Goal: Task Accomplishment & Management: Manage account settings

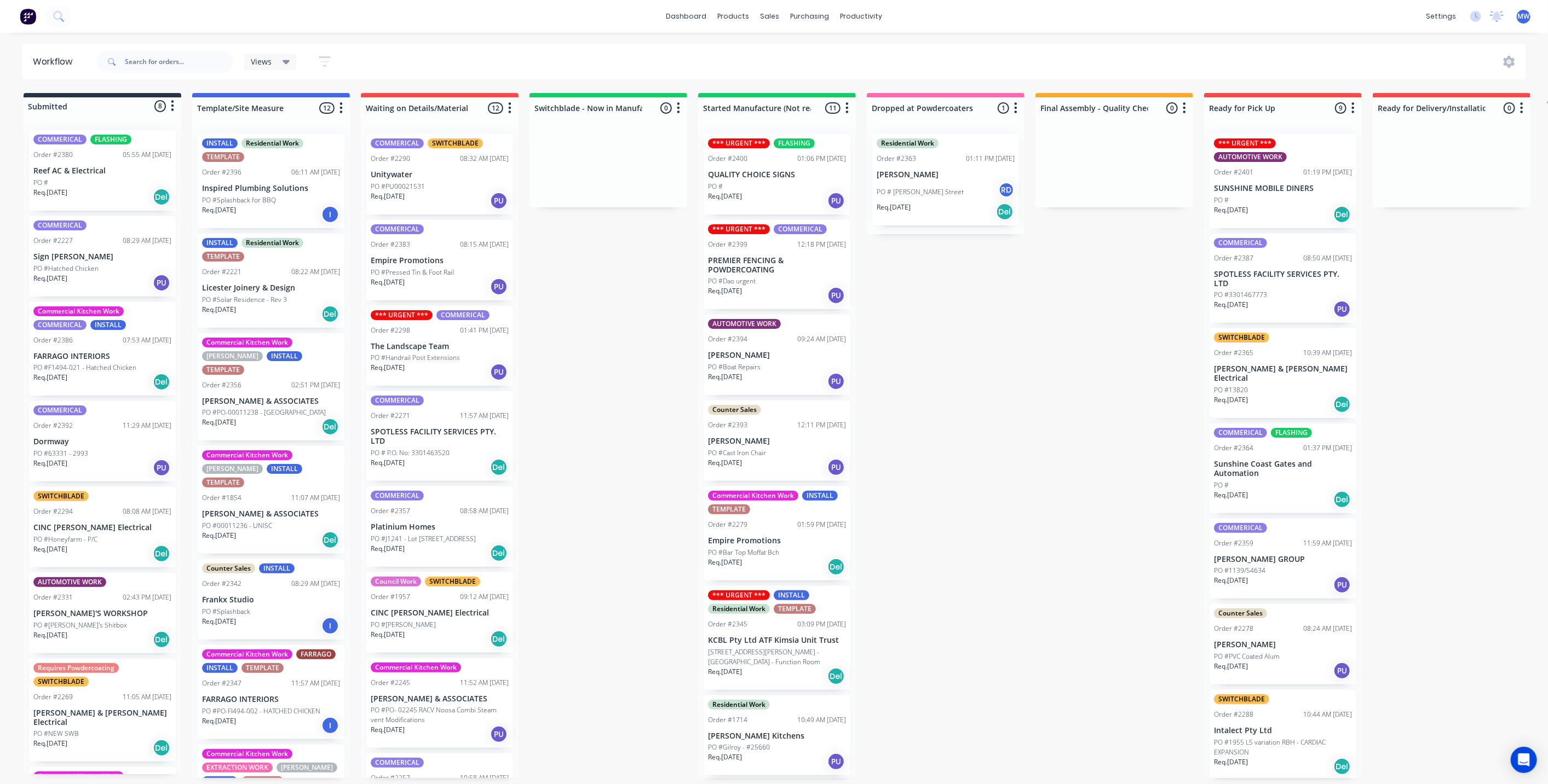
click at [94, 181] on div "PO #" at bounding box center [102, 182] width 138 height 10
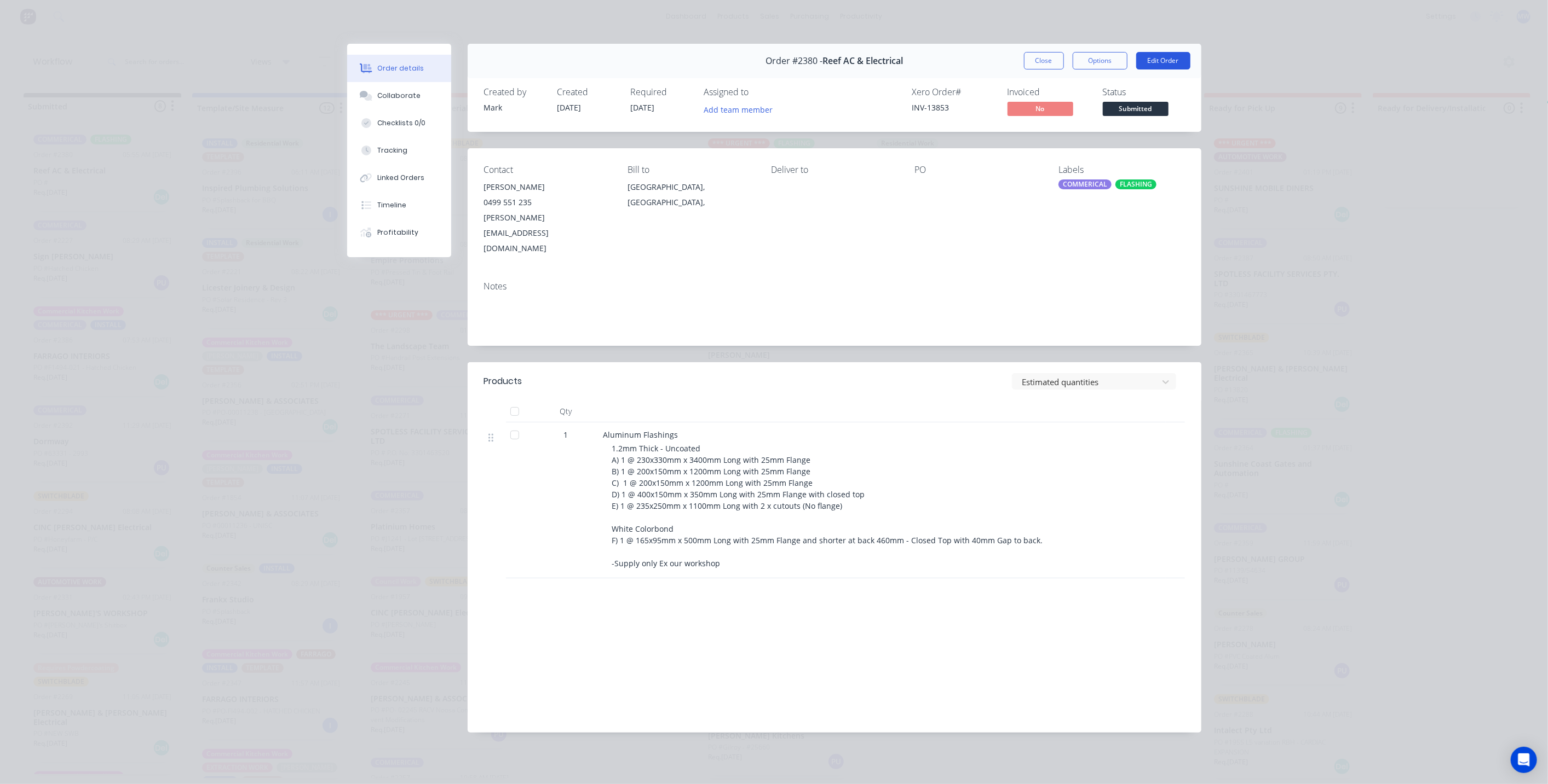
click at [1156, 58] on button "Edit Order" at bounding box center [1163, 61] width 55 height 18
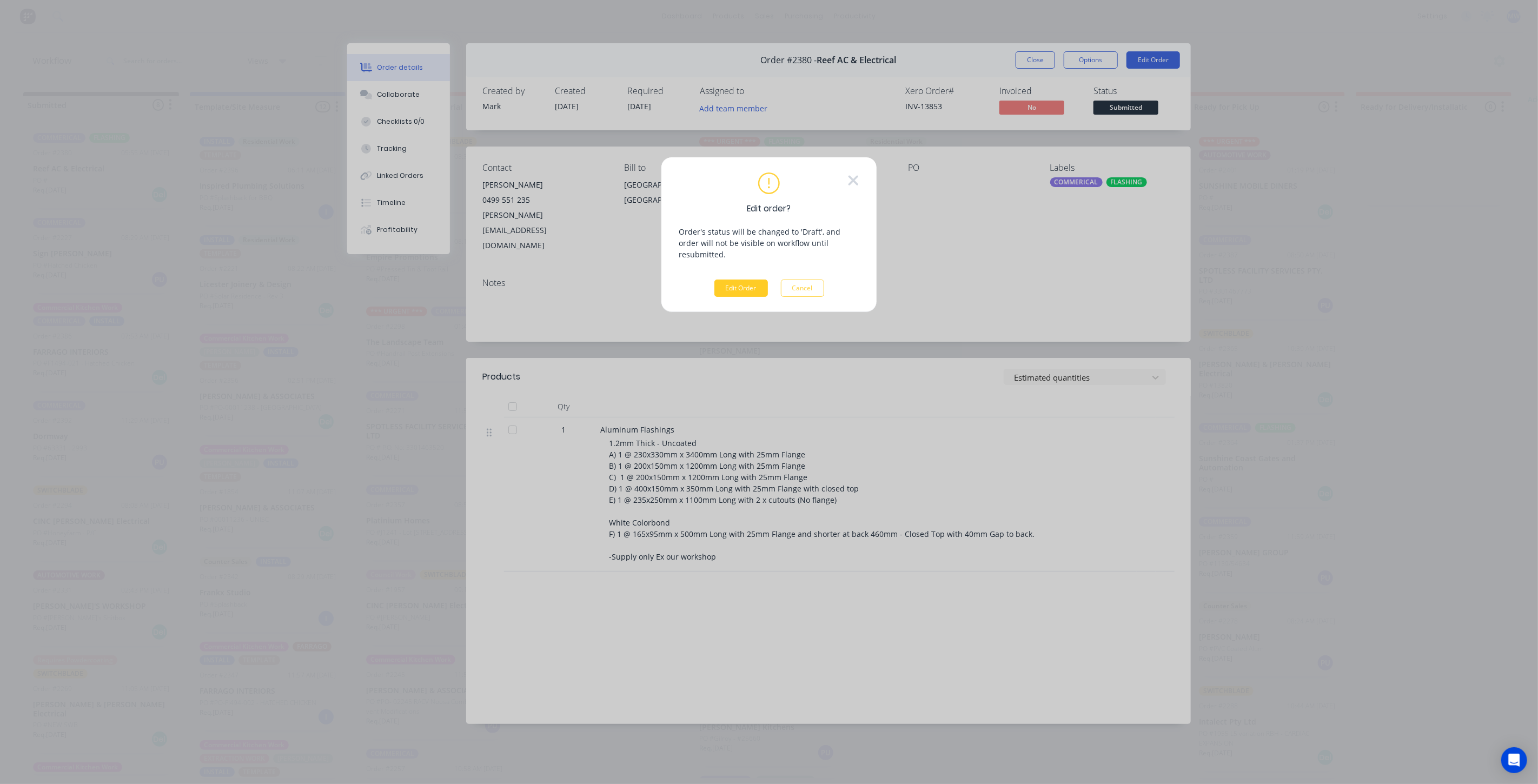
click at [731, 280] on button "Edit Order" at bounding box center [741, 289] width 54 height 18
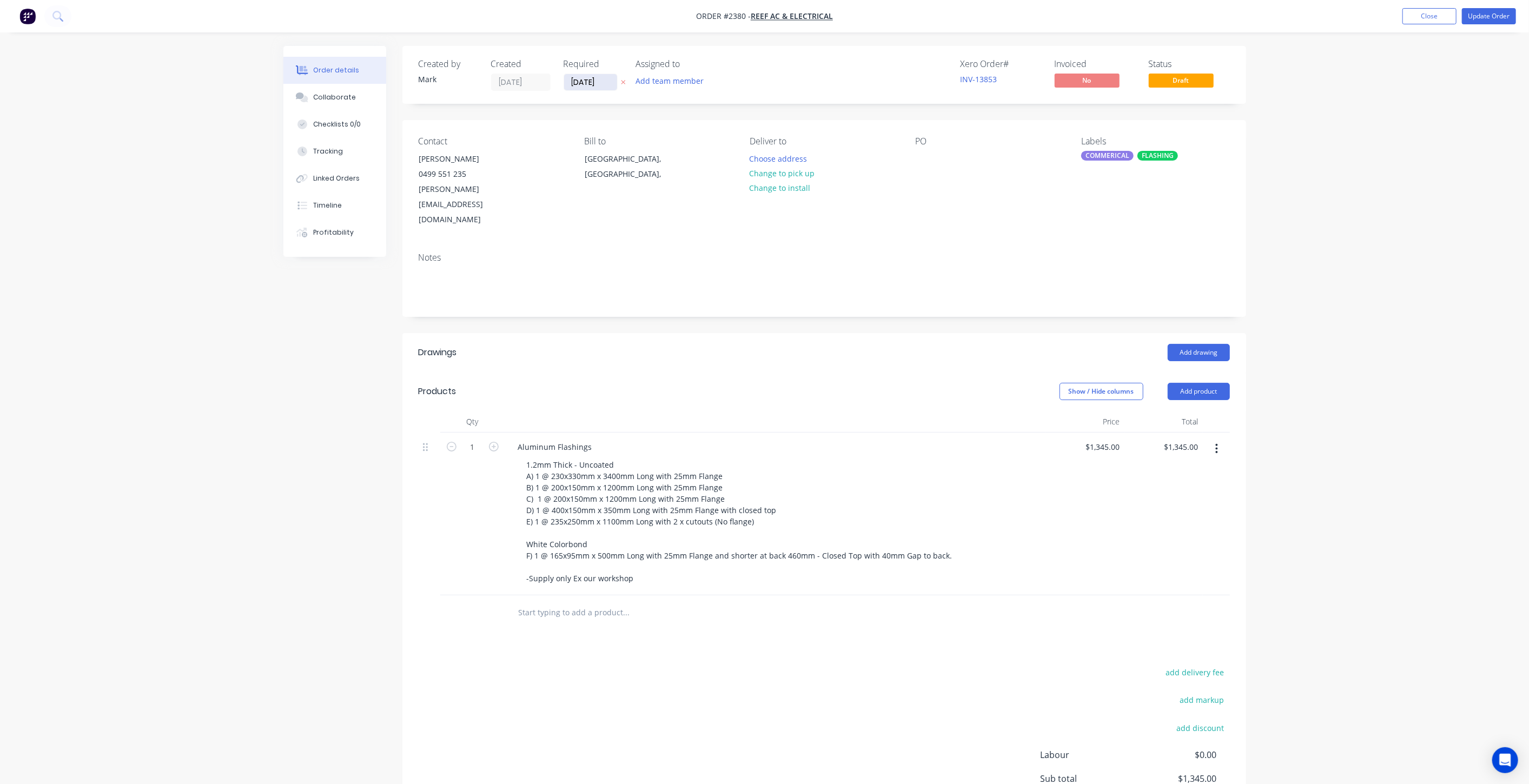
click at [587, 76] on input "16/10/25" at bounding box center [591, 82] width 53 height 16
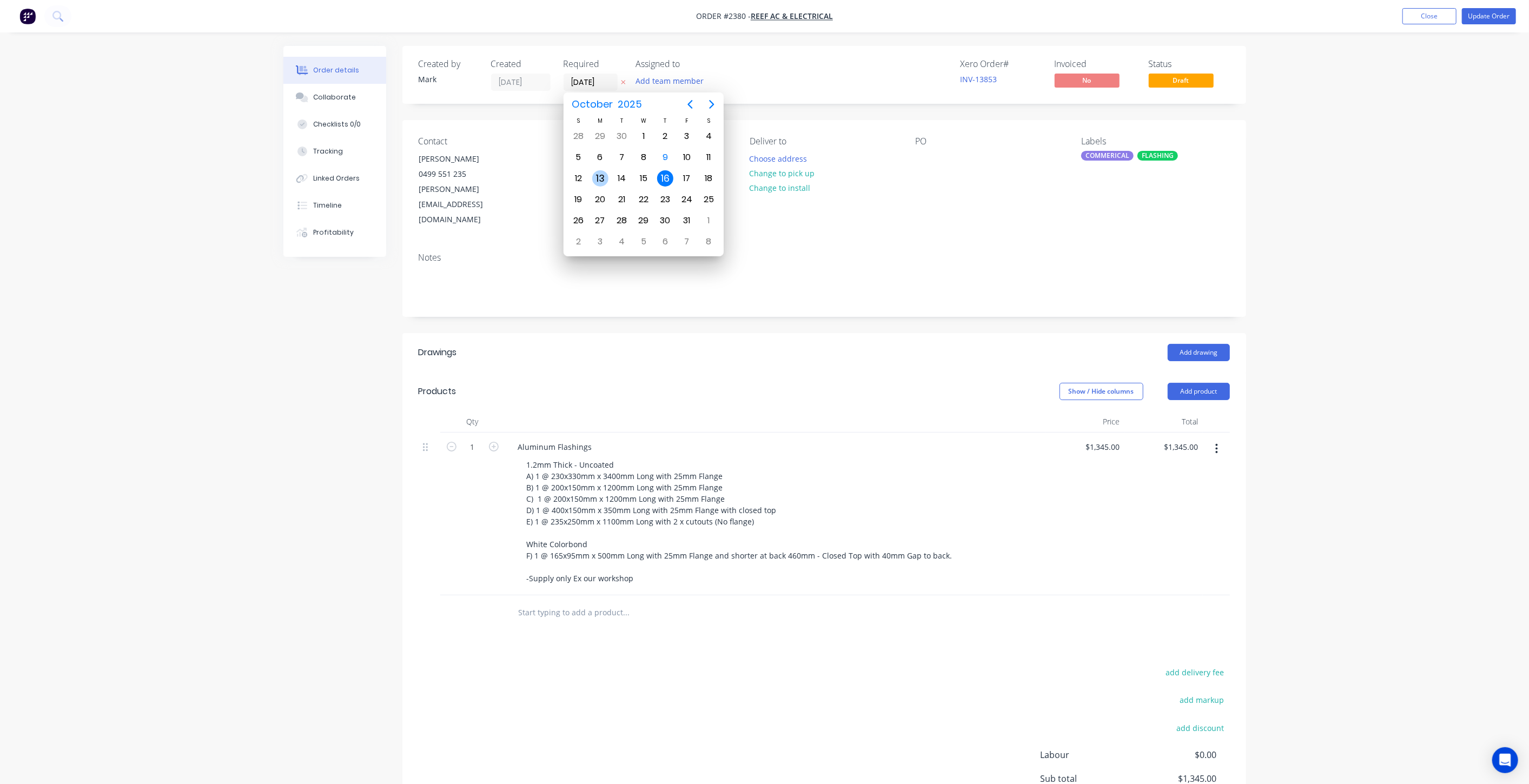
click at [602, 178] on div "13" at bounding box center [600, 178] width 16 height 16
type input "13/10/25"
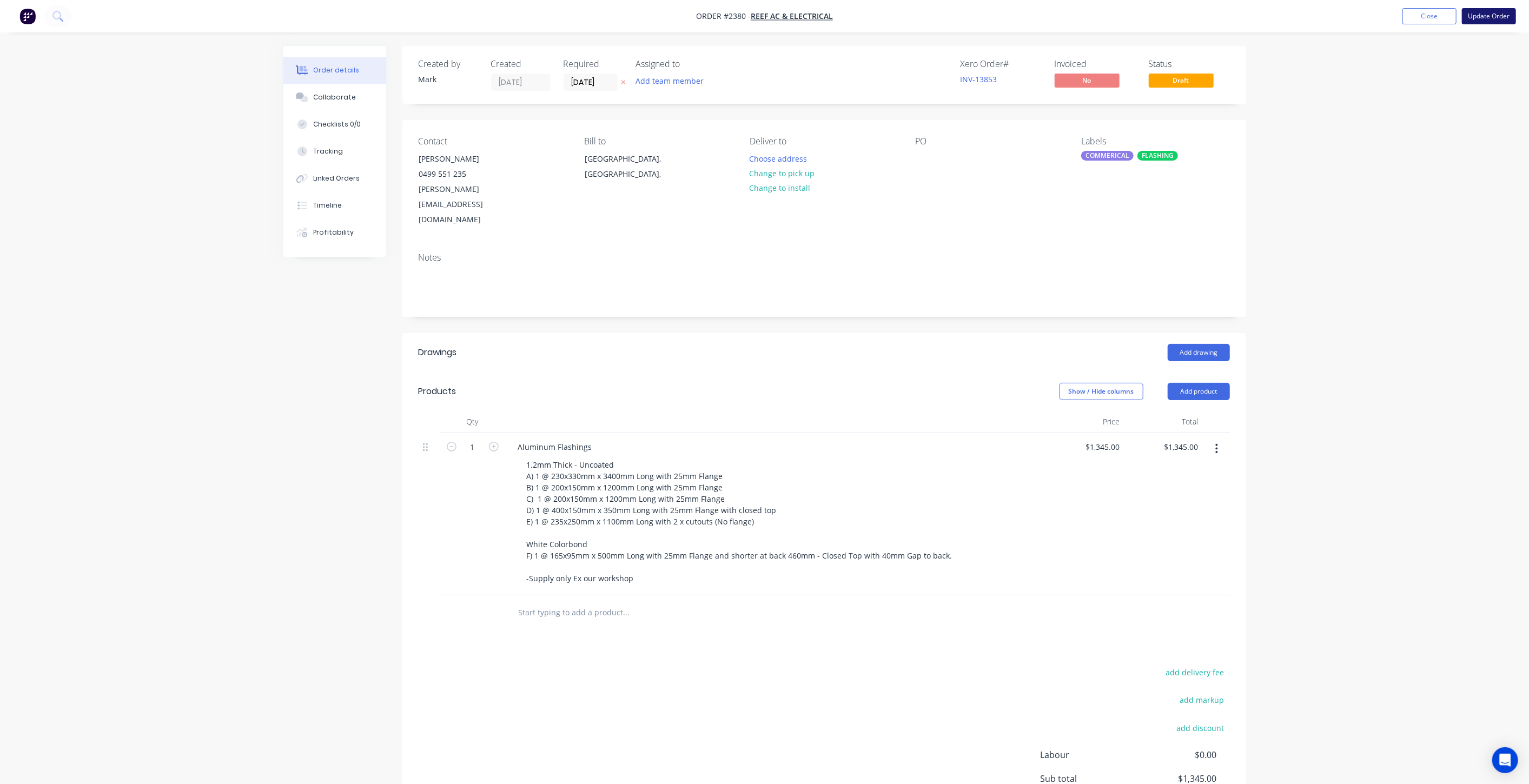
click at [1487, 15] on button "Update Order" at bounding box center [1488, 16] width 54 height 16
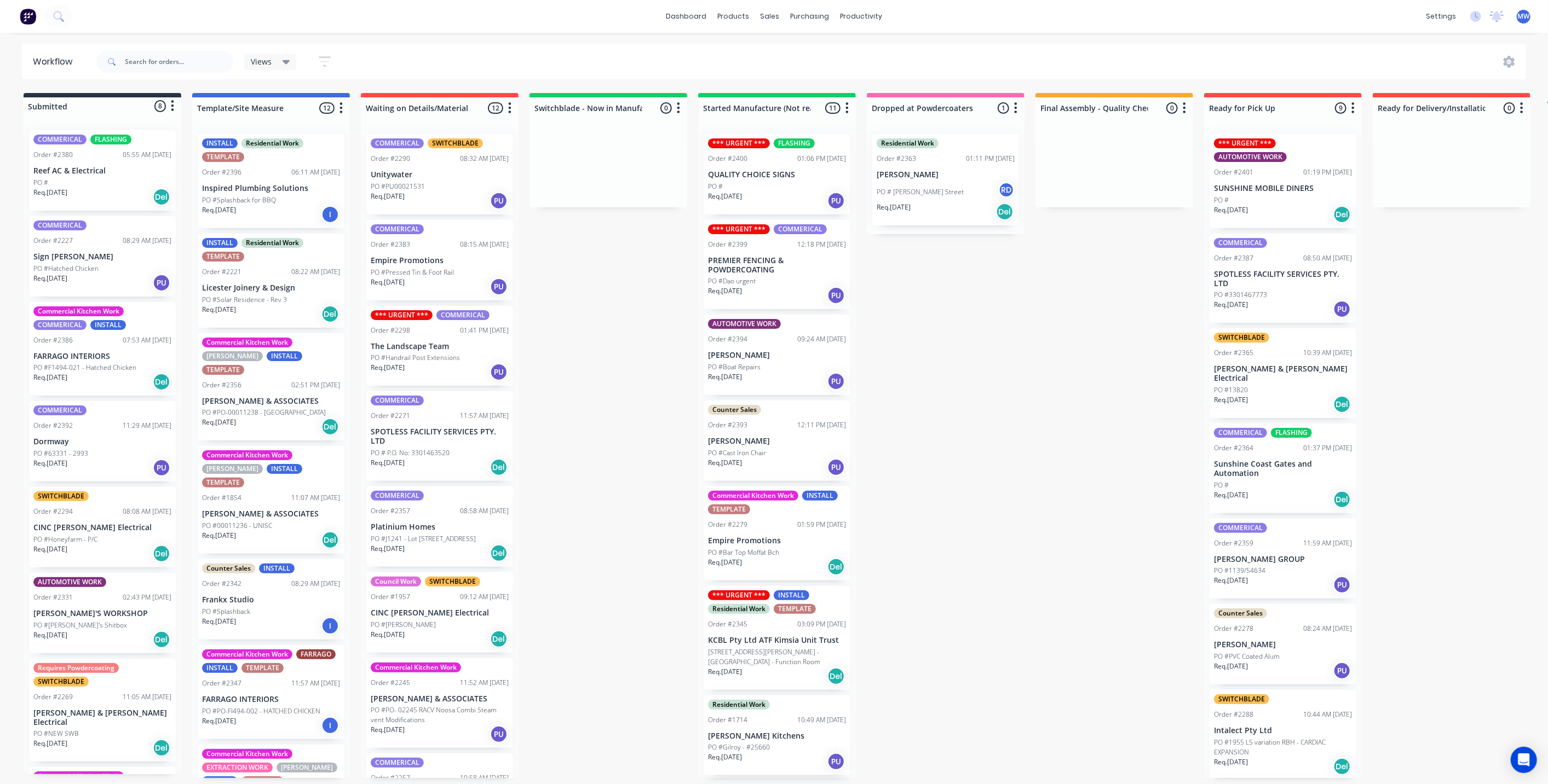
click at [1022, 397] on div "Submitted 8 Status colour #273444 hex #273444 Save Cancel Summaries Total order…" at bounding box center [905, 435] width 1826 height 686
click at [1053, 406] on div "Submitted 8 Status colour #273444 hex #273444 Save Cancel Summaries Total order…" at bounding box center [905, 435] width 1826 height 686
click at [623, 407] on div "Submitted 8 Status colour #273444 hex #273444 Save Cancel Summaries Total order…" at bounding box center [905, 435] width 1826 height 686
click at [679, 359] on div "Submitted 8 Status colour #273444 hex #273444 Save Cancel Summaries Total order…" at bounding box center [905, 435] width 1826 height 686
drag, startPoint x: 618, startPoint y: 308, endPoint x: 495, endPoint y: 191, distance: 169.8
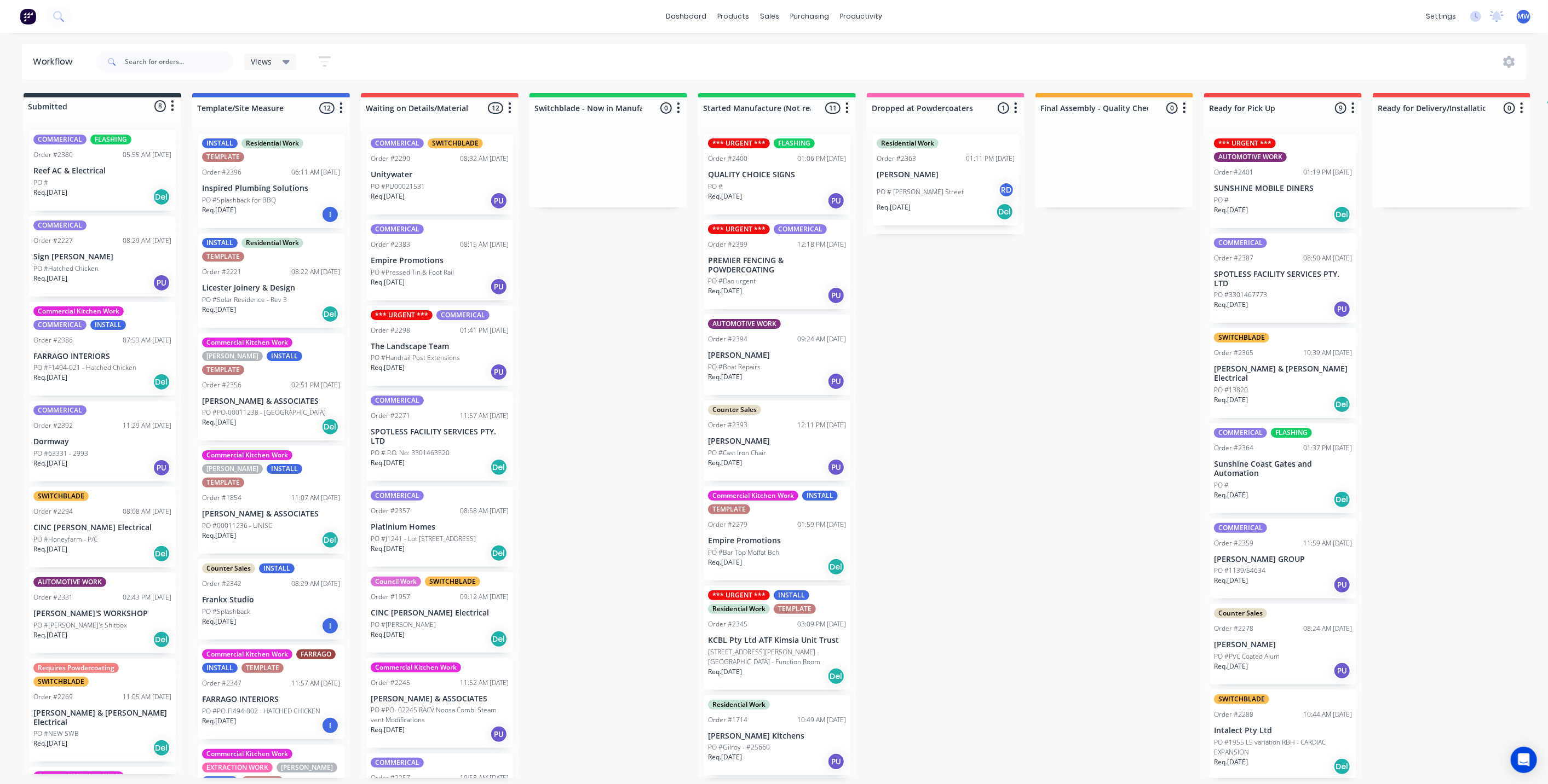
click at [616, 307] on div "Submitted 8 Status colour #273444 hex #273444 Save Cancel Summaries Total order…" at bounding box center [905, 435] width 1826 height 686
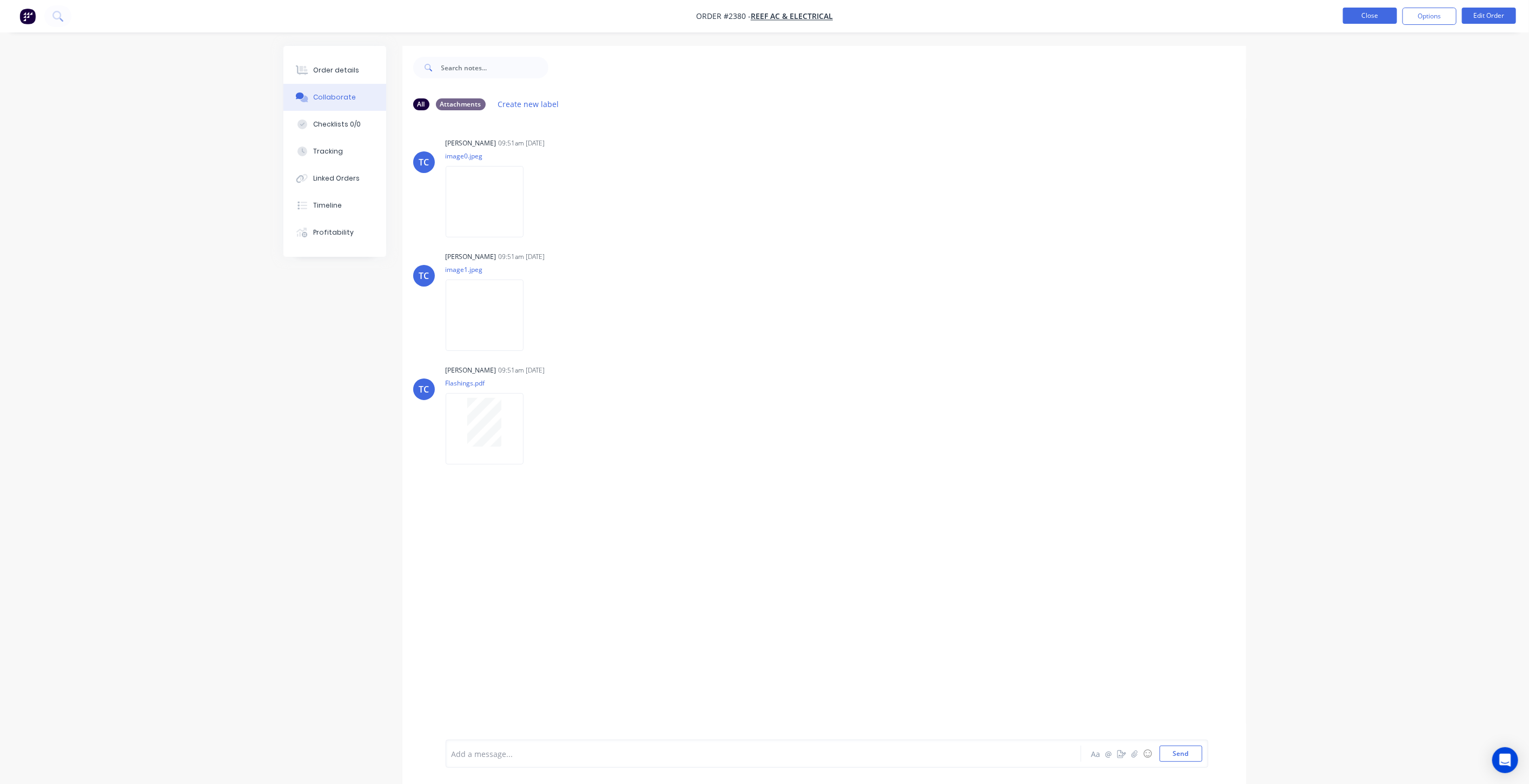
click at [1366, 16] on button "Close" at bounding box center [1369, 16] width 54 height 16
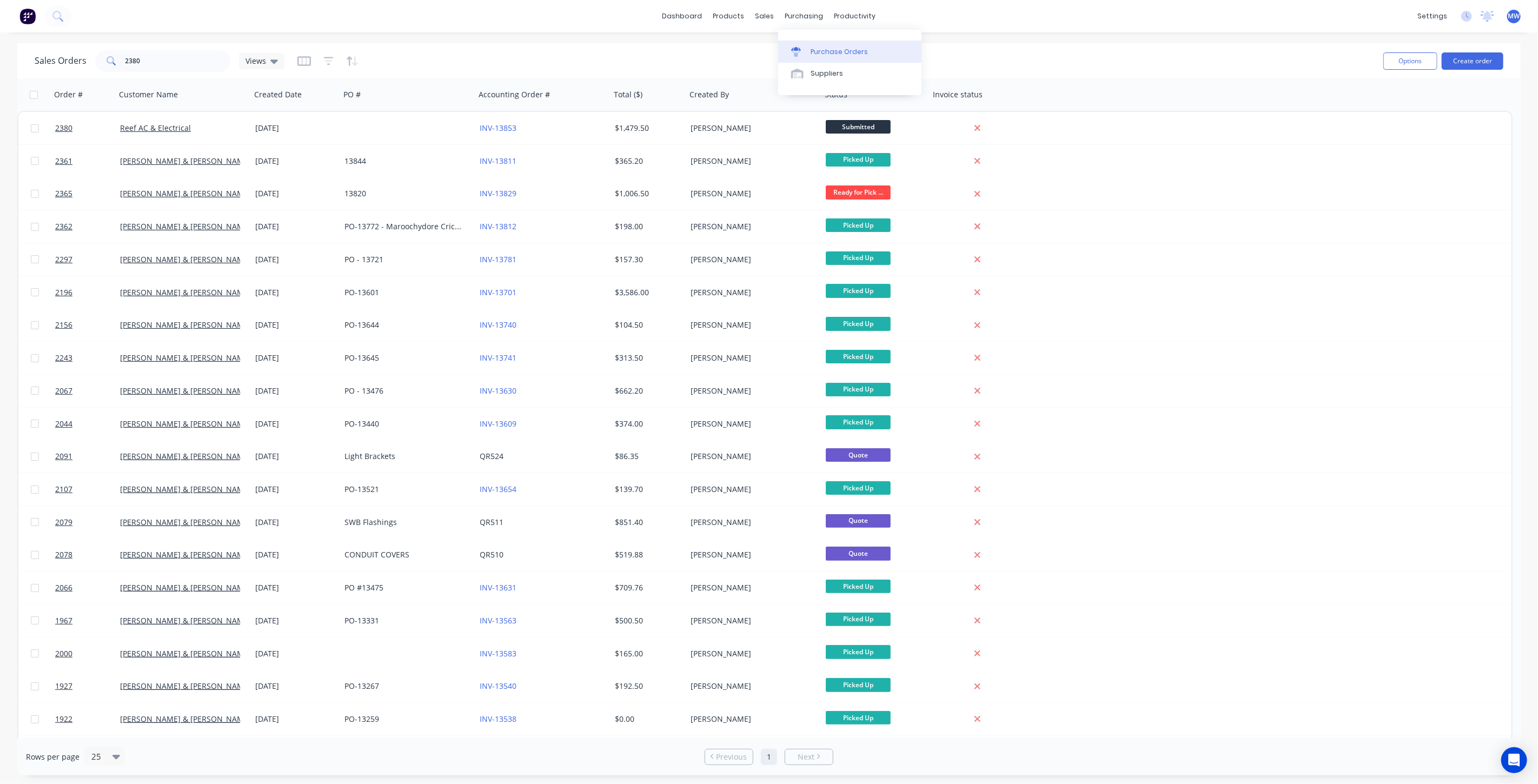
click at [807, 42] on link "Purchase Orders" at bounding box center [850, 51] width 143 height 21
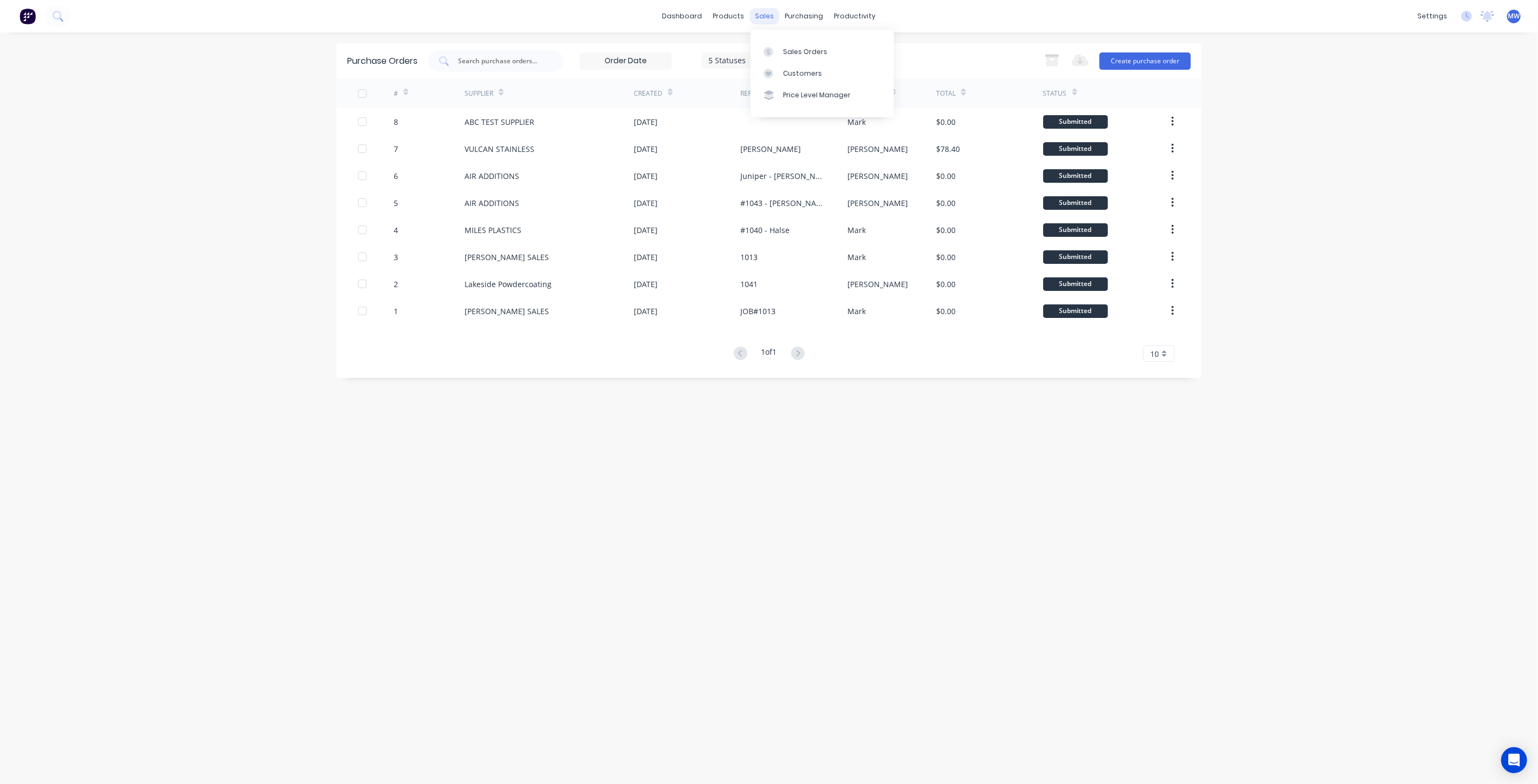
click at [761, 21] on div "sales" at bounding box center [765, 16] width 30 height 16
click at [761, 19] on div "sales" at bounding box center [765, 16] width 30 height 16
click at [784, 52] on div "Sales Orders" at bounding box center [806, 51] width 44 height 10
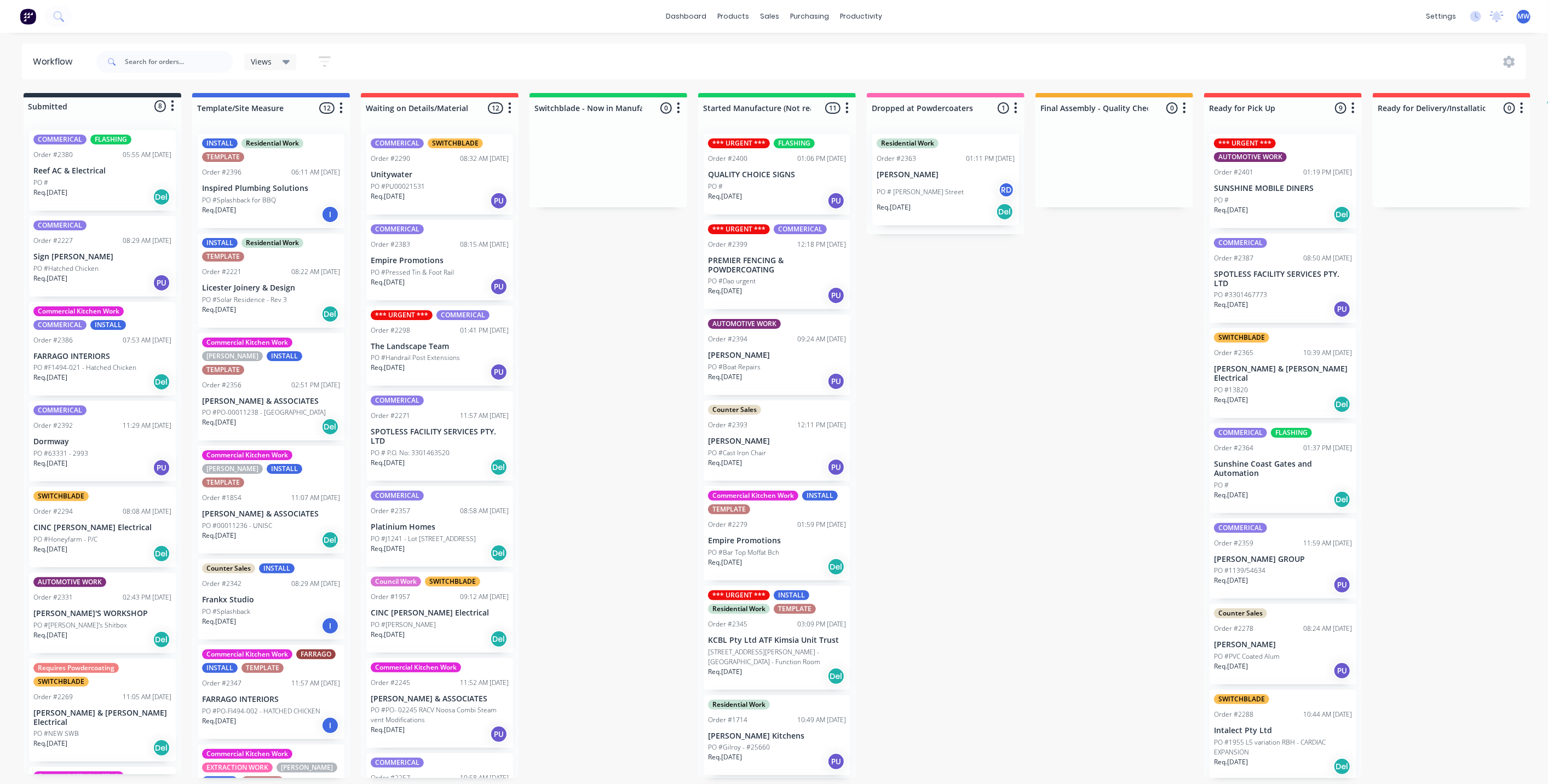
click at [618, 325] on div "Submitted 8 Status colour #273444 hex #273444 Save Cancel Summaries Total order…" at bounding box center [905, 435] width 1826 height 686
click at [615, 321] on div "Submitted 8 Status colour #273444 hex #273444 Save Cancel Summaries Total order…" at bounding box center [905, 435] width 1826 height 686
click at [277, 203] on div "PO #Splashback for BBQ" at bounding box center [271, 200] width 138 height 10
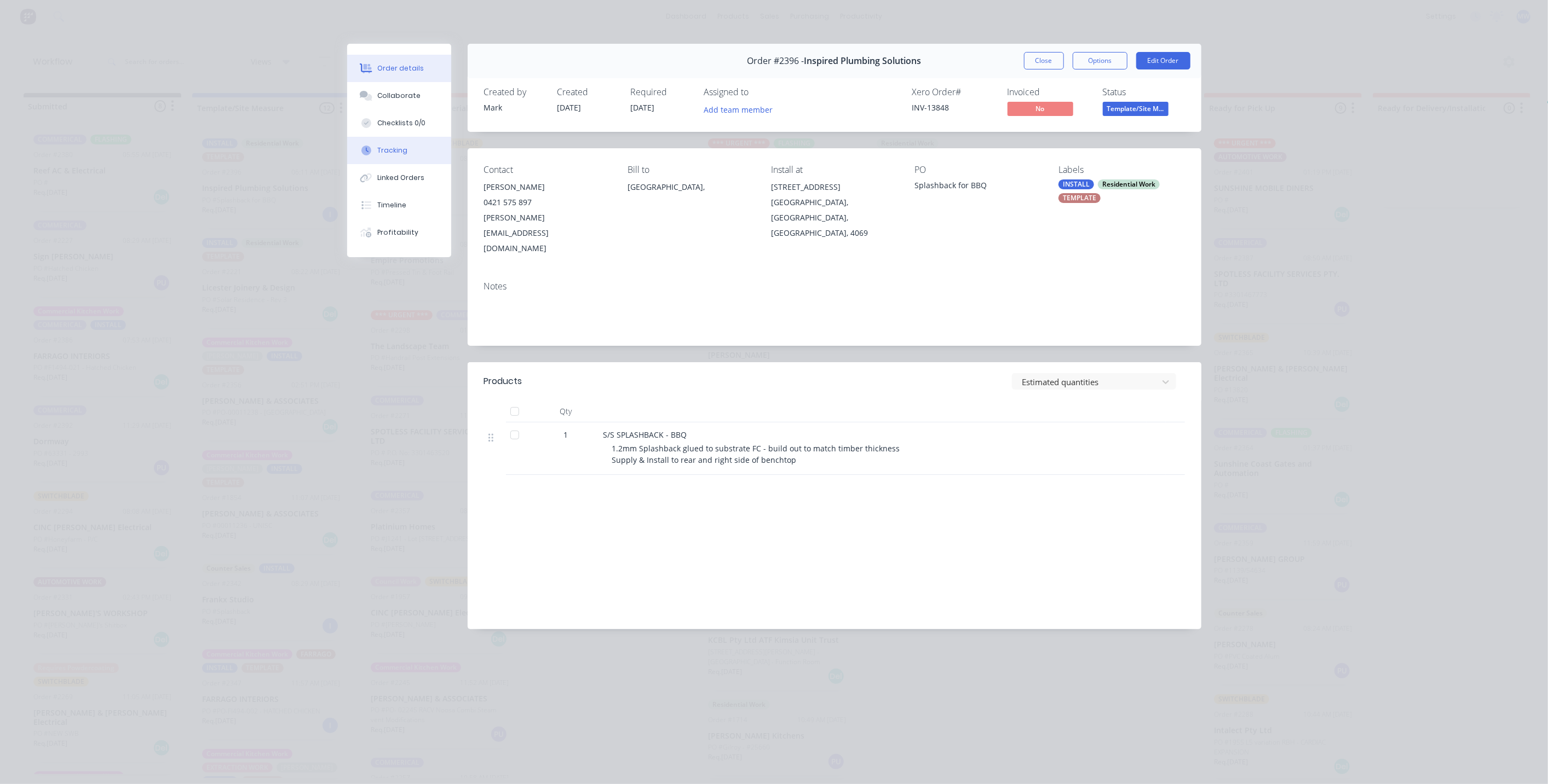
click at [405, 153] on button "Tracking" at bounding box center [399, 150] width 104 height 28
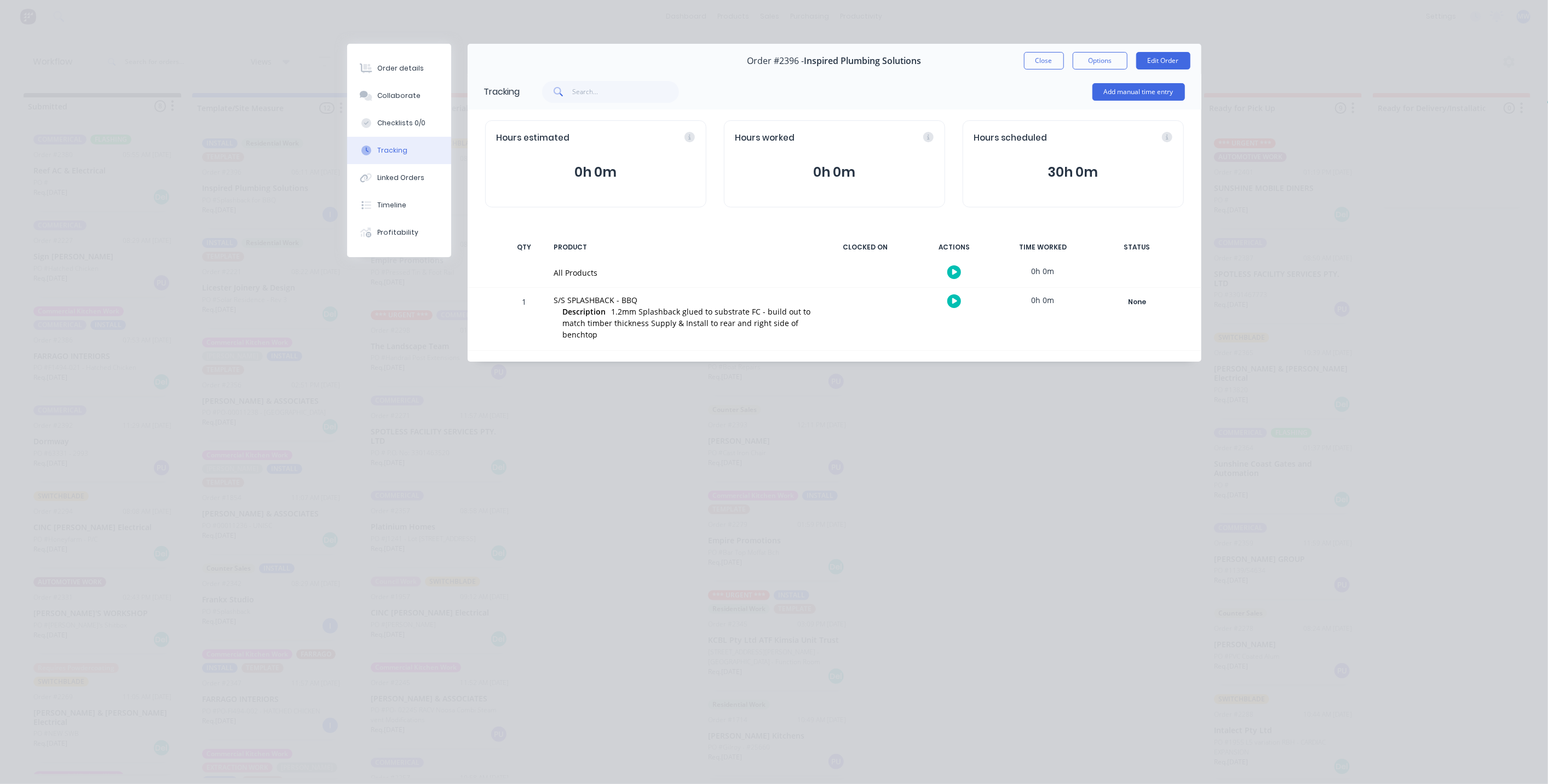
click at [1056, 60] on button "Close" at bounding box center [1044, 61] width 40 height 18
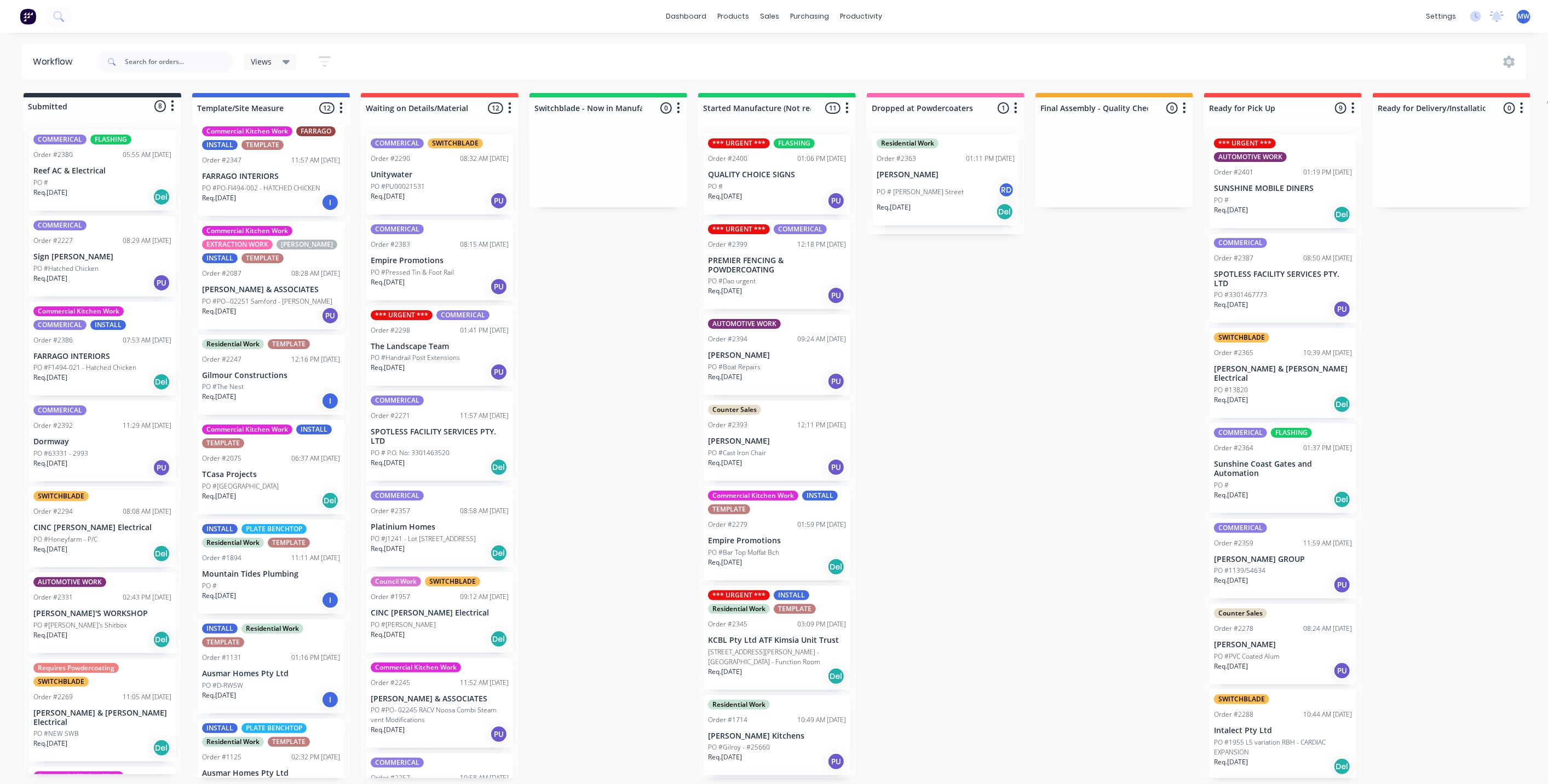
scroll to position [529, 0]
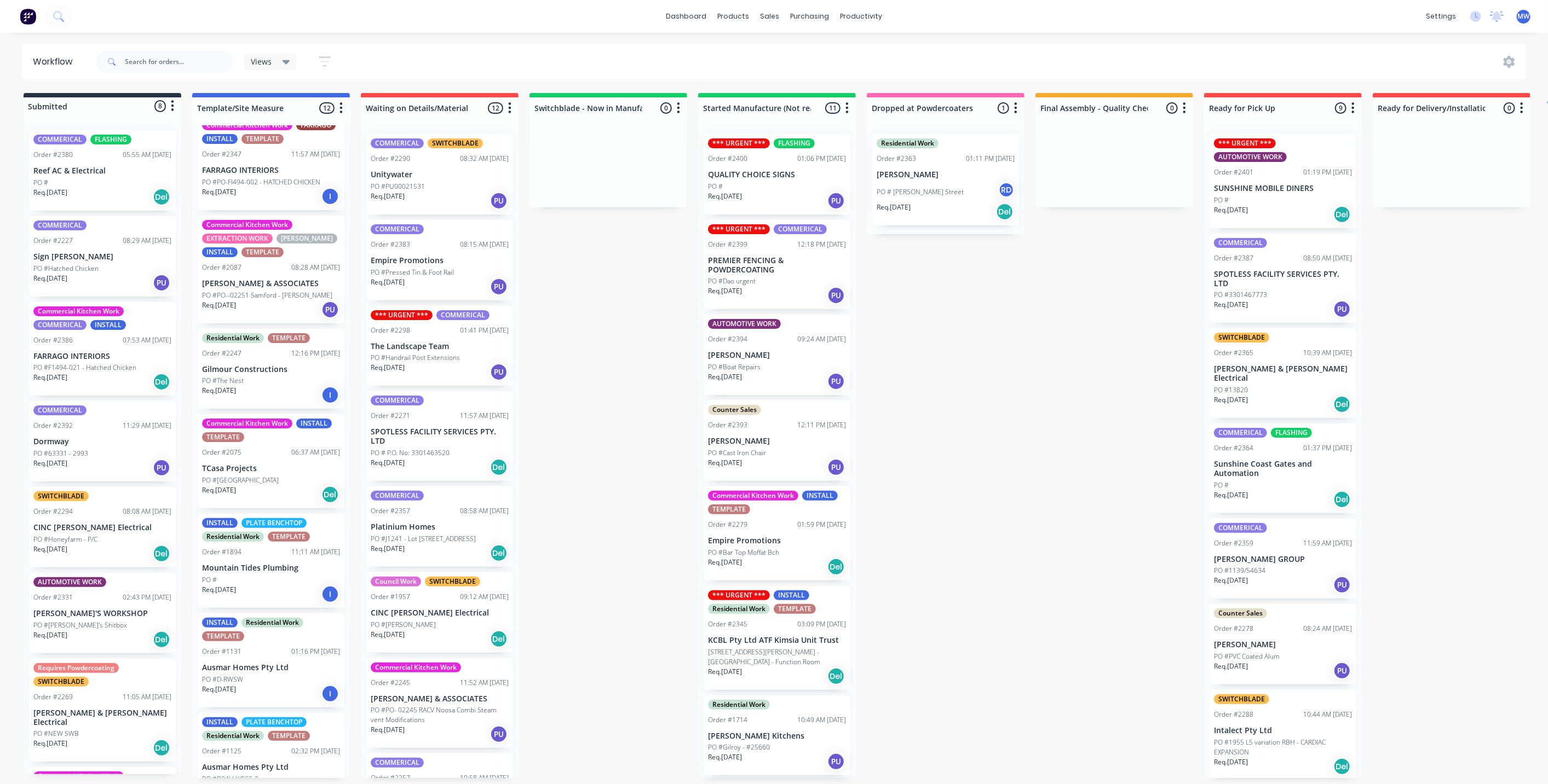
click at [610, 447] on div "Submitted 8 Status colour #273444 hex #273444 Save Cancel Summaries Total order…" at bounding box center [905, 435] width 1826 height 686
click at [608, 443] on div "Submitted 8 Status colour #273444 hex #273444 Save Cancel Summaries Total order…" at bounding box center [905, 435] width 1826 height 686
drag, startPoint x: 1038, startPoint y: 434, endPoint x: 1028, endPoint y: 433, distance: 10.0
click at [1038, 434] on div "Submitted 8 Status colour #273444 hex #273444 Save Cancel Summaries Total order…" at bounding box center [905, 435] width 1826 height 686
click at [585, 433] on div "Submitted 8 Status colour #273444 hex #273444 Save Cancel Summaries Total order…" at bounding box center [905, 435] width 1826 height 686
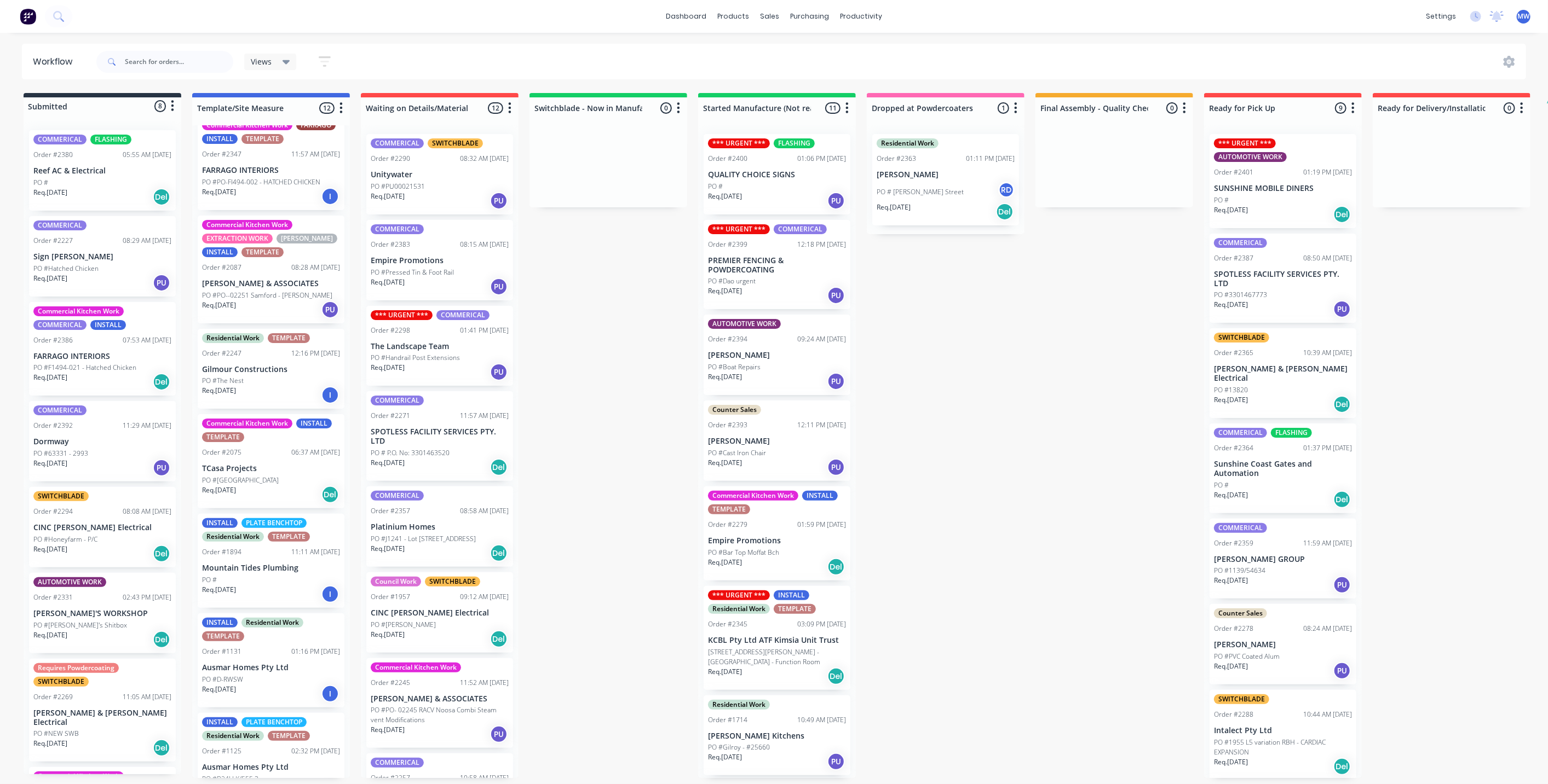
drag, startPoint x: 613, startPoint y: 427, endPoint x: 613, endPoint y: 418, distance: 9.0
click at [613, 423] on div "Submitted 8 Status colour #273444 hex #273444 Save Cancel Summaries Total order…" at bounding box center [905, 435] width 1826 height 686
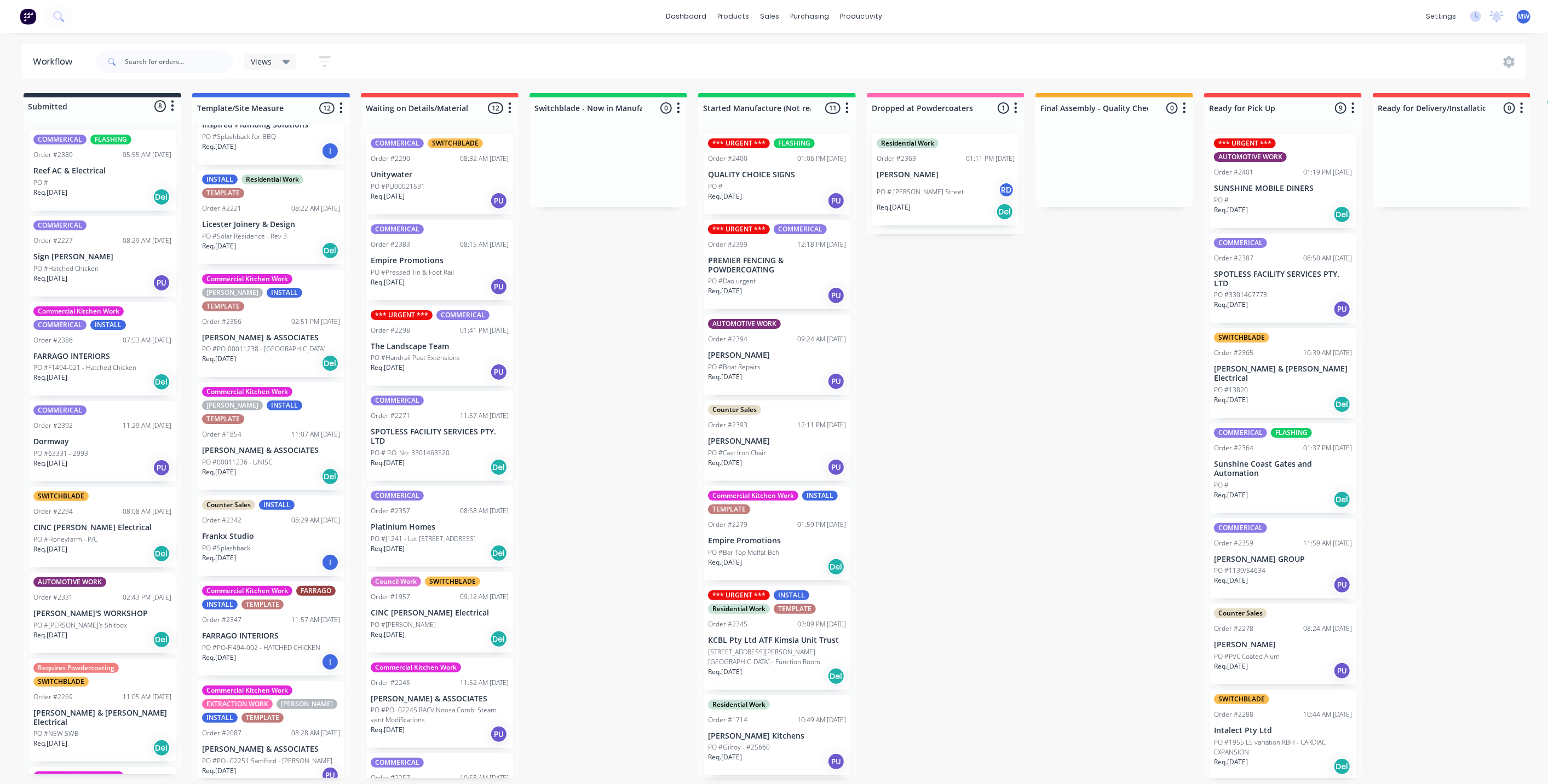
scroll to position [0, 0]
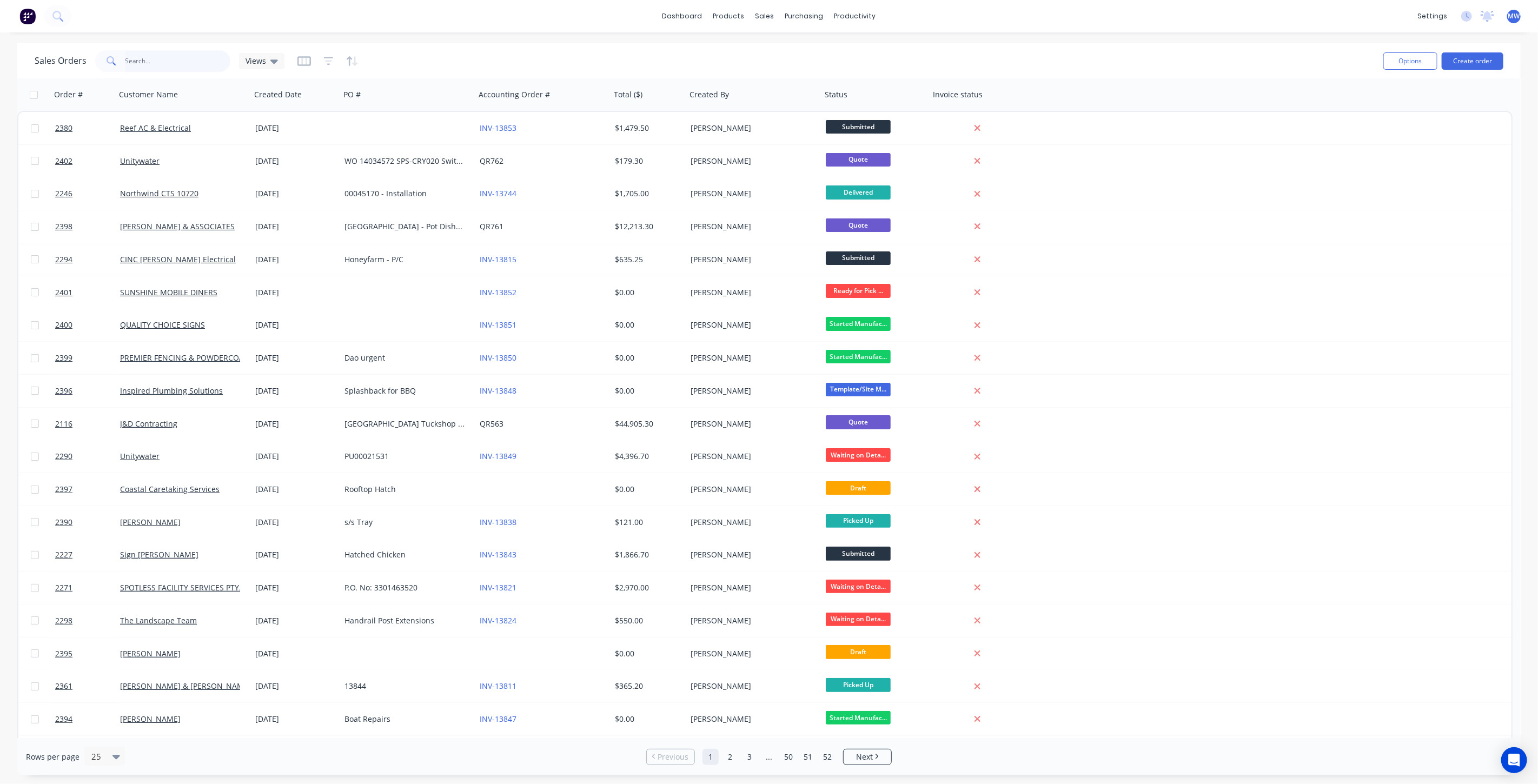
click at [166, 64] on input "text" at bounding box center [178, 61] width 105 height 21
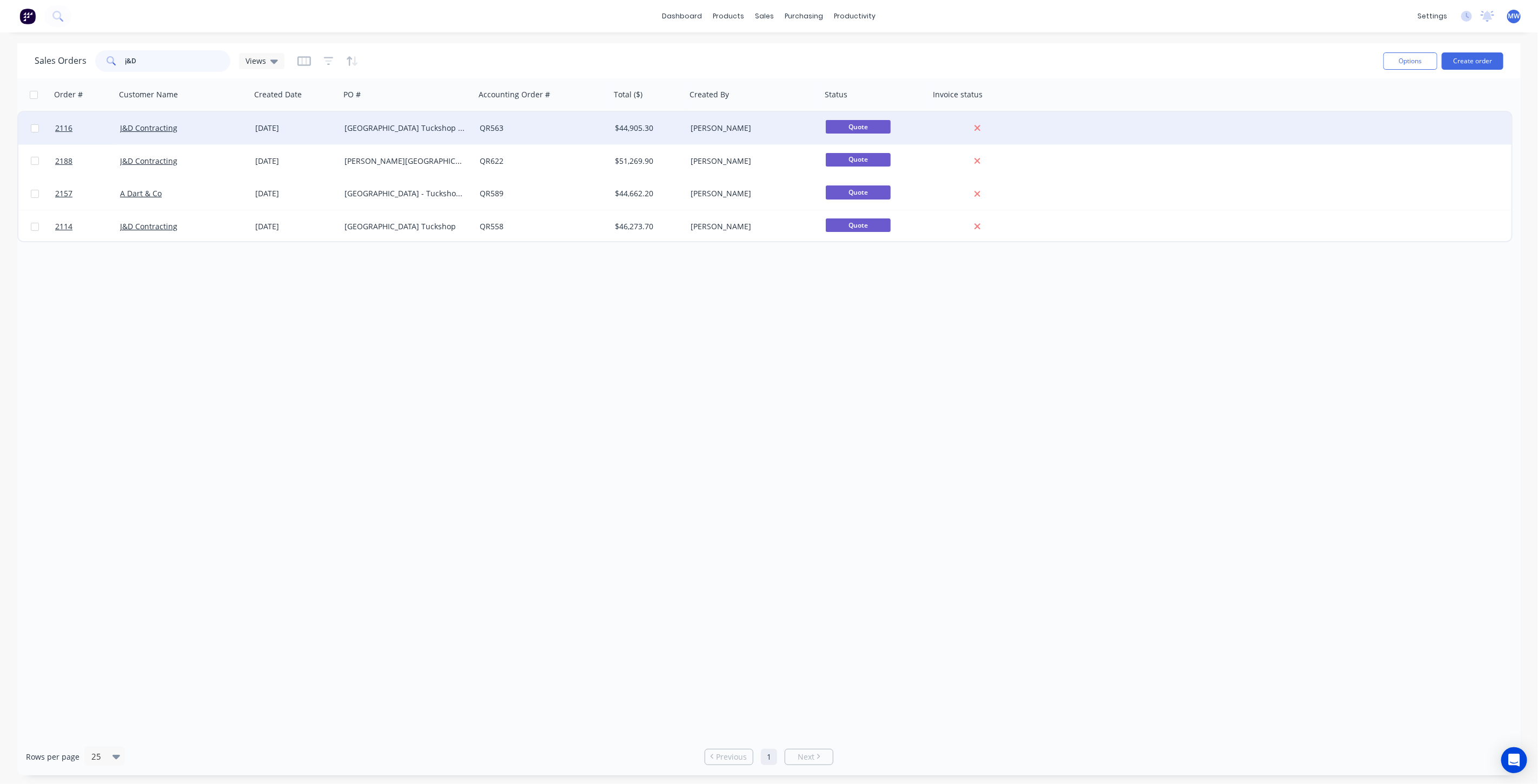
type input "j&D"
click at [420, 124] on div "[GEOGRAPHIC_DATA] Tuckshop Refurbishment" at bounding box center [405, 128] width 120 height 11
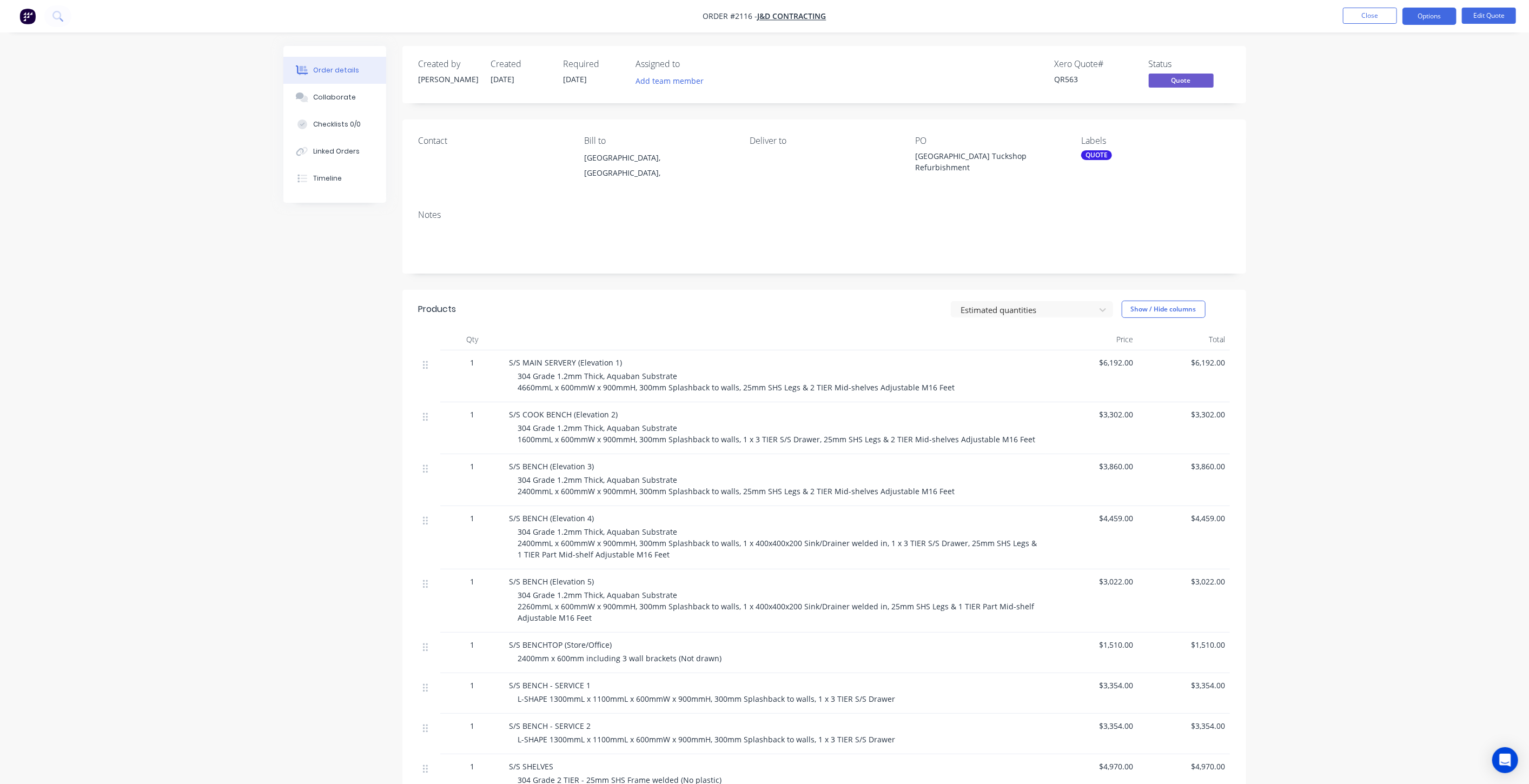
click at [1408, 206] on div "Order details Collaborate Checklists 0/0 Linked Orders Timeline Order details C…" at bounding box center [764, 544] width 1529 height 1088
click at [1351, 252] on div "Order details Collaborate Checklists 0/0 Linked Orders Timeline Order details C…" at bounding box center [764, 544] width 1529 height 1088
click at [1440, 15] on button "Options" at bounding box center [1429, 17] width 54 height 18
click at [1415, 132] on div "Convert to Order" at bounding box center [1397, 131] width 100 height 16
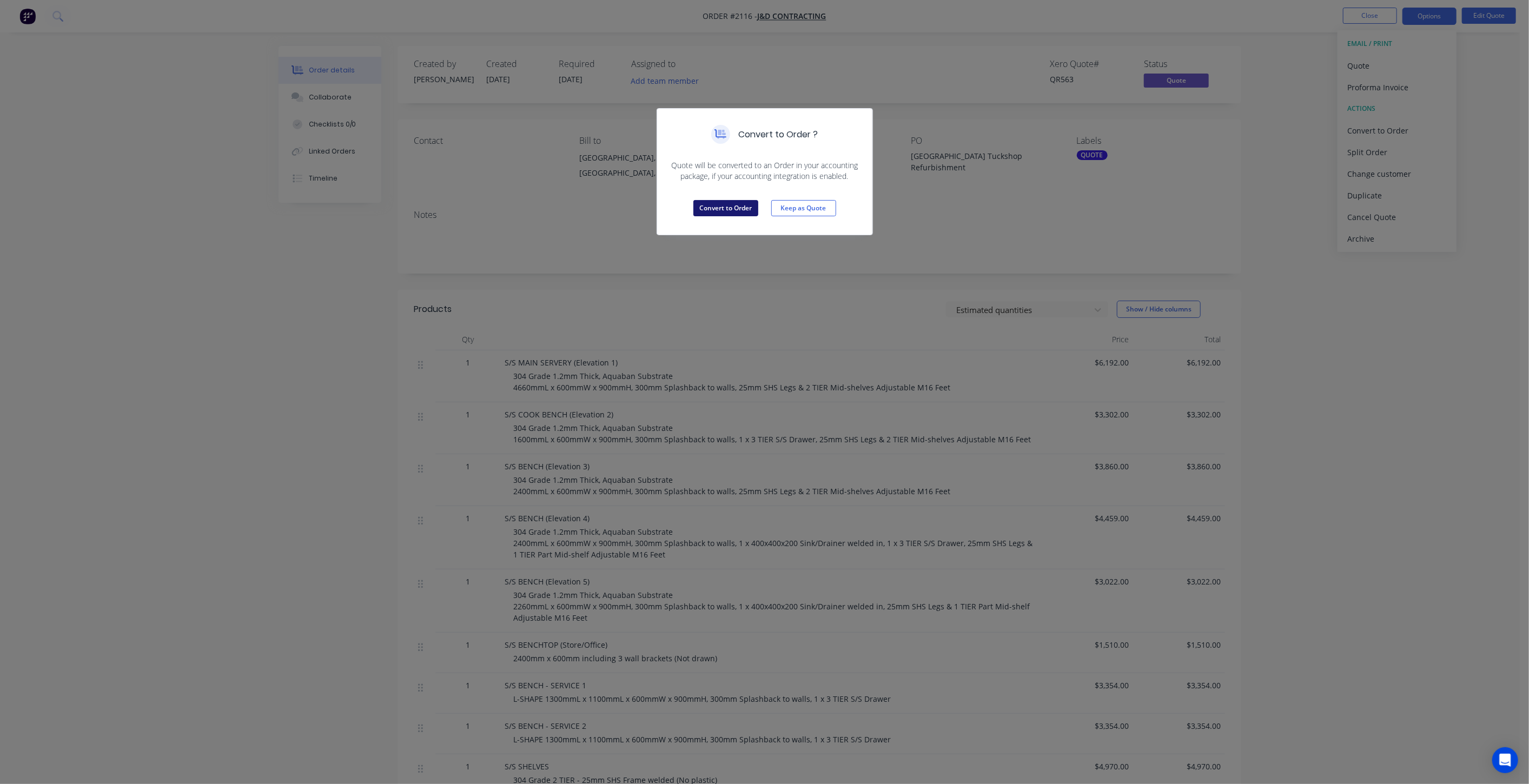
click at [715, 209] on button "Convert to Order" at bounding box center [725, 208] width 64 height 16
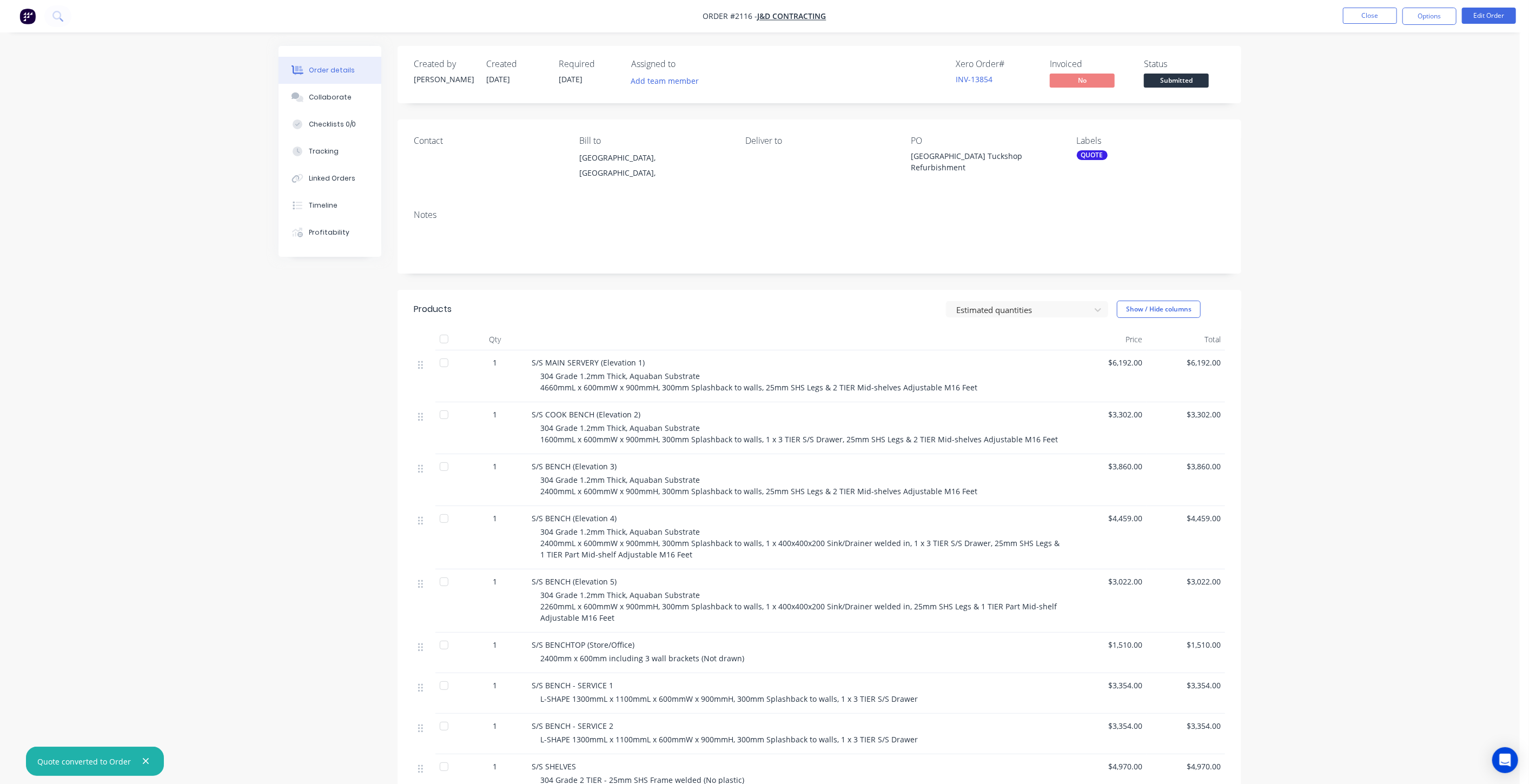
click at [199, 401] on div "Order details Collaborate Checklists 0/0 Tracking Linked Orders Timeline Profit…" at bounding box center [760, 544] width 1519 height 1088
click at [1085, 153] on div "QUOTE" at bounding box center [1092, 155] width 31 height 10
click at [1097, 249] on div at bounding box center [1096, 249] width 21 height 21
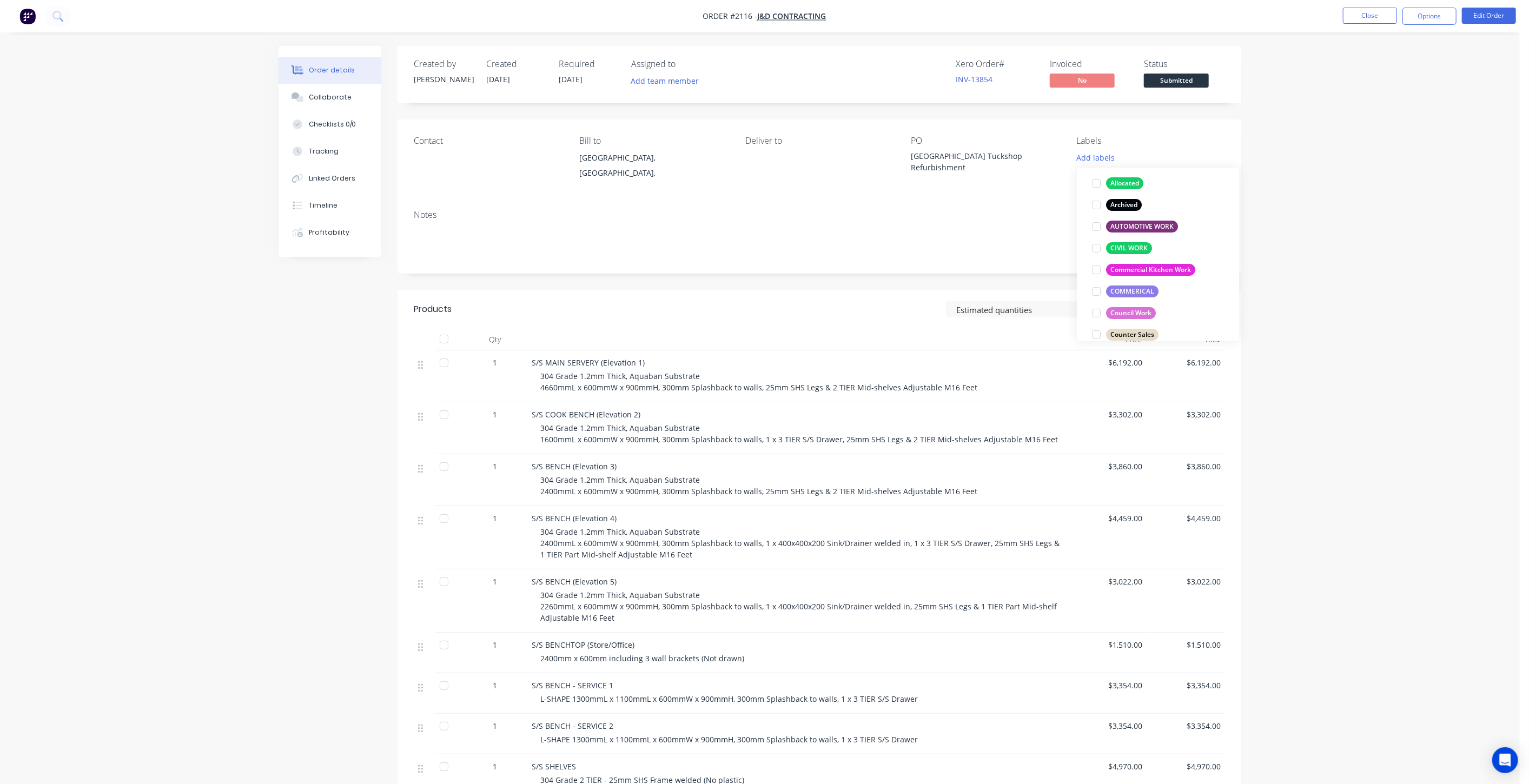
scroll to position [120, 0]
click at [1094, 242] on div at bounding box center [1096, 242] width 21 height 21
click at [1099, 218] on div at bounding box center [1096, 218] width 21 height 21
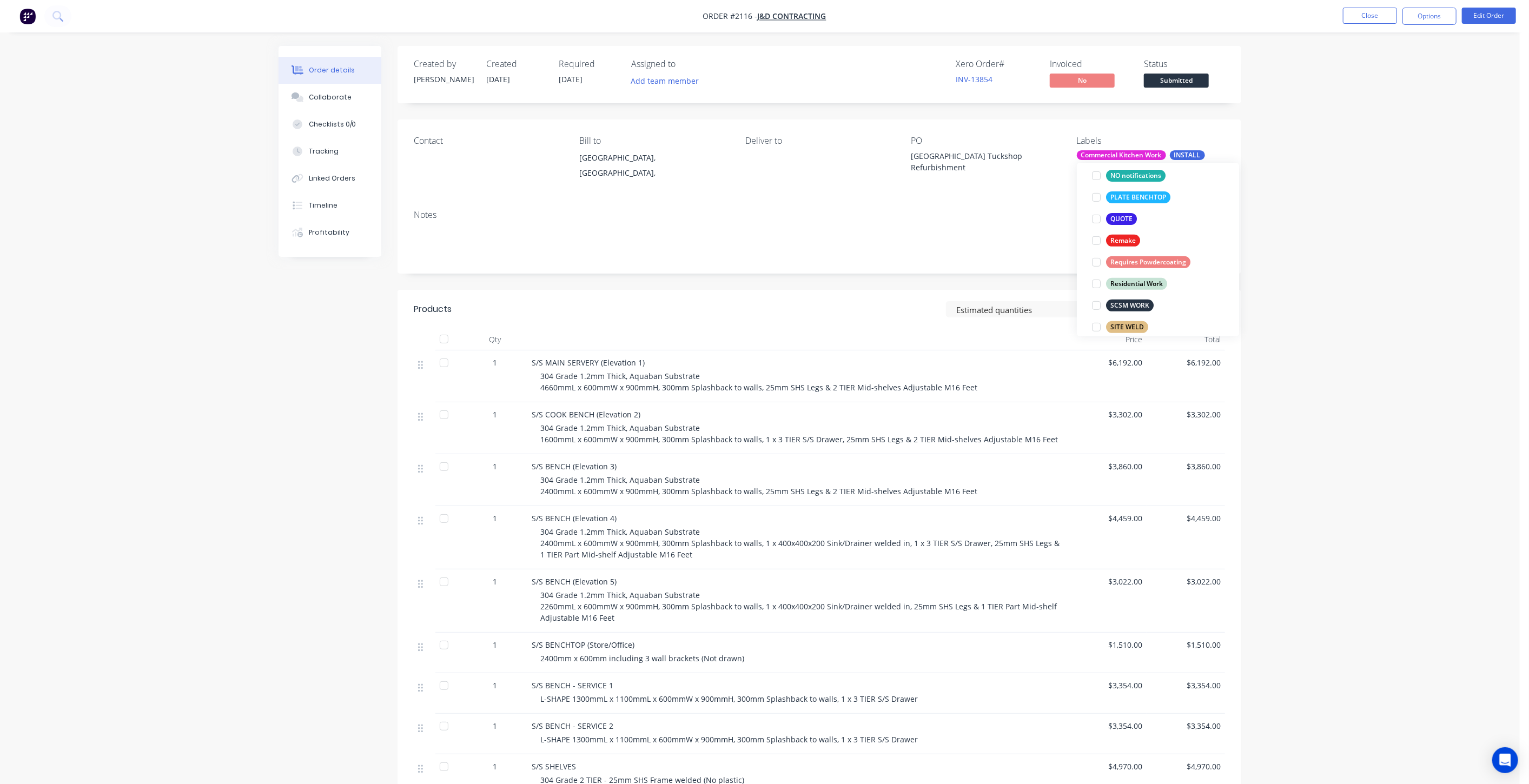
scroll to position [475, 0]
click at [1097, 293] on div at bounding box center [1096, 293] width 21 height 21
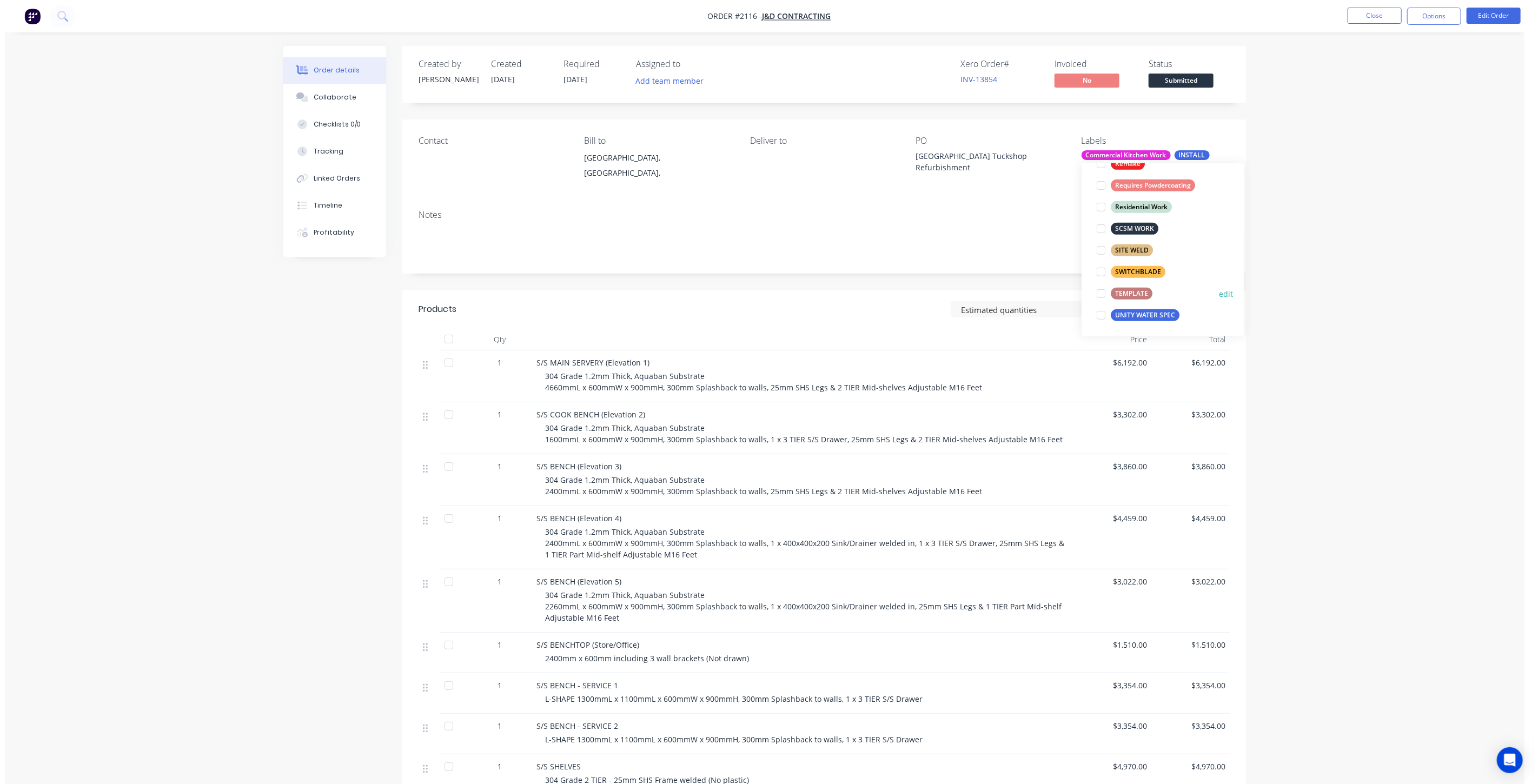
scroll to position [0, 0]
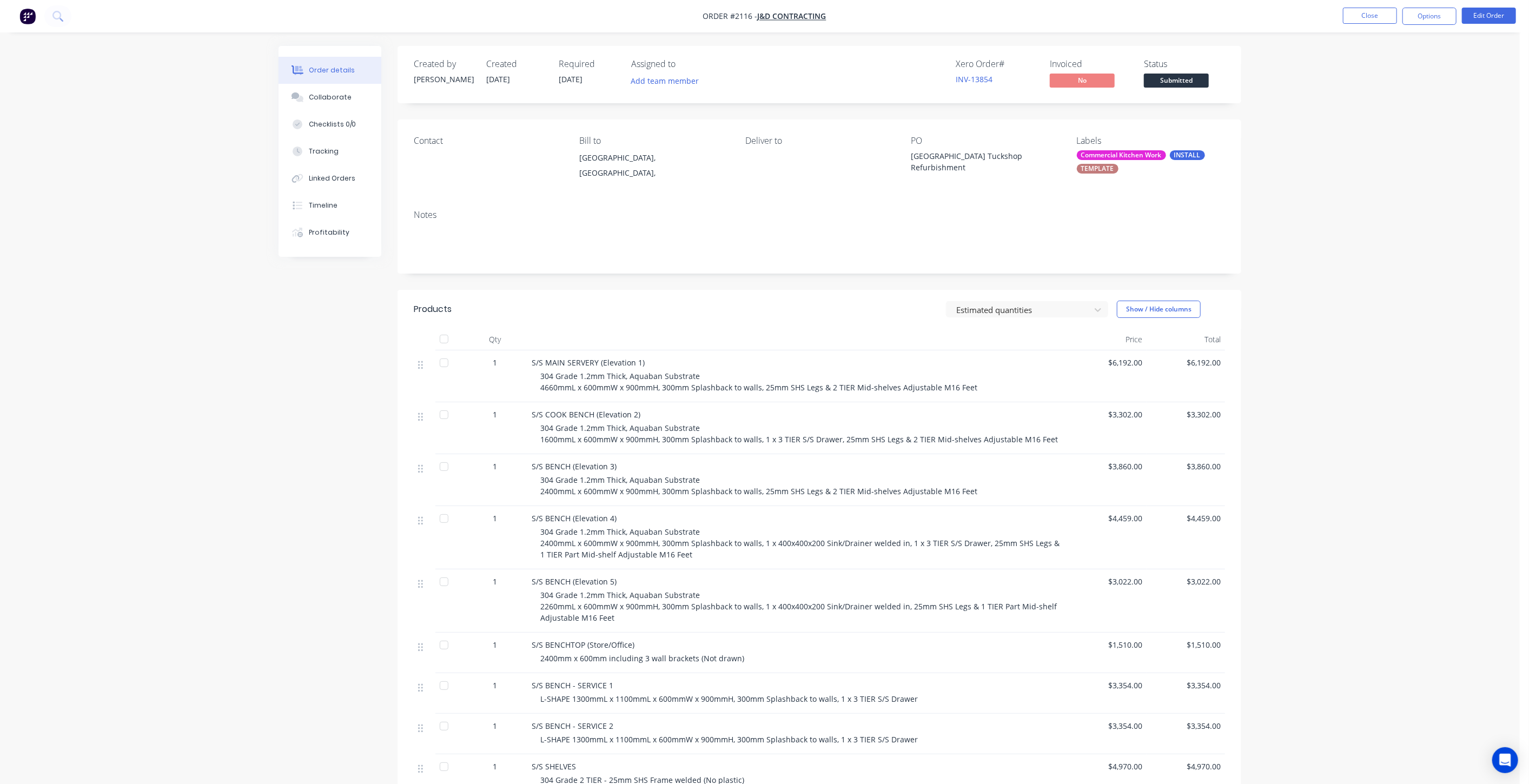
click at [1332, 230] on div "Order details Collaborate Checklists 0/0 Tracking Linked Orders Timeline Profit…" at bounding box center [760, 544] width 1519 height 1088
click at [1381, 18] on button "Close" at bounding box center [1369, 16] width 54 height 16
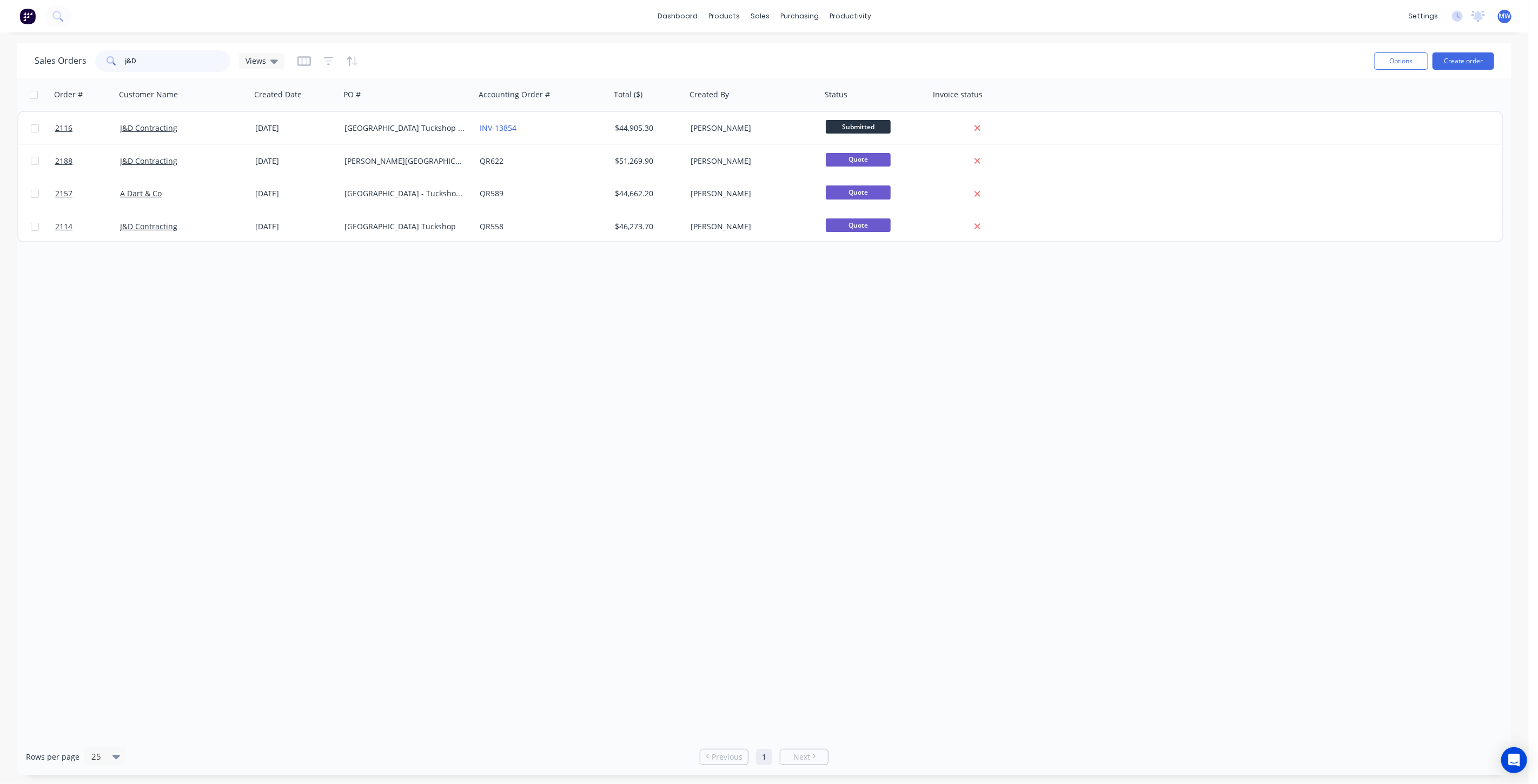
drag, startPoint x: 182, startPoint y: 58, endPoint x: 22, endPoint y: 59, distance: 160.0
click at [23, 64] on div "Sales Orders j&D Views Options Create order" at bounding box center [765, 61] width 1495 height 35
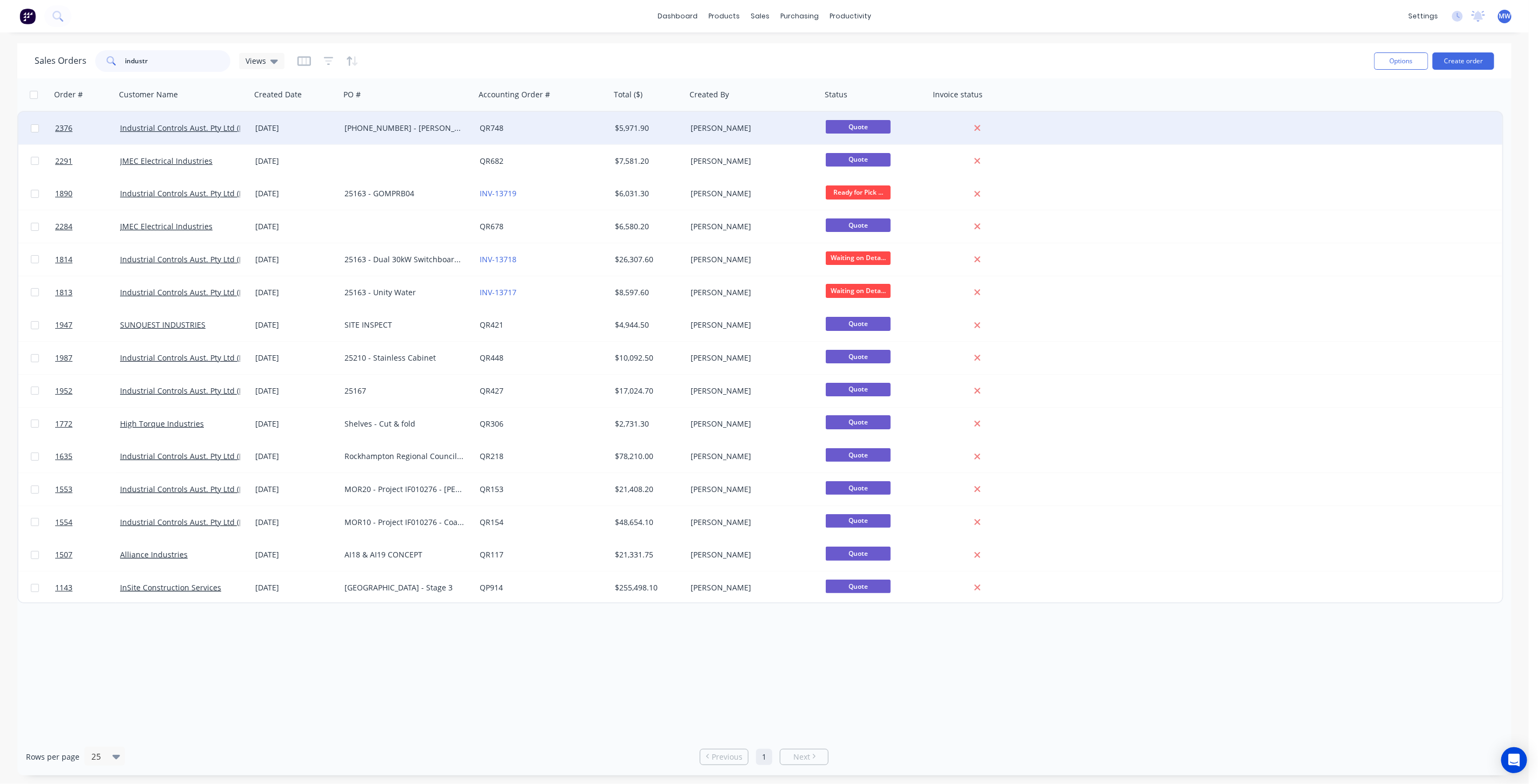
type input "industr"
click at [367, 137] on div "25163-04-05 - Hughes Terrace Switchboard" at bounding box center [407, 128] width 135 height 33
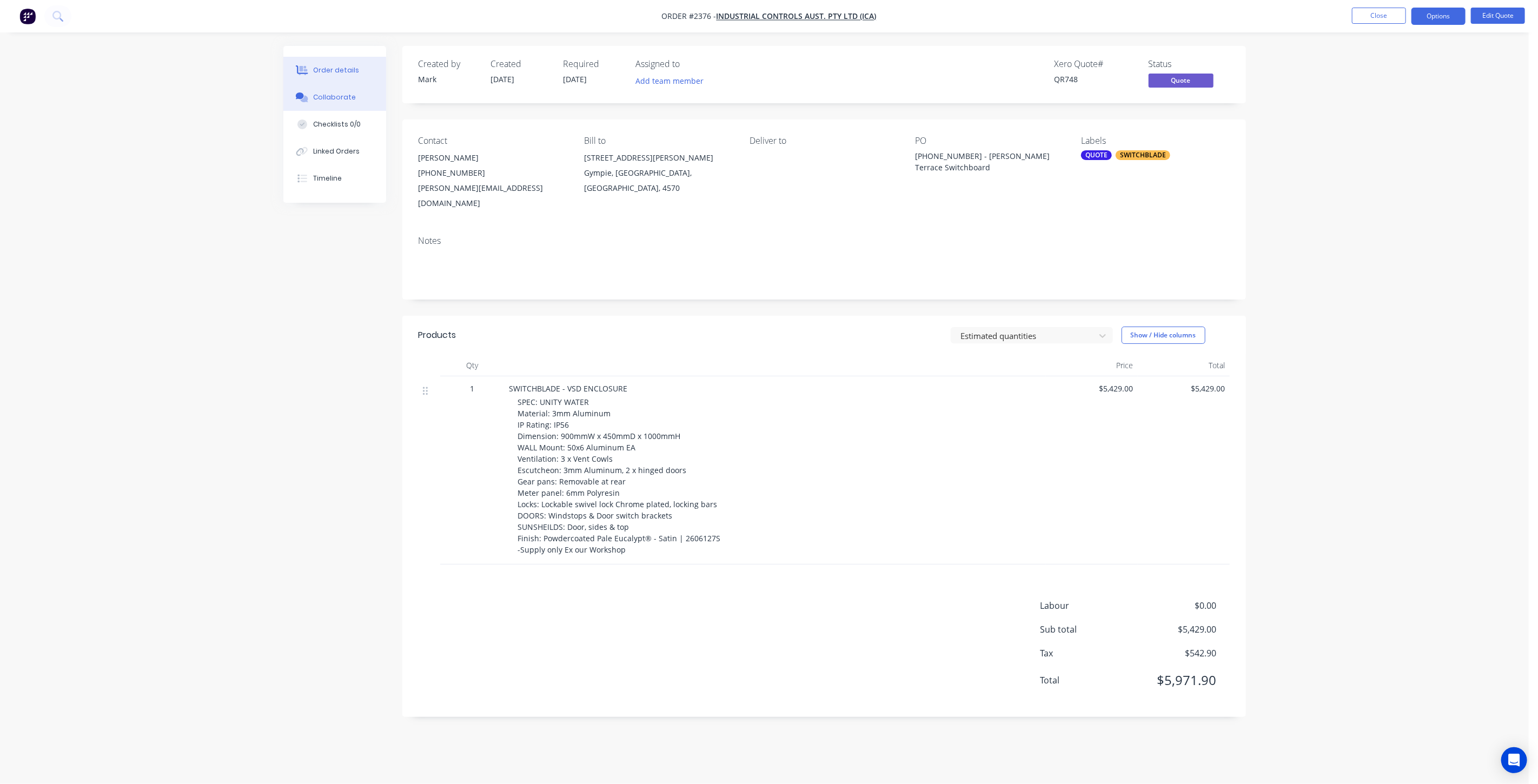
click at [328, 96] on div "Collaborate" at bounding box center [335, 97] width 42 height 10
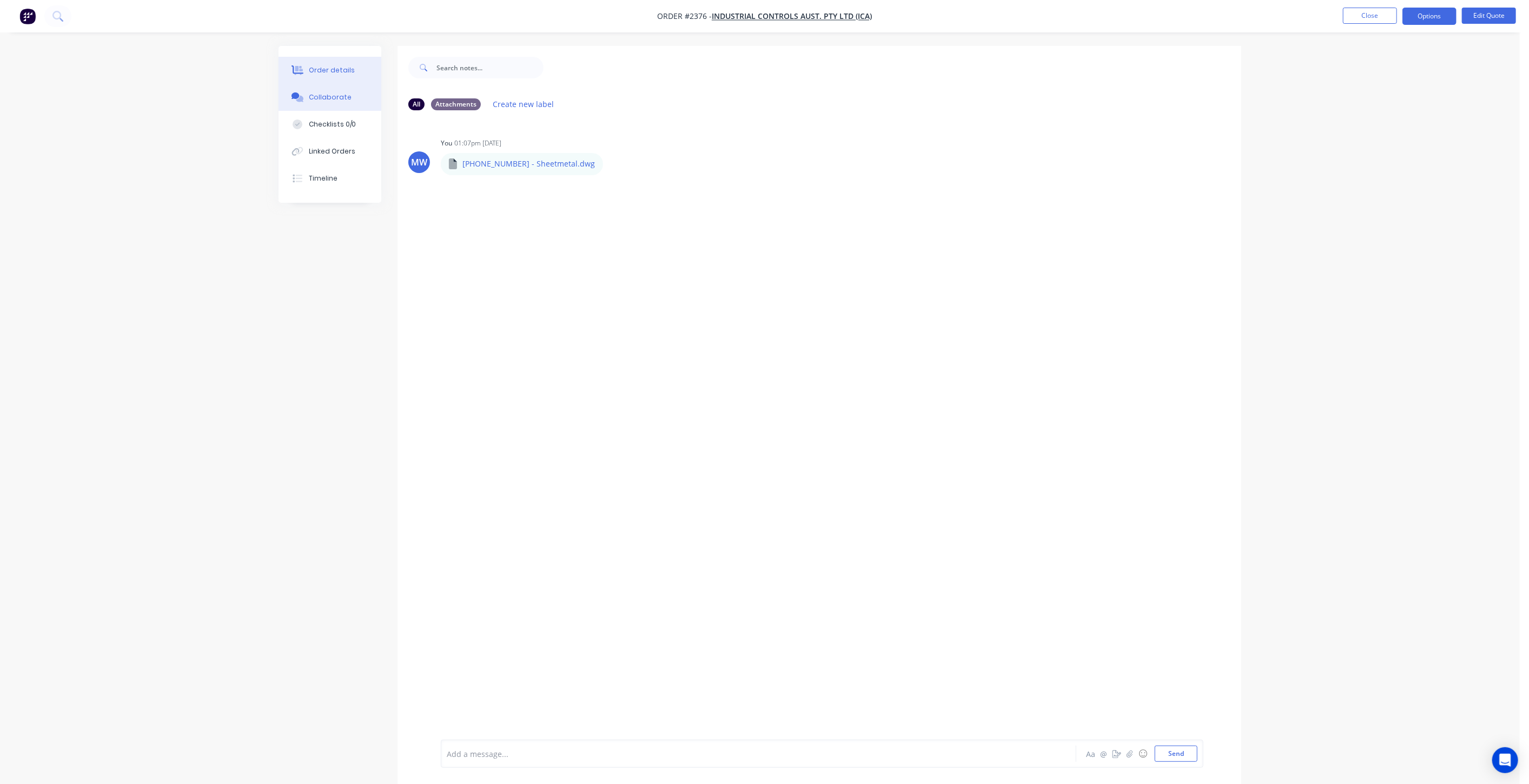
click at [329, 71] on div "Order details" at bounding box center [332, 70] width 46 height 10
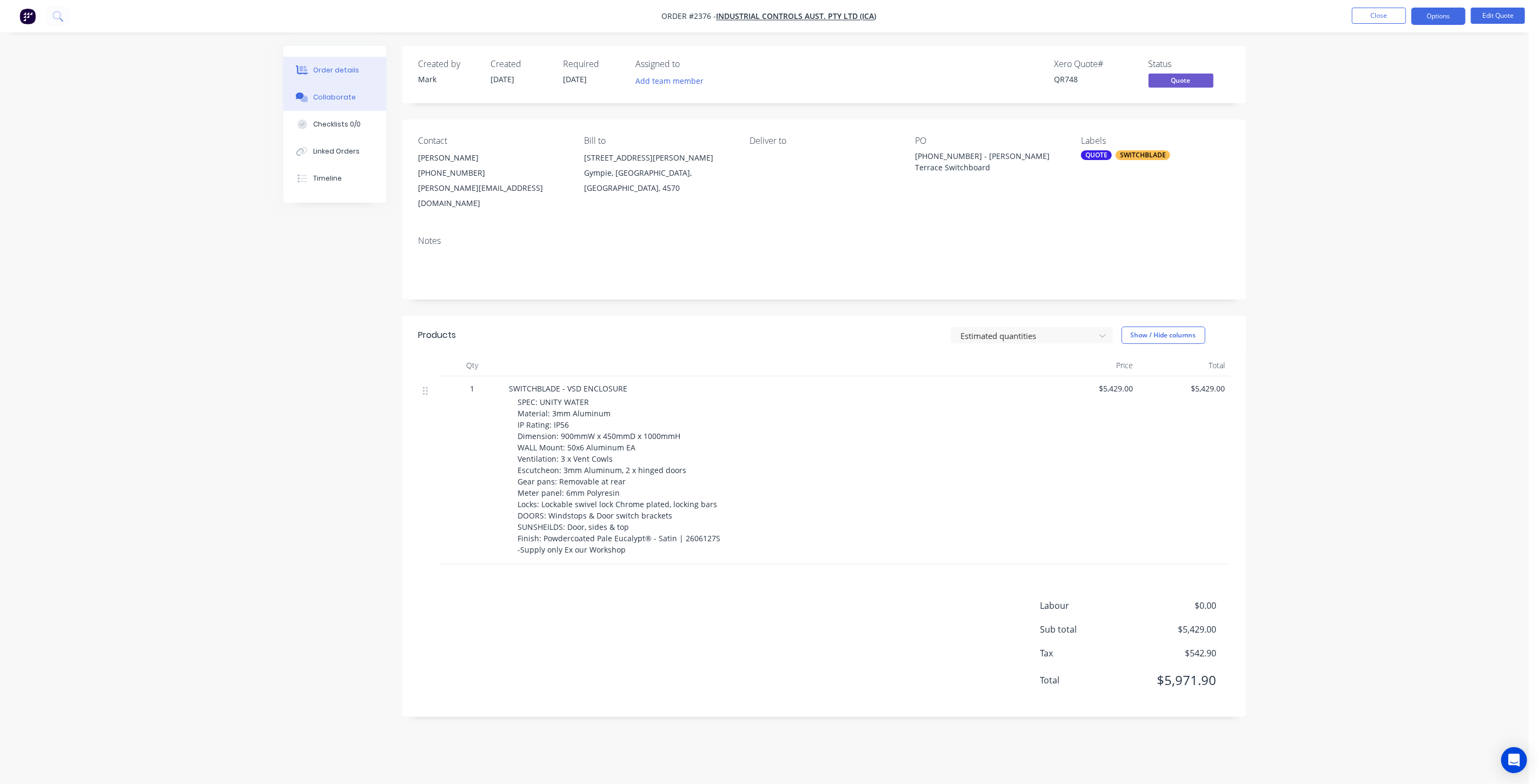
click at [351, 98] on div "Collaborate" at bounding box center [335, 97] width 42 height 10
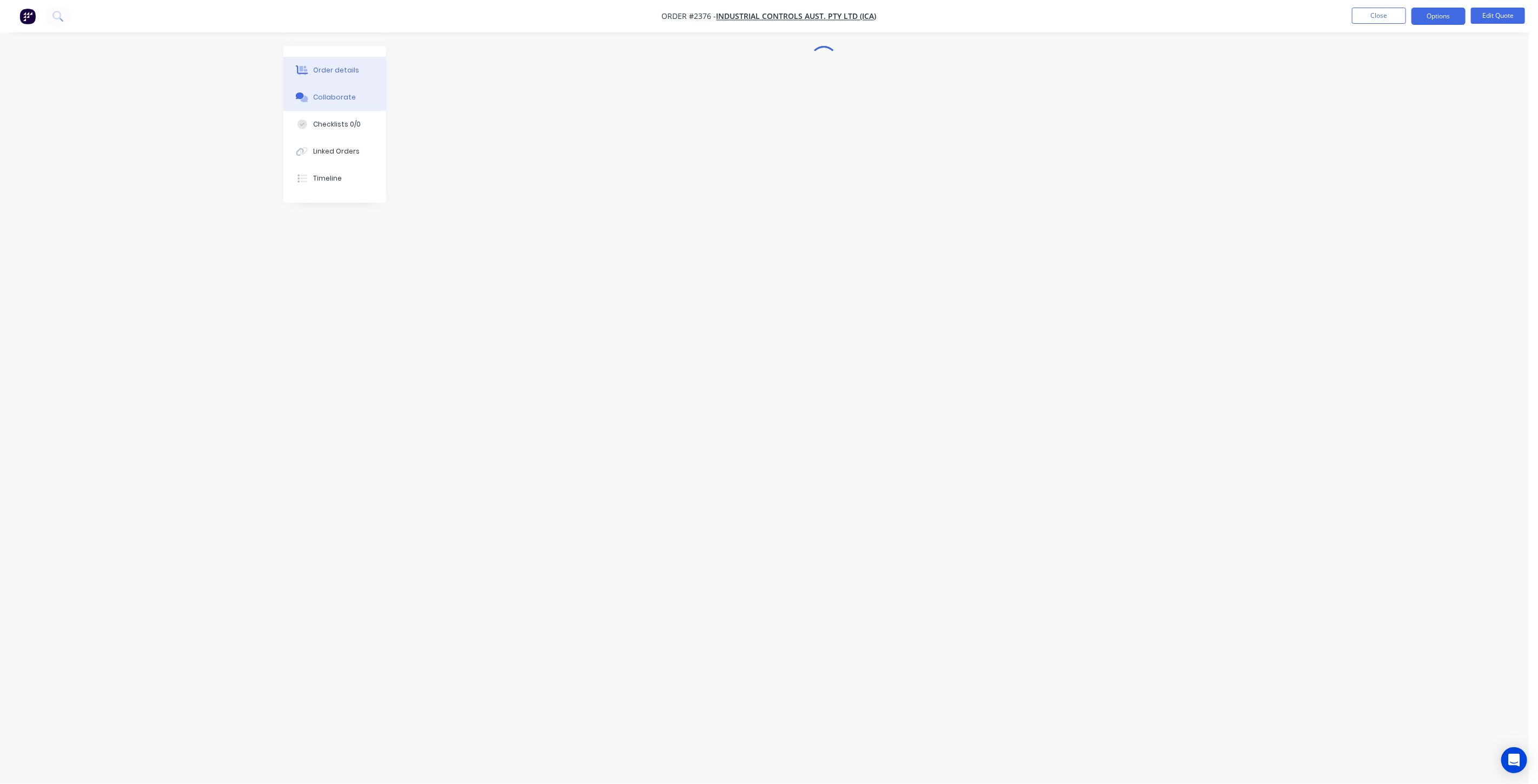
click at [336, 74] on div "Order details" at bounding box center [337, 70] width 46 height 10
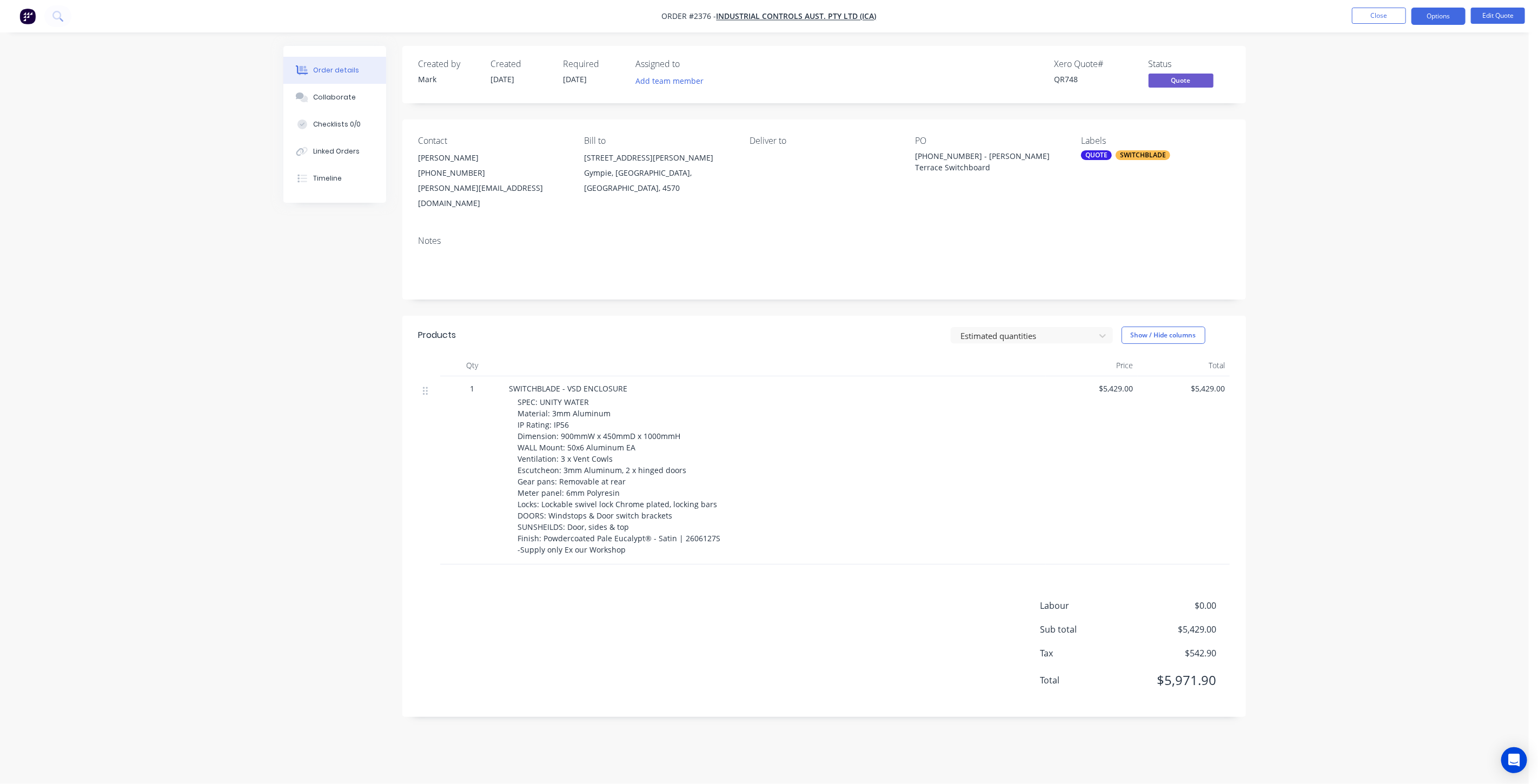
drag, startPoint x: 1339, startPoint y: 161, endPoint x: 1364, endPoint y: 150, distance: 27.3
click at [1339, 161] on div "Order details Collaborate Checklists 0/0 Linked Orders Timeline Order details C…" at bounding box center [764, 392] width 1529 height 784
click at [1446, 19] on button "Options" at bounding box center [1438, 17] width 54 height 18
click at [1437, 121] on button "Convert to Order" at bounding box center [1406, 130] width 119 height 21
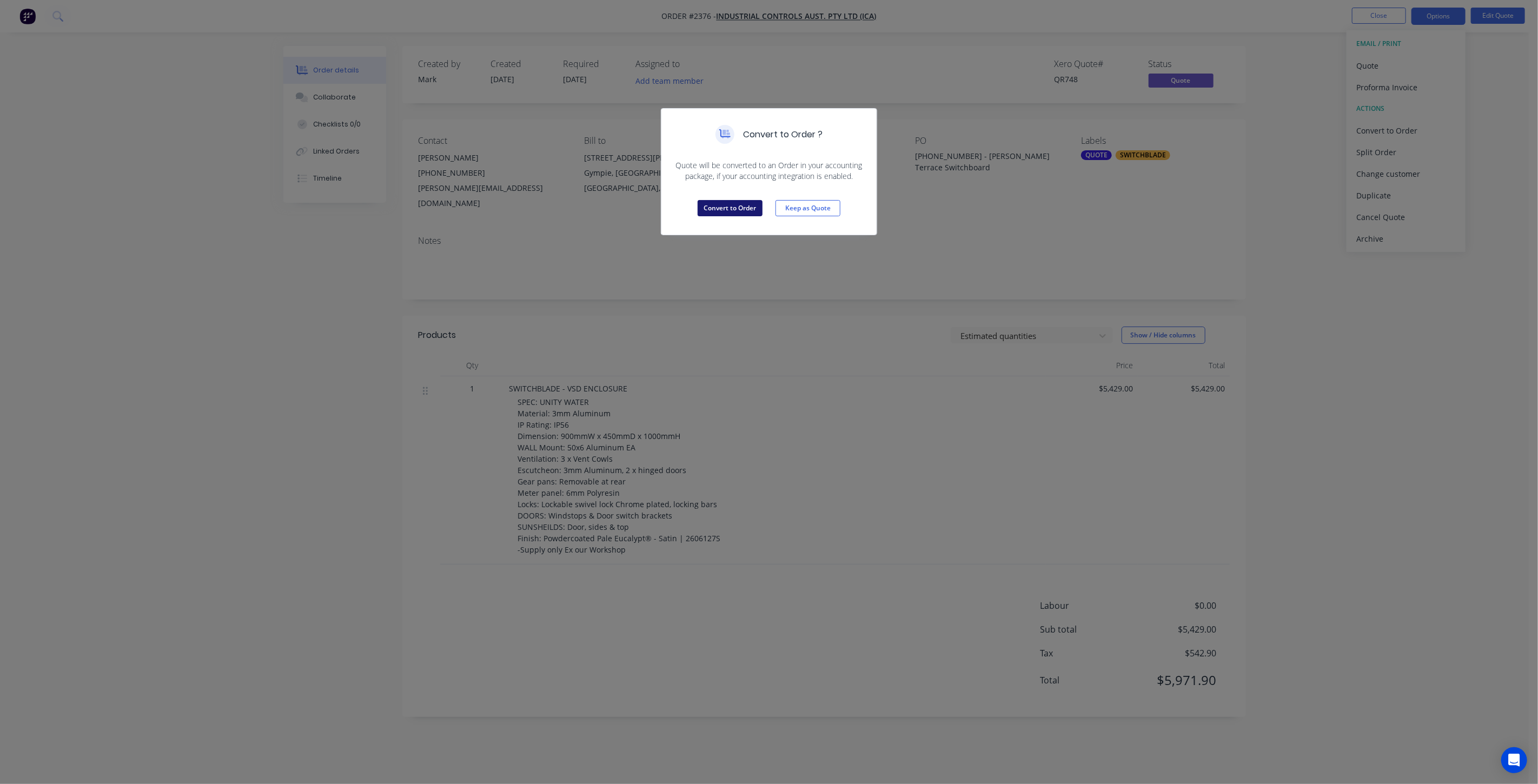
click at [731, 210] on button "Convert to Order" at bounding box center [730, 208] width 64 height 16
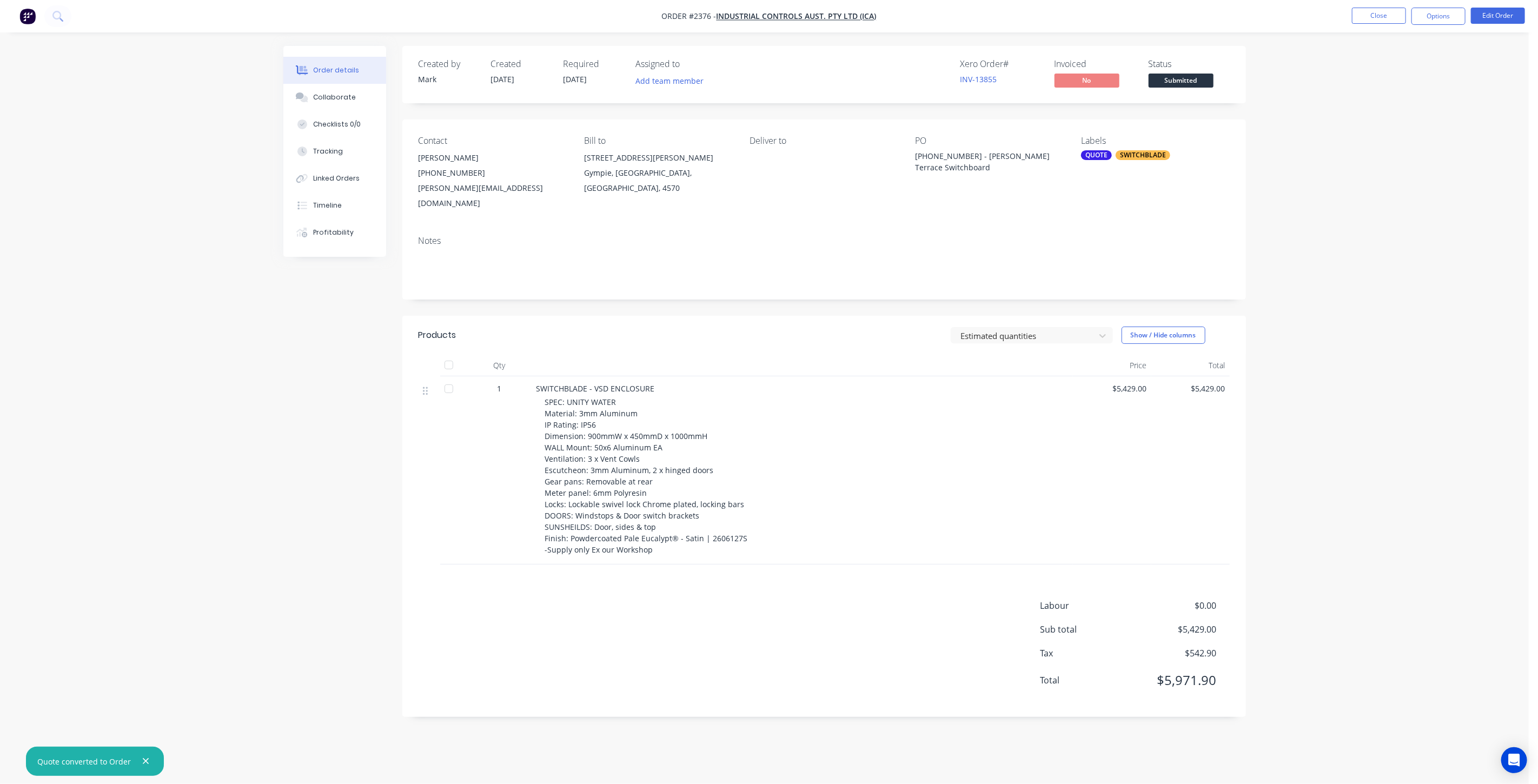
click at [1106, 158] on div "QUOTE" at bounding box center [1096, 155] width 31 height 10
click at [1100, 251] on div at bounding box center [1101, 249] width 21 height 21
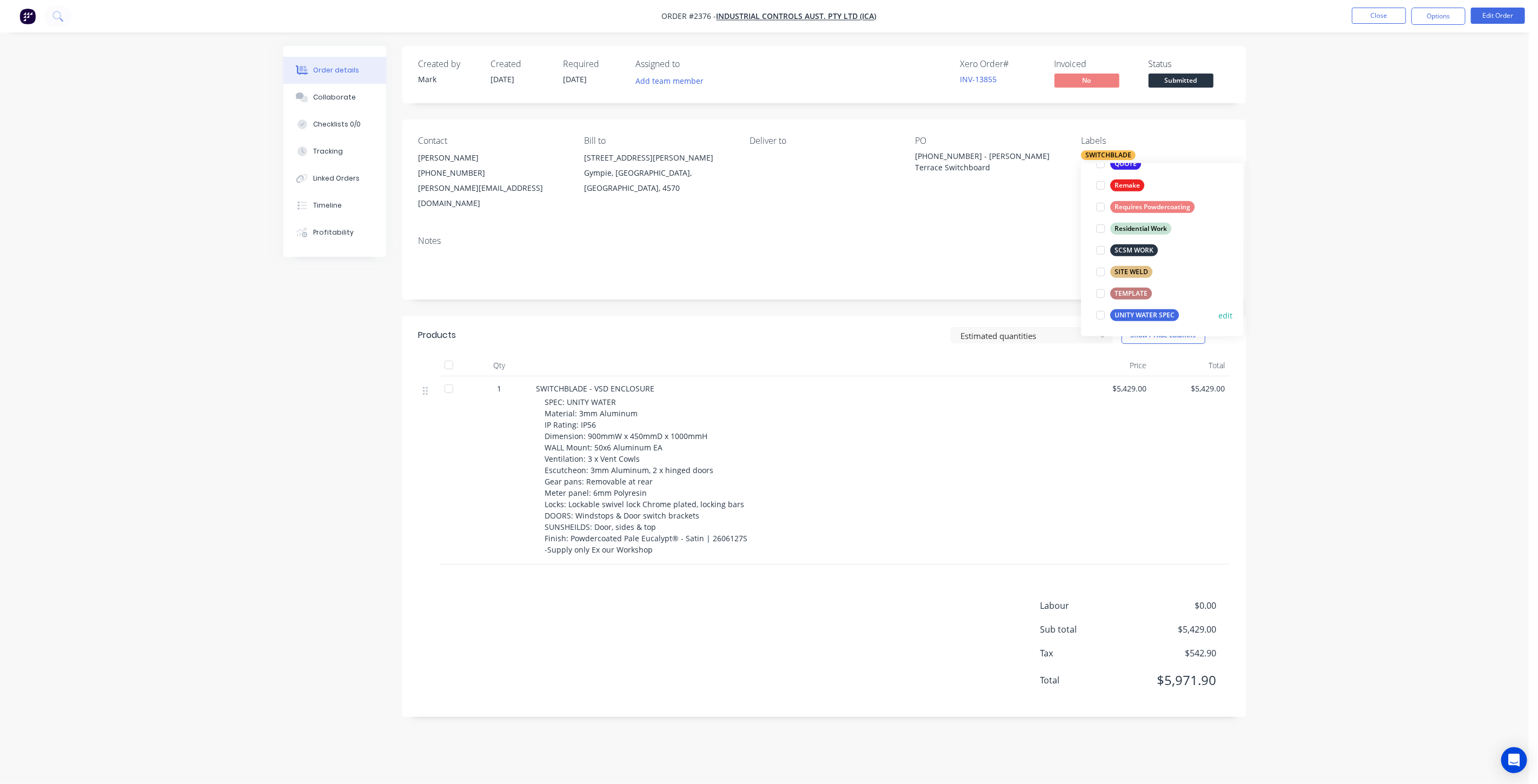
click at [1102, 316] on div at bounding box center [1101, 314] width 21 height 21
click at [1360, 282] on div "Order details Collaborate Checklists 0/0 Tracking Linked Orders Timeline Profit…" at bounding box center [764, 392] width 1529 height 784
click at [1376, 20] on button "Close" at bounding box center [1379, 16] width 54 height 16
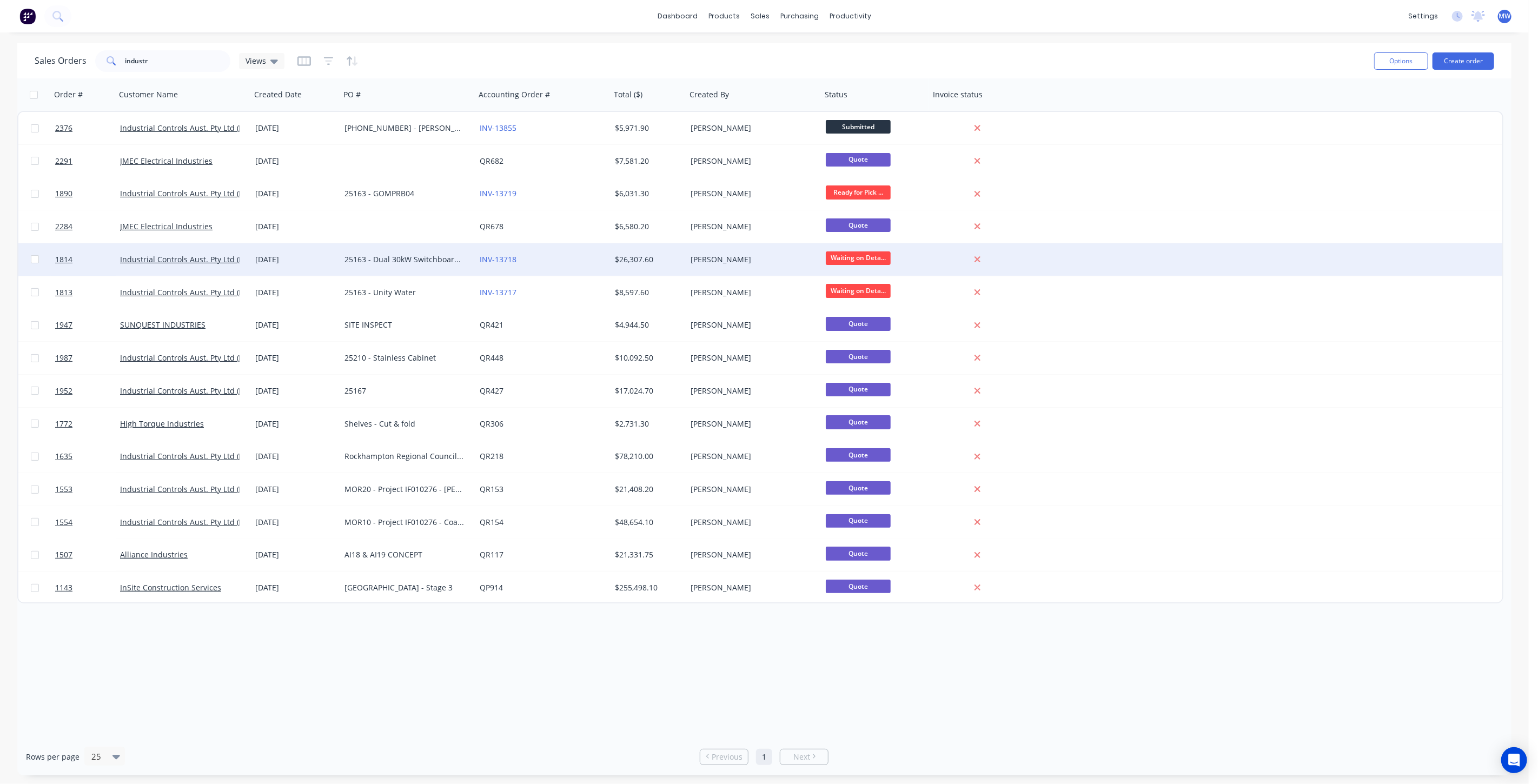
click at [349, 255] on div "25163 - Dual 30kW Switchboard - Unity Water" at bounding box center [405, 260] width 120 height 11
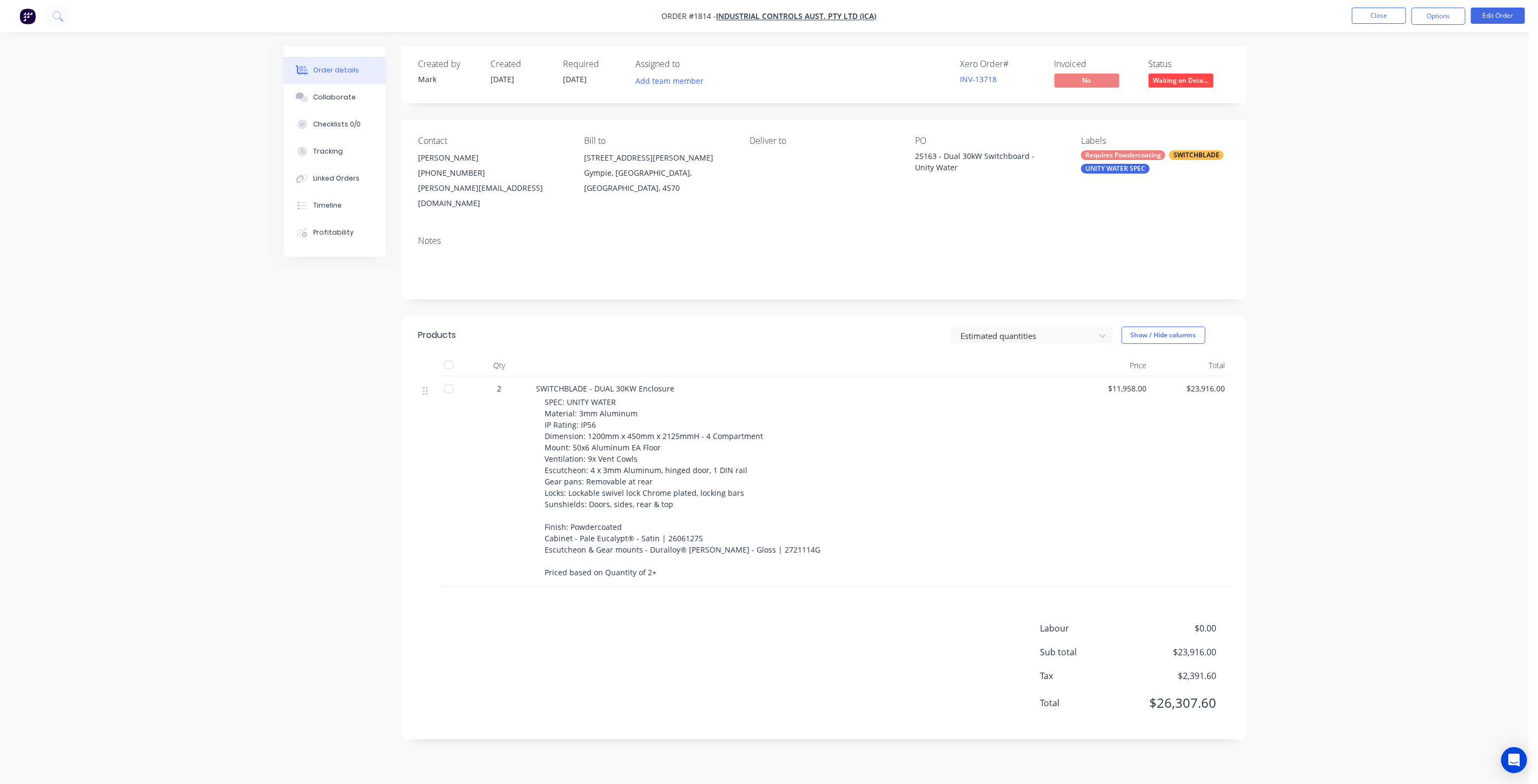
click at [1341, 224] on div "Order details Collaborate Checklists 0/0 Tracking Linked Orders Timeline Profit…" at bounding box center [764, 392] width 1529 height 784
click at [1353, 422] on div "Order details Collaborate Checklists 0/0 Tracking Linked Orders Timeline Profit…" at bounding box center [764, 392] width 1529 height 784
click at [197, 313] on div "Order details Collaborate Checklists 0/0 Tracking Linked Orders Timeline Profit…" at bounding box center [764, 392] width 1529 height 784
click at [1340, 372] on div "Order details Collaborate Checklists 0/0 Tracking Linked Orders Timeline Profit…" at bounding box center [764, 392] width 1529 height 784
click at [1183, 86] on span "Waiting on Deta..." at bounding box center [1180, 79] width 64 height 13
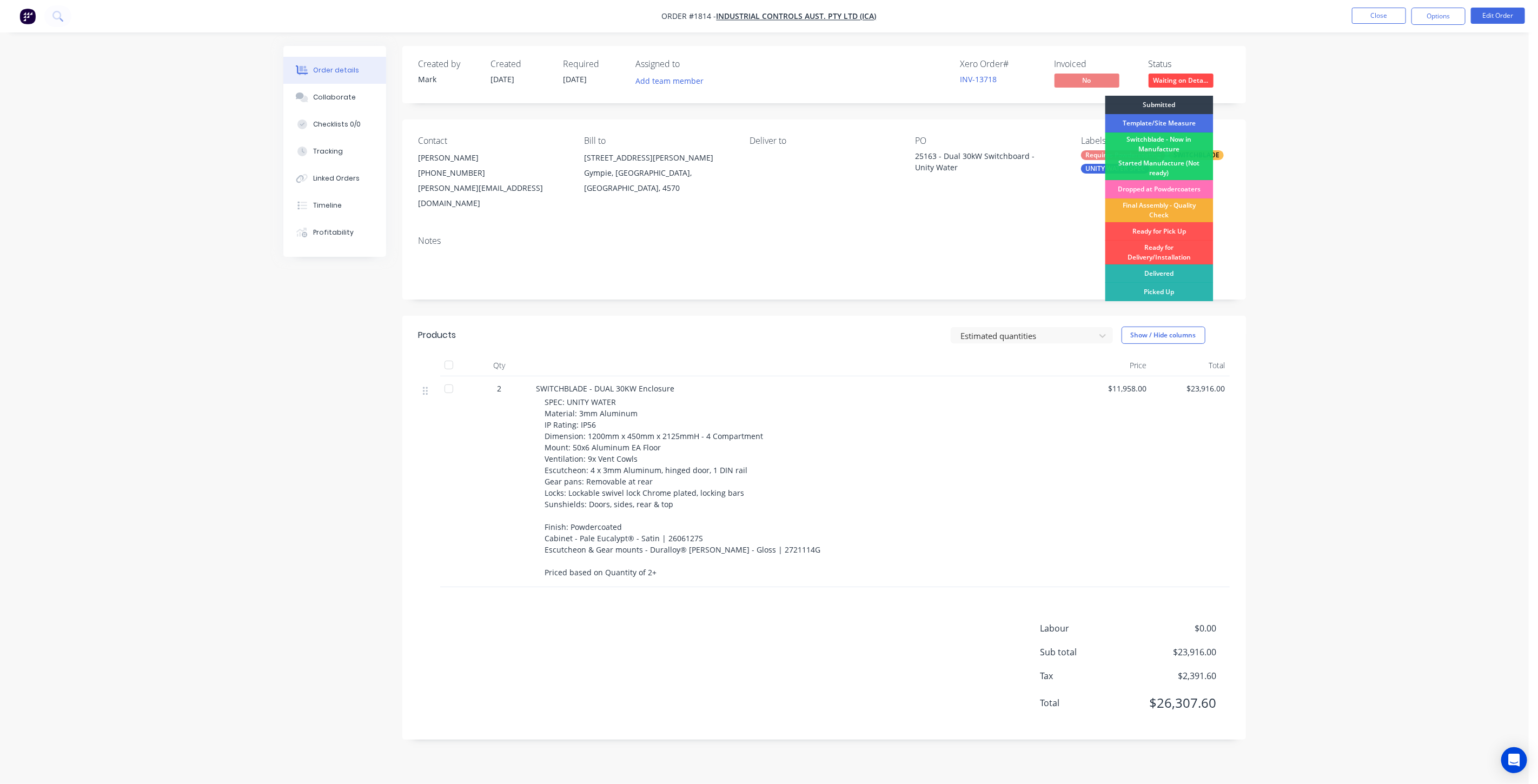
click at [1267, 141] on div "Order details Collaborate Checklists 0/0 Tracking Linked Orders Timeline Profit…" at bounding box center [764, 392] width 1529 height 784
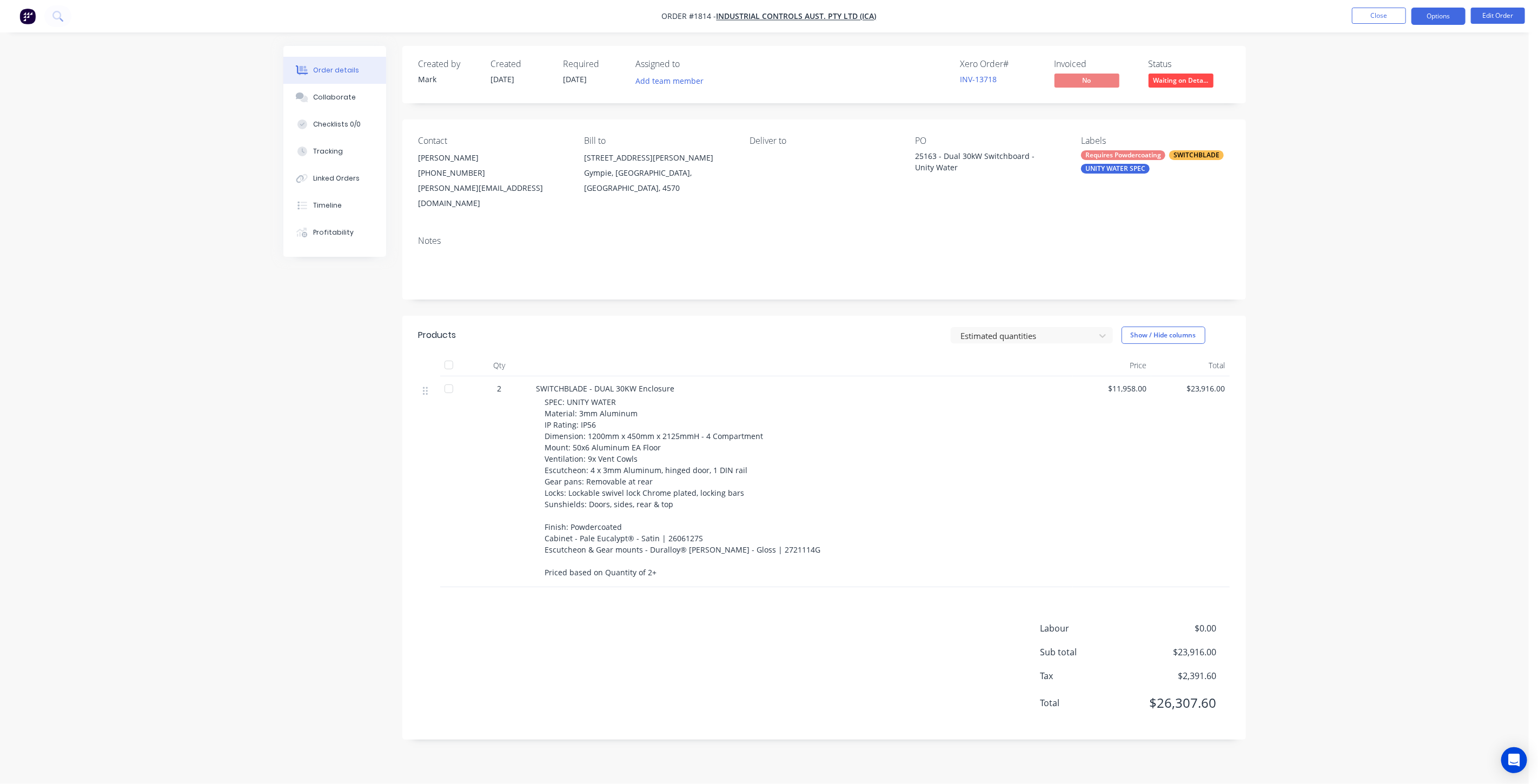
click at [1463, 18] on button "Options" at bounding box center [1438, 17] width 54 height 18
click at [1403, 268] on div "Convert to Quote" at bounding box center [1406, 267] width 100 height 16
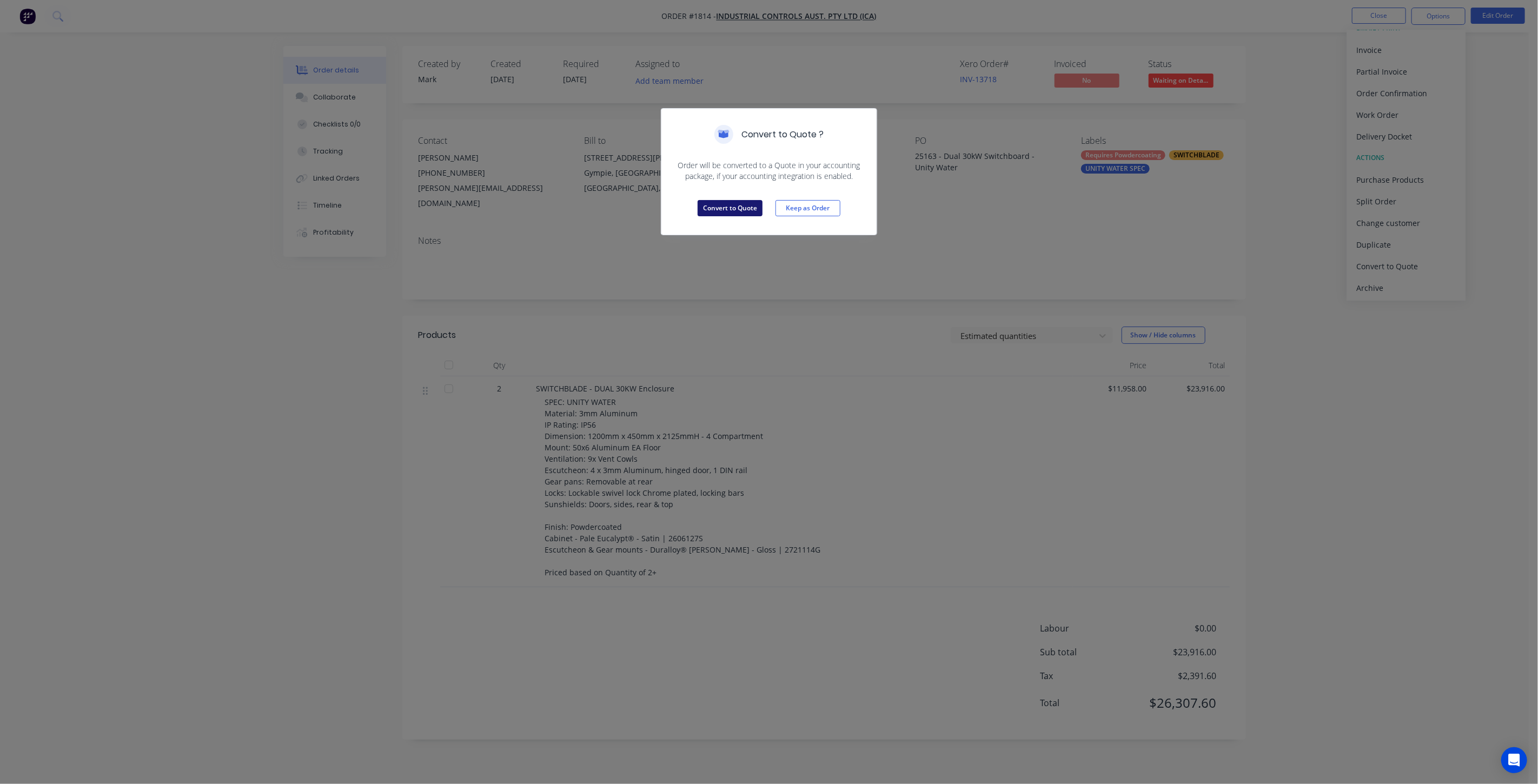
click at [736, 209] on button "Convert to Quote" at bounding box center [730, 208] width 64 height 16
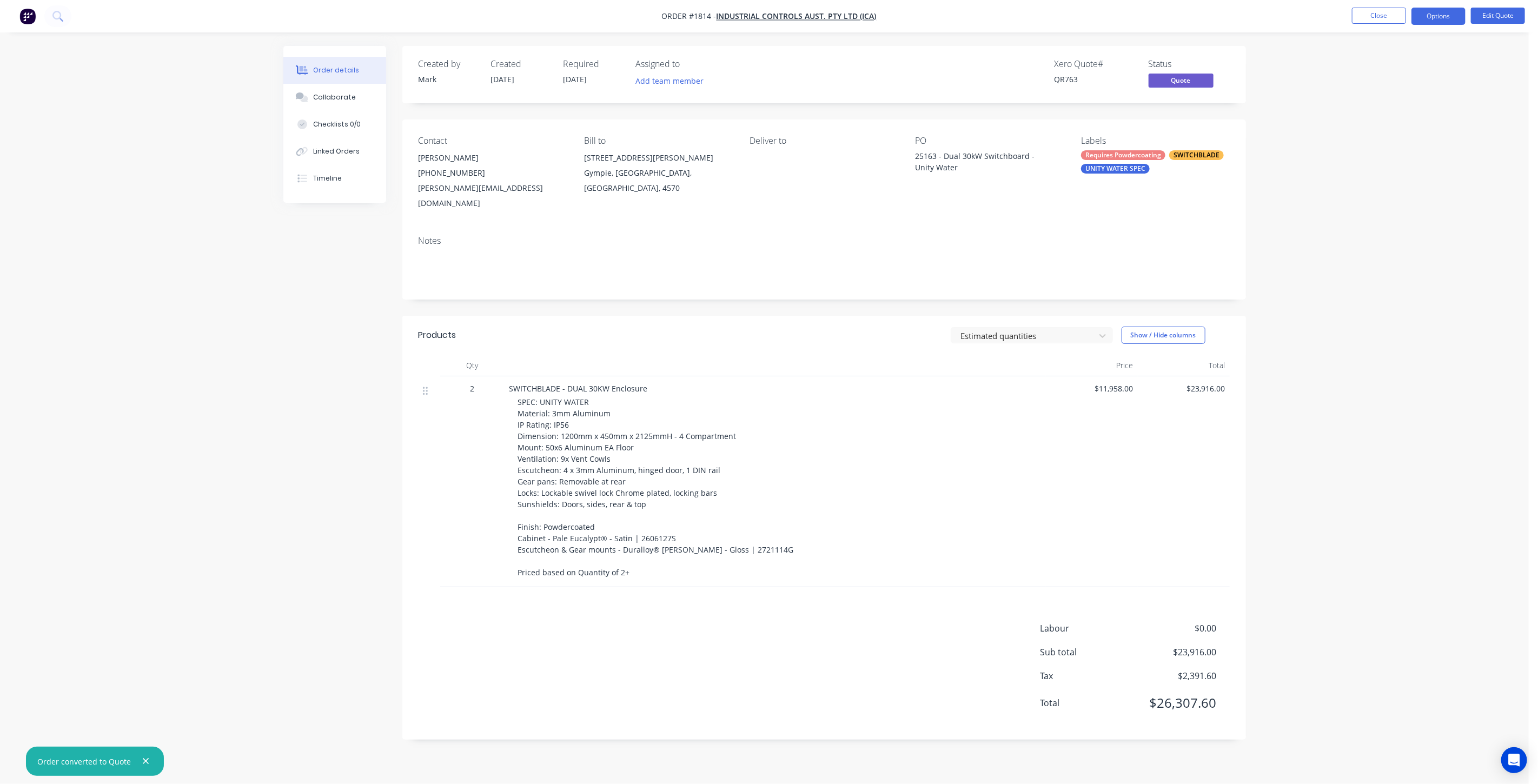
click at [1413, 222] on div "Order details Collaborate Checklists 0/0 Linked Orders Timeline Order details C…" at bounding box center [764, 392] width 1529 height 784
click at [1341, 284] on div "Order details Collaborate Checklists 0/0 Linked Orders Timeline Order details C…" at bounding box center [764, 392] width 1529 height 784
click at [1390, 409] on div "Order details Collaborate Checklists 0/0 Linked Orders Timeline Order details C…" at bounding box center [764, 392] width 1529 height 784
click at [1378, 18] on button "Close" at bounding box center [1379, 16] width 54 height 16
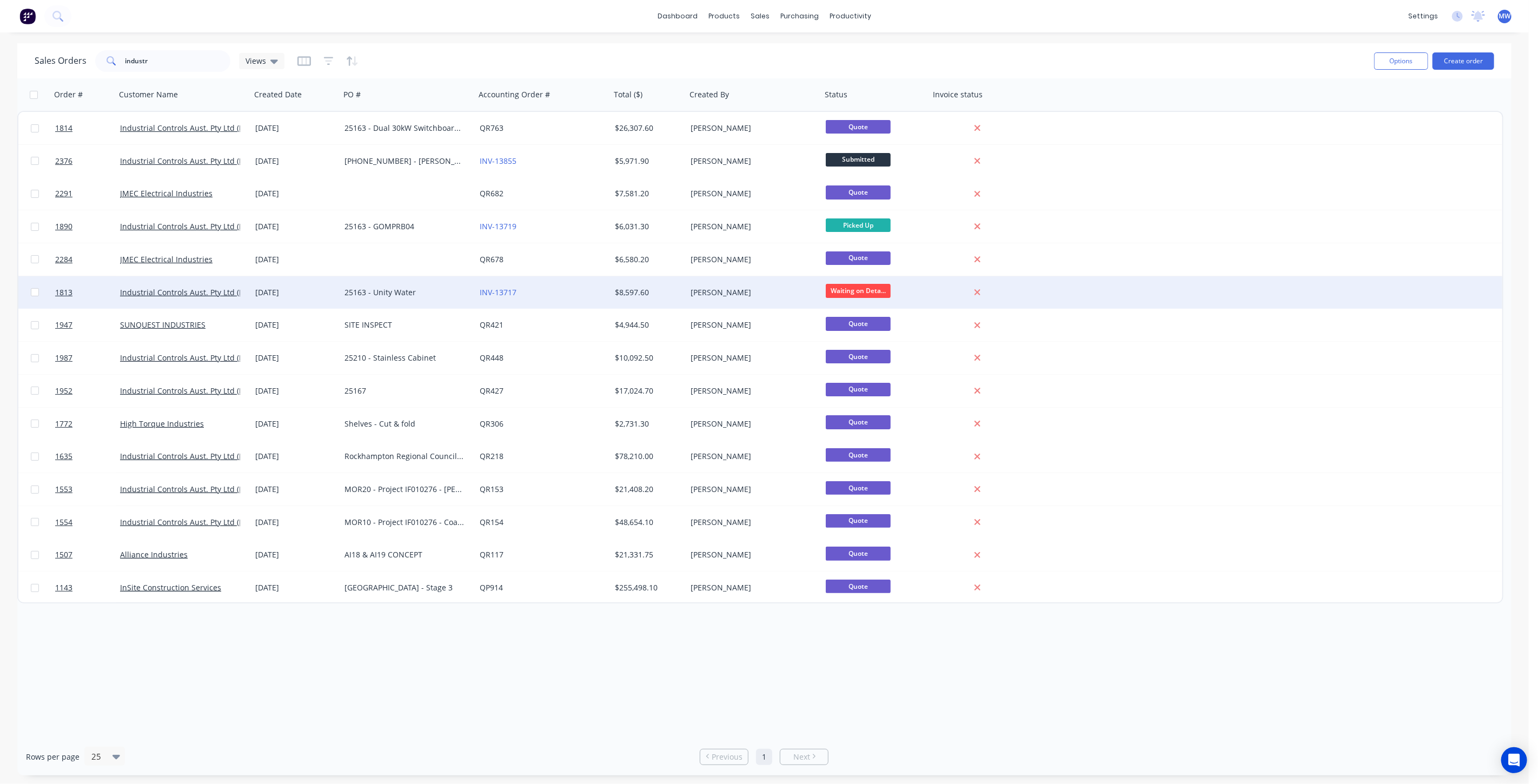
click at [322, 287] on div "21 Aug 2025" at bounding box center [295, 292] width 80 height 11
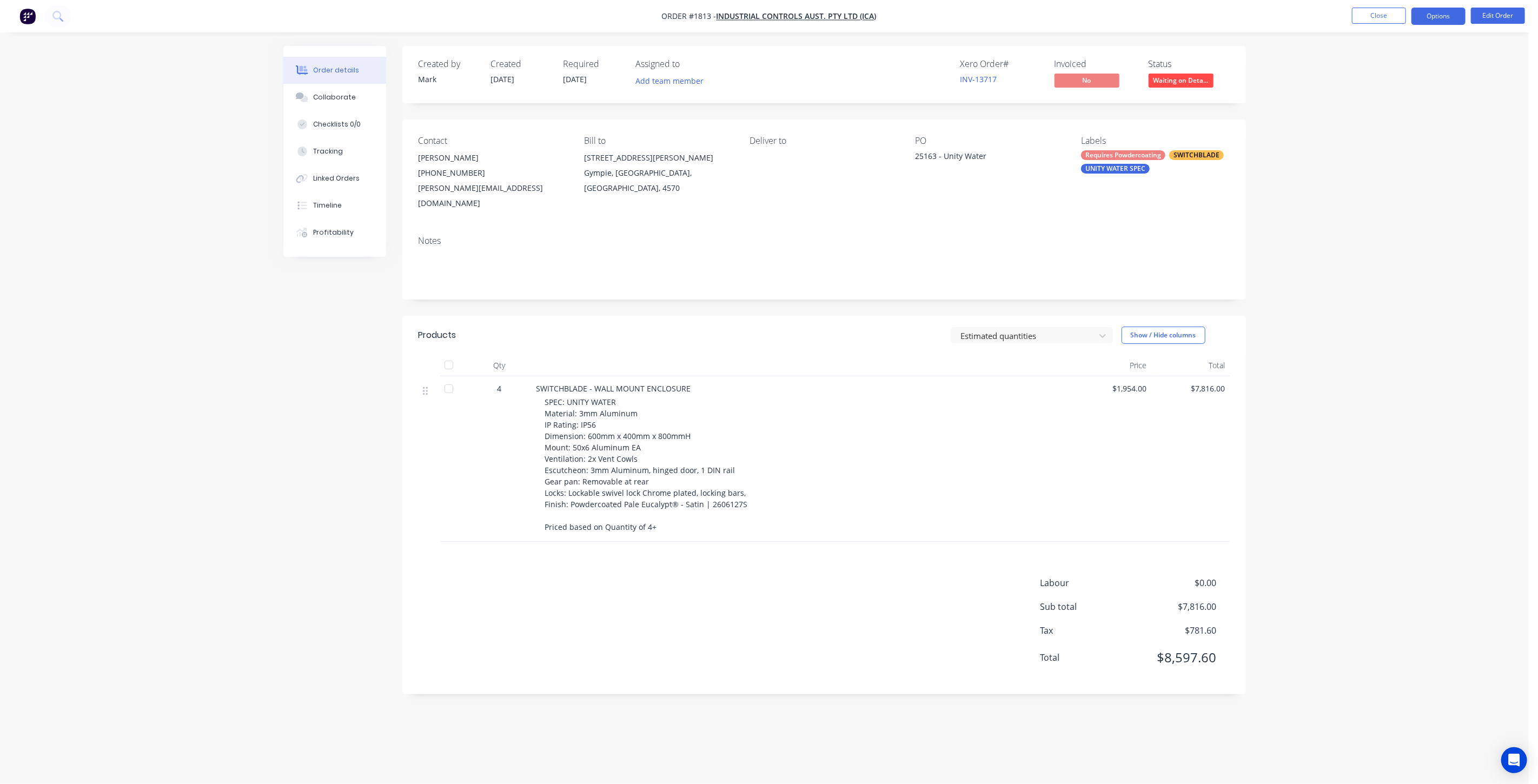
click at [1447, 17] on button "Options" at bounding box center [1438, 17] width 54 height 18
click at [1400, 285] on div "Convert to Quote" at bounding box center [1406, 282] width 100 height 16
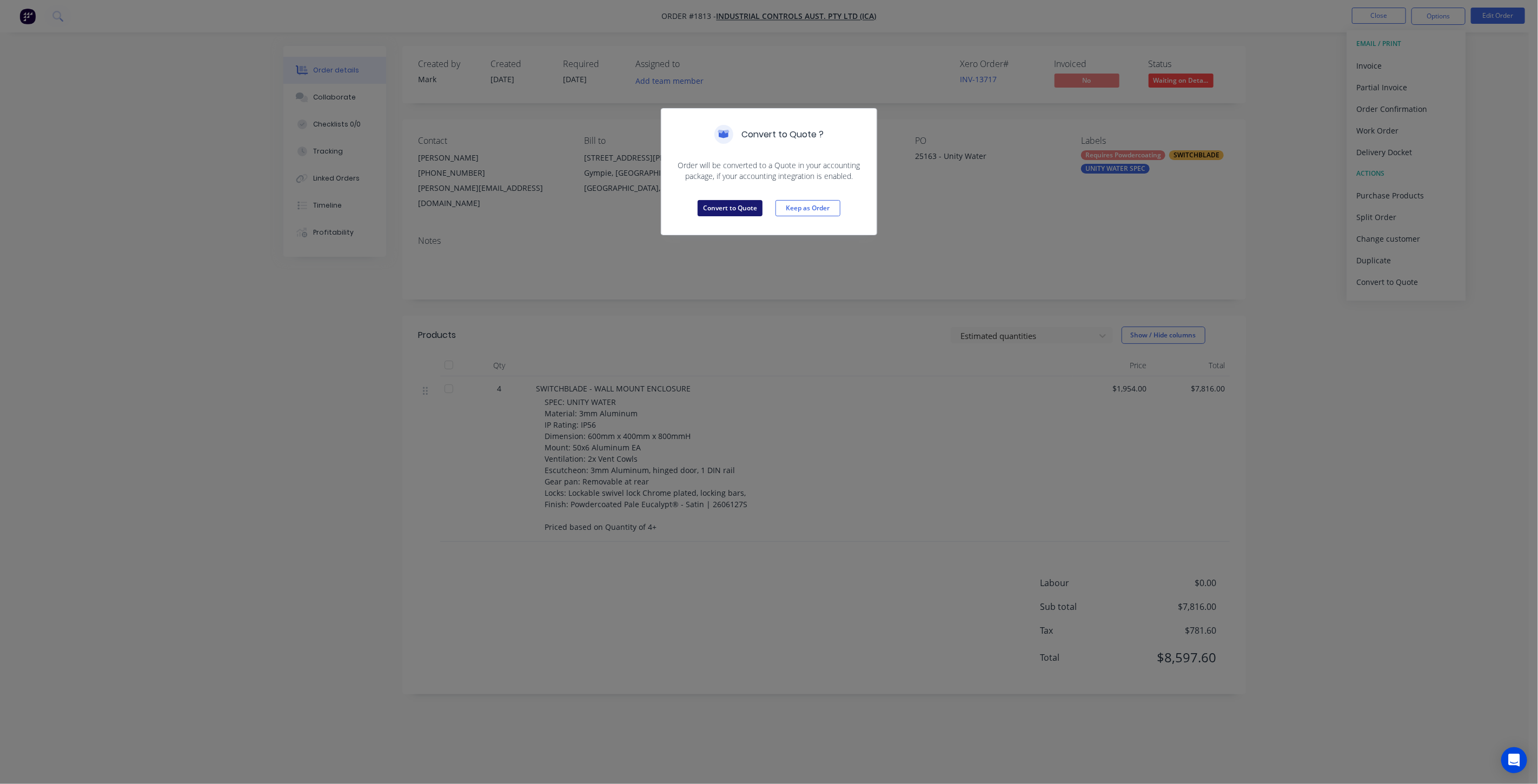
click at [746, 211] on button "Convert to Quote" at bounding box center [730, 208] width 64 height 16
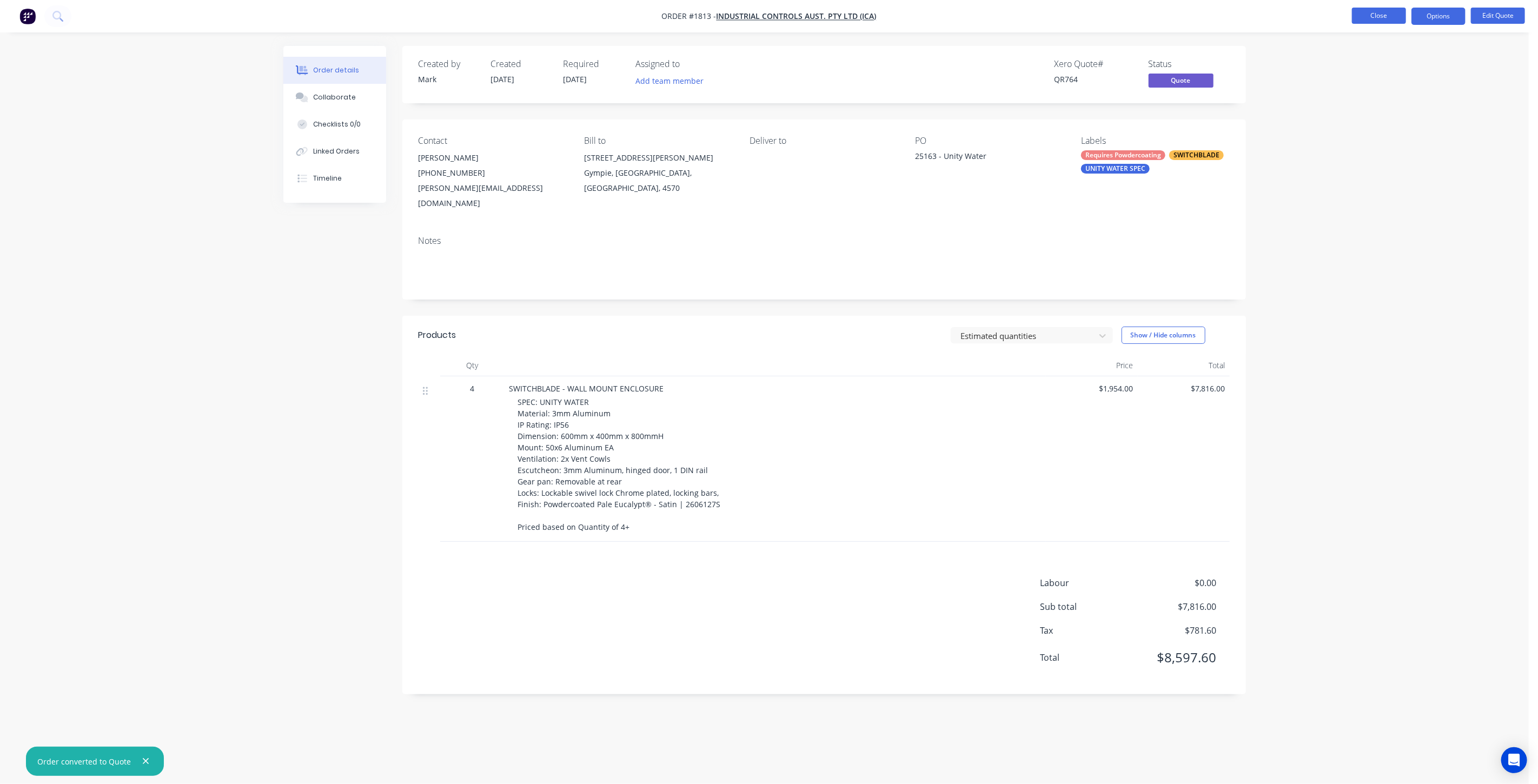
click at [1372, 12] on button "Close" at bounding box center [1379, 16] width 54 height 16
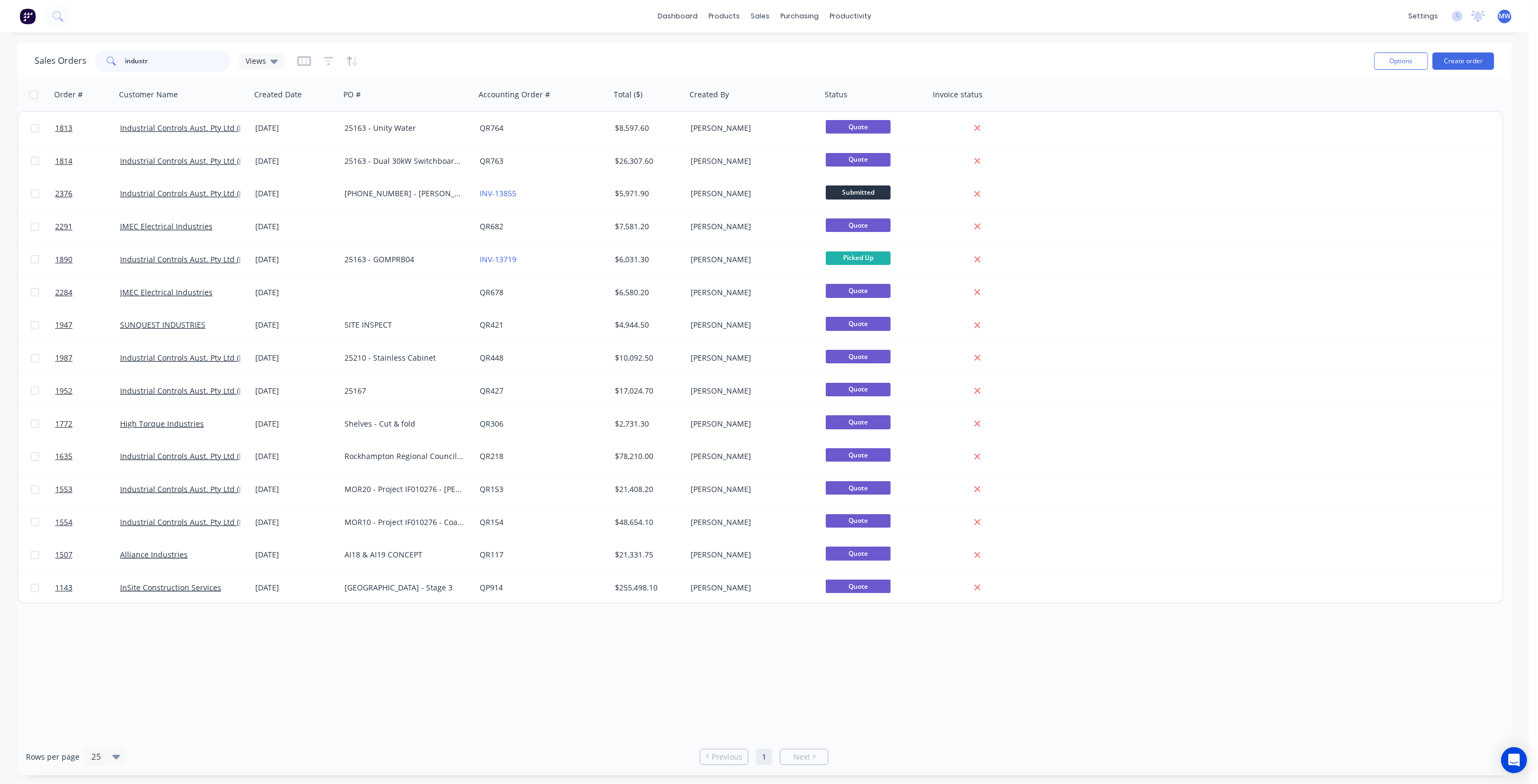
drag, startPoint x: 172, startPoint y: 64, endPoint x: 0, endPoint y: 58, distance: 172.1
click at [27, 66] on div "Sales Orders industr Views Options Create order" at bounding box center [765, 61] width 1495 height 35
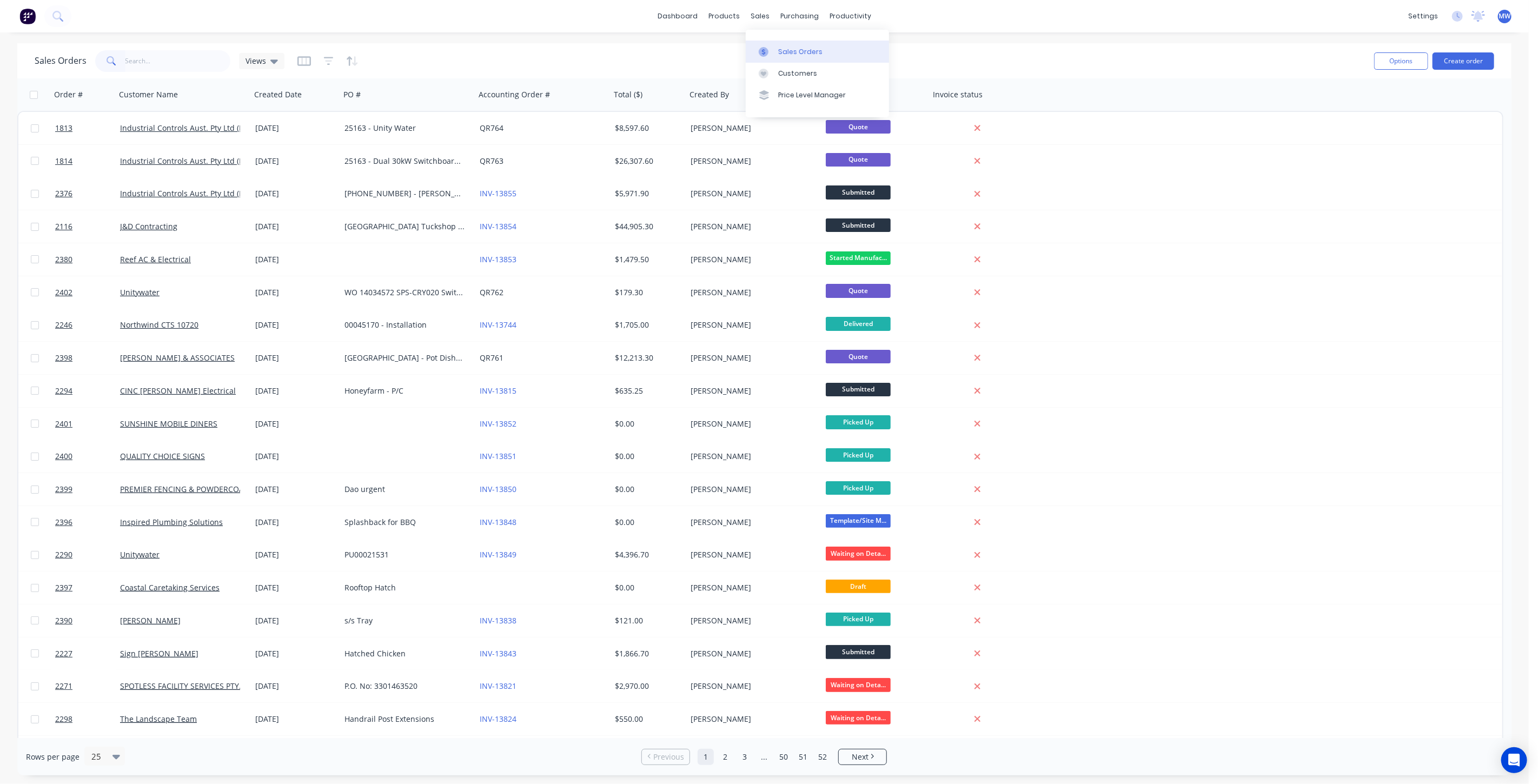
click at [797, 44] on link "Sales Orders" at bounding box center [817, 51] width 143 height 21
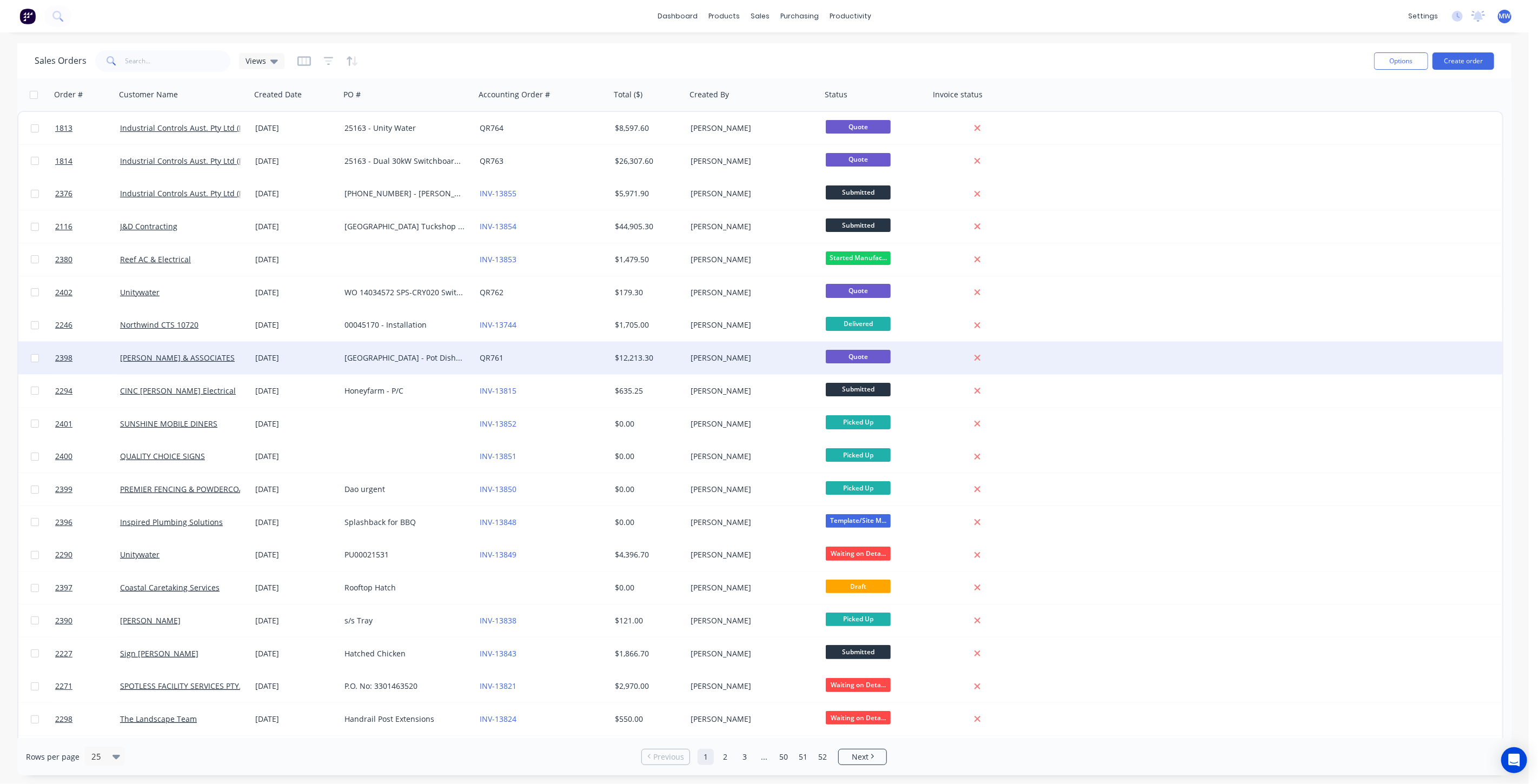
click at [429, 363] on div "Buderim Private Hospital - Pot Dishwasher Setup" at bounding box center [405, 358] width 120 height 11
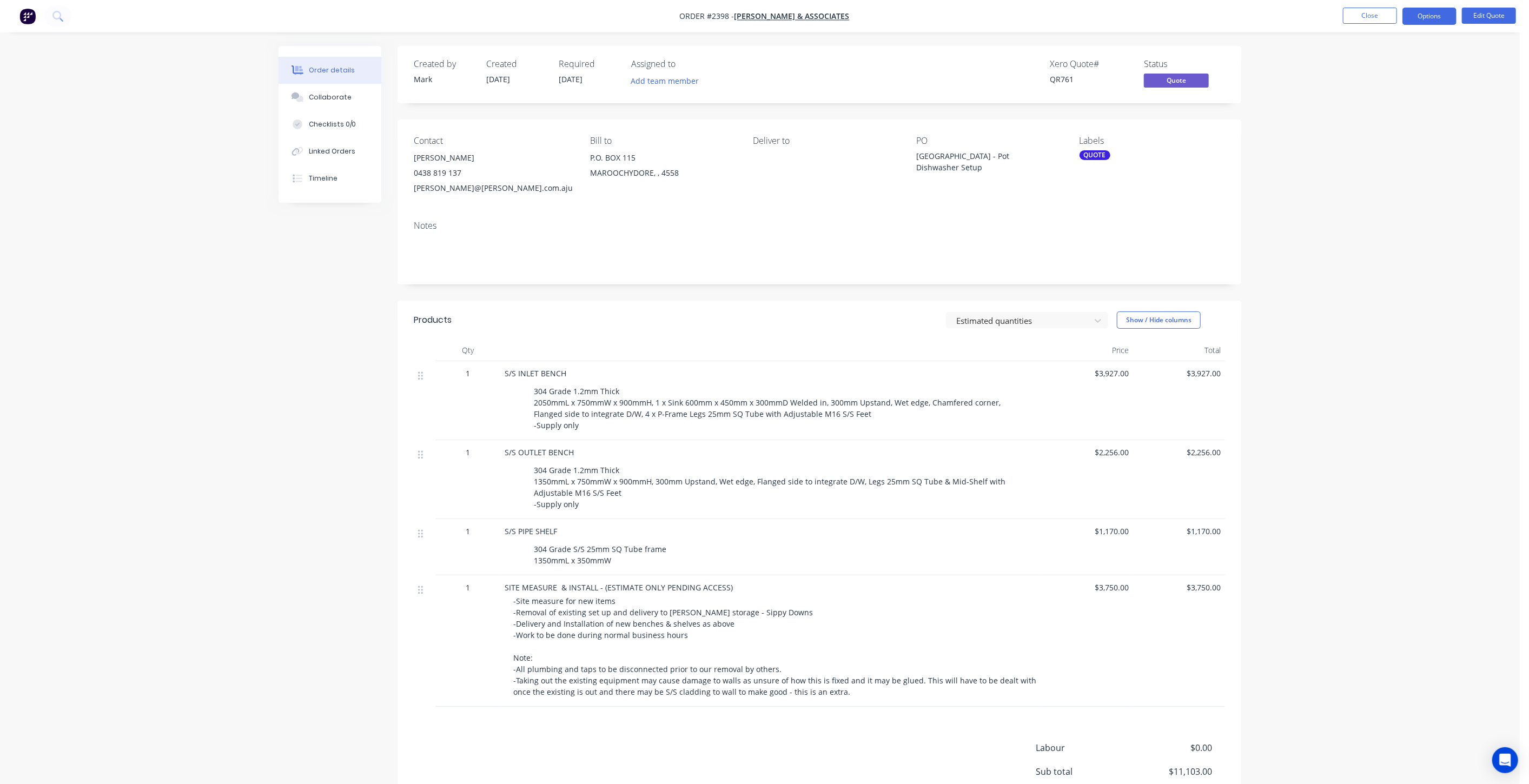
click at [1360, 341] on div "Order details Collaborate Checklists 0/0 Linked Orders Timeline Order details C…" at bounding box center [760, 437] width 1519 height 875
click at [1439, 20] on button "Options" at bounding box center [1429, 17] width 54 height 18
click at [1491, 62] on div "Order details Collaborate Checklists 0/0 Linked Orders Timeline Order details C…" at bounding box center [760, 437] width 1519 height 875
click at [1491, 19] on button "Edit Quote" at bounding box center [1488, 16] width 54 height 16
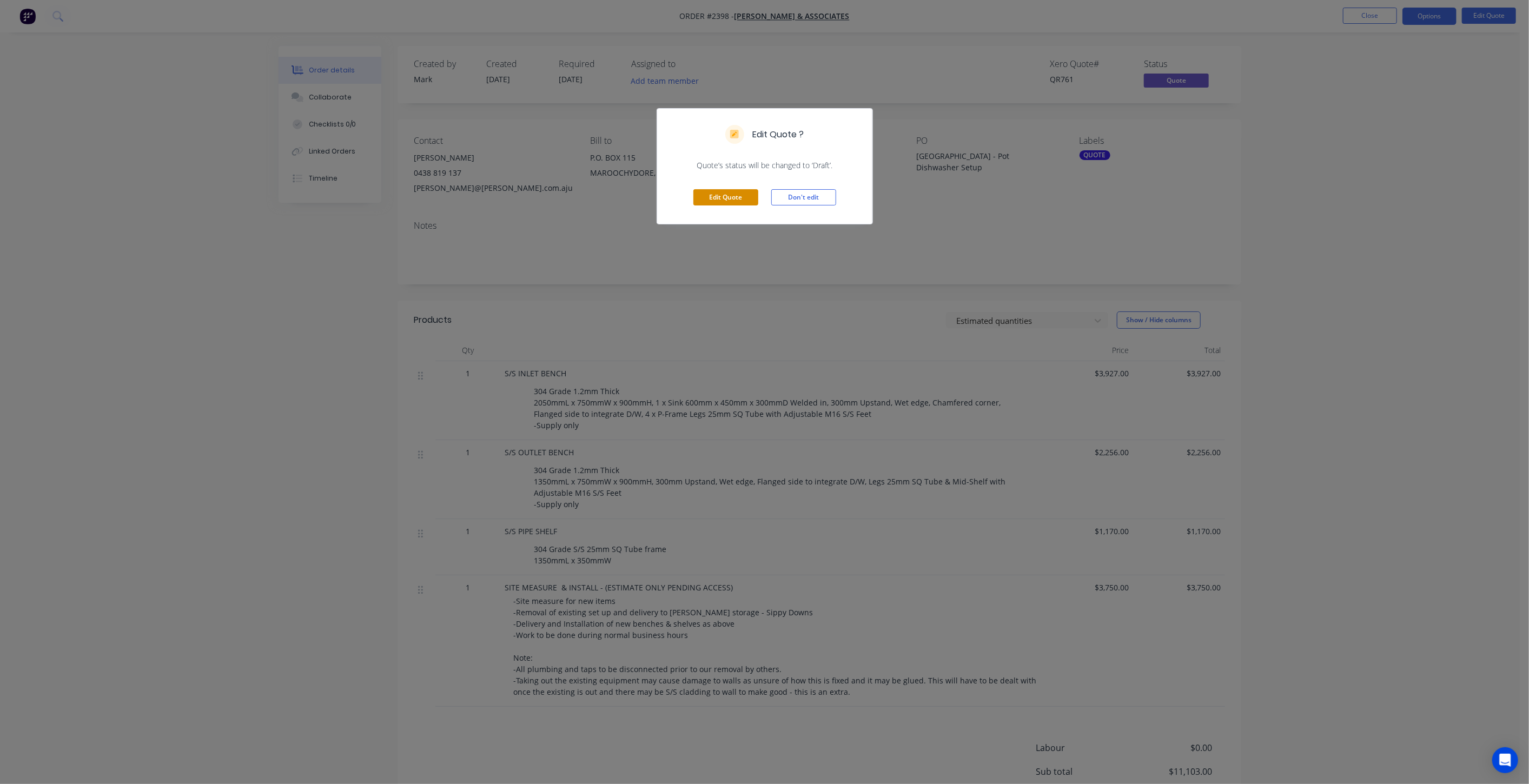
click at [734, 194] on button "Edit Quote" at bounding box center [725, 197] width 64 height 16
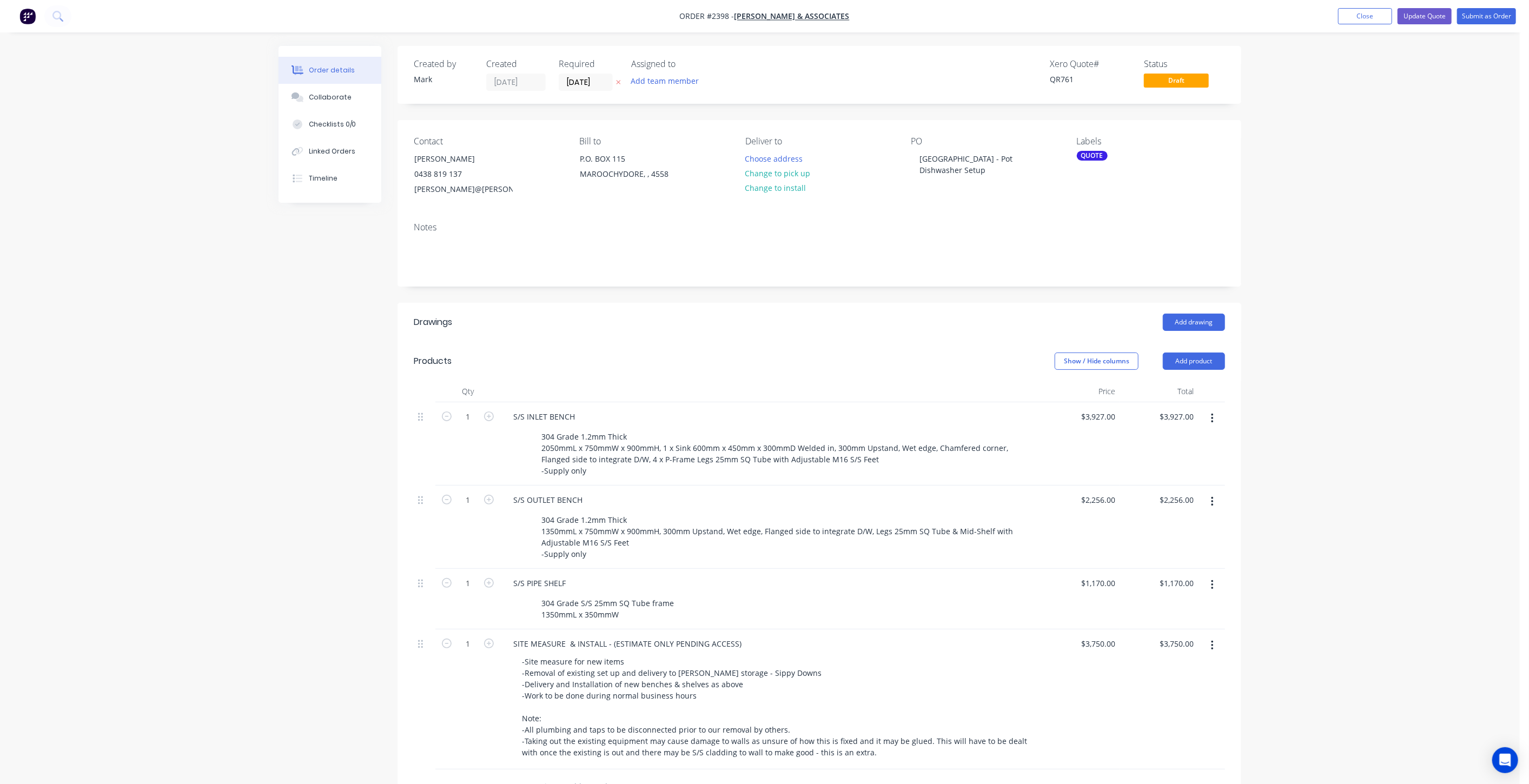
click at [1300, 262] on div "Order details Collaborate Checklists 0/0 Linked Orders Timeline Order details C…" at bounding box center [760, 528] width 1519 height 1056
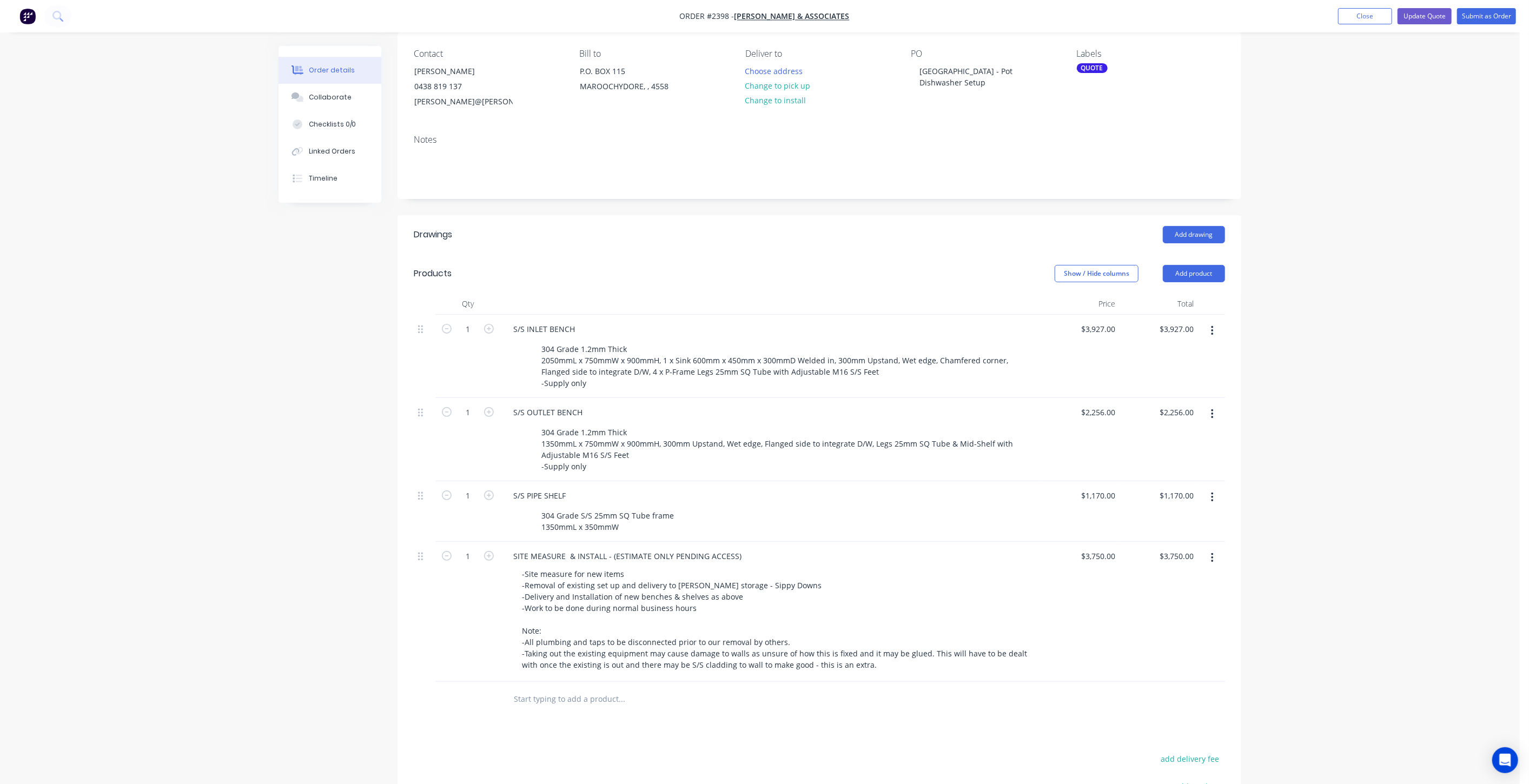
scroll to position [180, 0]
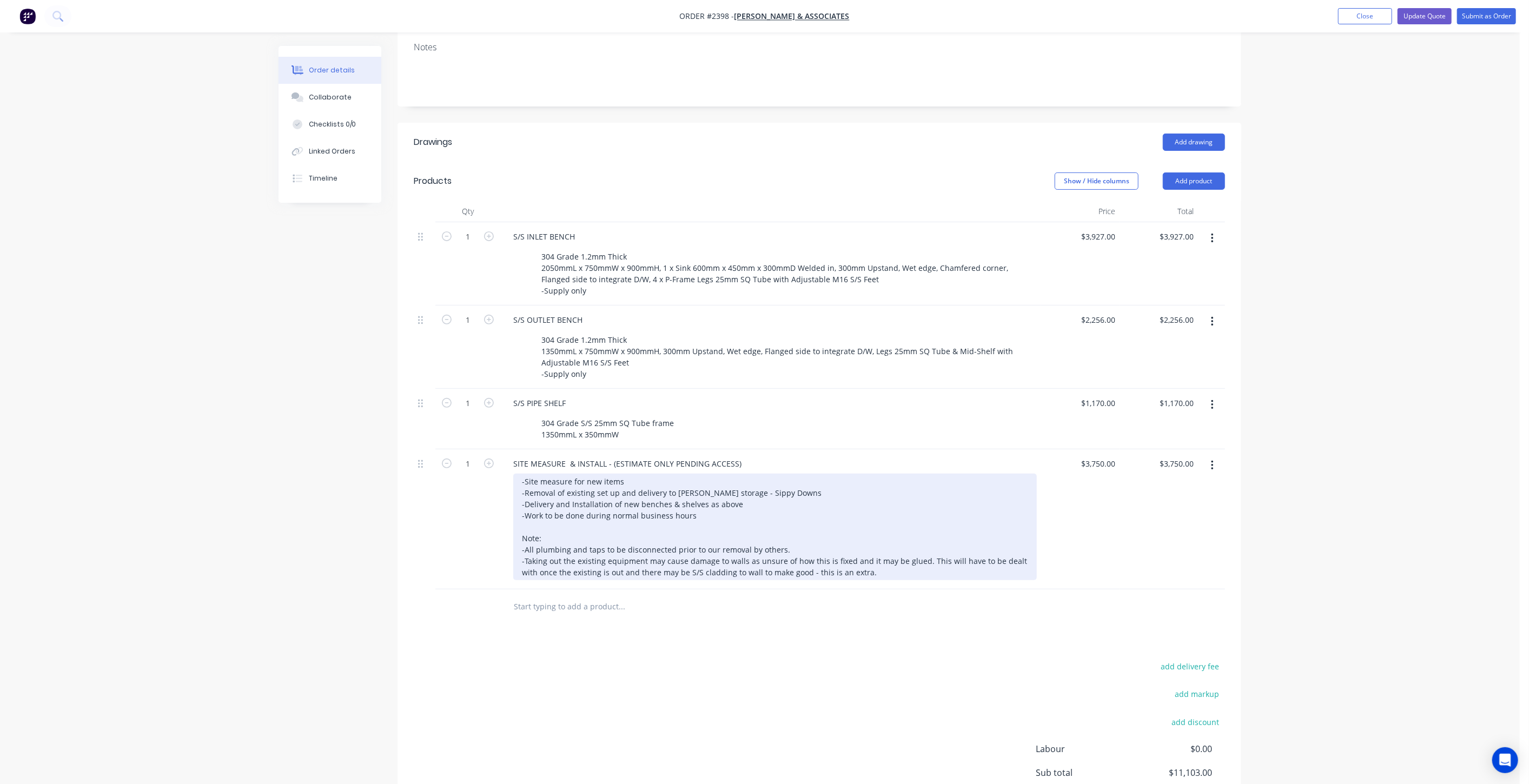
click at [641, 532] on div "-Site measure for new items -Removal of existing set up and delivery to Hillers…" at bounding box center [775, 526] width 524 height 107
drag, startPoint x: 853, startPoint y: 521, endPoint x: 740, endPoint y: 519, distance: 113.0
click at [852, 519] on div "-Site measure for new items -Removal of existing set up and delivery to Hillers…" at bounding box center [775, 526] width 524 height 107
click at [668, 481] on div "-Site measure for new items -Removal of existing set up and delivery to Hillers…" at bounding box center [775, 526] width 524 height 107
click at [800, 515] on div "-Site measure for new items -Removal of existing set up and delivery to Hillers…" at bounding box center [775, 526] width 524 height 107
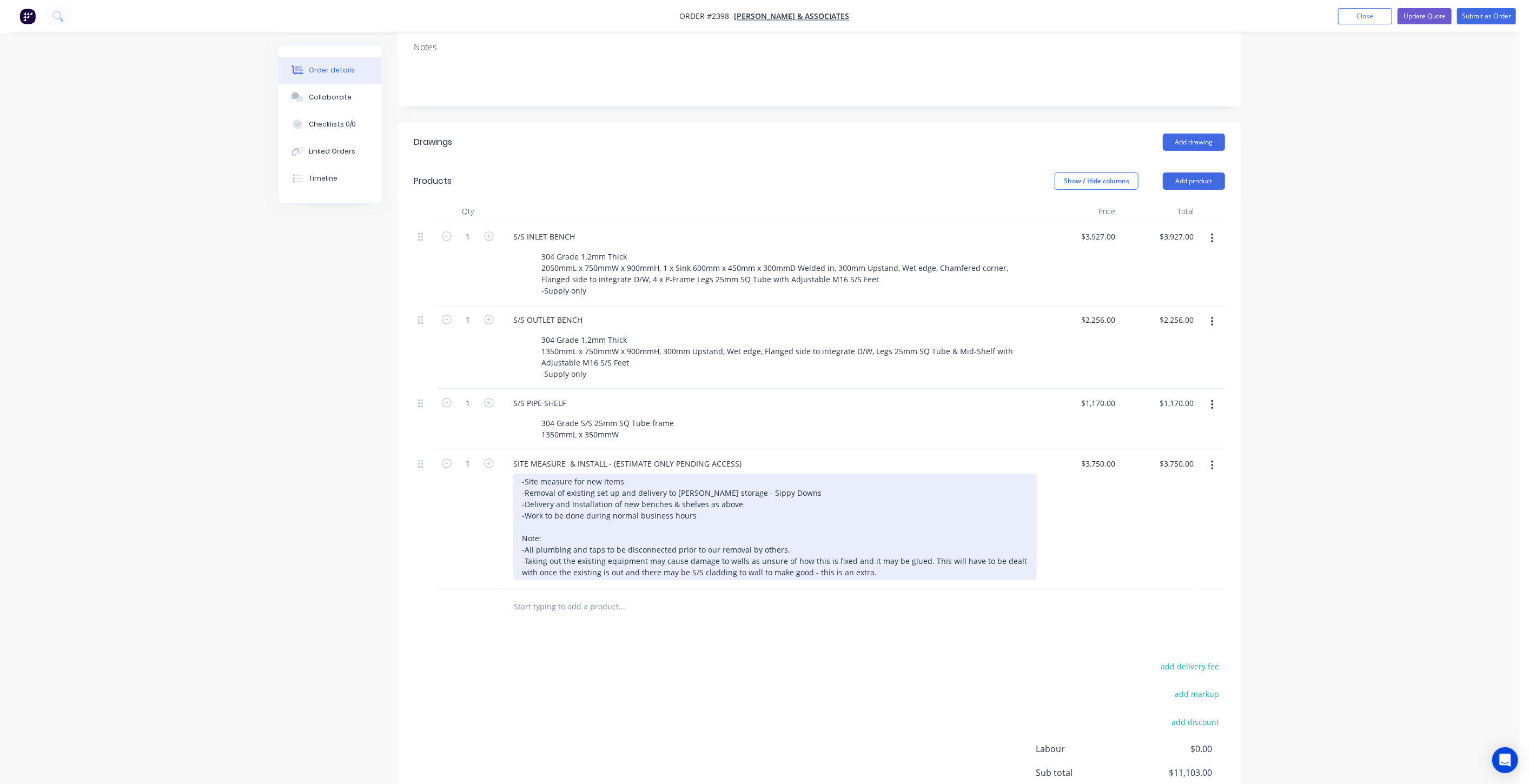
drag, startPoint x: 762, startPoint y: 470, endPoint x: 761, endPoint y: 476, distance: 6.1
click at [761, 469] on div "SITE MEASURE & INSTALL - (ESTIMATE ONLY PENDING ACCESS) -Site measure for new i…" at bounding box center [770, 519] width 541 height 140
click at [767, 484] on div "-Site measure for new items -Removal of existing set up and delivery to Hillers…" at bounding box center [775, 526] width 524 height 107
click at [787, 525] on div "-Site measure for new items -Removal of existing set up and delivery to Hillers…" at bounding box center [775, 526] width 524 height 107
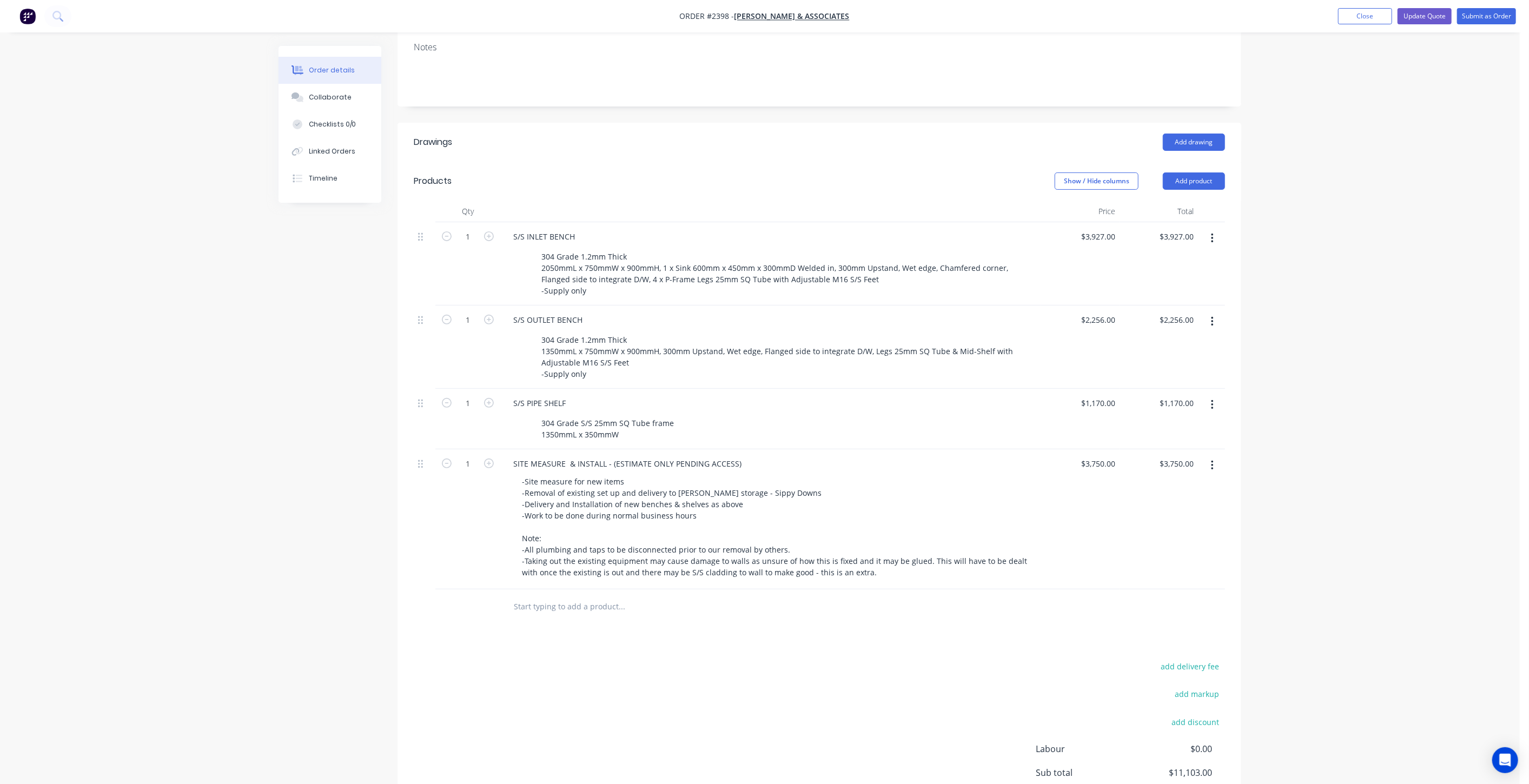
drag, startPoint x: 573, startPoint y: 607, endPoint x: 569, endPoint y: 599, distance: 8.9
click at [573, 607] on input "text" at bounding box center [621, 607] width 216 height 21
drag, startPoint x: 550, startPoint y: 603, endPoint x: 593, endPoint y: 645, distance: 60.1
click at [550, 602] on input "DELIVERY, INSTALLATION" at bounding box center [621, 607] width 216 height 21
click at [551, 605] on input "DELIVERY, & INSTALLATION" at bounding box center [621, 607] width 216 height 21
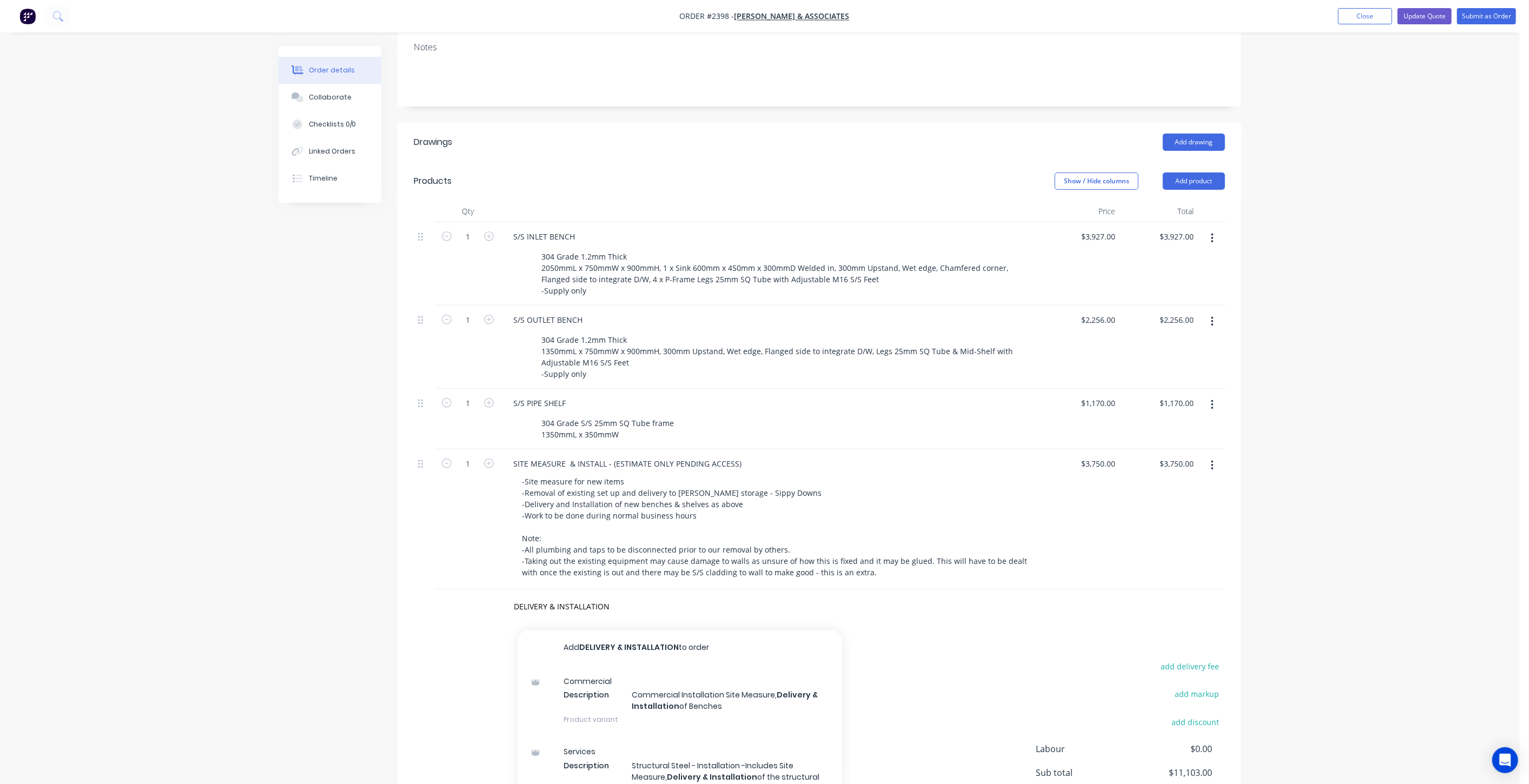
click at [358, 575] on div "Created by Mark Created 08/10/25 Required 08/10/25 Assigned to Add team member …" at bounding box center [760, 371] width 963 height 1010
click at [598, 607] on input "DELIVERY & INSTALLATION" at bounding box center [621, 607] width 216 height 21
drag, startPoint x: 616, startPoint y: 605, endPoint x: 485, endPoint y: 609, distance: 131.1
click at [485, 609] on div "DELIVERY & INSTALLATION Add DELIVERY & INSTALLATION to order Commercial Descrip…" at bounding box center [819, 607] width 811 height 35
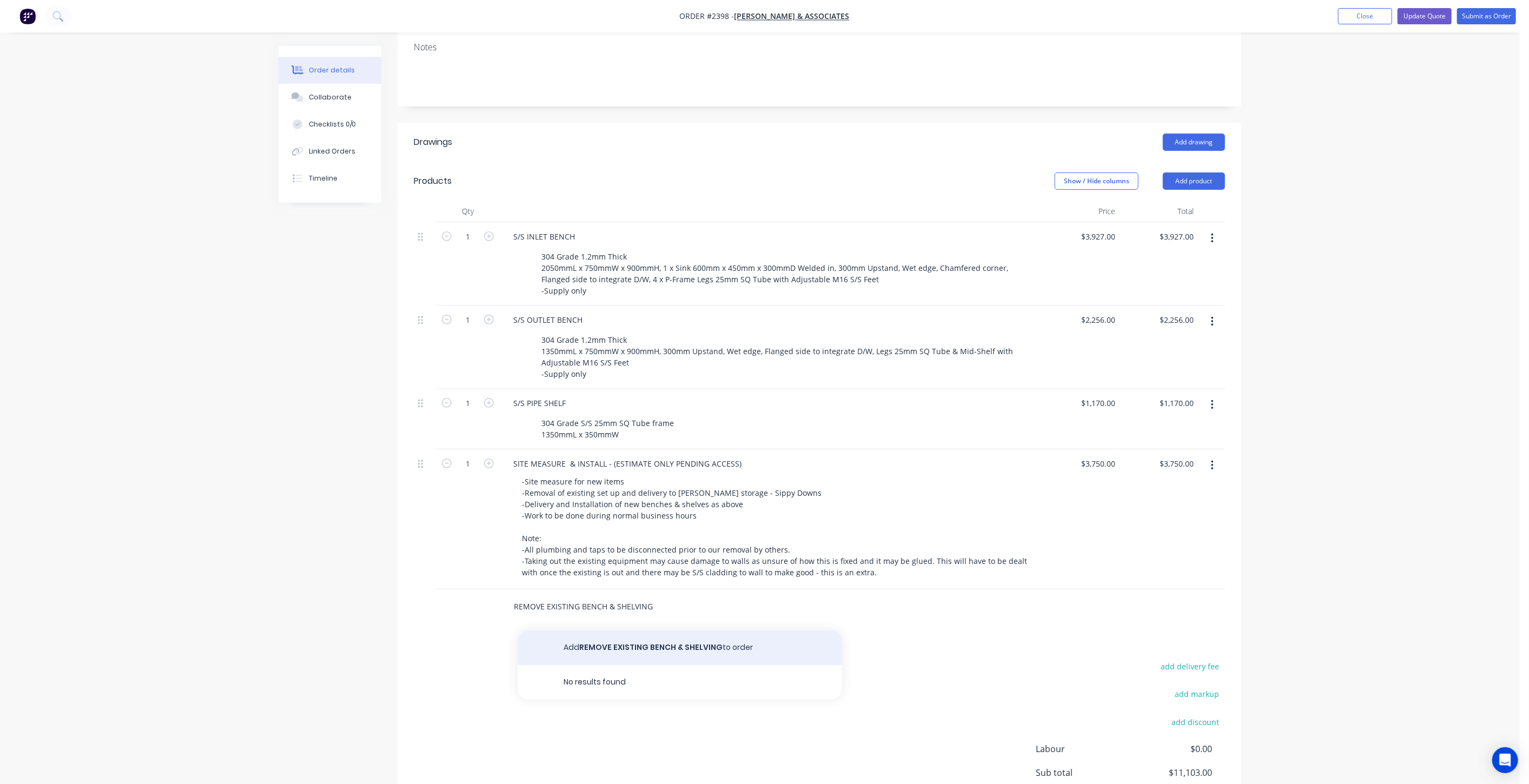
type input "REMOVE EXISTING BENCH & SHELVING"
click at [652, 644] on button "Add REMOVE EXISTING BENCH & SHELVING to order" at bounding box center [679, 647] width 324 height 34
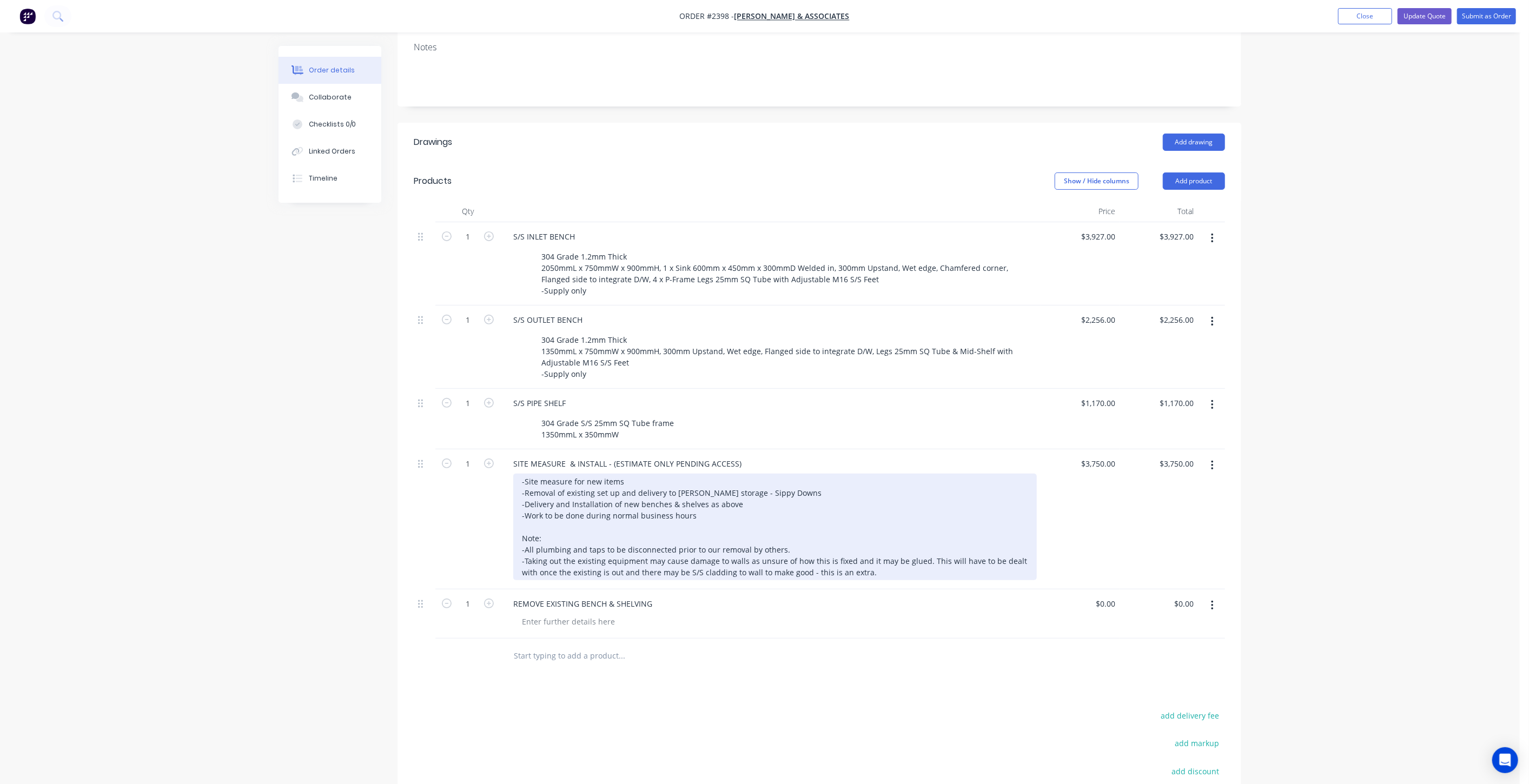
drag, startPoint x: 576, startPoint y: 531, endPoint x: 550, endPoint y: 501, distance: 39.7
click at [574, 529] on div "-Site measure for new items -Removal of existing set up and delivery to Hillers…" at bounding box center [775, 526] width 524 height 107
drag, startPoint x: 522, startPoint y: 493, endPoint x: 775, endPoint y: 492, distance: 253.0
click at [775, 492] on div "-Site measure for new items -Removal of existing set up and delivery to Hillers…" at bounding box center [775, 526] width 524 height 107
click at [599, 526] on div "-Site measure for new items -Delivery and Installation of new benches & shelves…" at bounding box center [775, 526] width 524 height 107
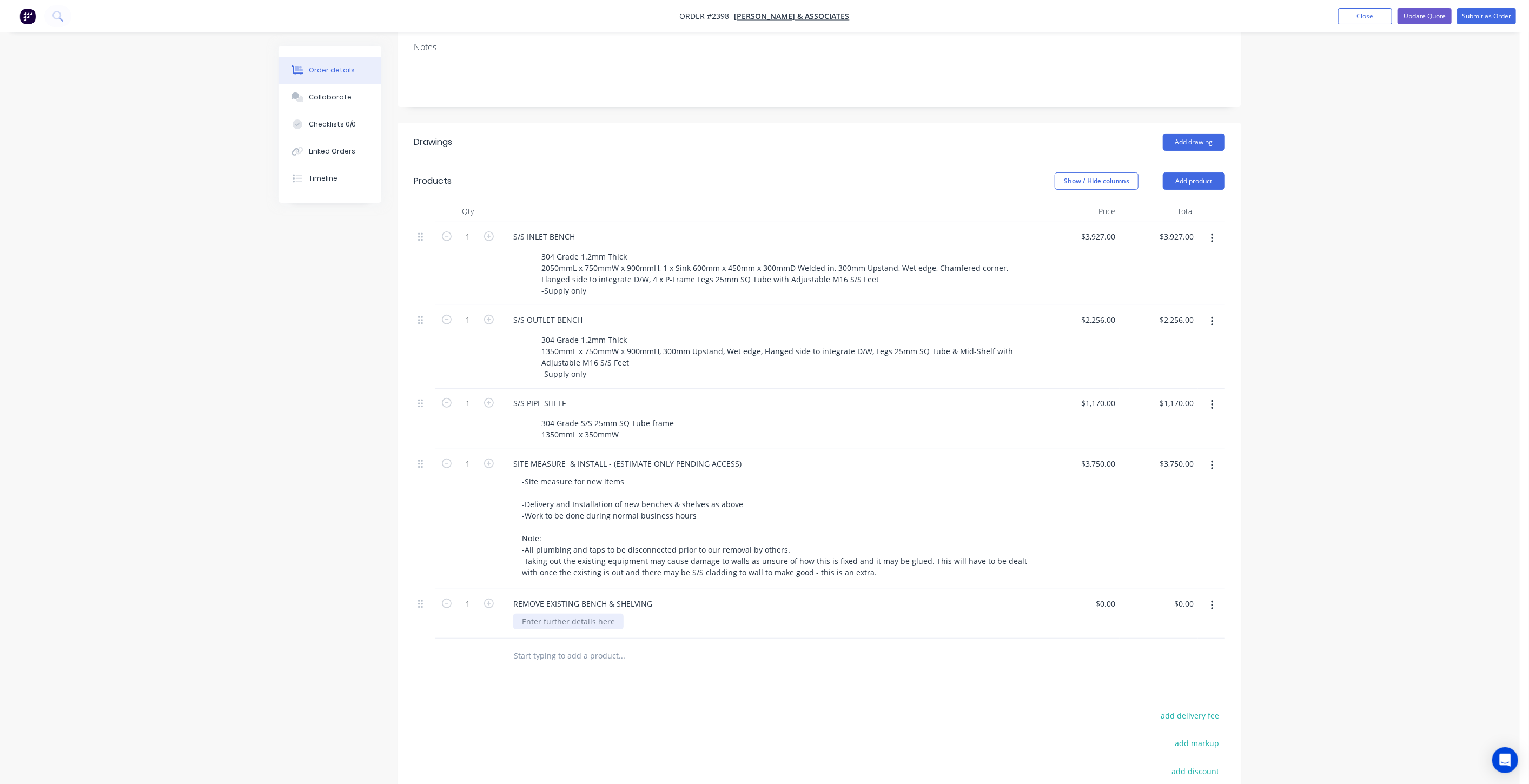
click at [569, 620] on div at bounding box center [568, 622] width 110 height 16
paste div
click at [397, 622] on div "Created by Mark Created 08/10/25 Required 08/10/25 Assigned to Add team member …" at bounding box center [760, 396] width 963 height 1059
click at [399, 599] on div "Qty Price Total 1 S/S INLET BENCH 304 Grade 1.2mm Thick 2050mmL x 750mmW x 900m…" at bounding box center [819, 437] width 844 height 473
click at [540, 471] on div "SITE MEASURE & INSTALL - (ESTIMATE ONLY PENDING ACCESS) -Site measure for new i…" at bounding box center [770, 519] width 541 height 140
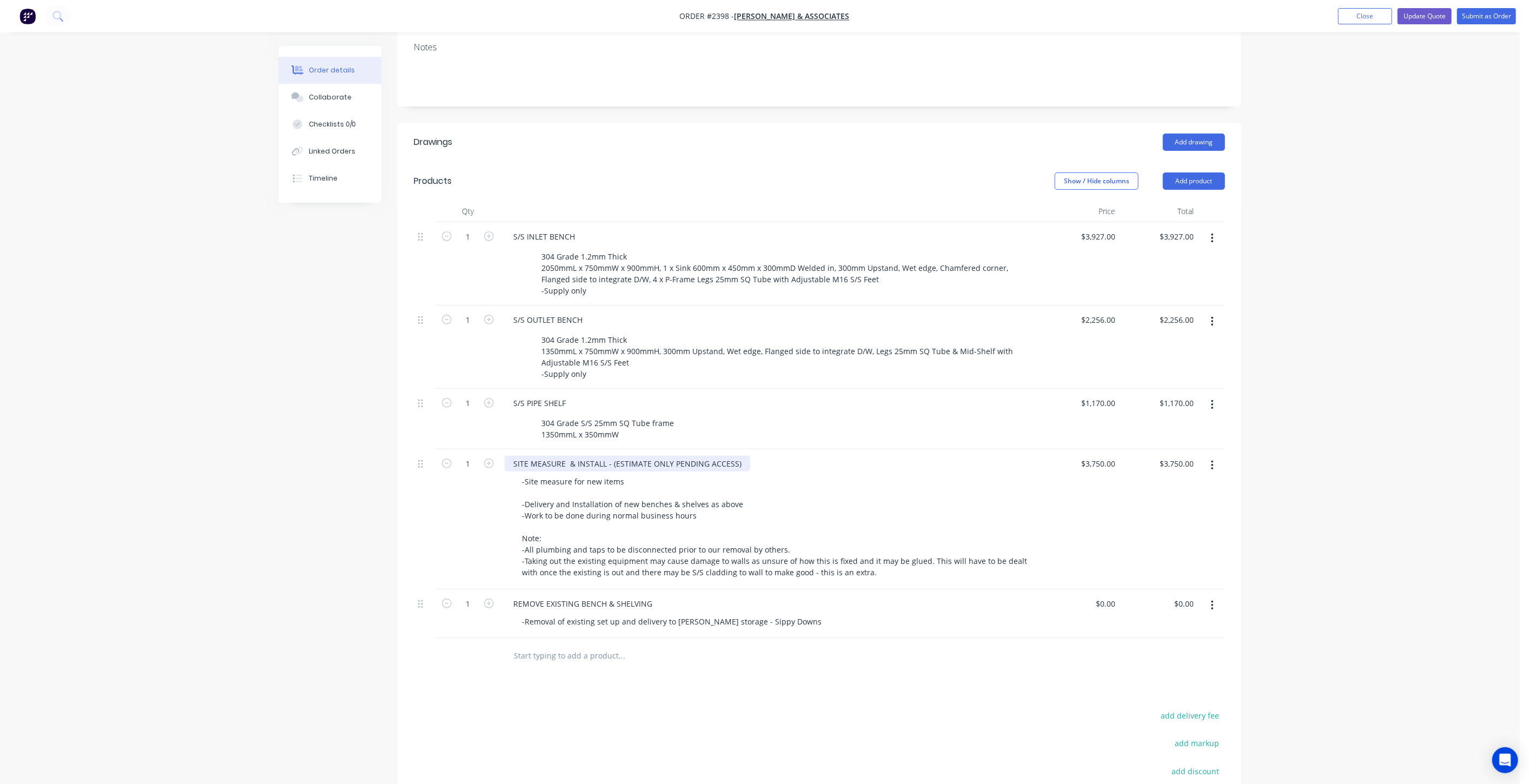
drag, startPoint x: 583, startPoint y: 462, endPoint x: 596, endPoint y: 467, distance: 13.9
click at [583, 462] on div "SITE MEASURE & INSTALL - (ESTIMATE ONLY PENDING ACCESS)" at bounding box center [627, 464] width 246 height 16
click at [751, 461] on div "SITE MEASURE & INSTALL - (ESTIMATE ONLY PENDING ACCESS)" at bounding box center [770, 464] width 532 height 16
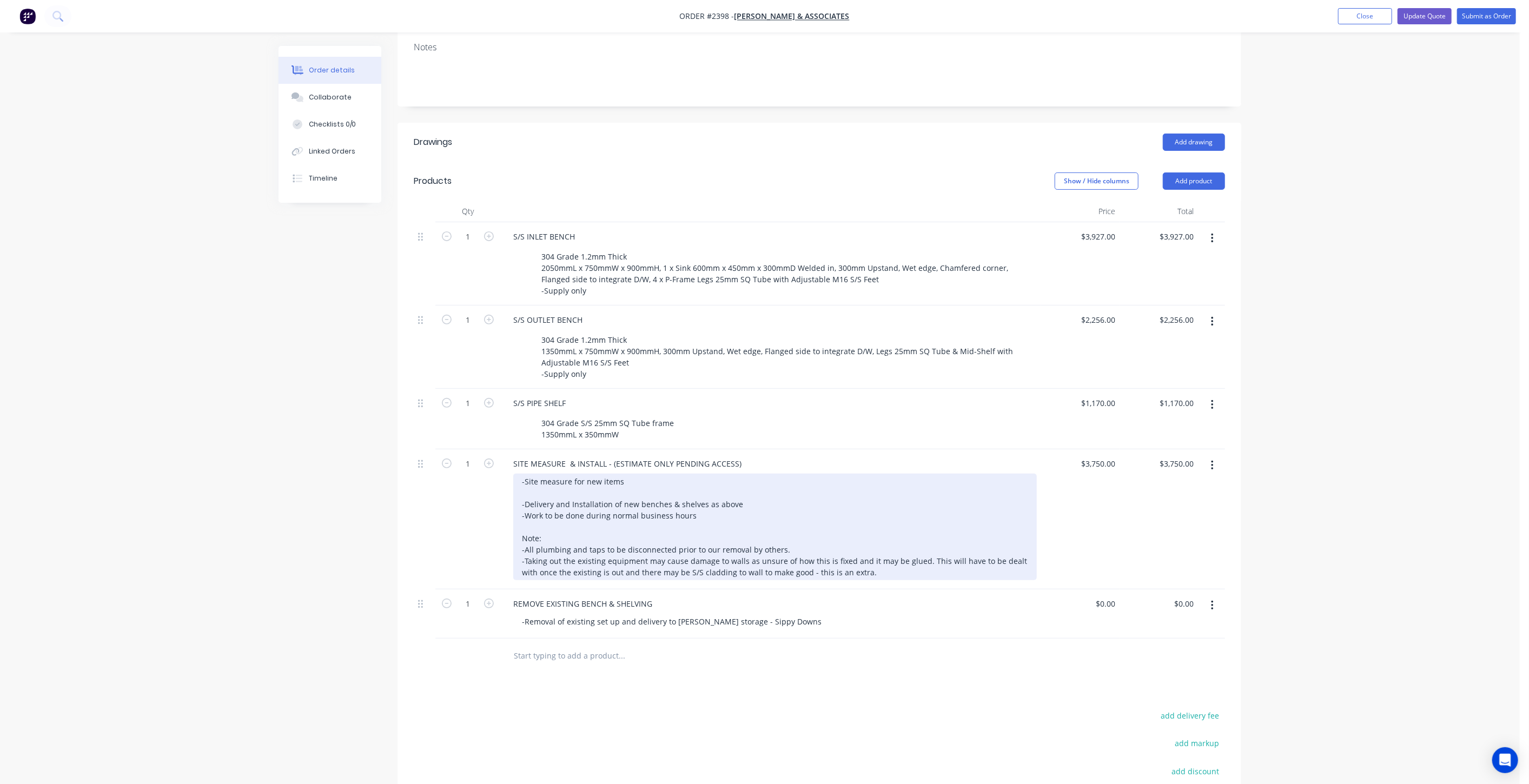
click at [541, 490] on div "-Site measure for new items -Delivery and Installation of new benches & shelves…" at bounding box center [775, 526] width 524 height 107
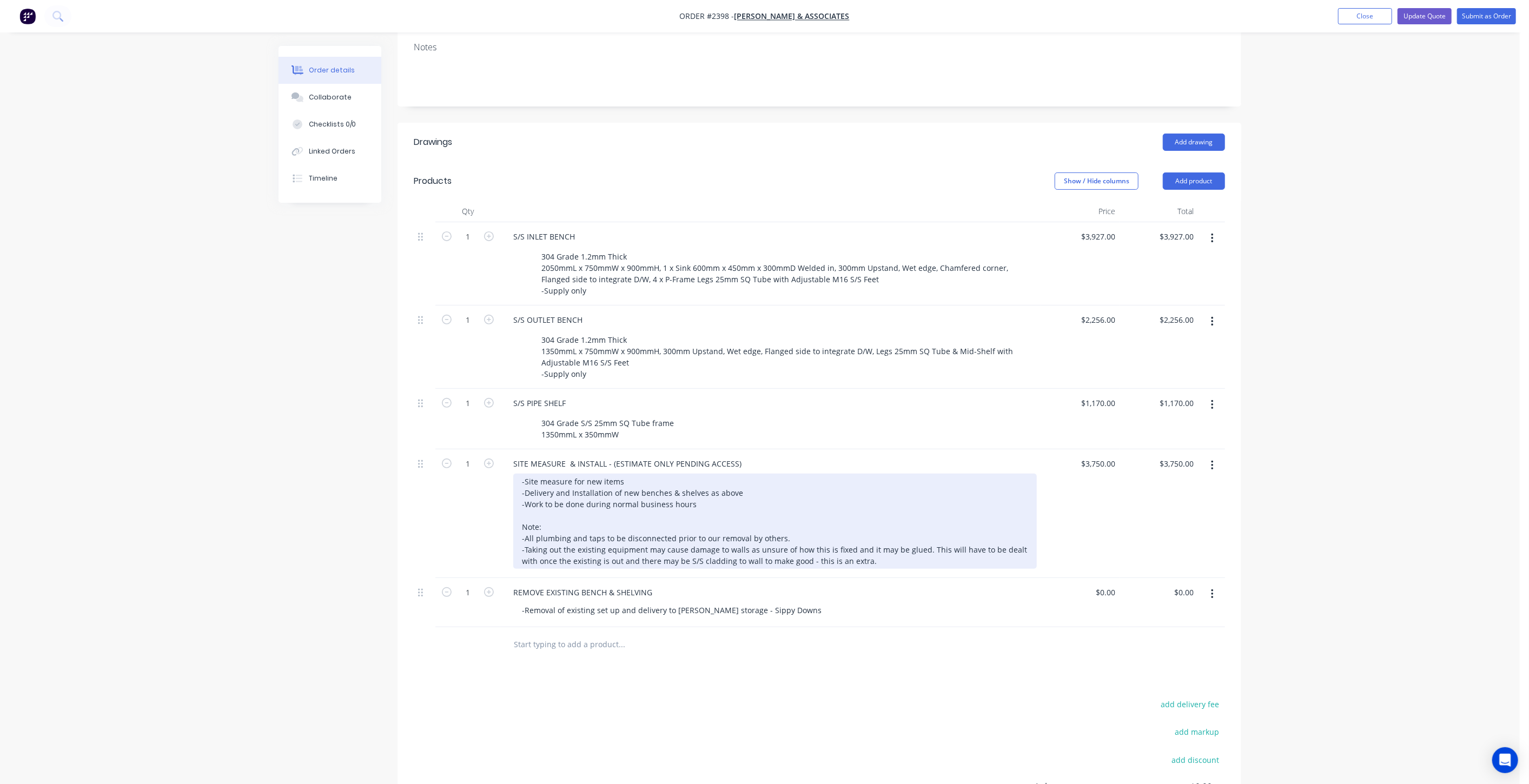
click at [638, 489] on div "-Site measure for new items -Delivery and Installation of new benches & shelves…" at bounding box center [775, 521] width 524 height 95
click at [731, 506] on div "-Site measure for new items -Delivery and Installation of new wall sheet, bench…" at bounding box center [775, 521] width 524 height 95
click at [651, 516] on div "-Site measure for new items -Delivery and Installation of new wall sheet, bench…" at bounding box center [775, 521] width 524 height 95
click at [736, 506] on div "-Site measure for new items -Delivery and Installation of new wall sheet, bench…" at bounding box center [775, 521] width 524 height 95
click at [685, 522] on div "-Site measure for new items -Delivery and Installation of new wall sheet, bench…" at bounding box center [775, 521] width 524 height 95
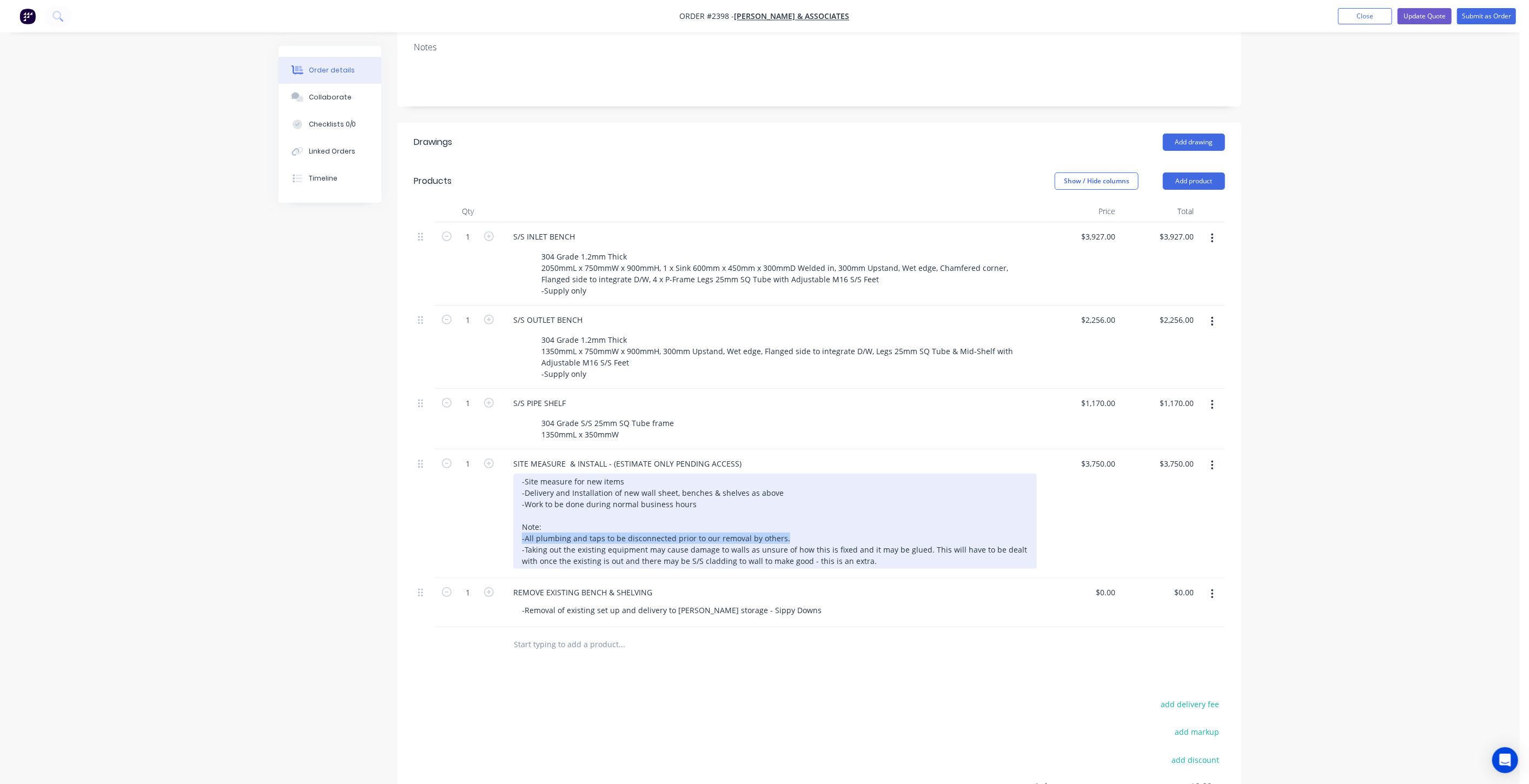
drag, startPoint x: 787, startPoint y: 535, endPoint x: 521, endPoint y: 536, distance: 266.0
click at [521, 536] on div "-Site measure for new items -Delivery and Installation of new wall sheet, bench…" at bounding box center [775, 521] width 524 height 95
click at [541, 535] on div "-Site measure for new items -Delivery and Installation of new wall sheet, bench…" at bounding box center [775, 521] width 524 height 95
drag, startPoint x: 522, startPoint y: 525, endPoint x: 783, endPoint y: 536, distance: 261.2
click at [783, 536] on div "-Site measure for new items -Delivery and Installation of new wall sheet, bench…" at bounding box center [775, 521] width 524 height 95
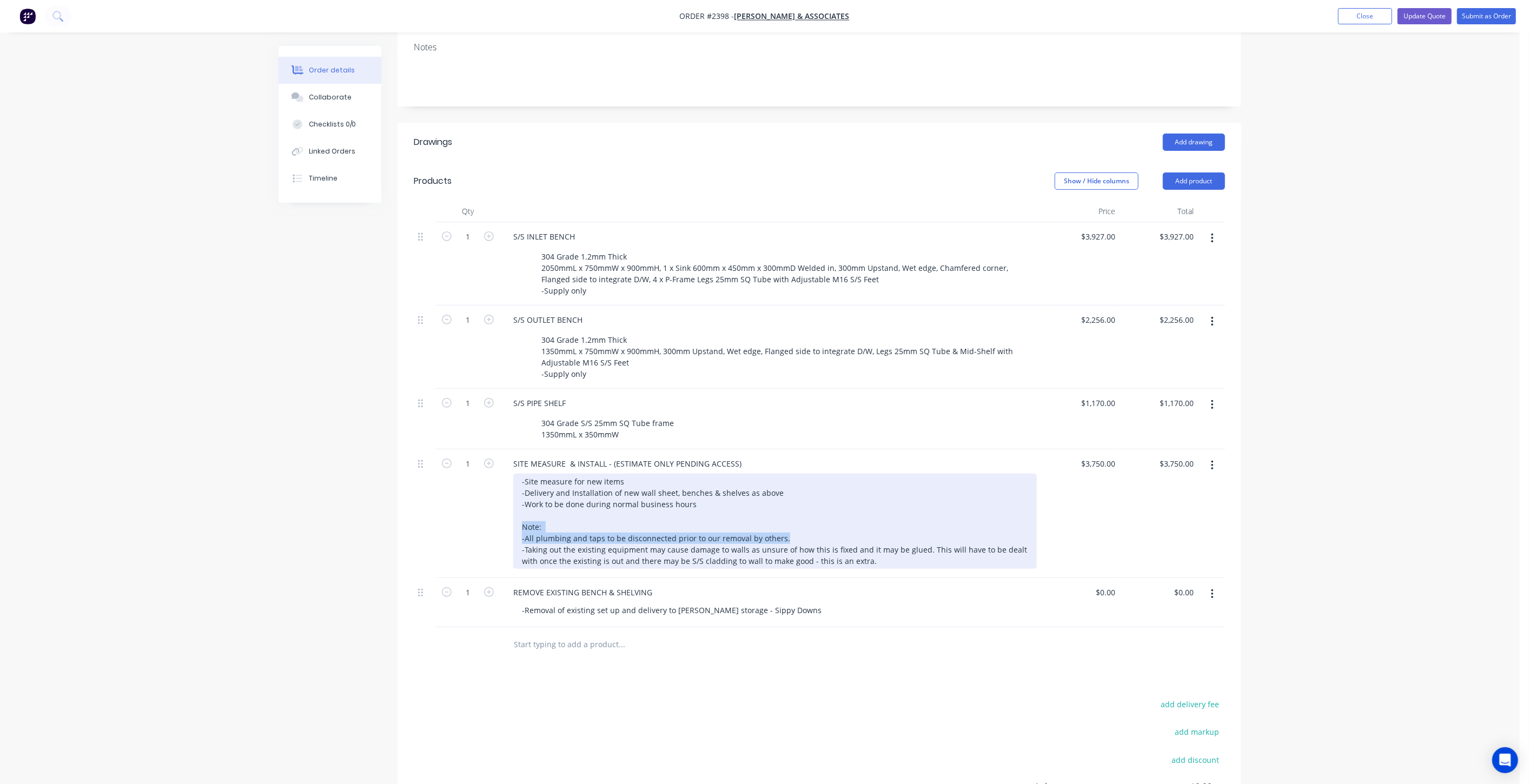
copy div "Note: -All plumbing and taps to be disconnected prior to our removal by others."
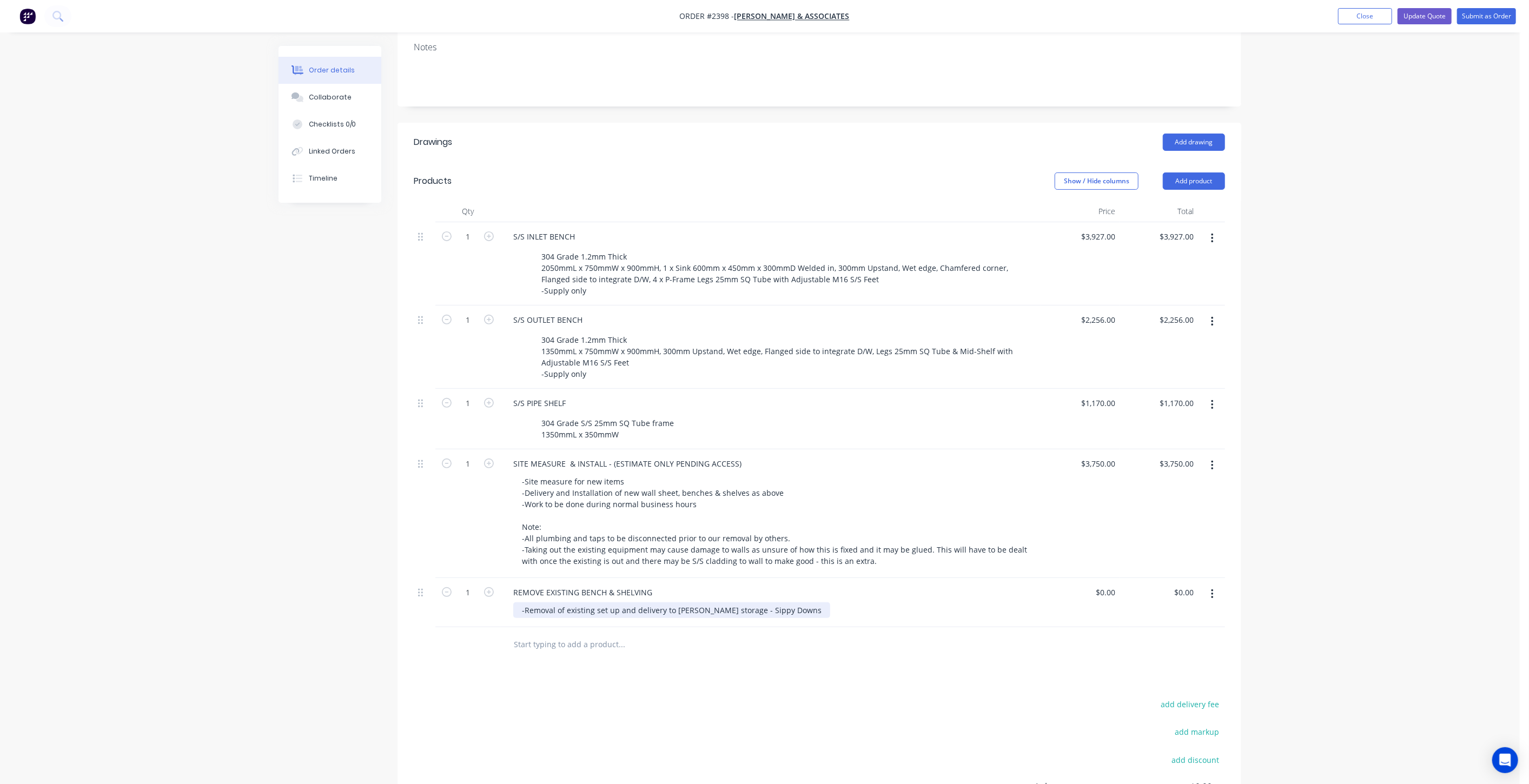
click at [777, 608] on div "-Removal of existing set up and delivery to Hillers storage - Sippy Downs" at bounding box center [671, 610] width 317 height 16
click at [522, 618] on div "-Removal of existing set up and delivery to Hillers storage - Sippy Downs Note:…" at bounding box center [671, 621] width 317 height 38
click at [360, 516] on div "Created by Mark Created 08/10/25 Required 08/10/25 Assigned to Add team member …" at bounding box center [760, 407] width 963 height 1082
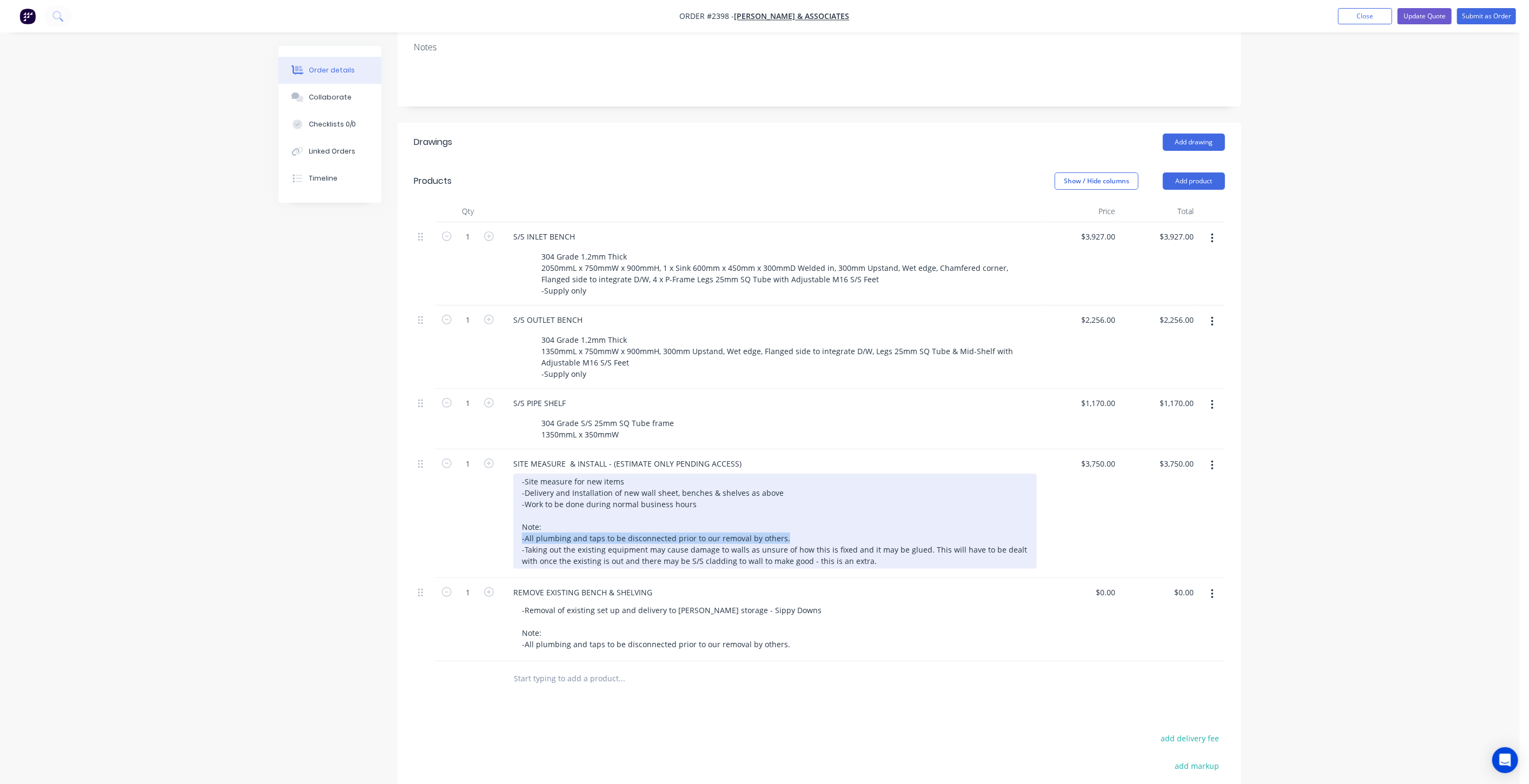
drag, startPoint x: 521, startPoint y: 538, endPoint x: 800, endPoint y: 536, distance: 279.0
click at [800, 536] on div "-Site measure for new items -Delivery and Installation of new wall sheet, bench…" at bounding box center [775, 521] width 524 height 95
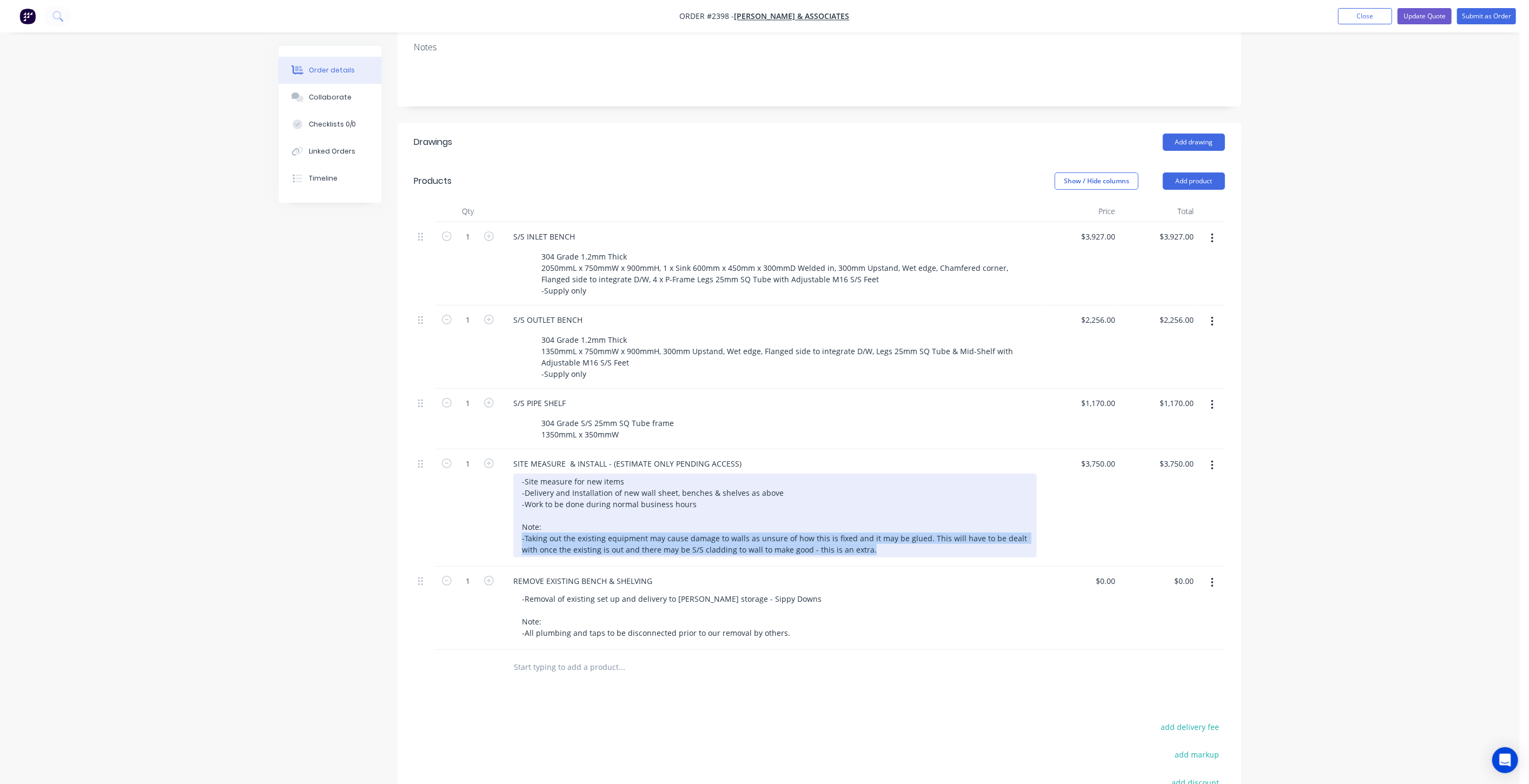
drag, startPoint x: 522, startPoint y: 536, endPoint x: 895, endPoint y: 547, distance: 373.2
click at [895, 547] on div "-Site measure for new items -Delivery and Installation of new wall sheet, bench…" at bounding box center [775, 515] width 524 height 84
copy div "-Taking out the existing equipment may cause damage to walls as unsure of how t…"
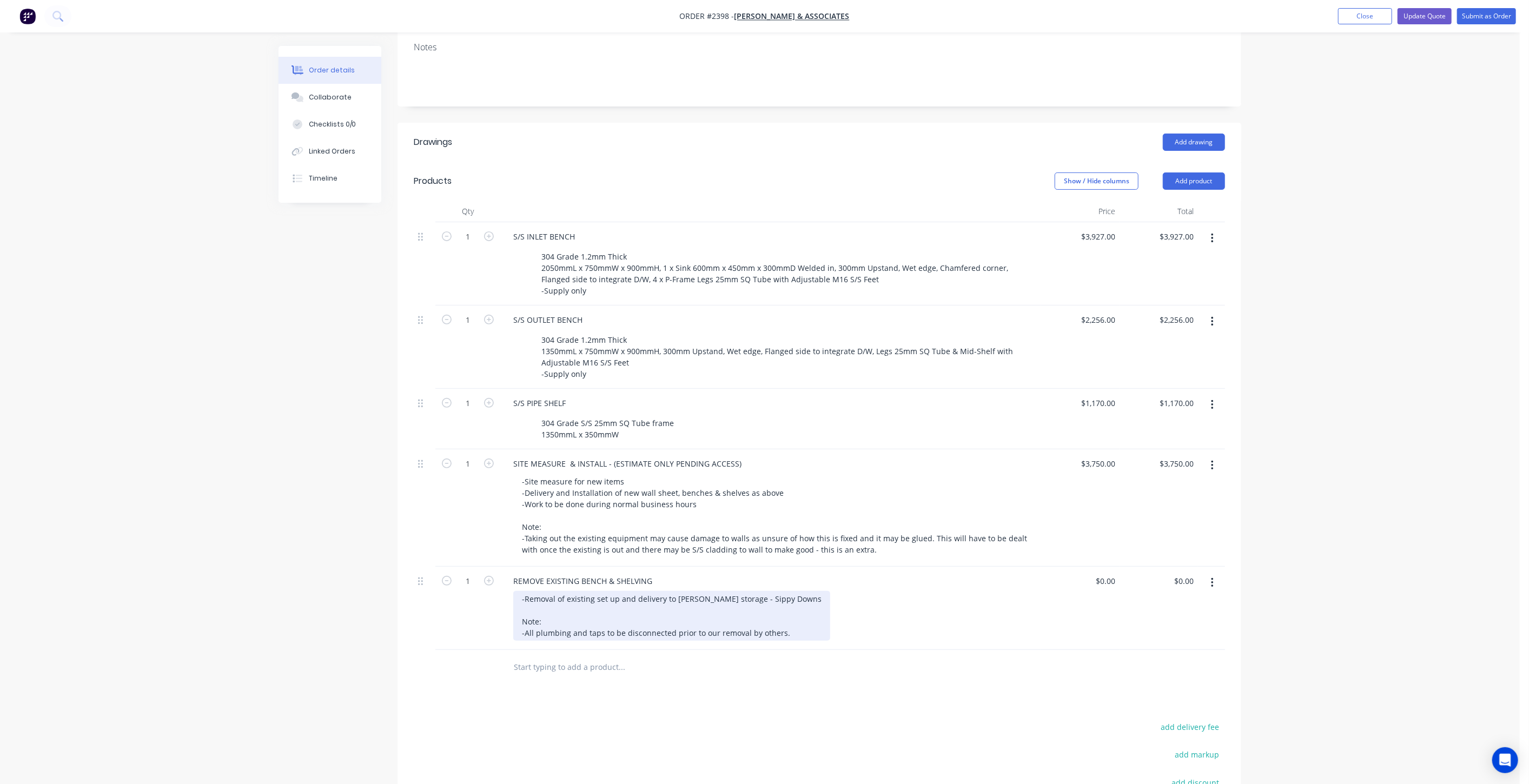
click at [787, 634] on div "-Removal of existing set up and delivery to Hillers storage - Sippy Downs Note:…" at bounding box center [671, 615] width 317 height 49
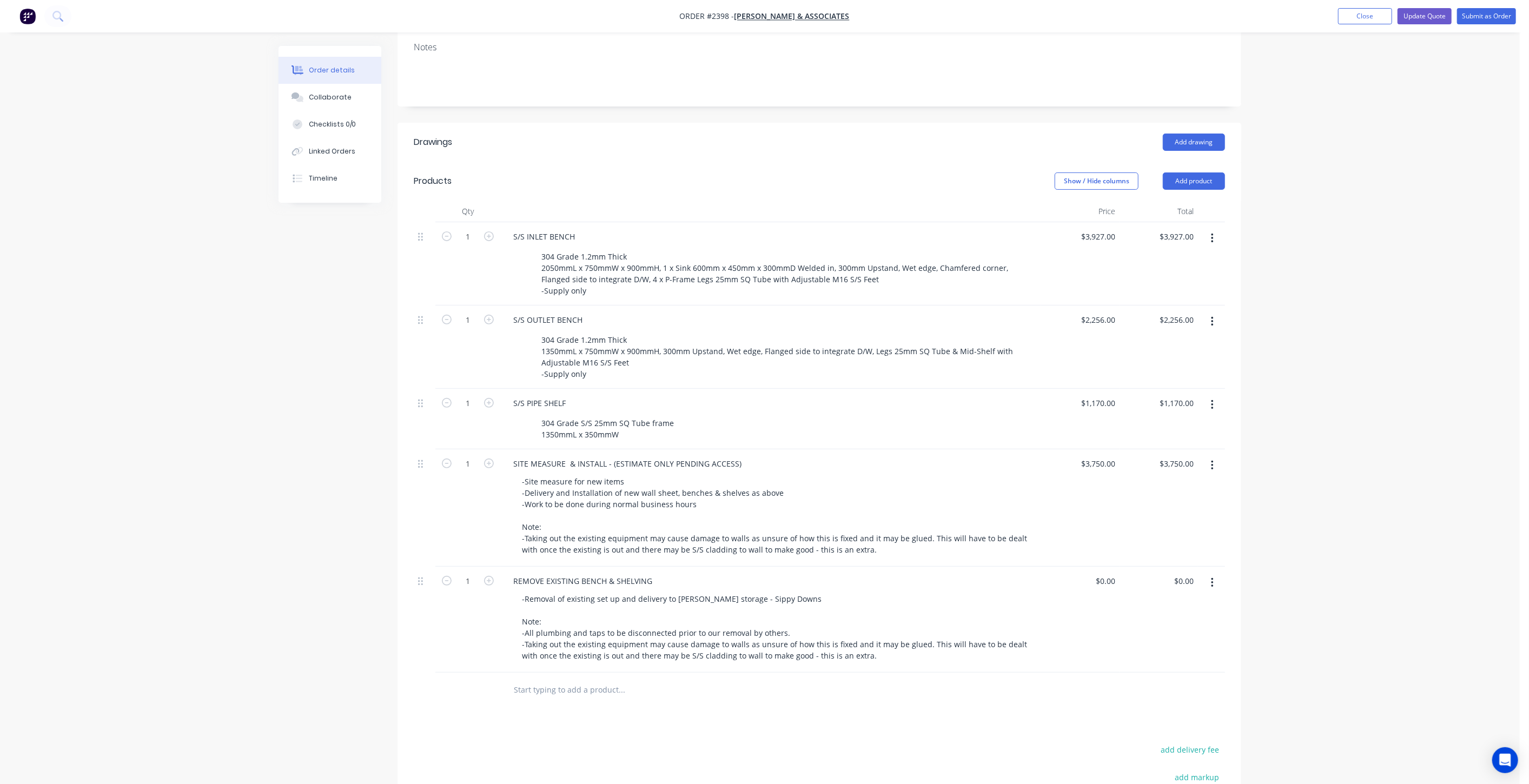
click at [447, 614] on div "1" at bounding box center [467, 620] width 64 height 106
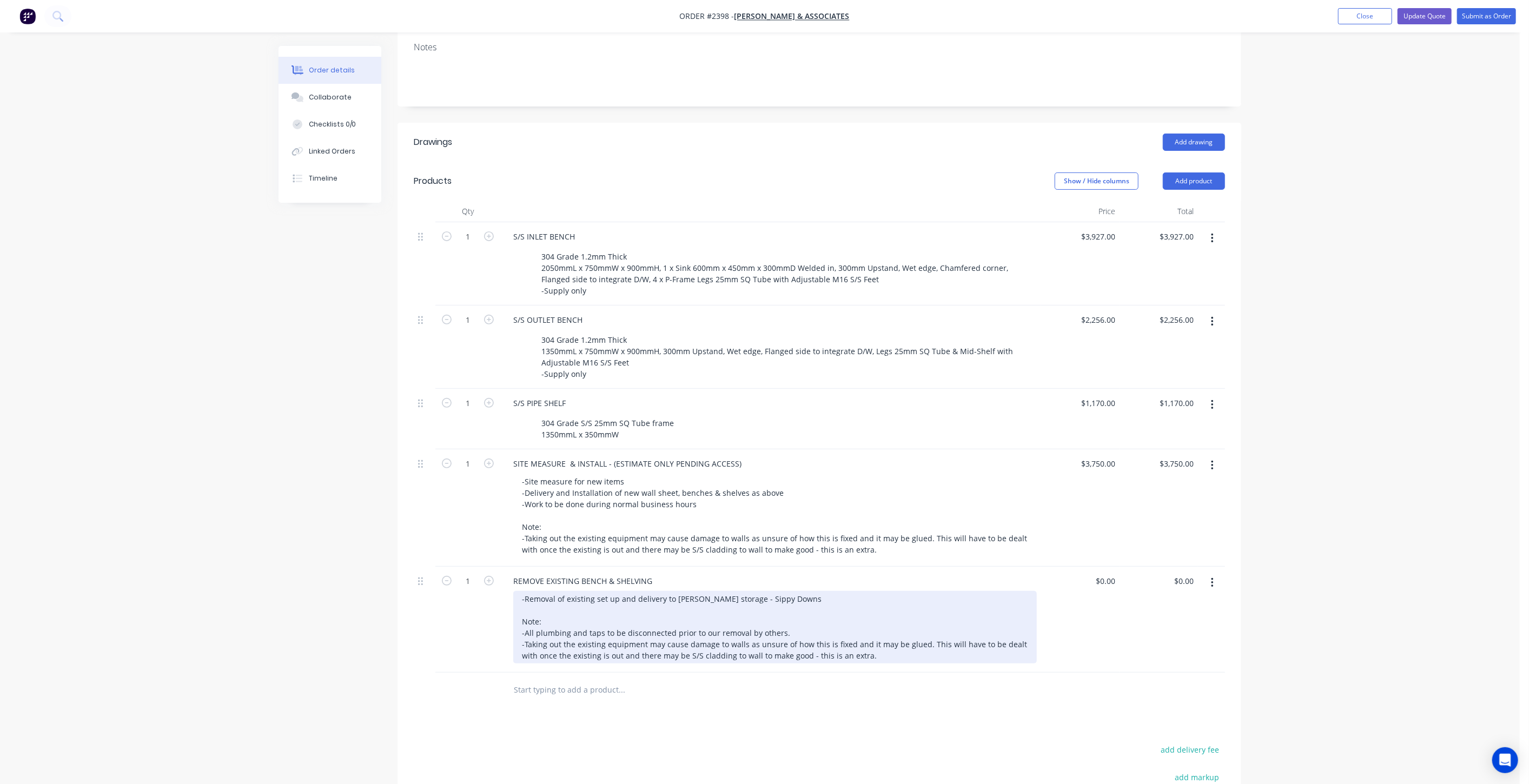
click at [874, 649] on div "-Removal of existing set up and delivery to Hillers storage - Sippy Downs Note:…" at bounding box center [775, 627] width 524 height 72
drag, startPoint x: 922, startPoint y: 640, endPoint x: 930, endPoint y: 664, distance: 25.3
click at [922, 639] on div "-Removal of existing set up and delivery to Hillers storage - Sippy Downs Note:…" at bounding box center [775, 627] width 524 height 72
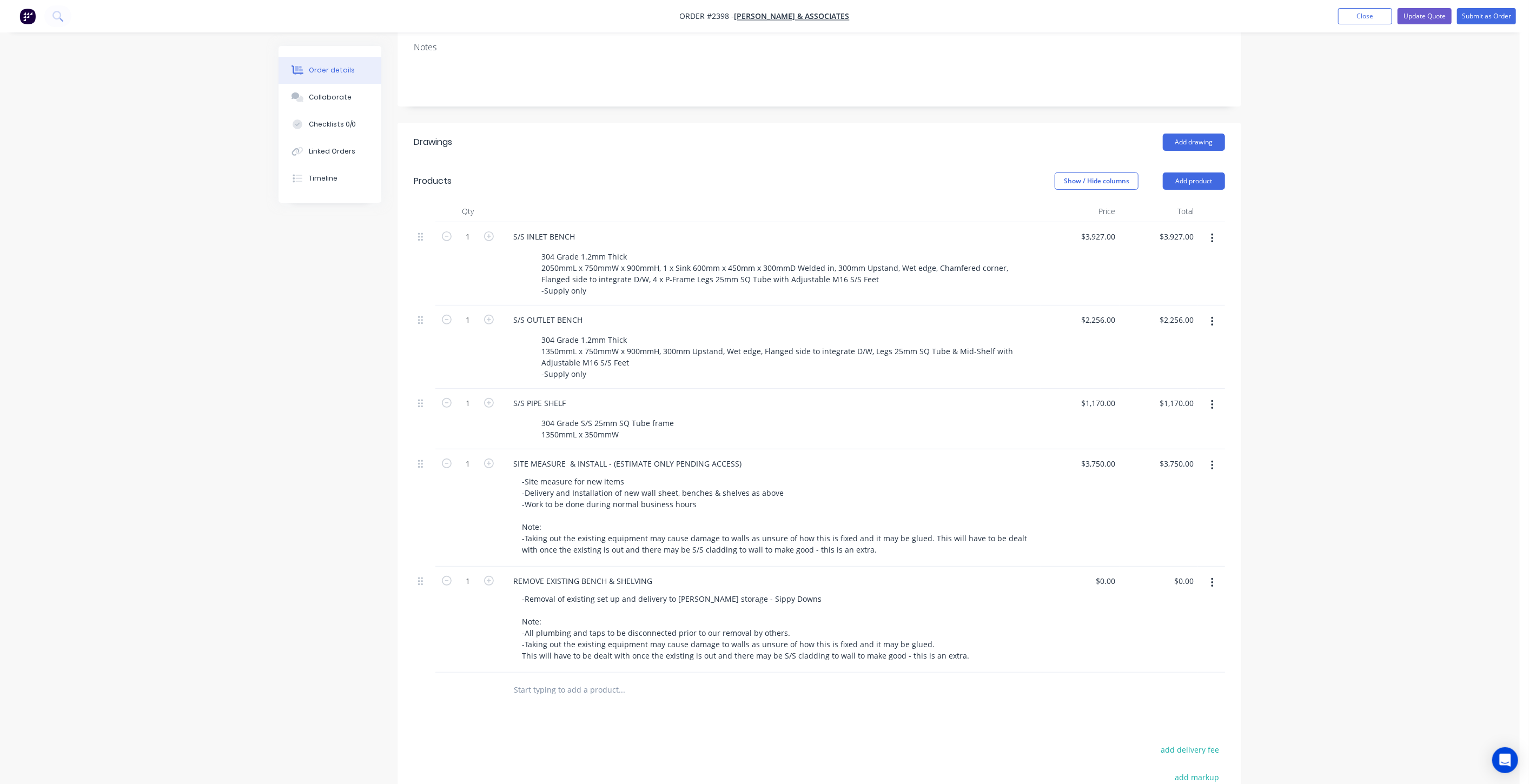
click at [341, 542] on div "Created by Mark Created 08/10/25 Required 08/10/25 Assigned to Add team member …" at bounding box center [760, 412] width 963 height 1094
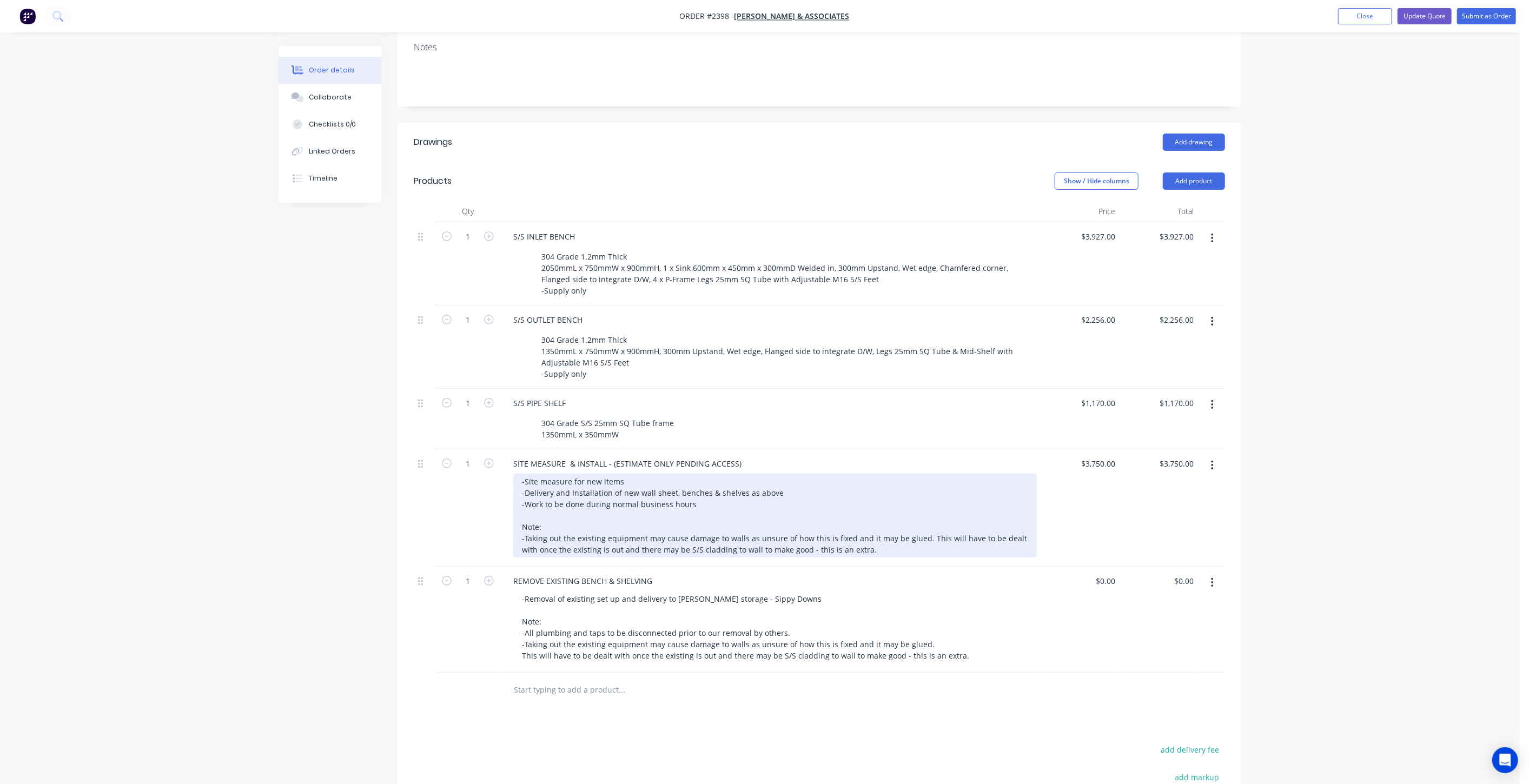
click at [632, 478] on div "-Site measure for new items -Delivery and Installation of new wall sheet, bench…" at bounding box center [775, 515] width 524 height 84
click at [709, 502] on div "-Site measure for new items -Delivery and Installation of new wall sheet, bench…" at bounding box center [775, 515] width 524 height 84
click at [672, 490] on div "-Site measure for new items -Delivery and Installation of new wall sheet, bench…" at bounding box center [775, 515] width 524 height 84
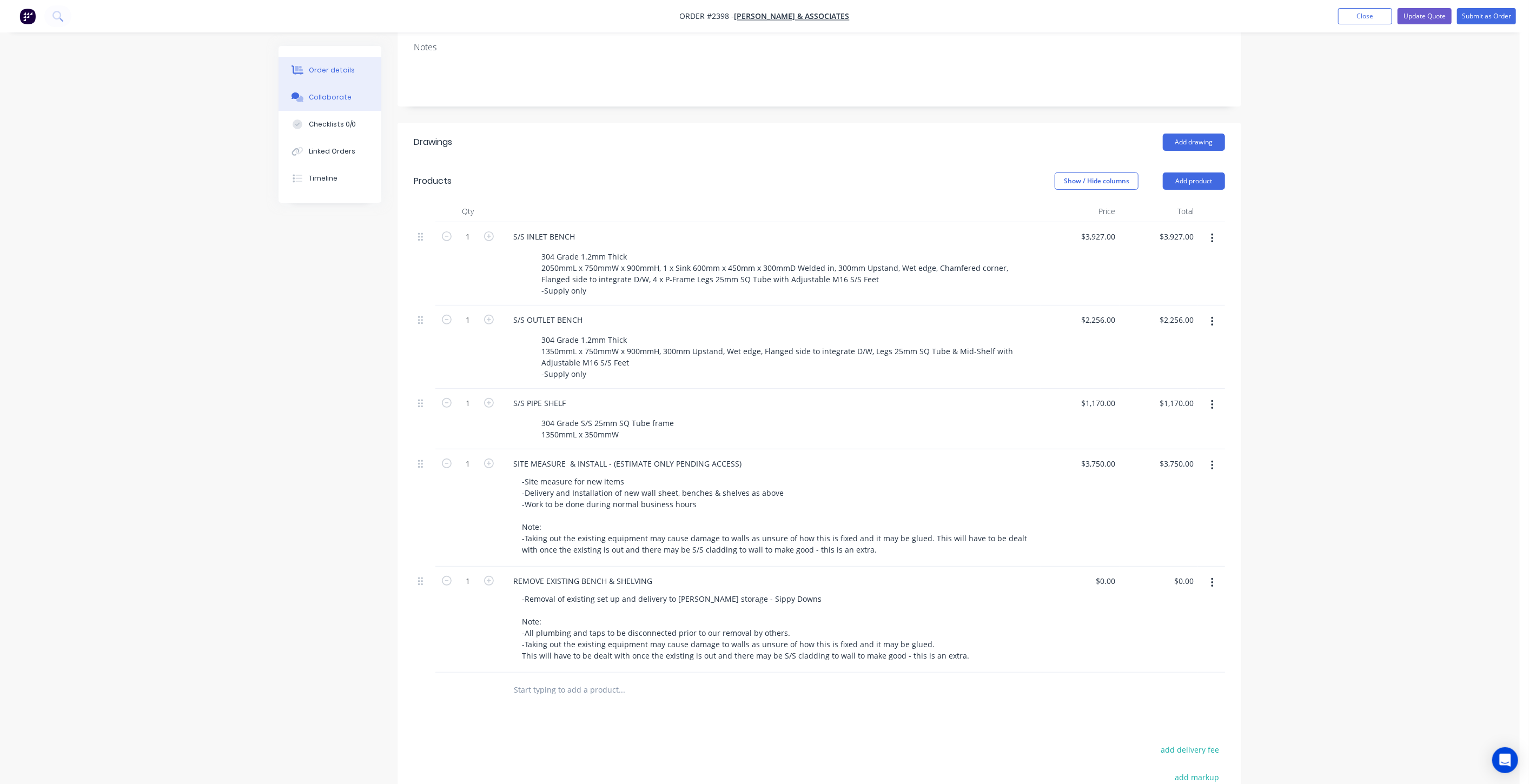
click at [324, 101] on div "Collaborate" at bounding box center [330, 97] width 42 height 10
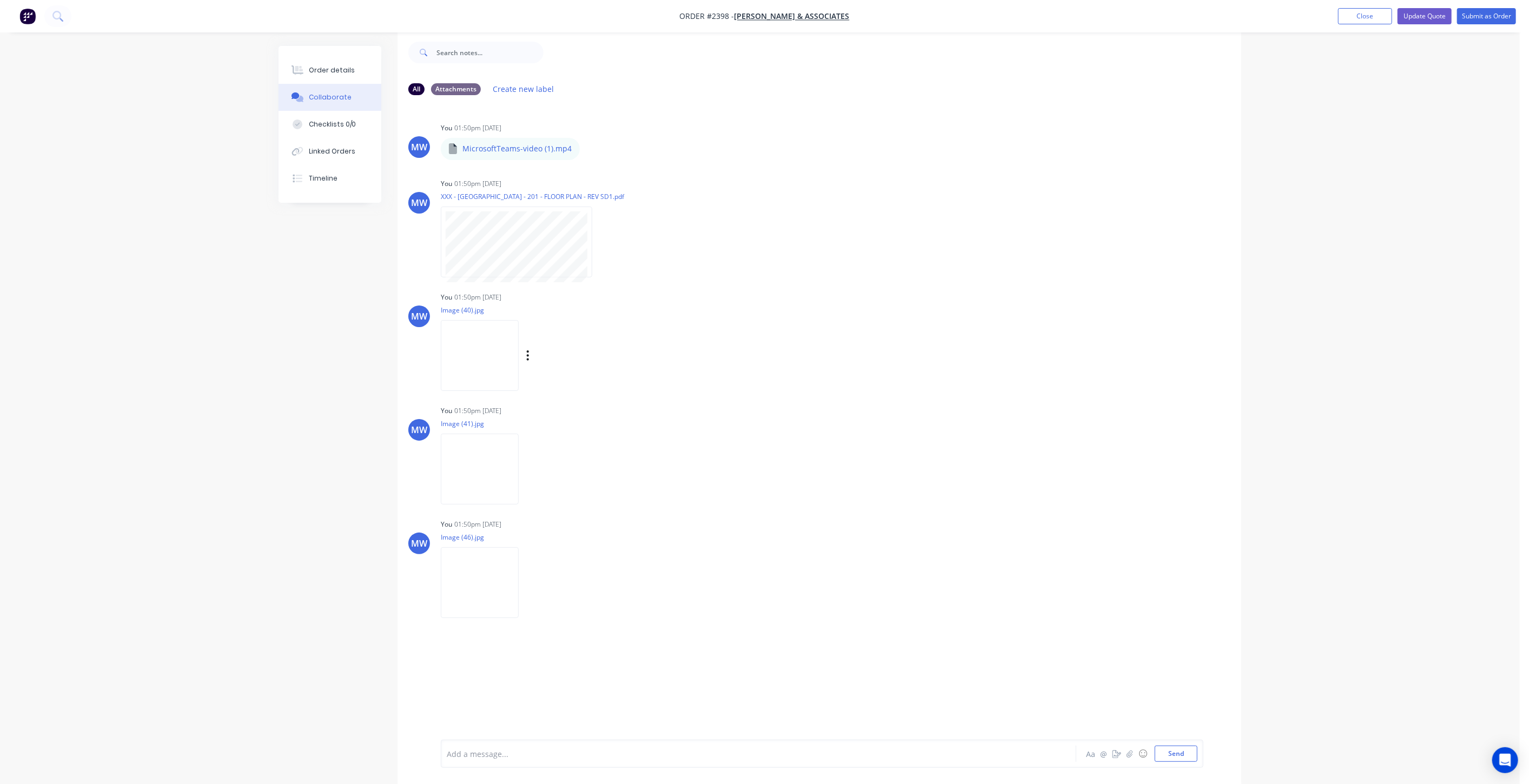
click at [502, 350] on img at bounding box center [480, 355] width 78 height 71
click at [490, 457] on img at bounding box center [480, 469] width 78 height 71
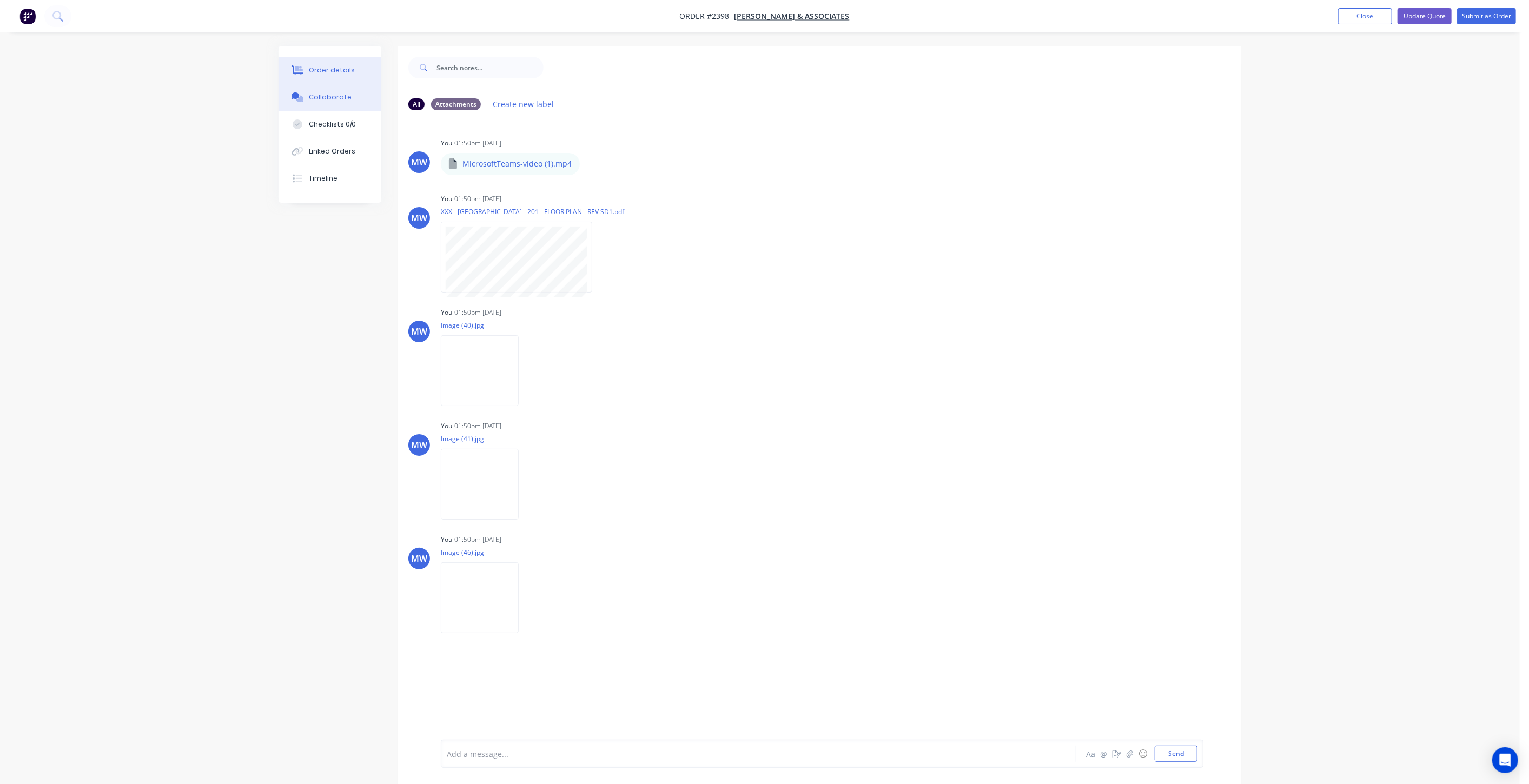
click at [322, 72] on div "Order details" at bounding box center [332, 70] width 46 height 10
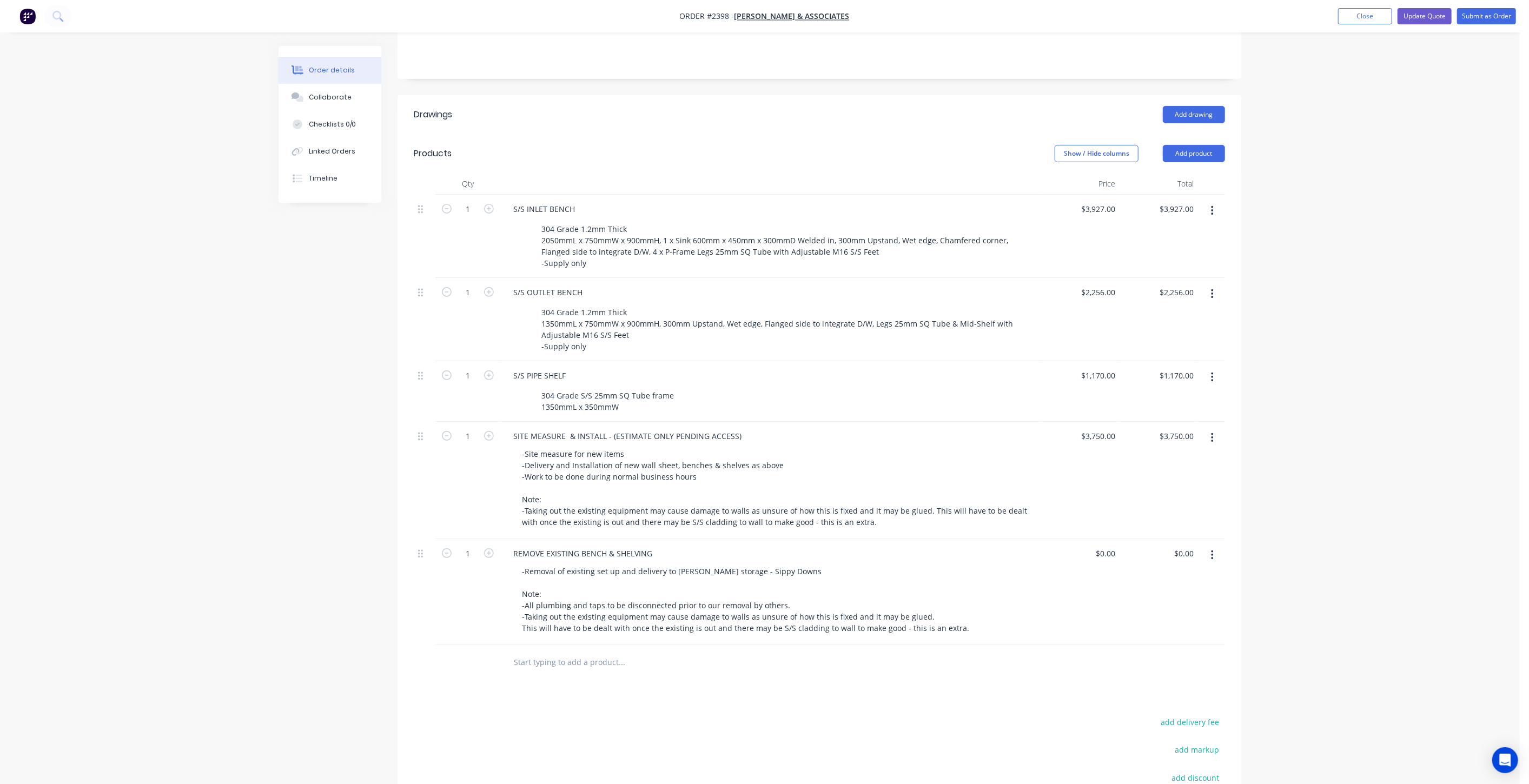
scroll to position [240, 0]
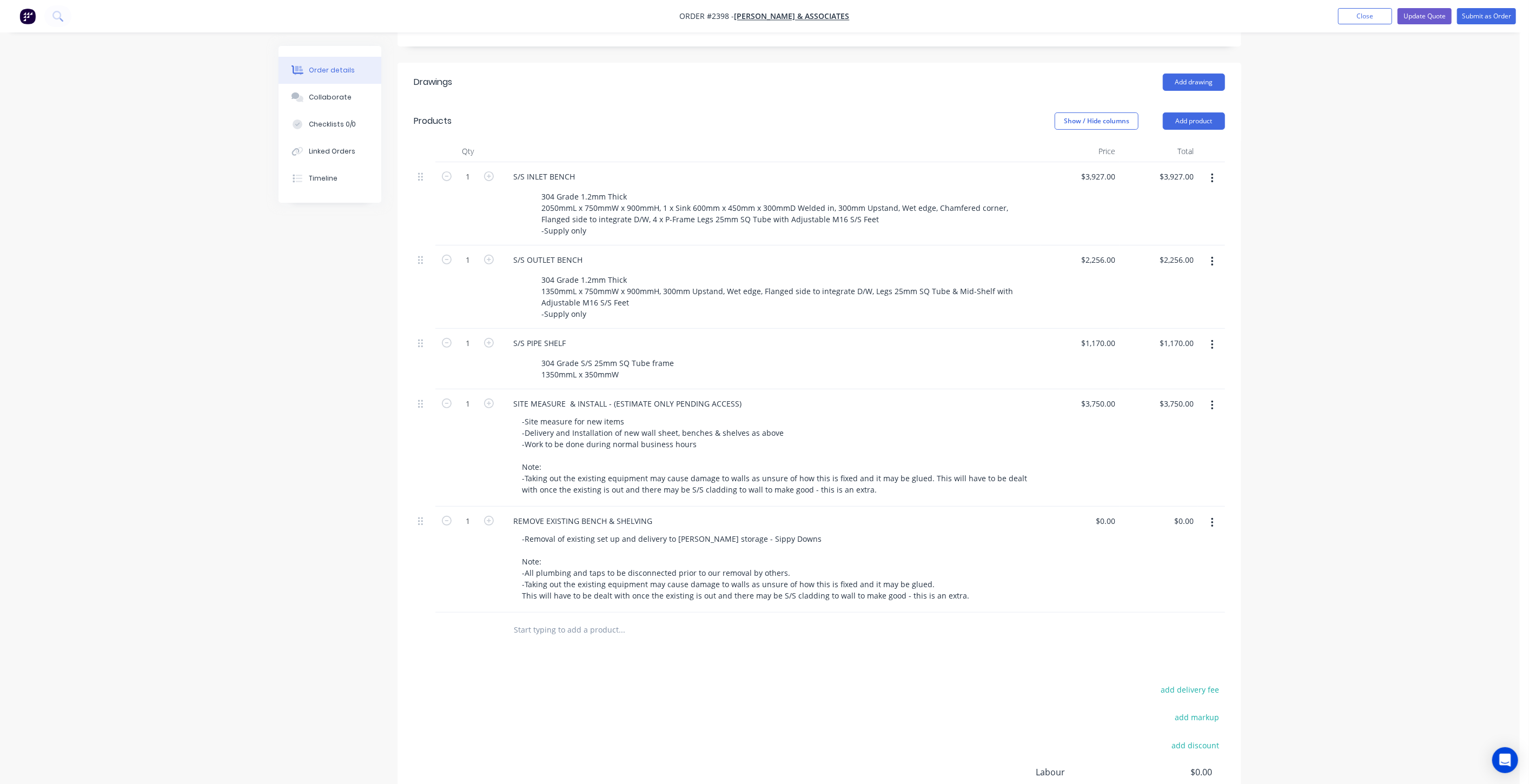
click at [302, 570] on div "Created by Mark Created 08/10/25 Required 08/10/25 Assigned to Add team member …" at bounding box center [760, 352] width 963 height 1094
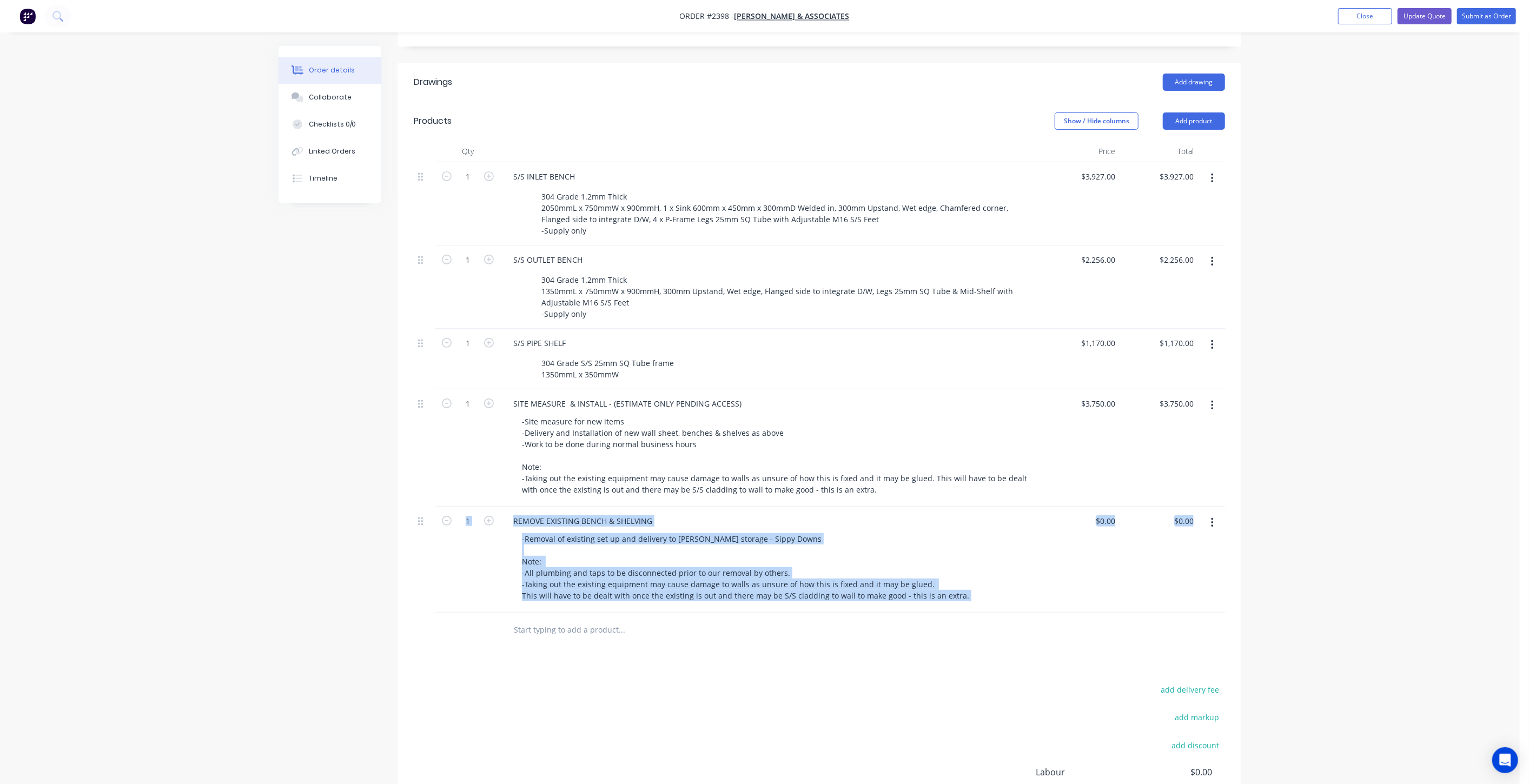
click at [1353, 503] on div "Order details Collaborate Checklists 0/0 Linked Orders Timeline Order details C…" at bounding box center [760, 329] width 1519 height 1140
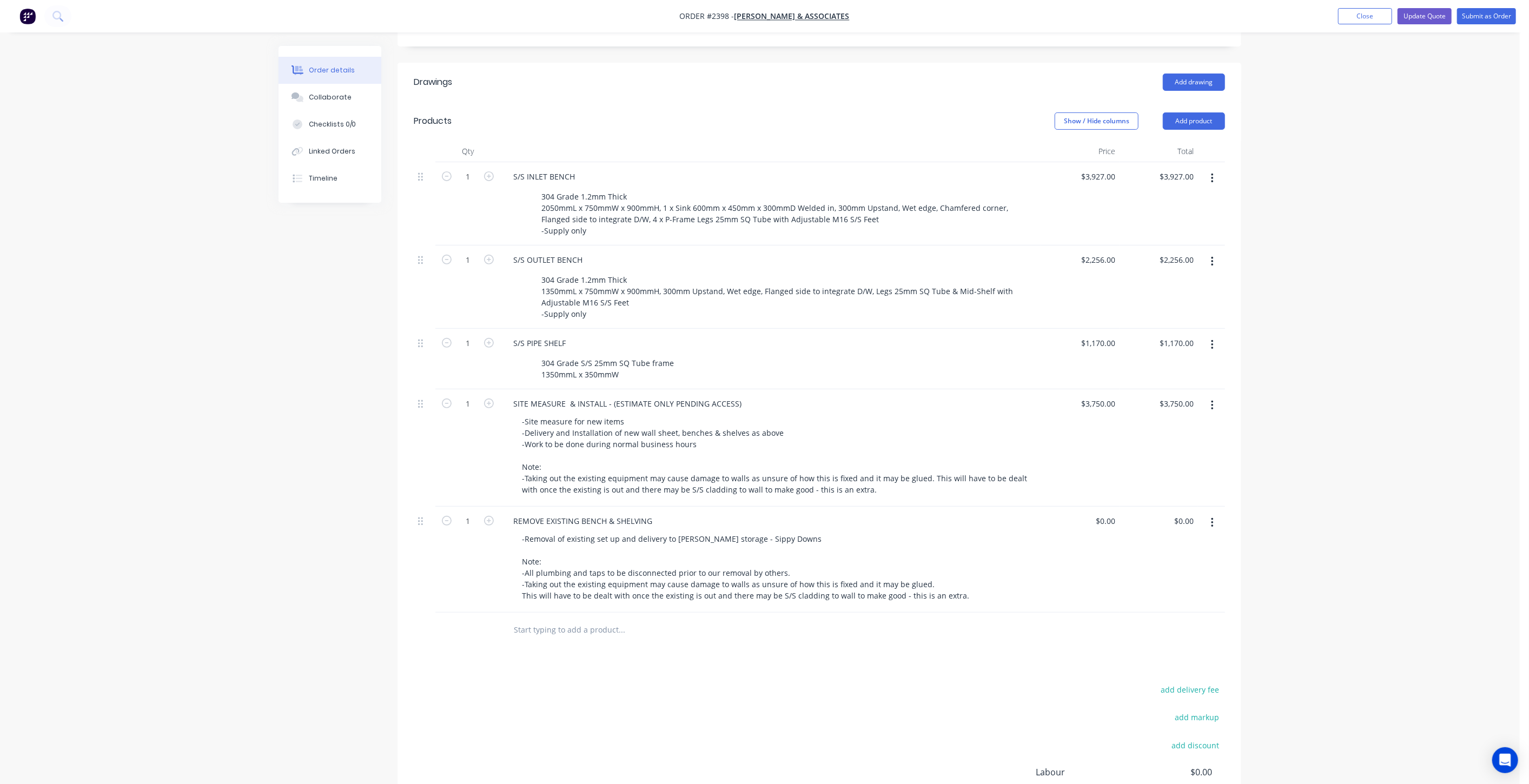
click at [1354, 501] on div "Order details Collaborate Checklists 0/0 Linked Orders Timeline Order details C…" at bounding box center [760, 329] width 1519 height 1140
click at [1328, 494] on div "Order details Collaborate Checklists 0/0 Linked Orders Timeline Order details C…" at bounding box center [760, 329] width 1519 height 1140
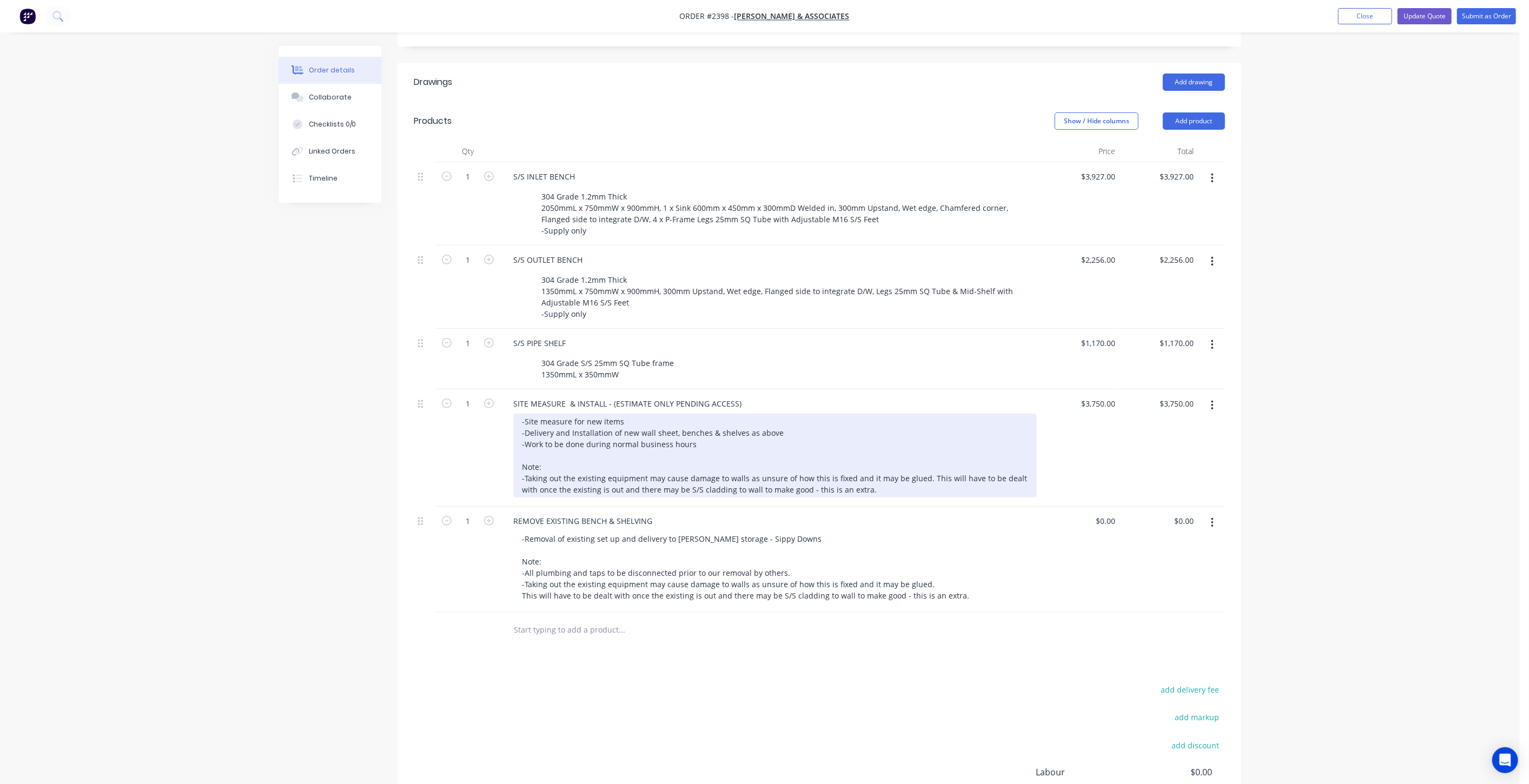
click at [738, 444] on div "-Site measure for new items -Delivery and Installation of new wall sheet, bench…" at bounding box center [775, 455] width 524 height 84
click at [671, 432] on div "-Site measure for new items -Delivery and Installation of new wall sheet, bench…" at bounding box center [775, 455] width 524 height 84
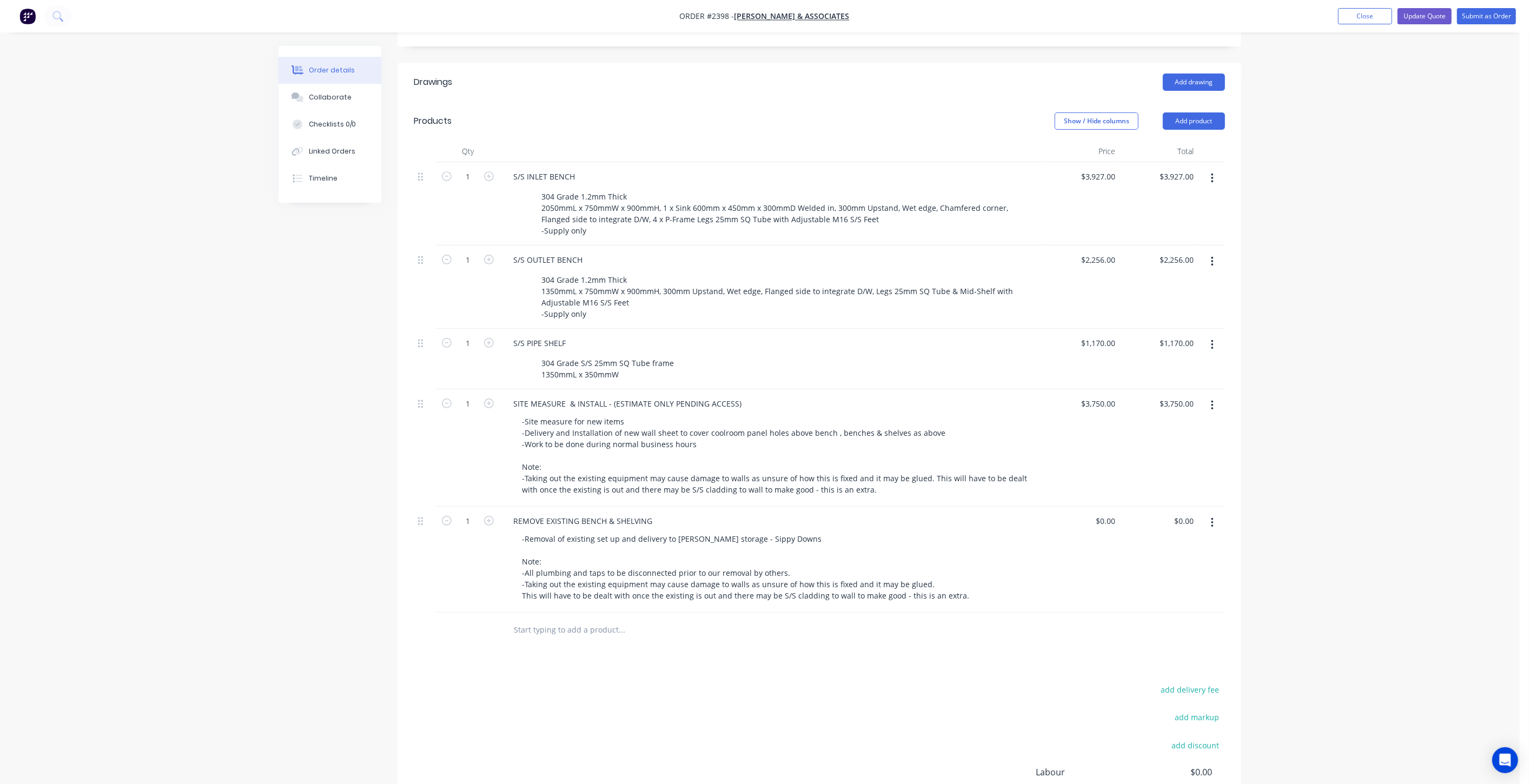
click at [1351, 442] on div "Order details Collaborate Checklists 0/0 Linked Orders Timeline Order details C…" at bounding box center [760, 329] width 1519 height 1140
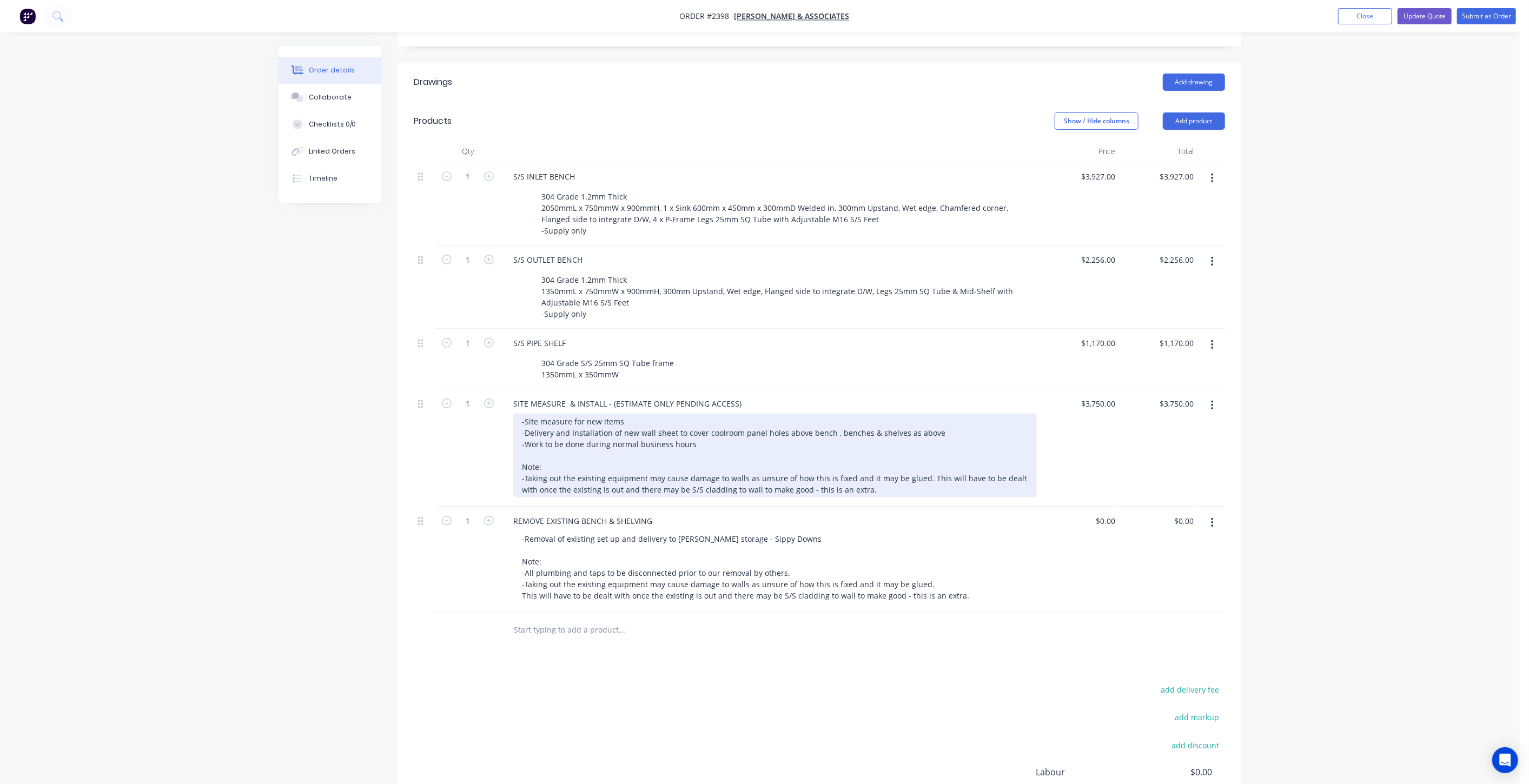
click at [711, 440] on div "-Site measure for new items -Delivery and Installation of new wall sheet to cov…" at bounding box center [775, 455] width 524 height 84
drag, startPoint x: 855, startPoint y: 449, endPoint x: 895, endPoint y: 446, distance: 40.1
click at [856, 449] on div "-Site measure for new items -Delivery and Installation of new wall sheet to cov…" at bounding box center [775, 455] width 524 height 84
click at [950, 428] on div "-Site measure for new items -Delivery and Installation of new wall sheet to cov…" at bounding box center [775, 455] width 524 height 84
click at [722, 430] on div "-Site measure for new items -Delivery and Installation of new wall sheet to cov…" at bounding box center [775, 455] width 524 height 84
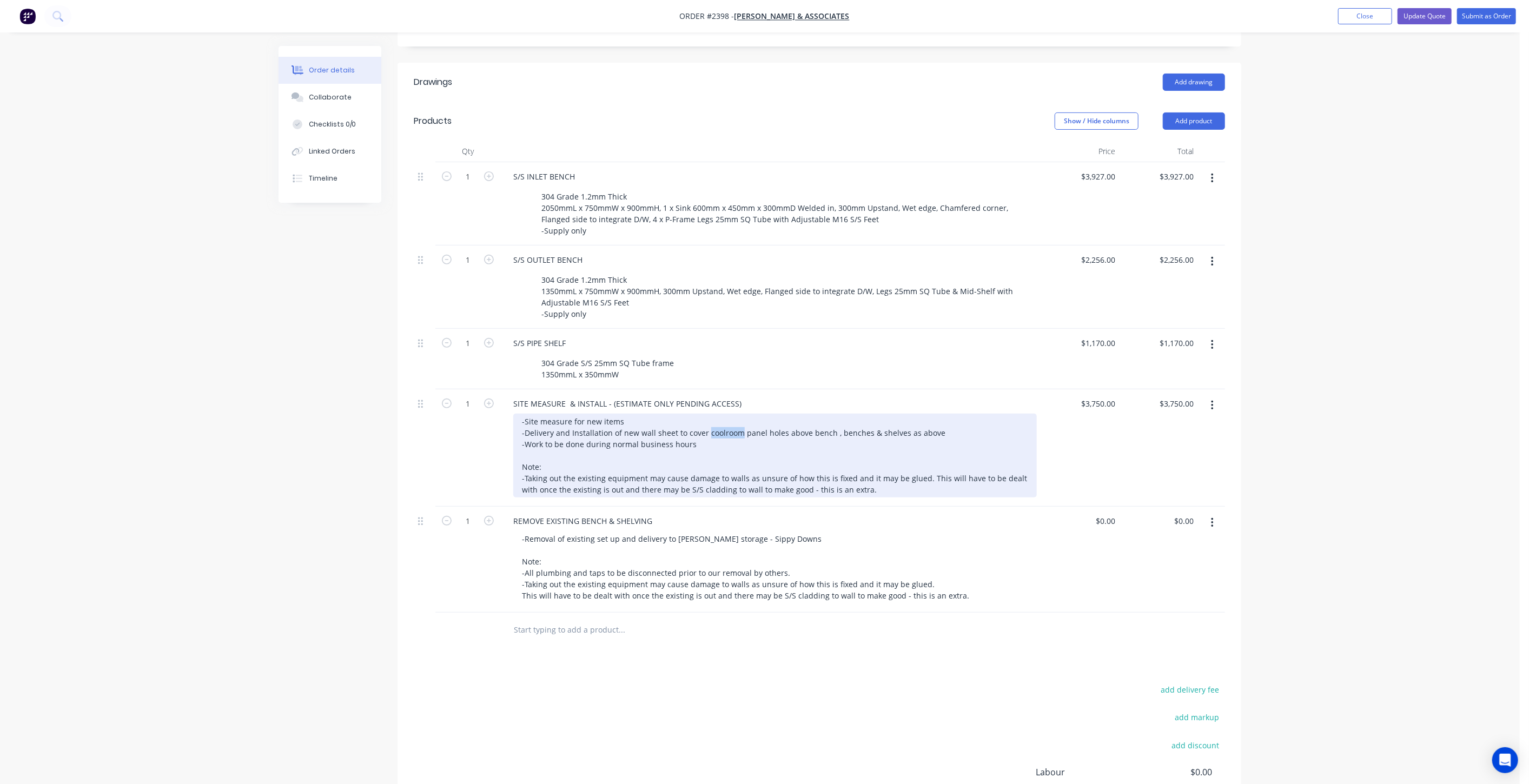
drag, startPoint x: 735, startPoint y: 435, endPoint x: 729, endPoint y: 426, distance: 10.8
click at [760, 446] on div "-Site measure for new items -Delivery and Installation of new wall sheet to cov…" at bounding box center [775, 455] width 524 height 84
click at [753, 452] on div "-Site measure for new items -Delivery and Installation of new wall sheet to cov…" at bounding box center [775, 455] width 524 height 84
click at [914, 440] on div "-Site measure for new items -Delivery and Installation of new wall sheet to cov…" at bounding box center [775, 455] width 524 height 84
click at [960, 413] on div "-Site measure for new items -Delivery and Installation of new wall sheet to cov…" at bounding box center [775, 455] width 524 height 84
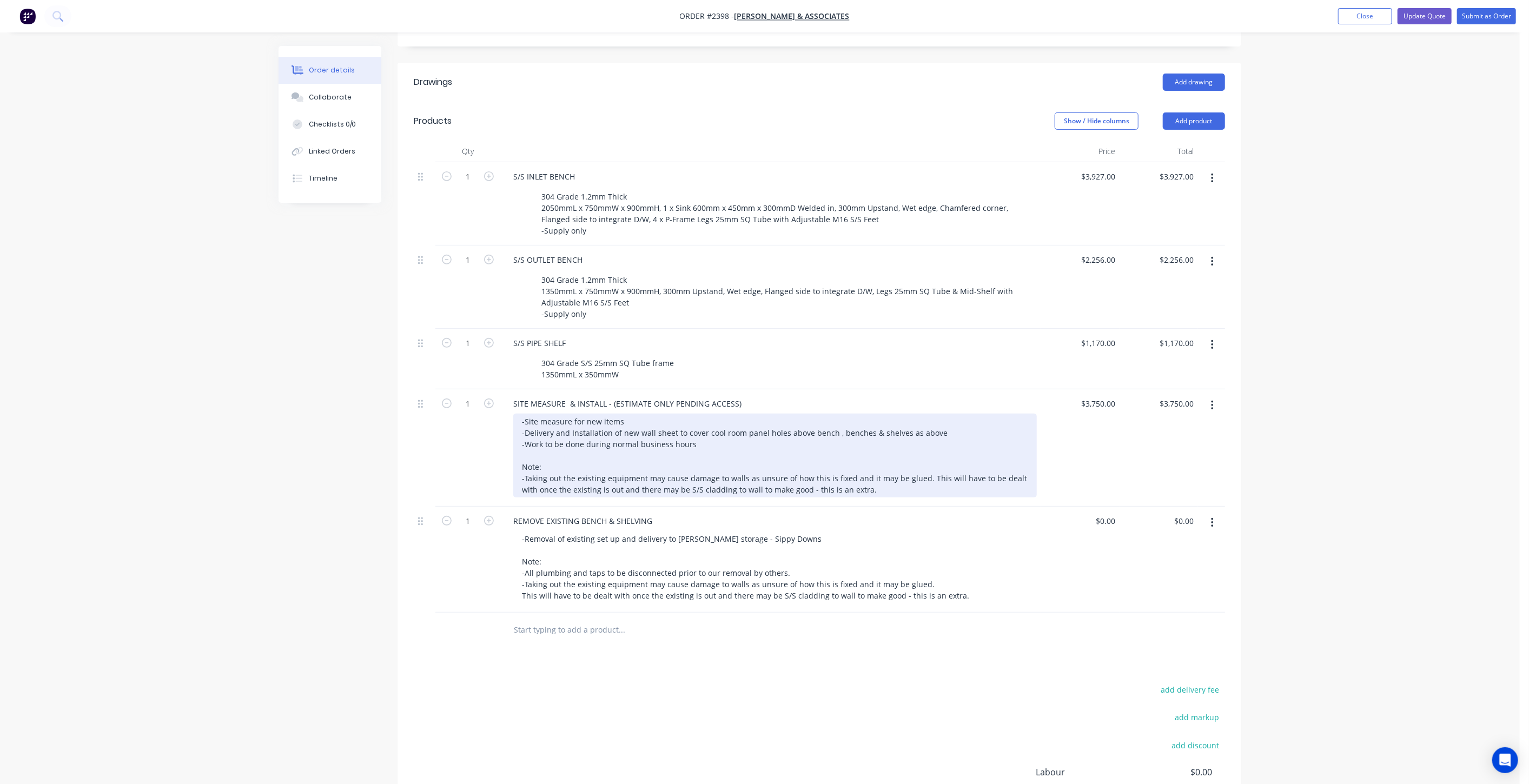
click at [931, 456] on div "-Site measure for new items -Delivery and Installation of new wall sheet to cov…" at bounding box center [775, 455] width 524 height 84
click at [957, 426] on div "-Site measure for new items -Delivery and Installation of new wall sheet to cov…" at bounding box center [775, 455] width 524 height 84
drag, startPoint x: 936, startPoint y: 449, endPoint x: 973, endPoint y: 426, distance: 43.6
click at [935, 449] on div "-Site measure for new items -Delivery and Installation of new wall sheet to cov…" at bounding box center [775, 455] width 524 height 84
drag, startPoint x: 973, startPoint y: 426, endPoint x: 971, endPoint y: 435, distance: 9.2
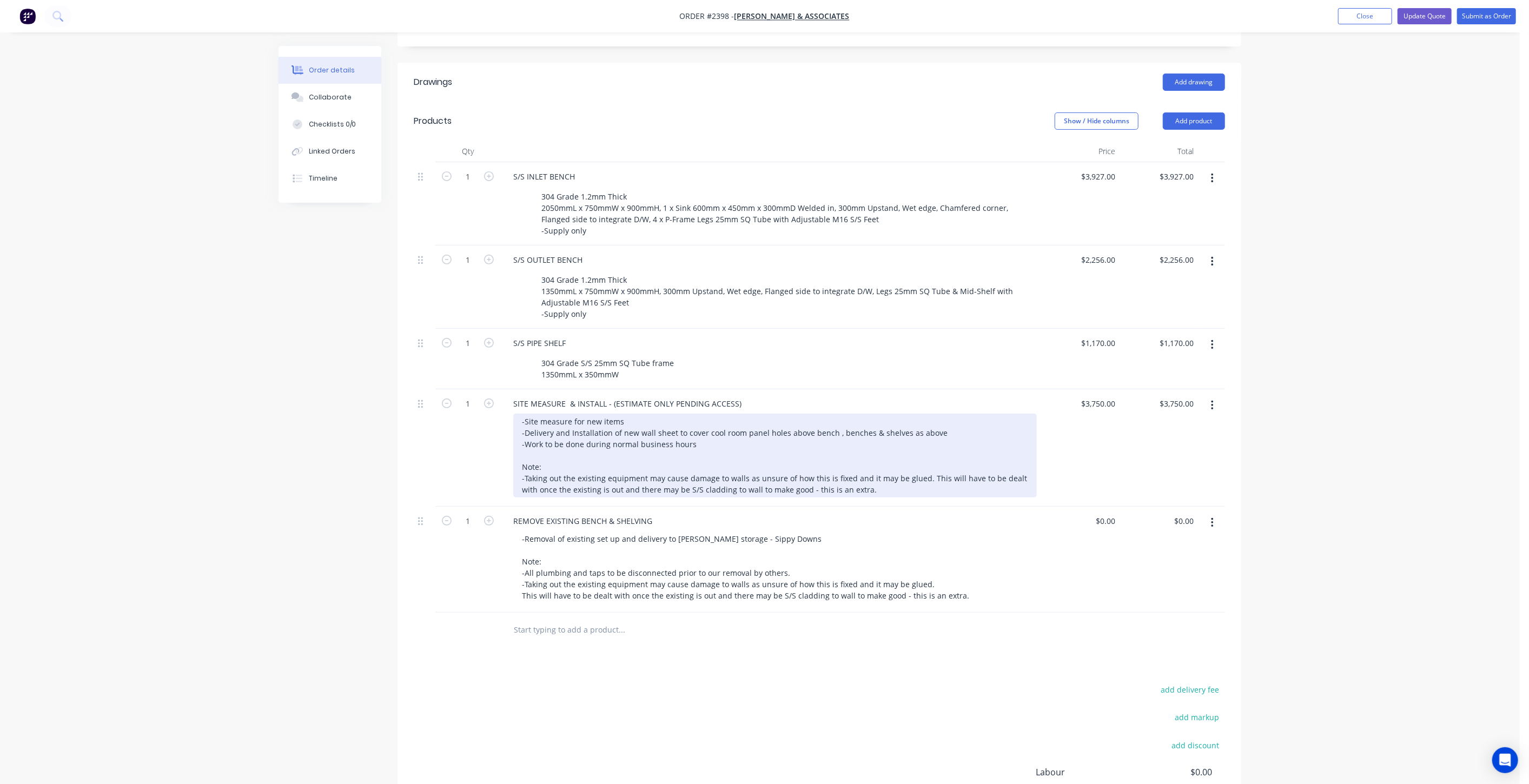
click at [972, 426] on div "-Site measure for new items -Delivery and Installation of new wall sheet to cov…" at bounding box center [775, 455] width 524 height 84
click at [792, 458] on div "-Site measure for new items -Delivery and Installation of new wall sheet to cov…" at bounding box center [775, 455] width 524 height 84
drag, startPoint x: 988, startPoint y: 429, endPoint x: 981, endPoint y: 430, distance: 7.1
click at [988, 429] on div "-Site measure for new items -Delivery and Installation of new wall sheet to cov…" at bounding box center [775, 455] width 524 height 84
drag, startPoint x: 831, startPoint y: 430, endPoint x: 850, endPoint y: 461, distance: 36.4
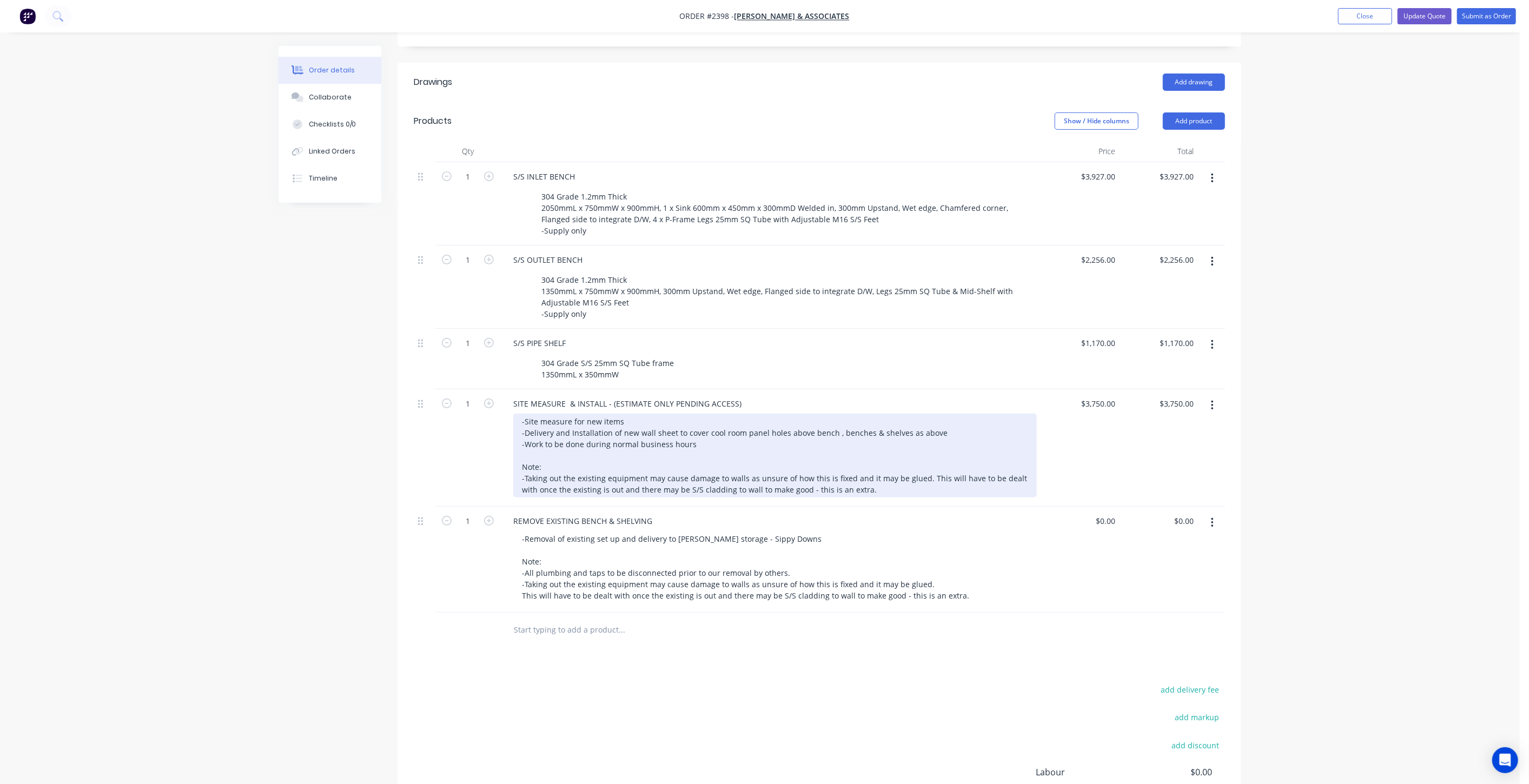
click at [832, 430] on div "-Site measure for new items -Delivery and Installation of new wall sheet to cov…" at bounding box center [775, 455] width 524 height 84
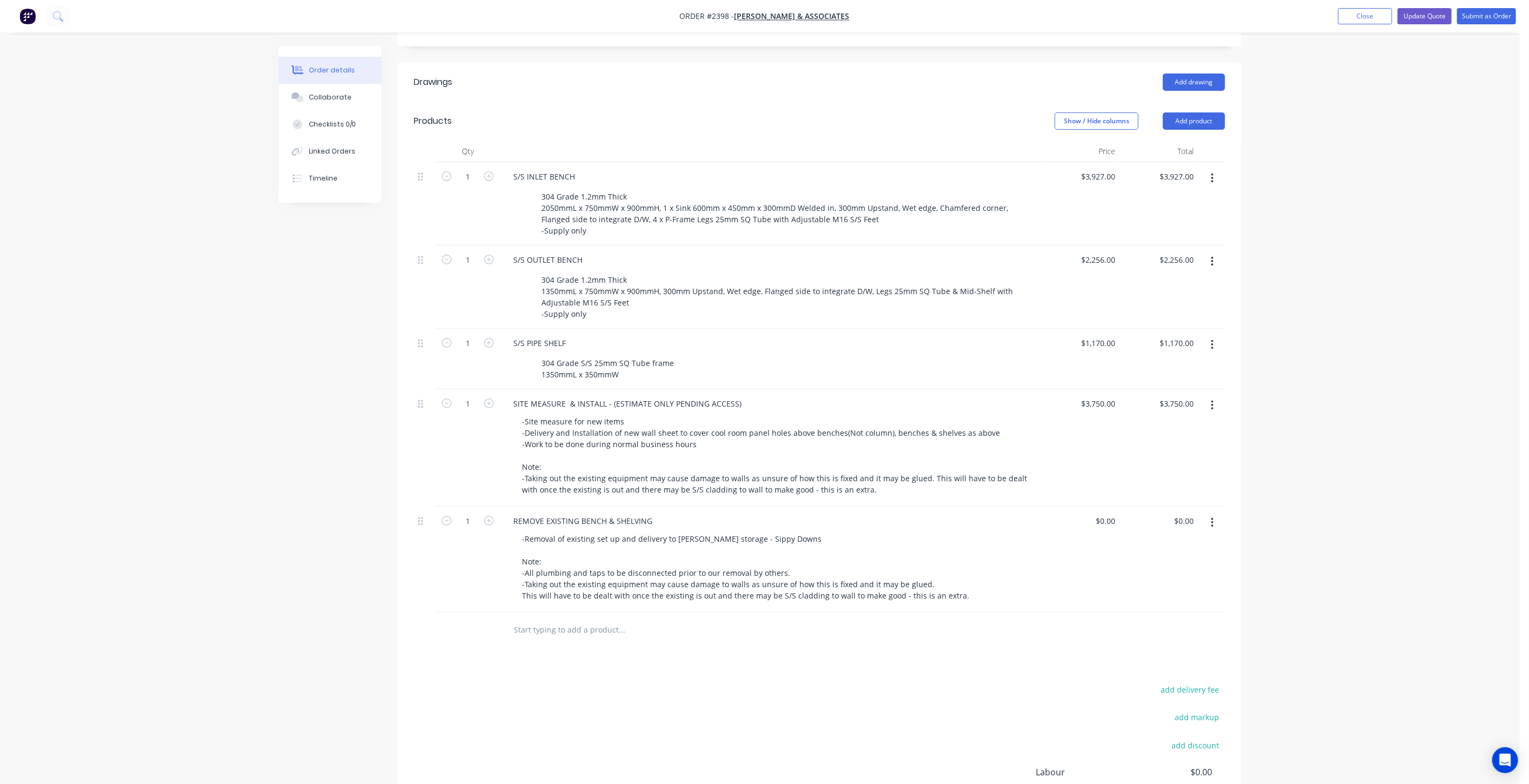
click at [1363, 413] on div "Order details Collaborate Checklists 0/0 Linked Orders Timeline Order details C…" at bounding box center [760, 329] width 1519 height 1140
click at [1111, 521] on input "0" at bounding box center [1107, 521] width 25 height 16
type input "$1,216.00"
click at [1283, 531] on div "Order details Collaborate Checklists 0/0 Linked Orders Timeline Order details C…" at bounding box center [760, 329] width 1519 height 1140
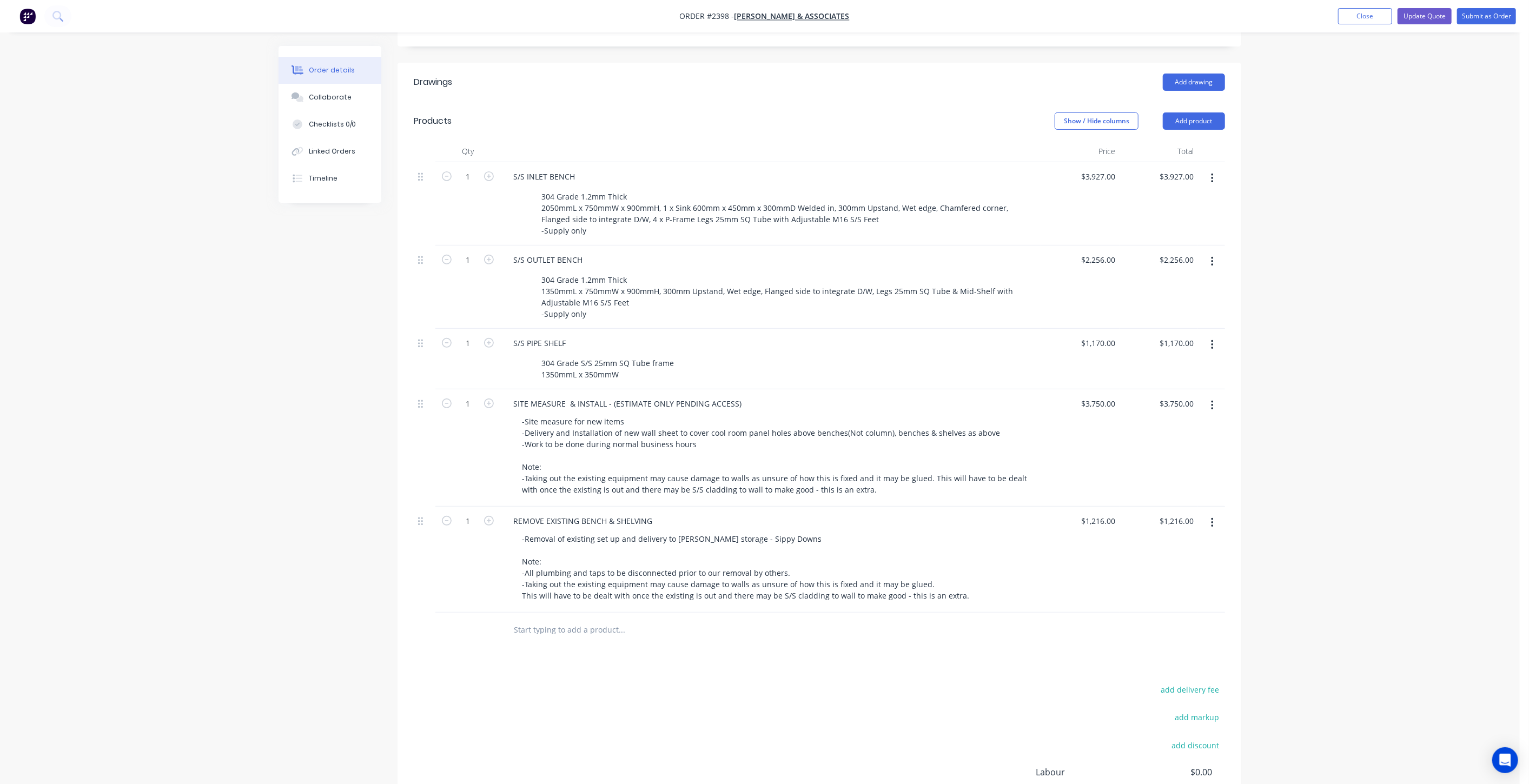
click at [1389, 512] on div "Order details Collaborate Checklists 0/0 Linked Orders Timeline Order details C…" at bounding box center [760, 329] width 1519 height 1140
click at [1386, 522] on div "Order details Collaborate Checklists 0/0 Linked Orders Timeline Order details C…" at bounding box center [760, 329] width 1519 height 1140
click at [1301, 526] on div "Order details Collaborate Checklists 0/0 Linked Orders Timeline Order details C…" at bounding box center [760, 329] width 1519 height 1140
click at [1297, 519] on div "Order details Collaborate Checklists 0/0 Linked Orders Timeline Order details C…" at bounding box center [760, 329] width 1519 height 1140
click at [1302, 519] on div "Order details Collaborate Checklists 0/0 Linked Orders Timeline Order details C…" at bounding box center [760, 329] width 1519 height 1140
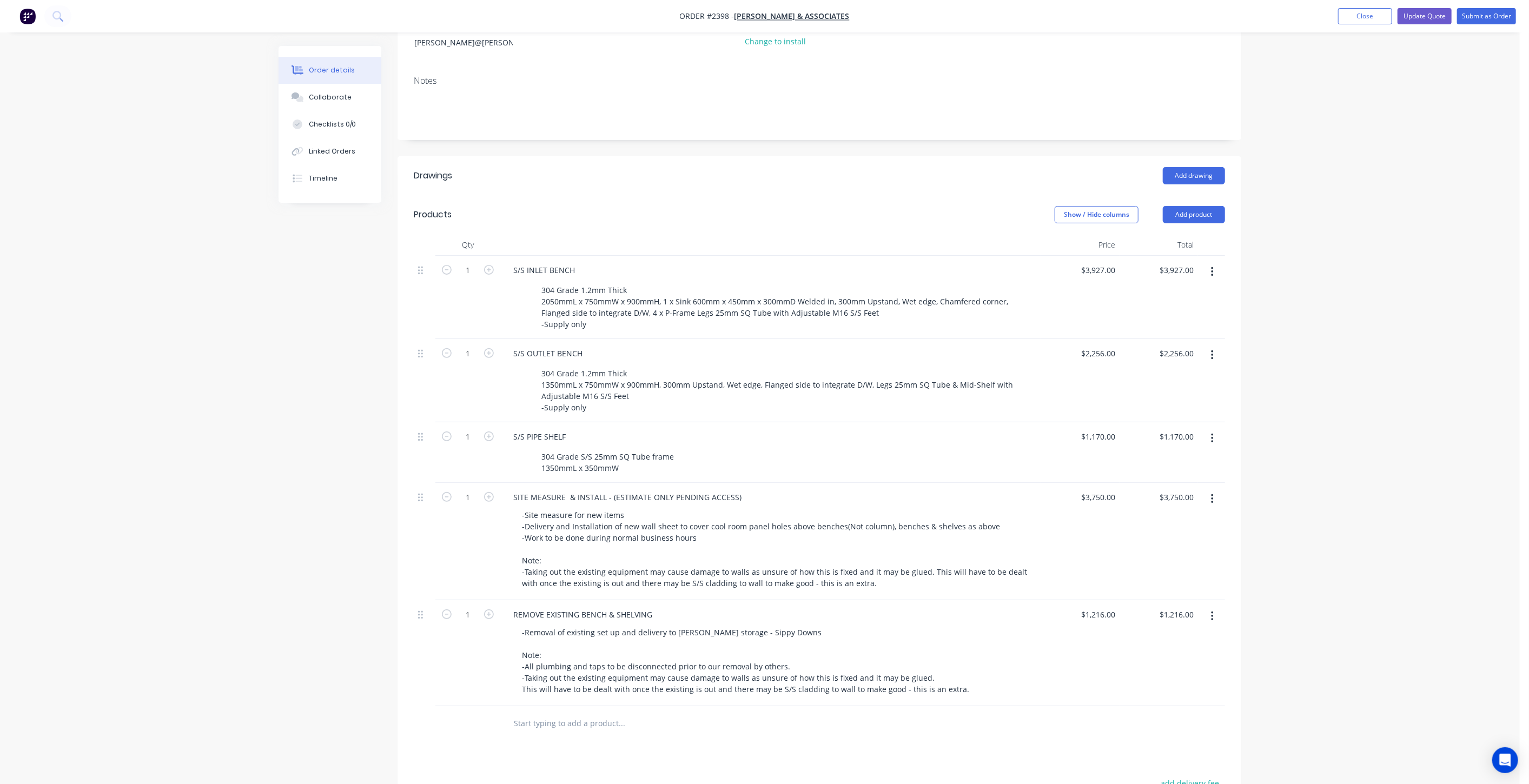
scroll to position [120, 0]
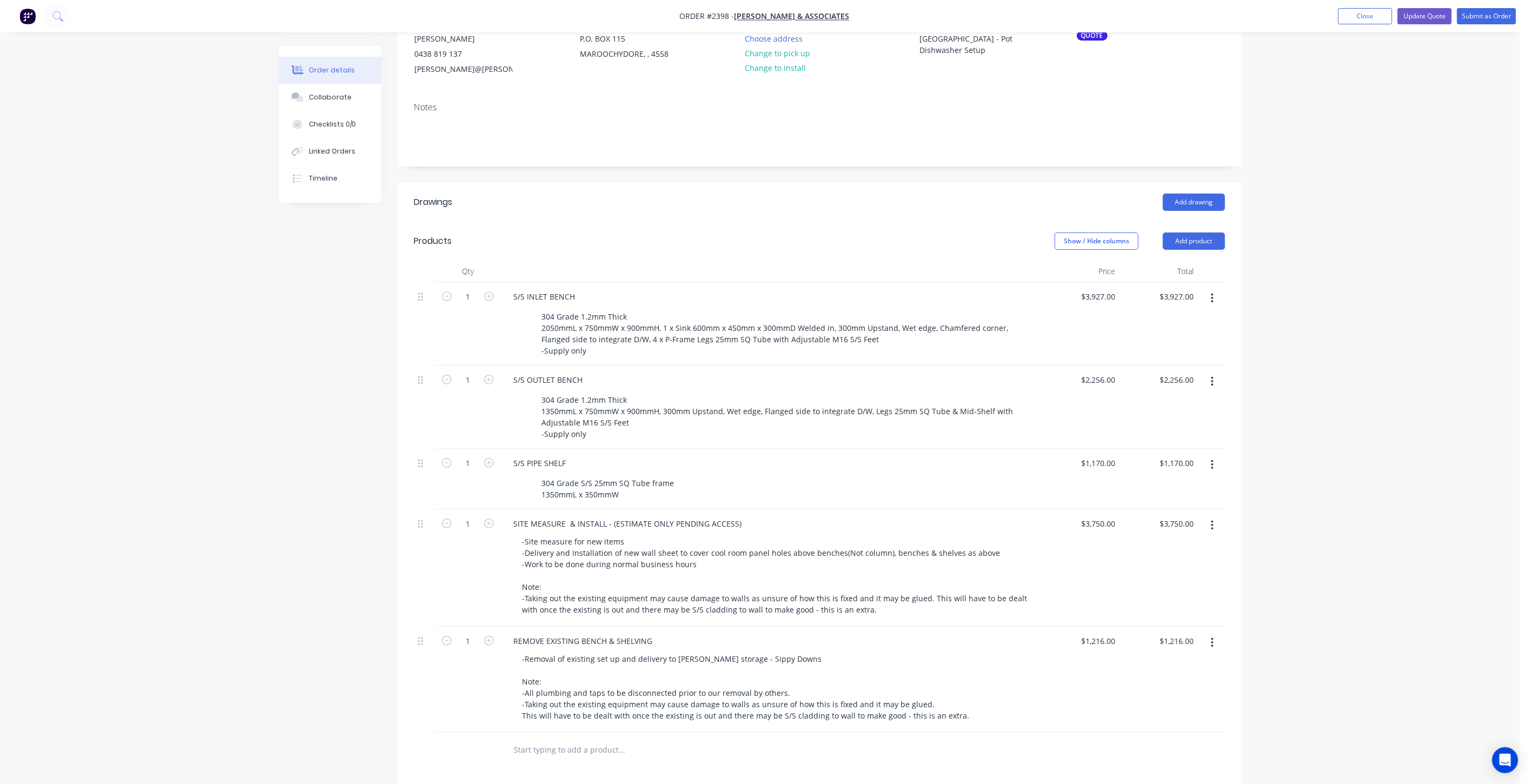
click at [1316, 492] on div "Order details Collaborate Checklists 0/0 Linked Orders Timeline Order details C…" at bounding box center [760, 449] width 1519 height 1140
click at [579, 745] on input "text" at bounding box center [621, 750] width 216 height 21
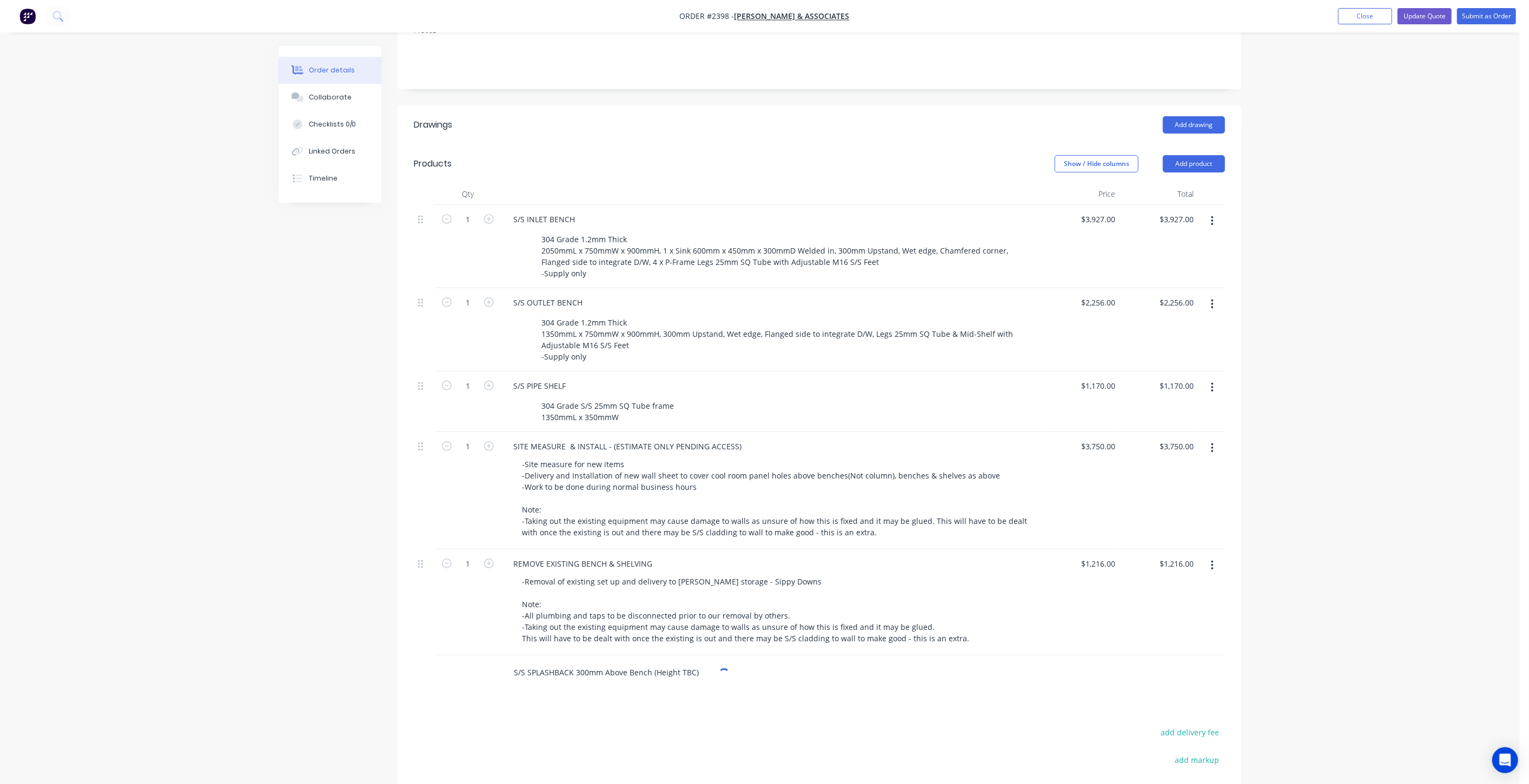
scroll to position [300, 0]
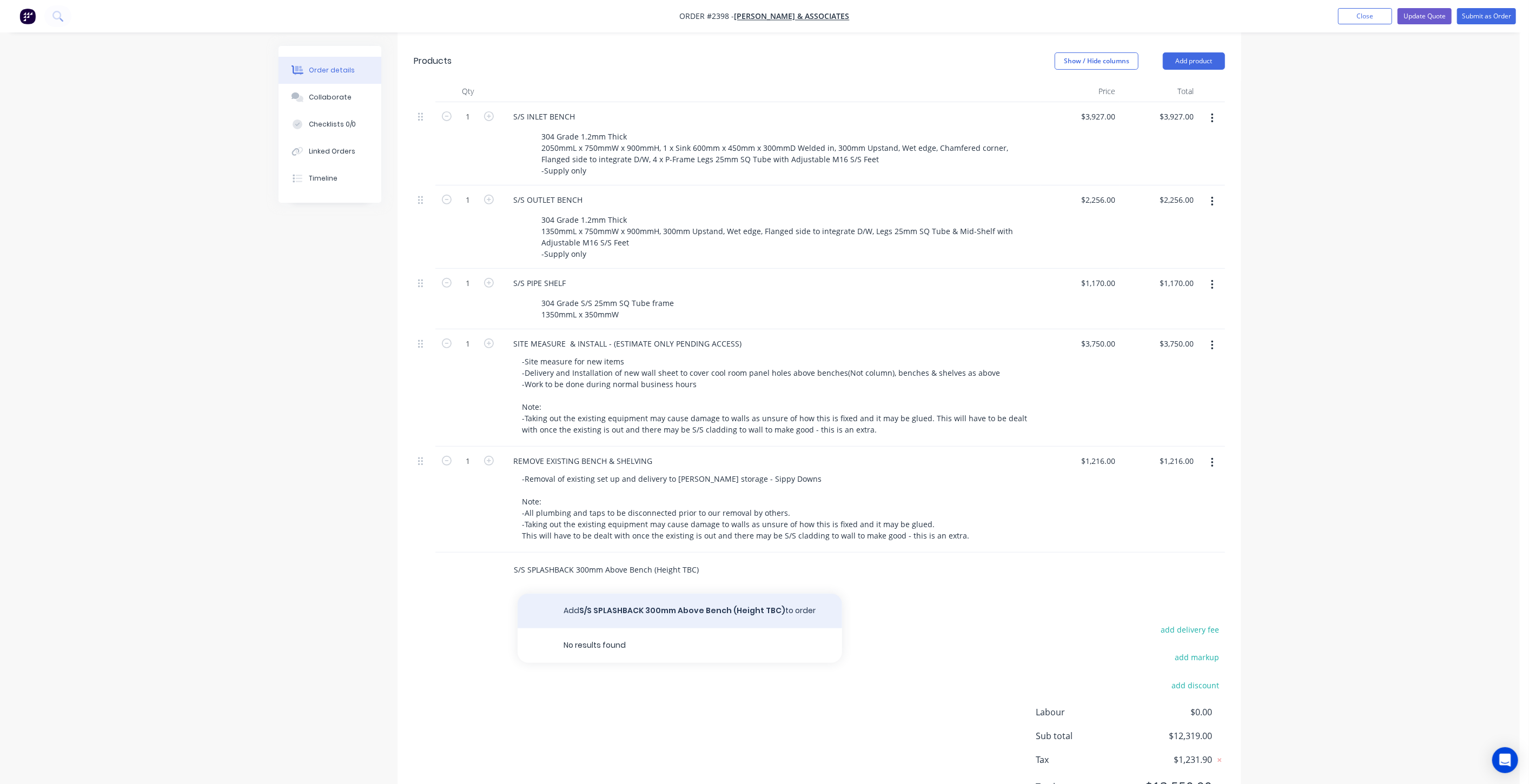
type input "S/S SPLASHBACK 300mm Above Bench (Height TBC)"
click at [701, 604] on button "Add S/S SPLASHBACK 300mm Above Bench (Height TBC) to order" at bounding box center [679, 610] width 324 height 34
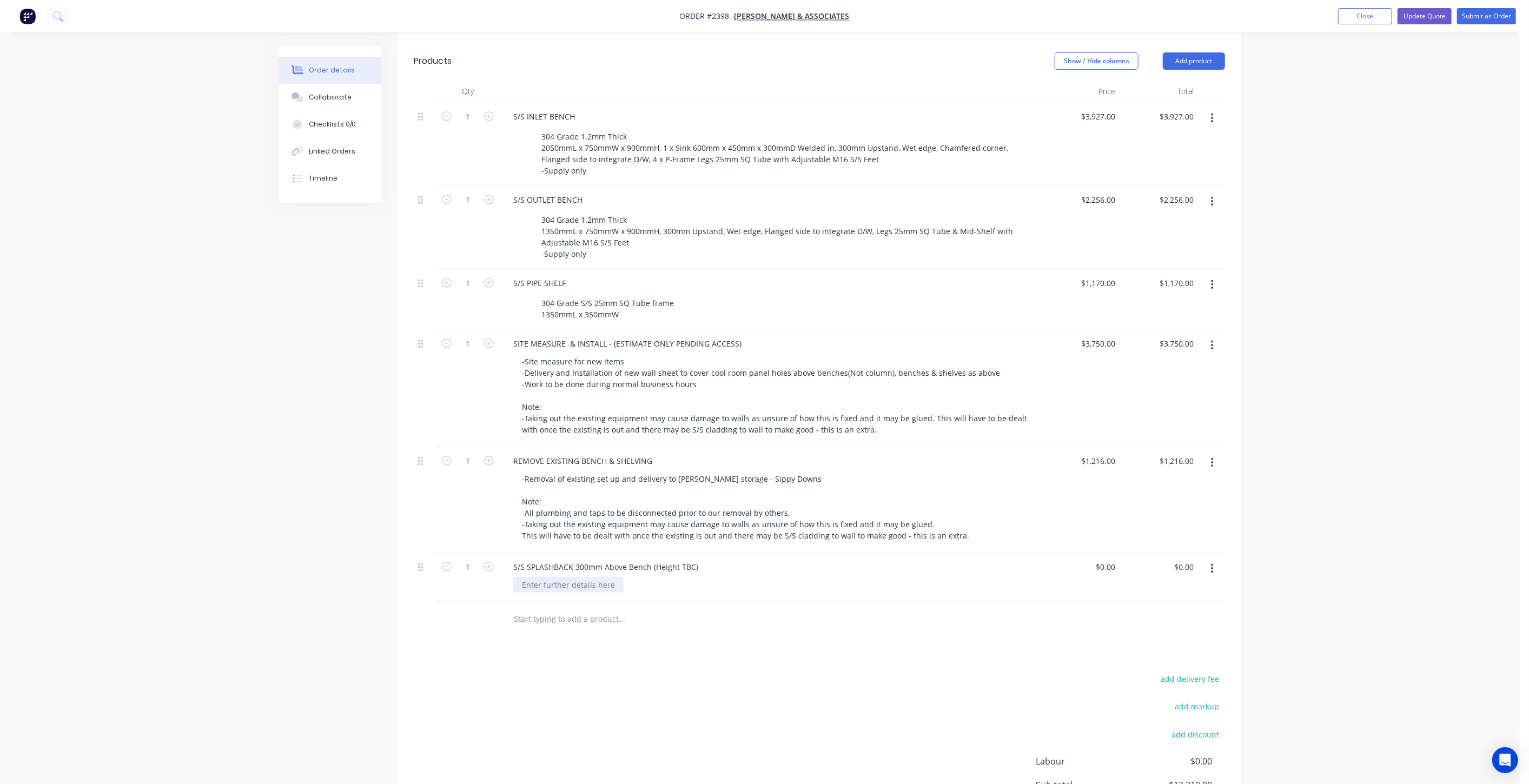
click at [576, 577] on div at bounding box center [568, 584] width 110 height 16
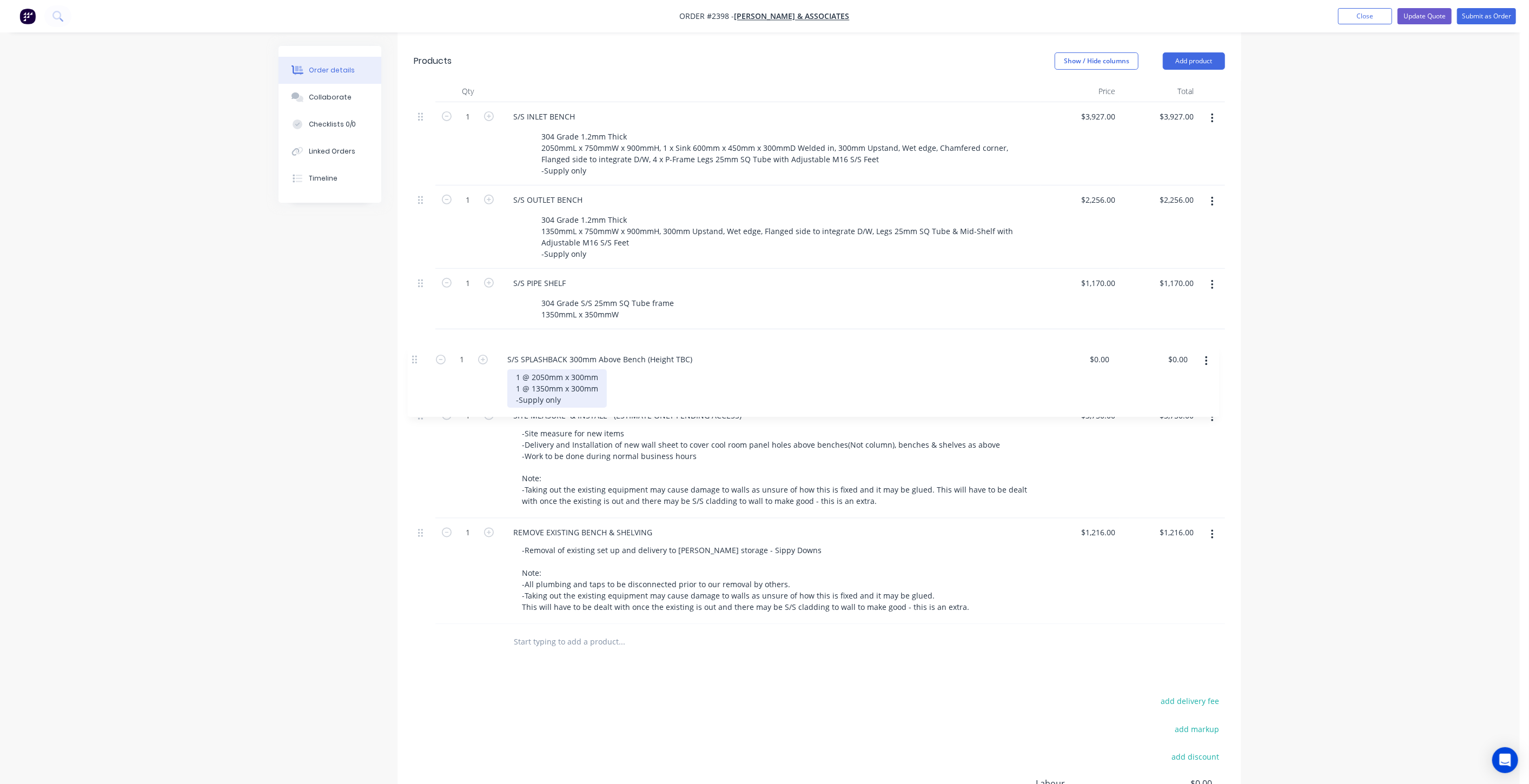
drag, startPoint x: 419, startPoint y: 569, endPoint x: 416, endPoint y: 345, distance: 224.0
click at [416, 345] on div "1 S/S INLET BENCH 304 Grade 1.2mm Thick 2050mmL x 750mmW x 900mmH, 1 x Sink 600…" at bounding box center [819, 363] width 811 height 522
click at [1110, 335] on input "0" at bounding box center [1107, 343] width 25 height 16
type input "$150.00"
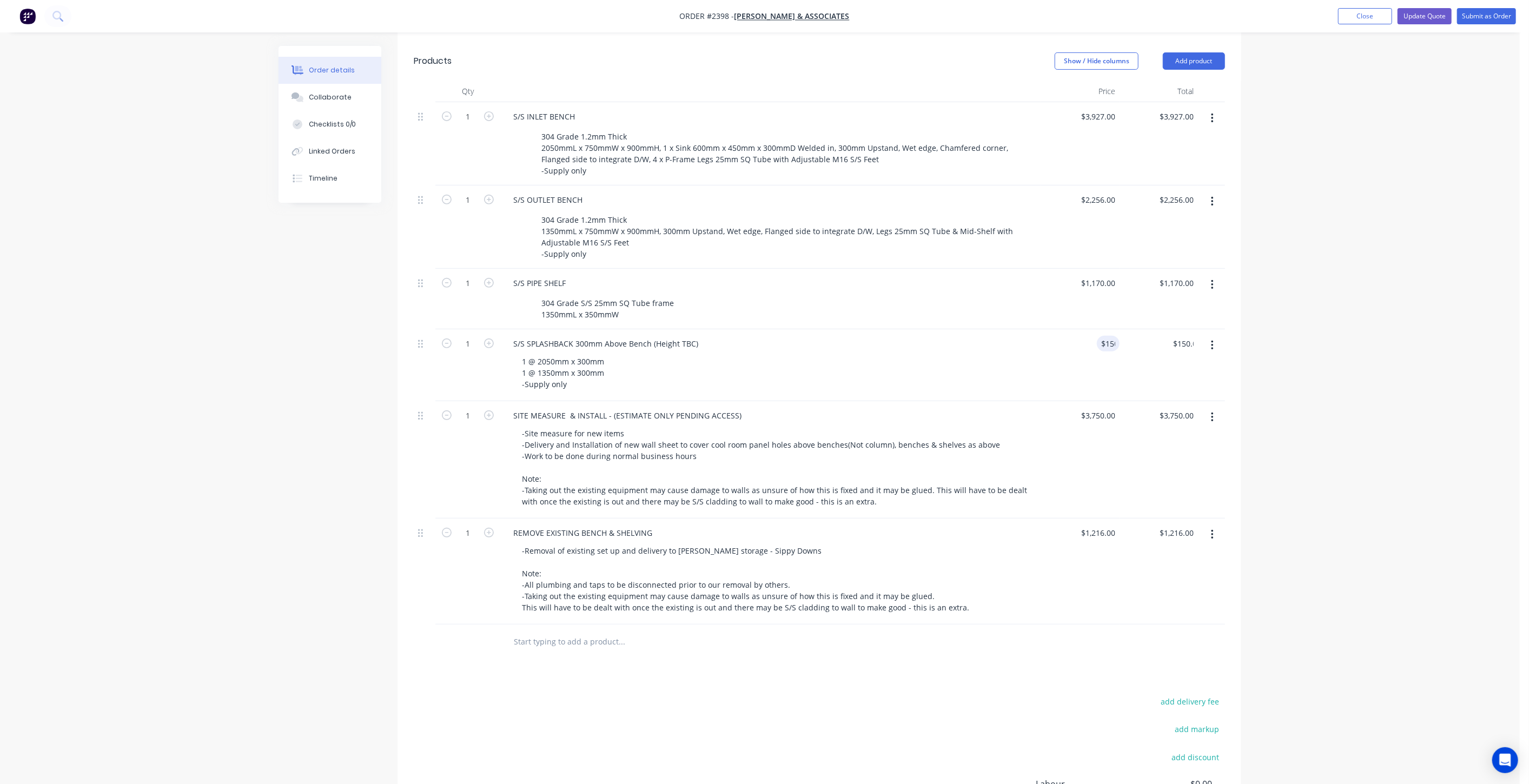
click at [1314, 384] on div "Order details Collaborate Checklists 0/0 Linked Orders Timeline Order details C…" at bounding box center [760, 305] width 1519 height 1211
click at [1107, 342] on input "150" at bounding box center [1102, 343] width 34 height 16
type input "$348.00"
click at [1481, 345] on div "Order details Collaborate Checklists 0/0 Linked Orders Timeline Order details C…" at bounding box center [760, 305] width 1519 height 1211
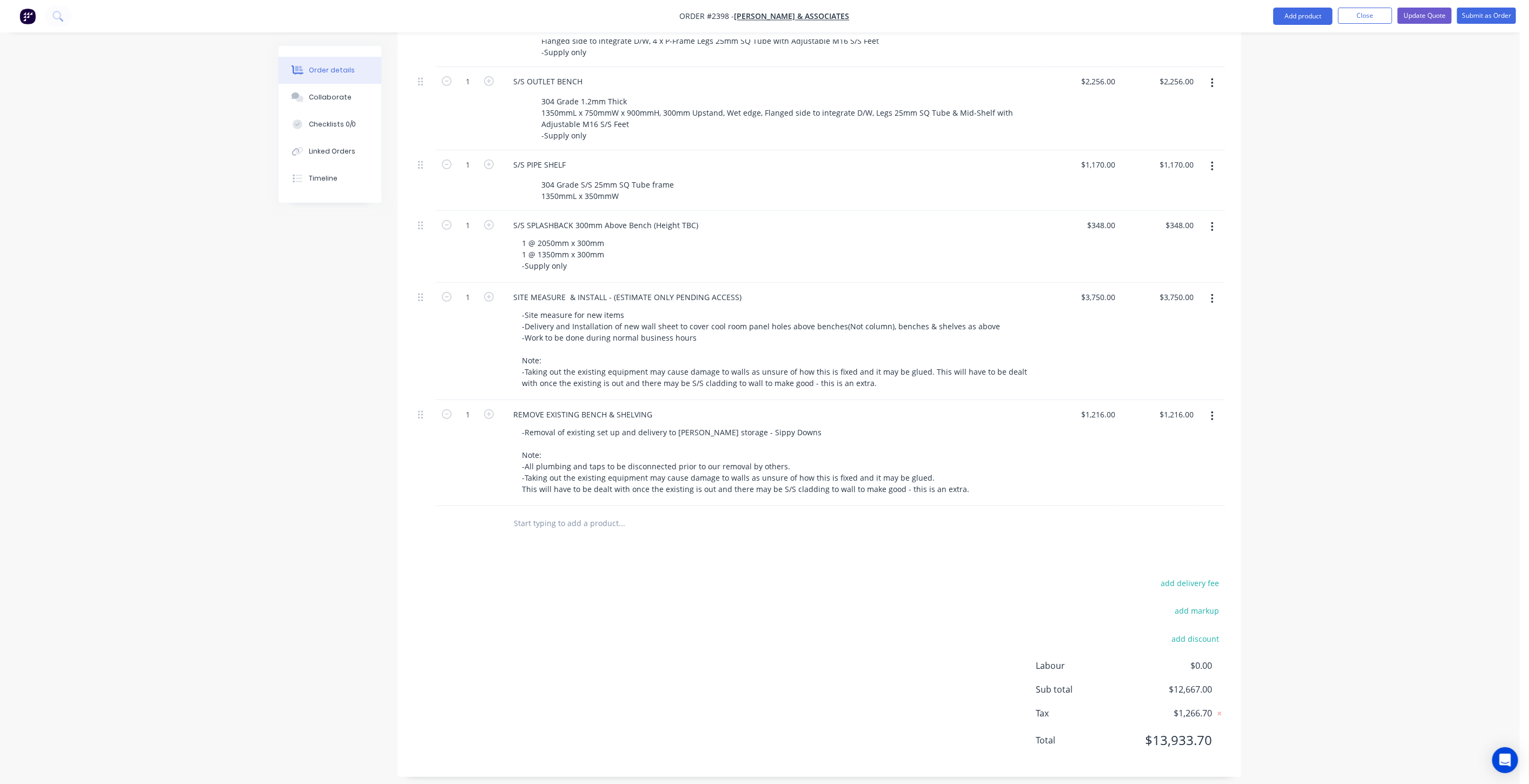
scroll to position [420, 0]
click at [1331, 368] on div "Order details Collaborate Checklists 0/0 Linked Orders Timeline Order details C…" at bounding box center [760, 185] width 1519 height 1211
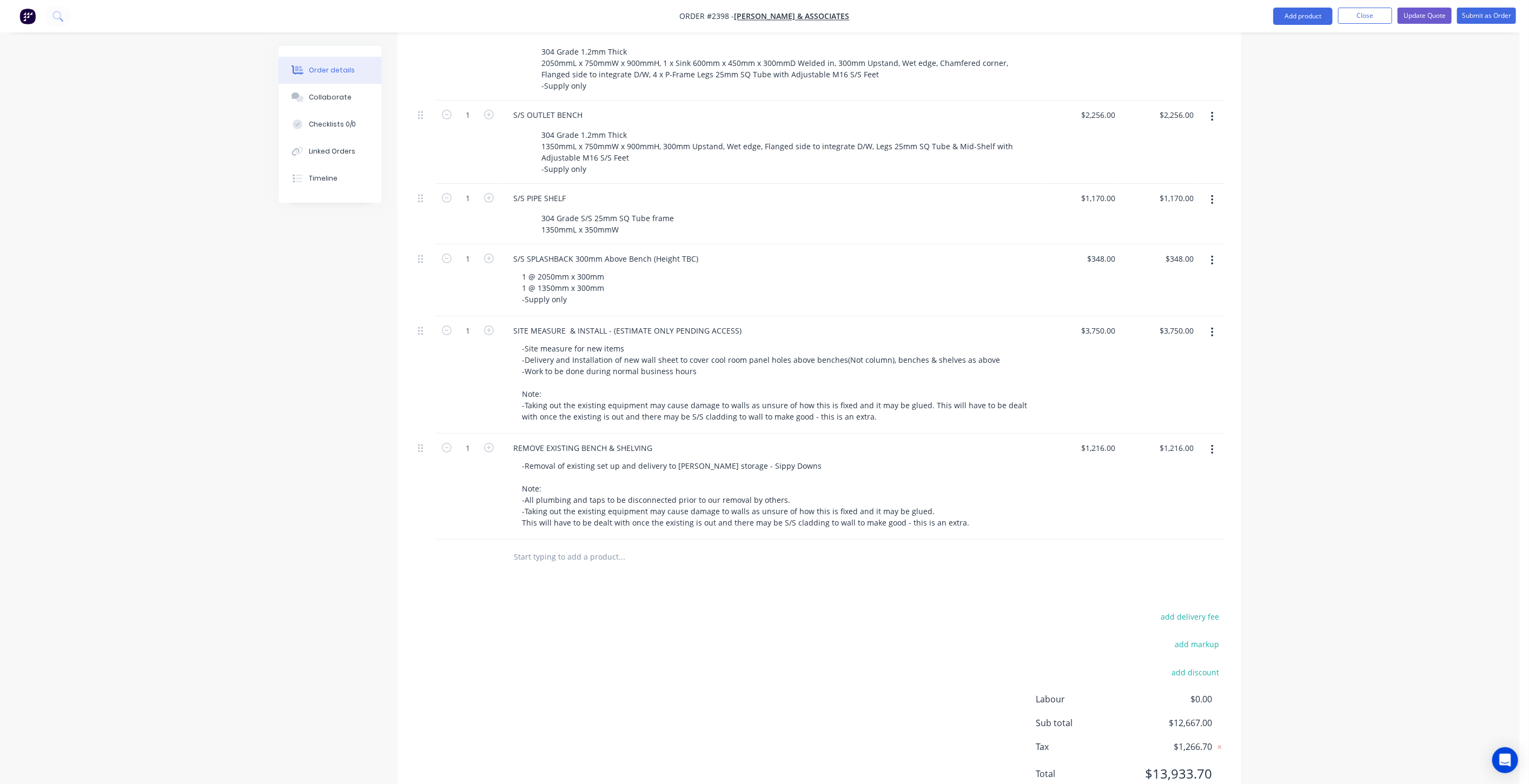
scroll to position [360, 0]
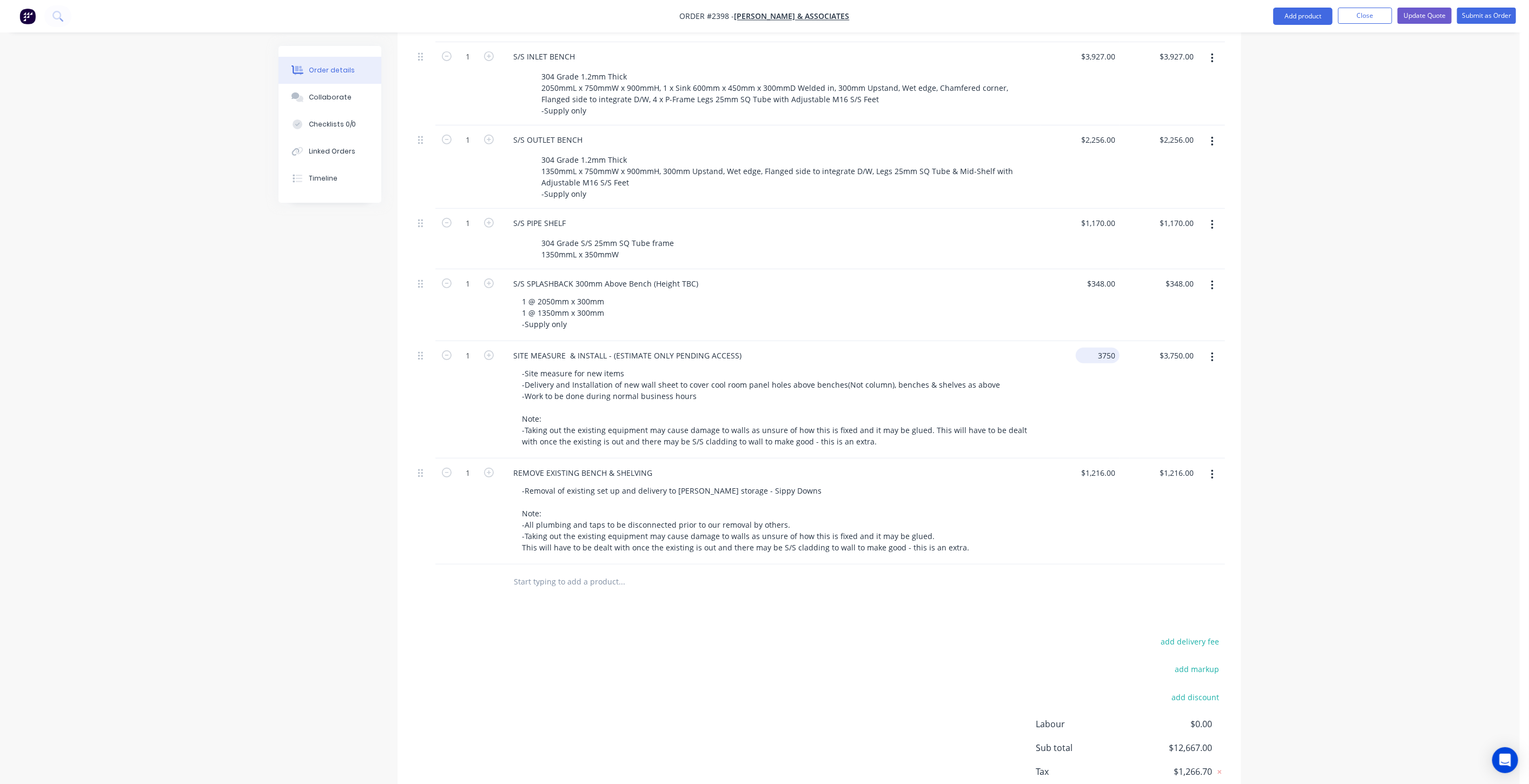
click at [1097, 356] on input "3750" at bounding box center [1100, 356] width 40 height 16
type input "$2,534.00"
click at [1330, 403] on div "Order details Collaborate Checklists 0/0 Linked Orders Timeline Order details C…" at bounding box center [760, 245] width 1519 height 1211
click at [1316, 415] on div "Order details Collaborate Checklists 0/0 Linked Orders Timeline Order details C…" at bounding box center [760, 245] width 1519 height 1211
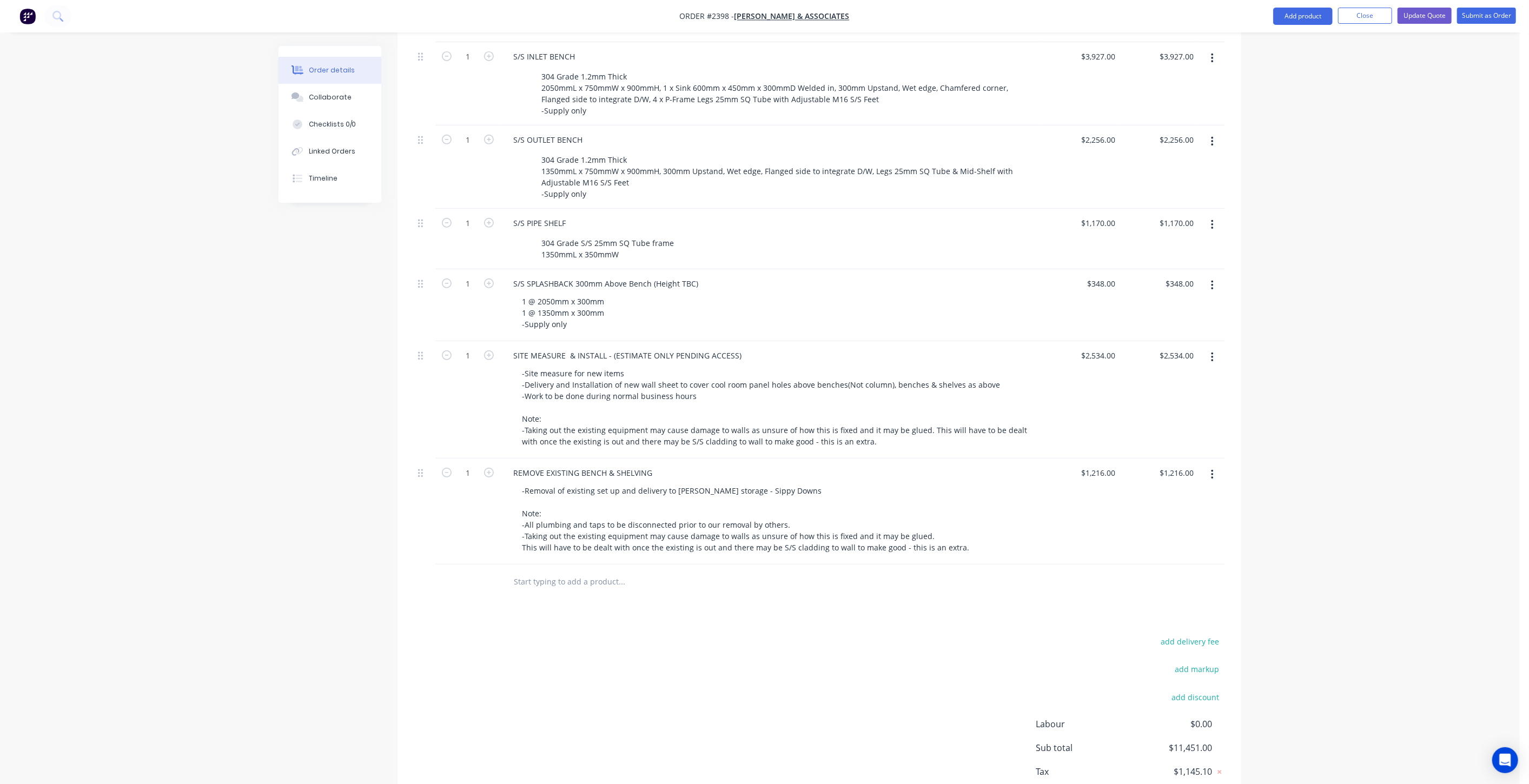
click at [1312, 401] on div "Order details Collaborate Checklists 0/0 Linked Orders Timeline Order details C…" at bounding box center [760, 245] width 1519 height 1211
click at [1311, 399] on div "Order details Collaborate Checklists 0/0 Linked Orders Timeline Order details C…" at bounding box center [760, 245] width 1519 height 1211
click at [1307, 397] on div "Order details Collaborate Checklists 0/0 Linked Orders Timeline Order details C…" at bounding box center [760, 245] width 1519 height 1211
click at [1310, 397] on div "Order details Collaborate Checklists 0/0 Linked Orders Timeline Order details C…" at bounding box center [760, 245] width 1519 height 1211
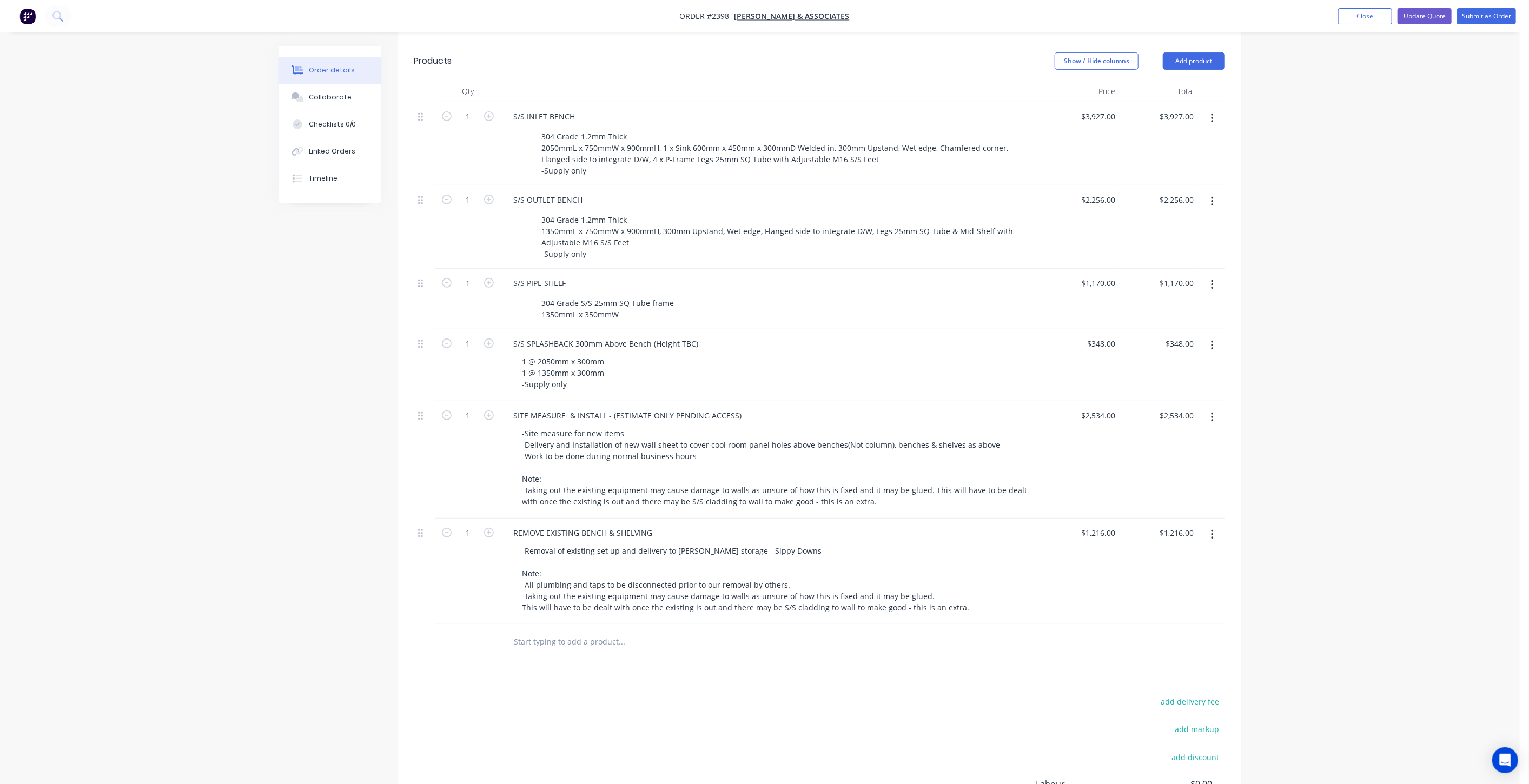
click at [1346, 464] on div "Order details Collaborate Checklists 0/0 Linked Orders Timeline Order details C…" at bounding box center [760, 305] width 1519 height 1211
click at [334, 557] on div "Created by Mark Created 08/10/25 Required 08/10/25 Assigned to Add team member …" at bounding box center [760, 328] width 963 height 1165
click at [141, 549] on div "Order details Collaborate Checklists 0/0 Linked Orders Timeline Order details C…" at bounding box center [760, 305] width 1519 height 1211
drag, startPoint x: 233, startPoint y: 416, endPoint x: 192, endPoint y: 65, distance: 353.4
click at [231, 412] on div "Order details Collaborate Checklists 0/0 Linked Orders Timeline Order details C…" at bounding box center [760, 305] width 1519 height 1211
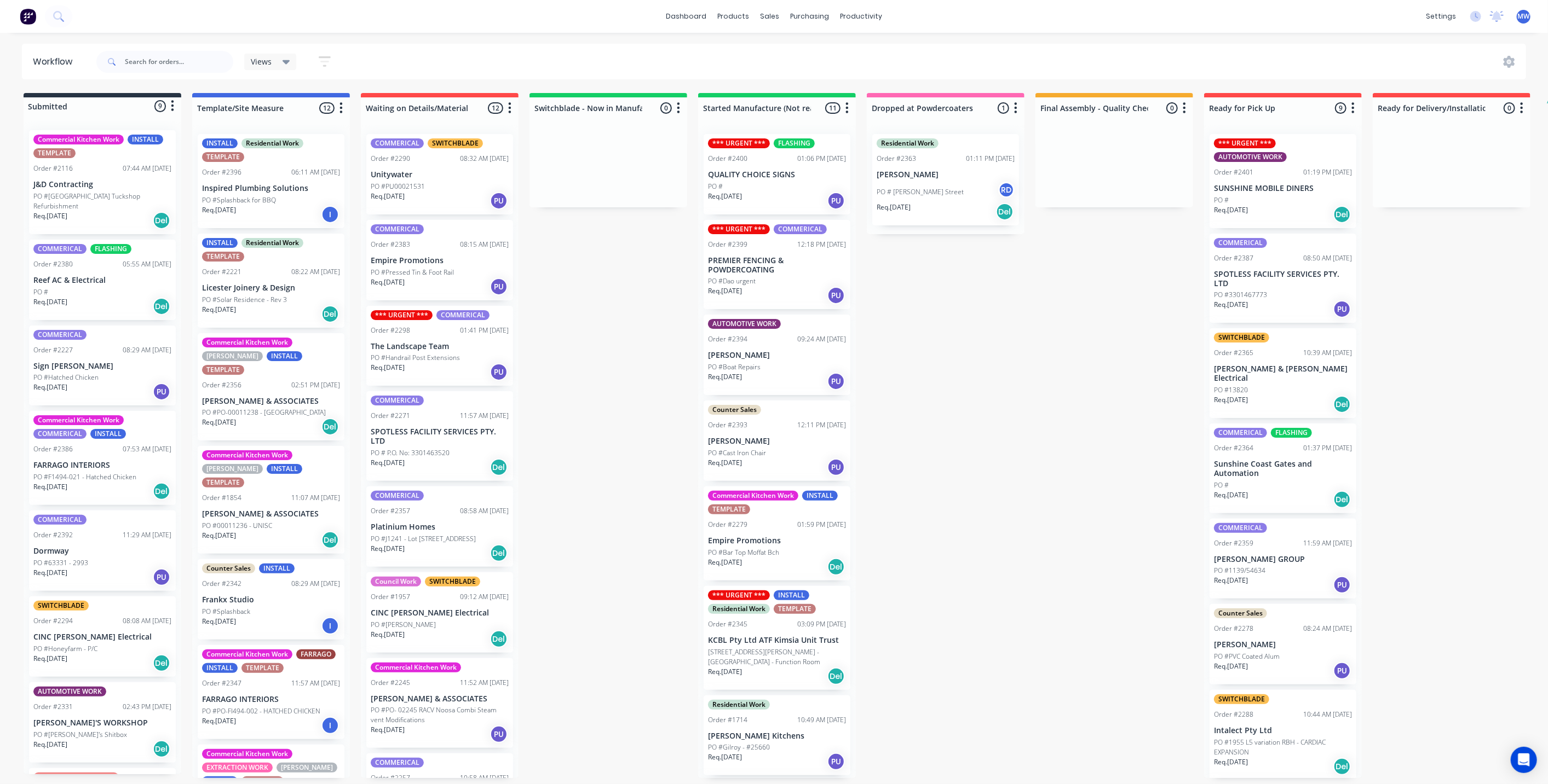
click at [613, 372] on div "Submitted 9 Status colour #273444 hex #273444 Save Cancel Summaries Total order…" at bounding box center [905, 435] width 1826 height 686
click at [596, 321] on div "Submitted 9 Status colour #273444 hex #273444 Save Cancel Summaries Total order…" at bounding box center [905, 435] width 1826 height 686
click at [647, 291] on div "Submitted 9 Status colour #273444 hex #273444 Save Cancel Summaries Total order…" at bounding box center [905, 435] width 1826 height 686
drag, startPoint x: 1540, startPoint y: 0, endPoint x: 1430, endPoint y: 508, distance: 519.8
click at [1431, 510] on div "Submitted 9 Status colour #273444 hex #273444 Save Cancel Summaries Total order…" at bounding box center [905, 435] width 1826 height 686
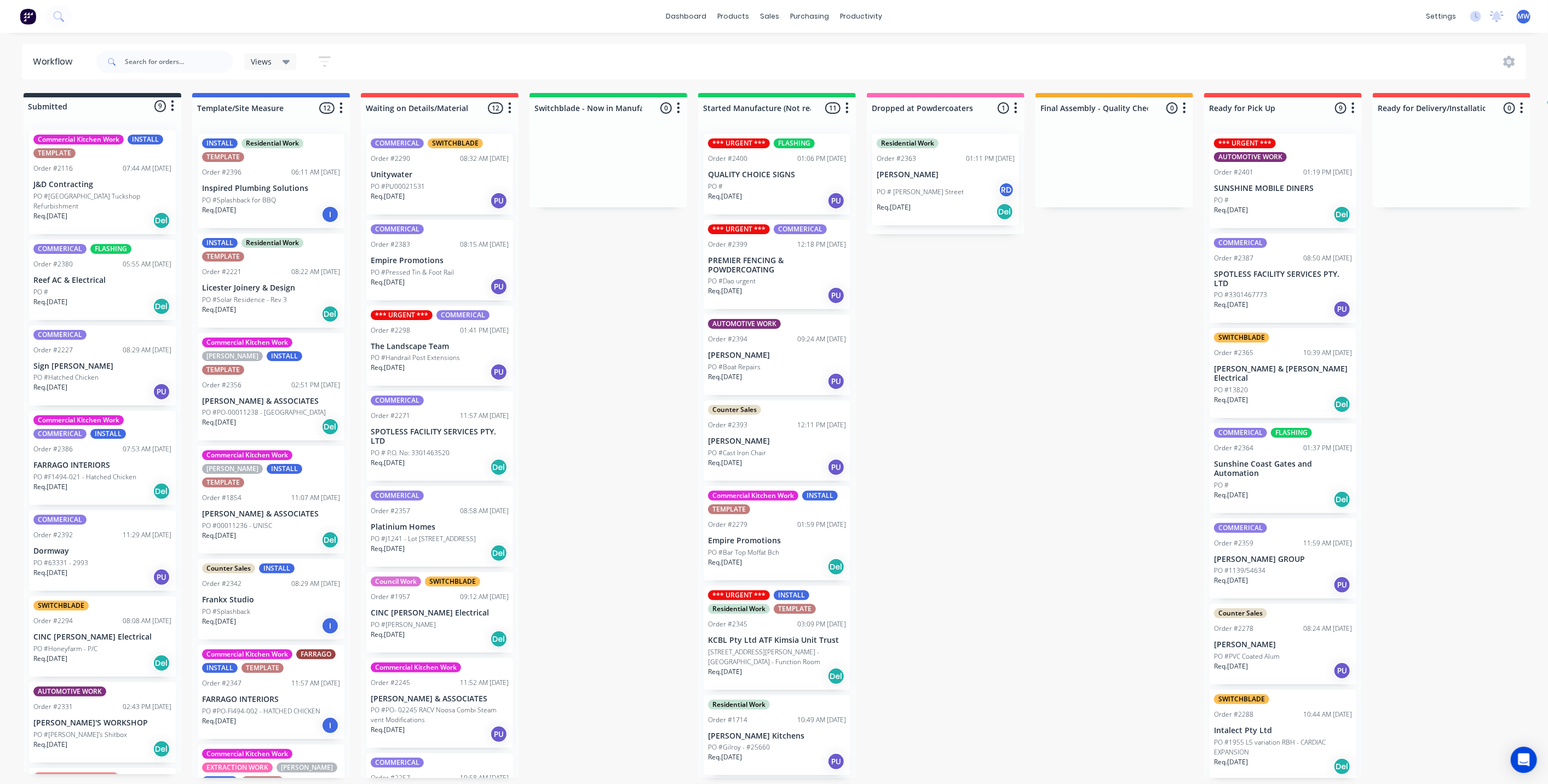
click at [1112, 398] on div "Submitted 9 Status colour #273444 hex #273444 Save Cancel Summaries Total order…" at bounding box center [905, 435] width 1826 height 686
click at [581, 364] on div "Submitted 9 Status colour #273444 hex #273444 Save Cancel Summaries Total order…" at bounding box center [905, 435] width 1826 height 686
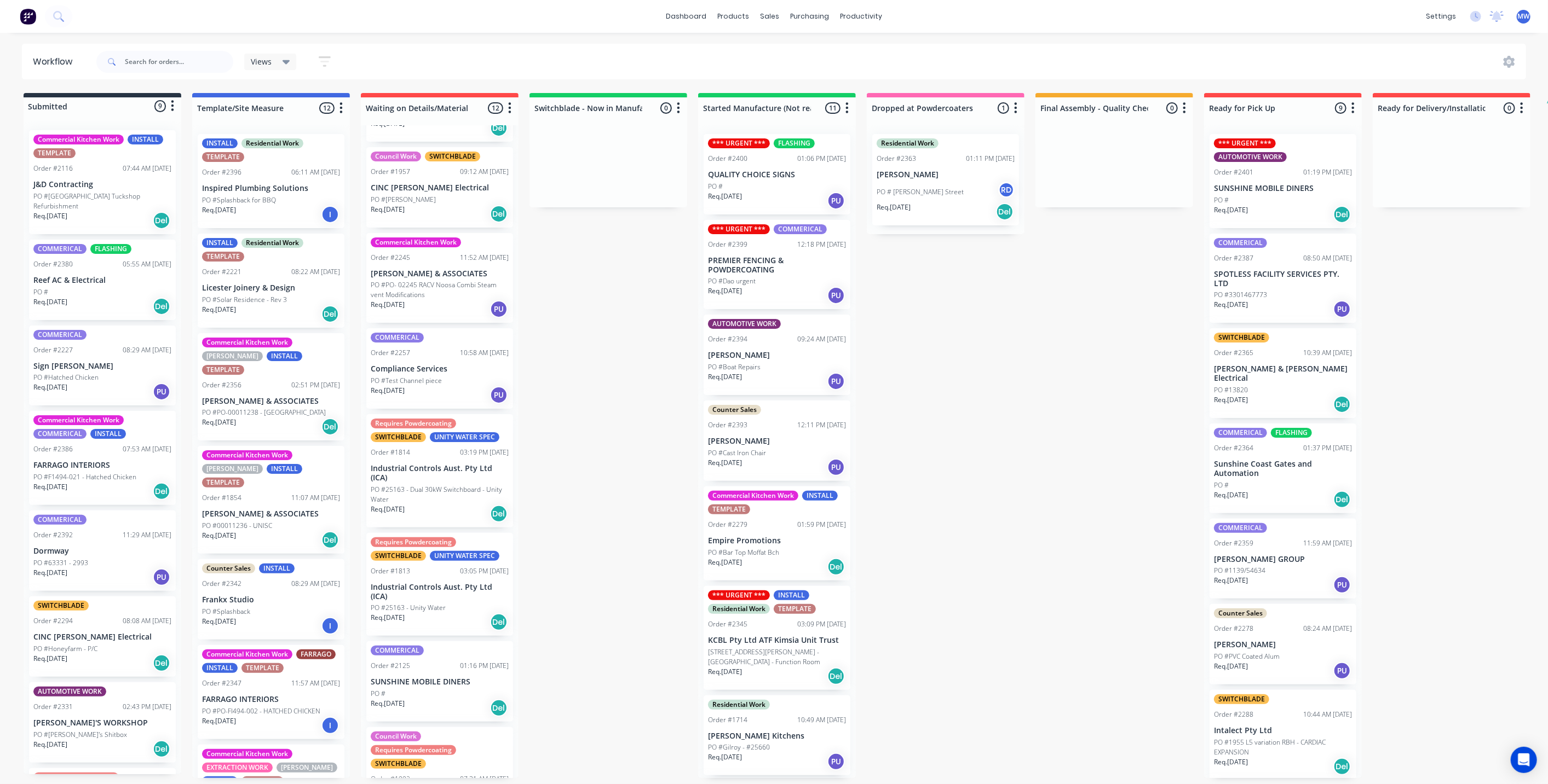
scroll to position [491, 0]
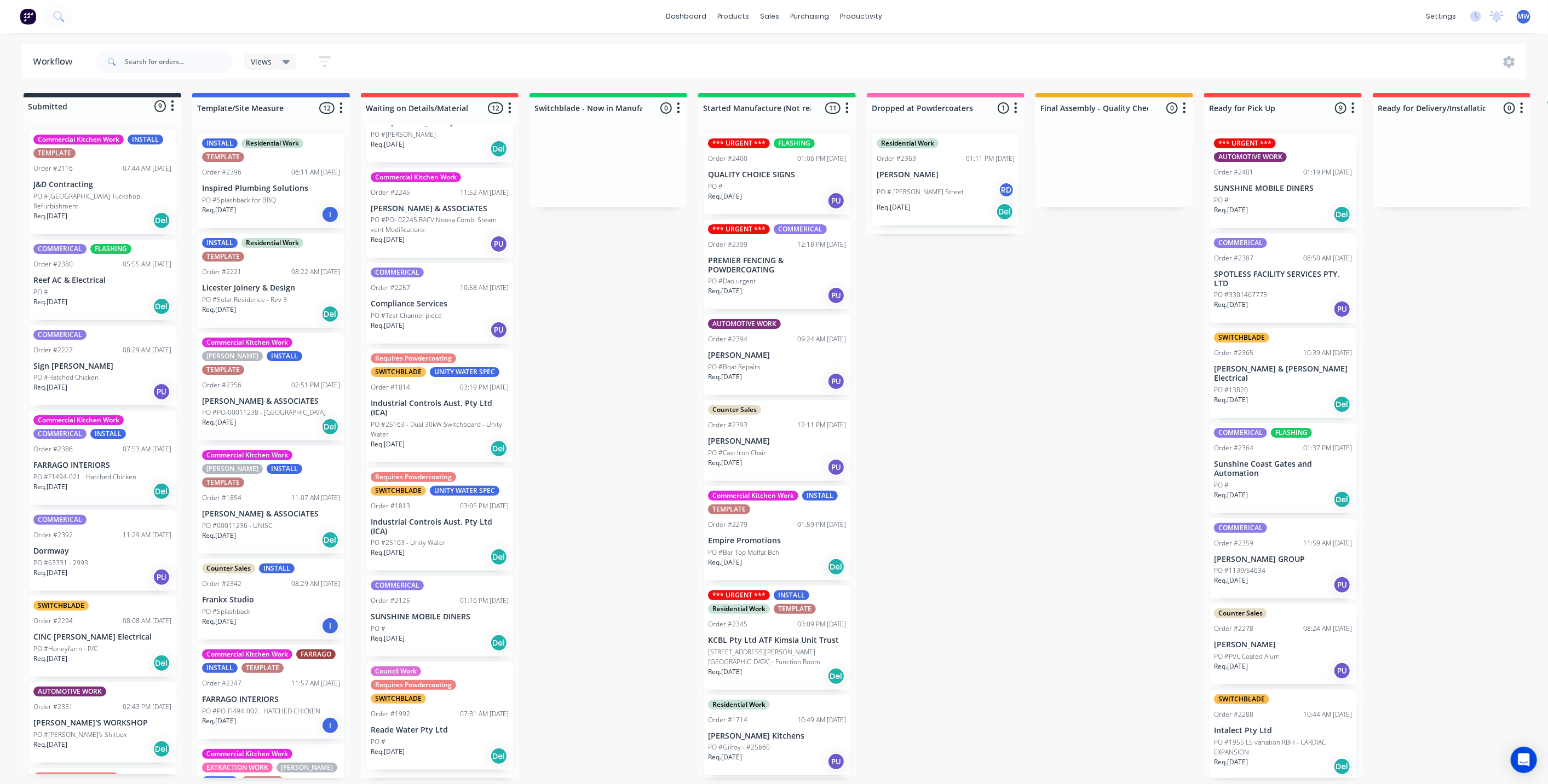
click at [448, 417] on p "Industrial Controls Aust. Pty Ltd (ICA)" at bounding box center [440, 408] width 138 height 19
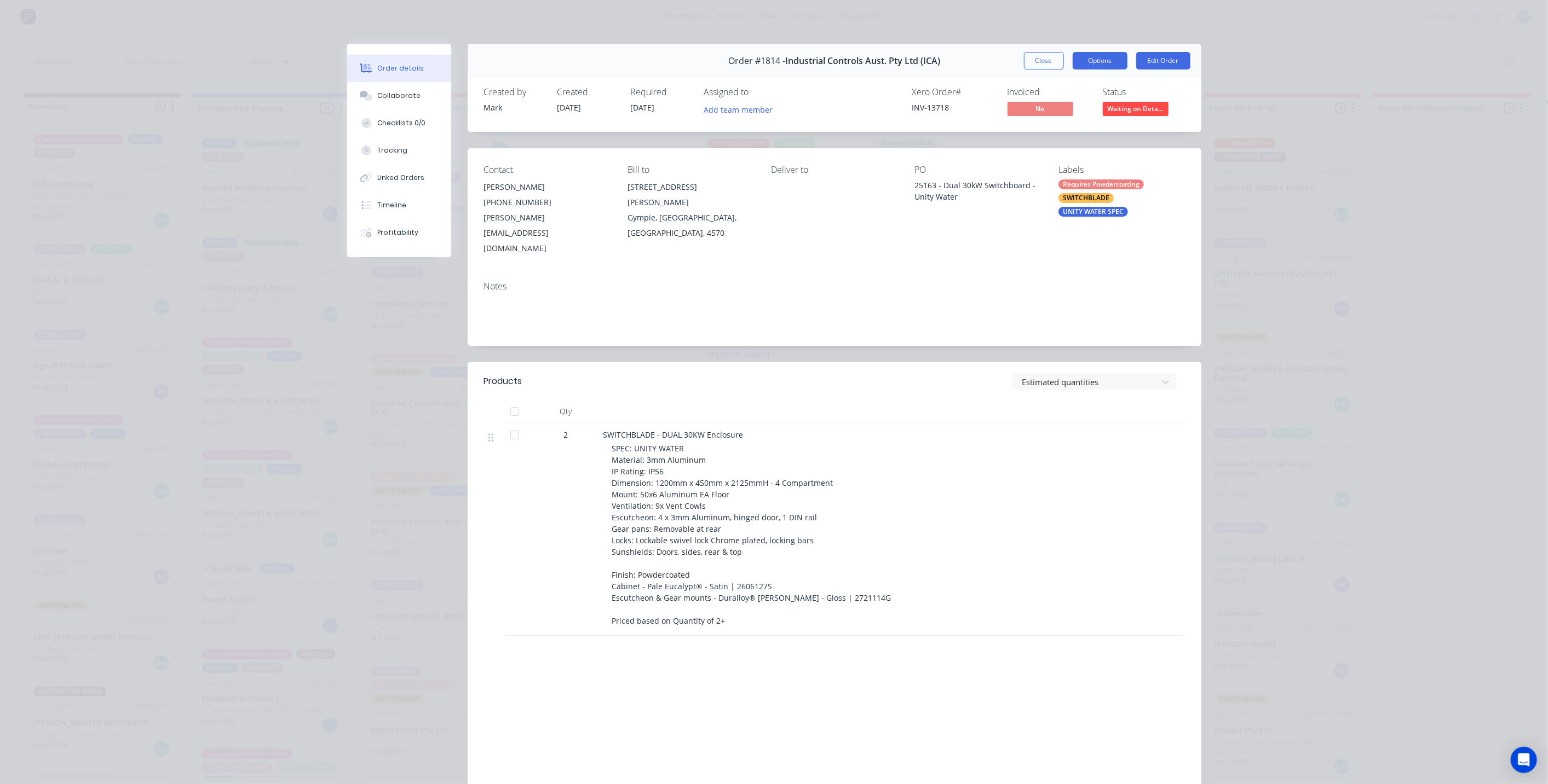
click at [1105, 54] on button "Options" at bounding box center [1099, 61] width 55 height 18
click at [1044, 60] on button "Close" at bounding box center [1044, 61] width 40 height 18
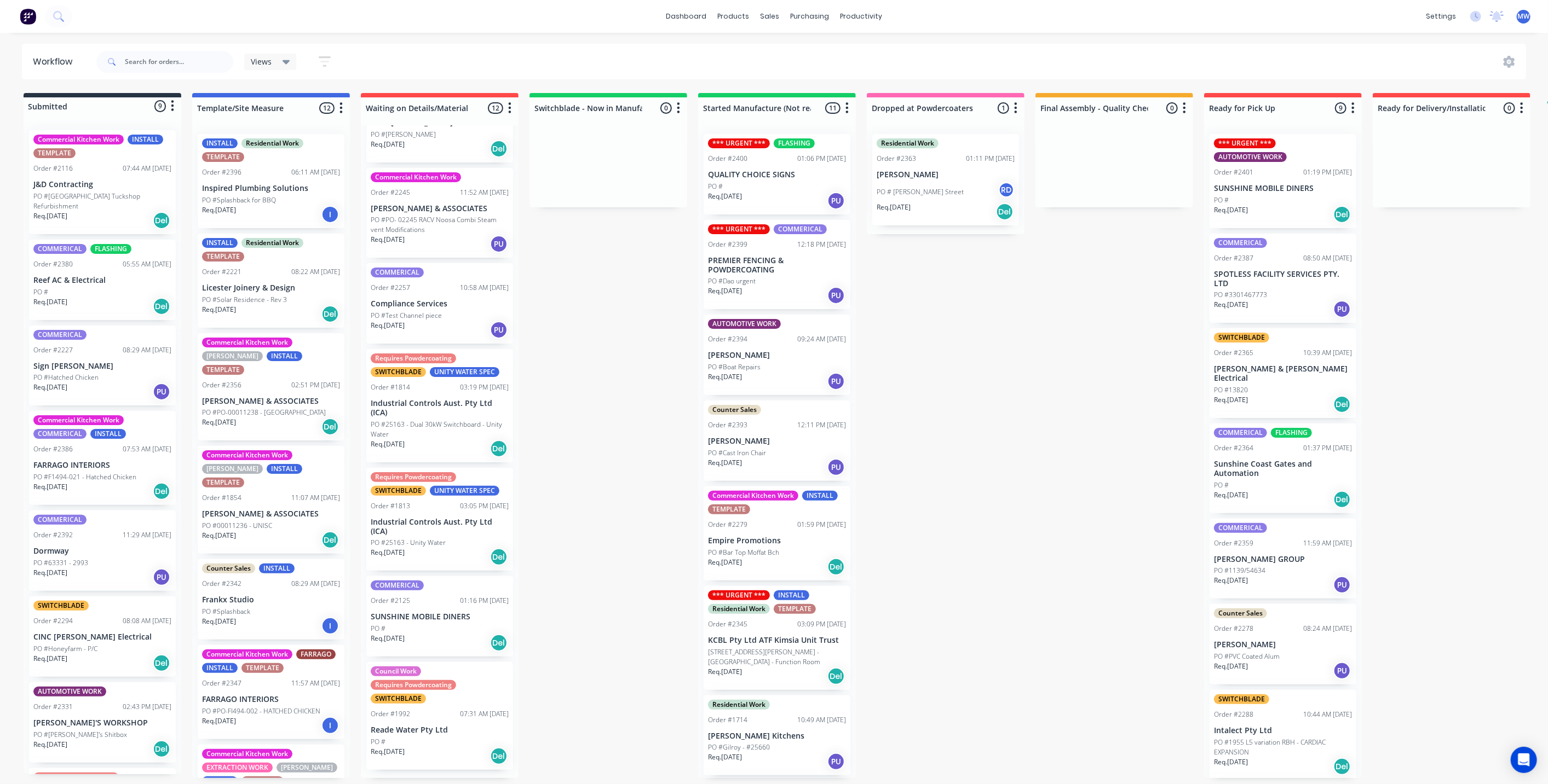
click at [443, 431] on p "PO #25163 - Dual 30kW Switchboard - Unity Water" at bounding box center [440, 430] width 138 height 20
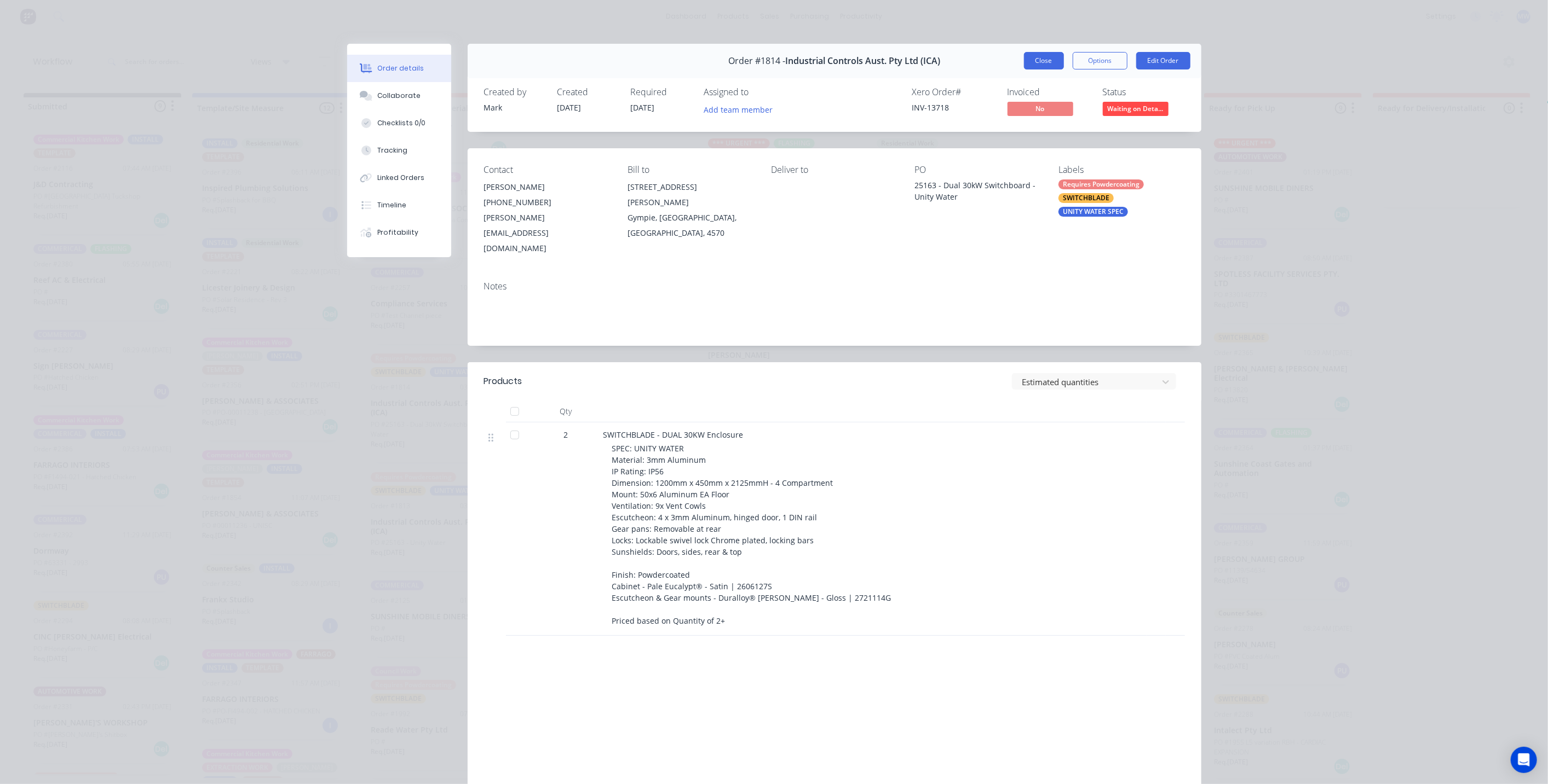
click at [1042, 62] on button "Close" at bounding box center [1044, 61] width 40 height 18
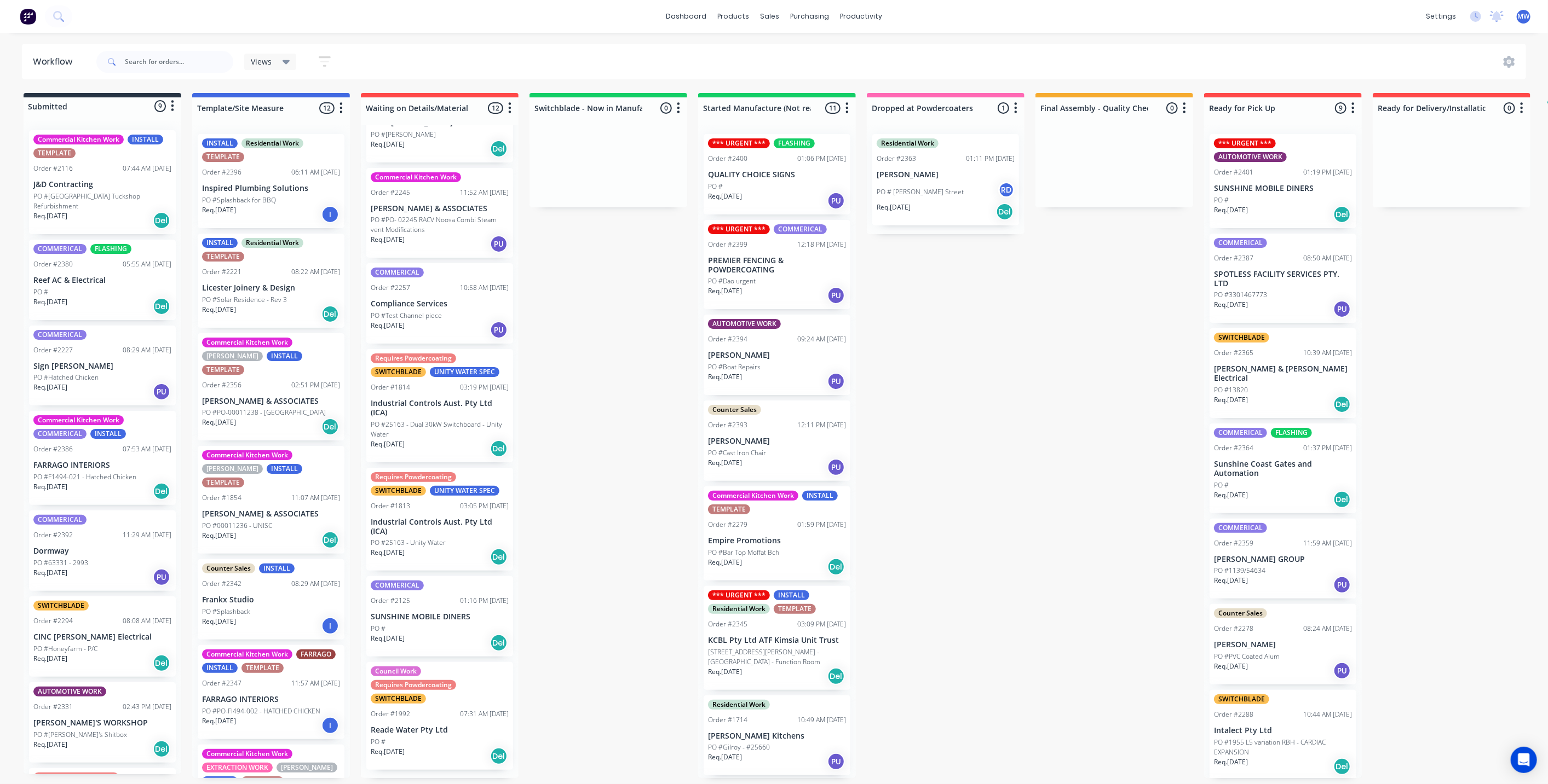
click at [445, 417] on p "Industrial Controls Aust. Pty Ltd (ICA)" at bounding box center [440, 408] width 138 height 19
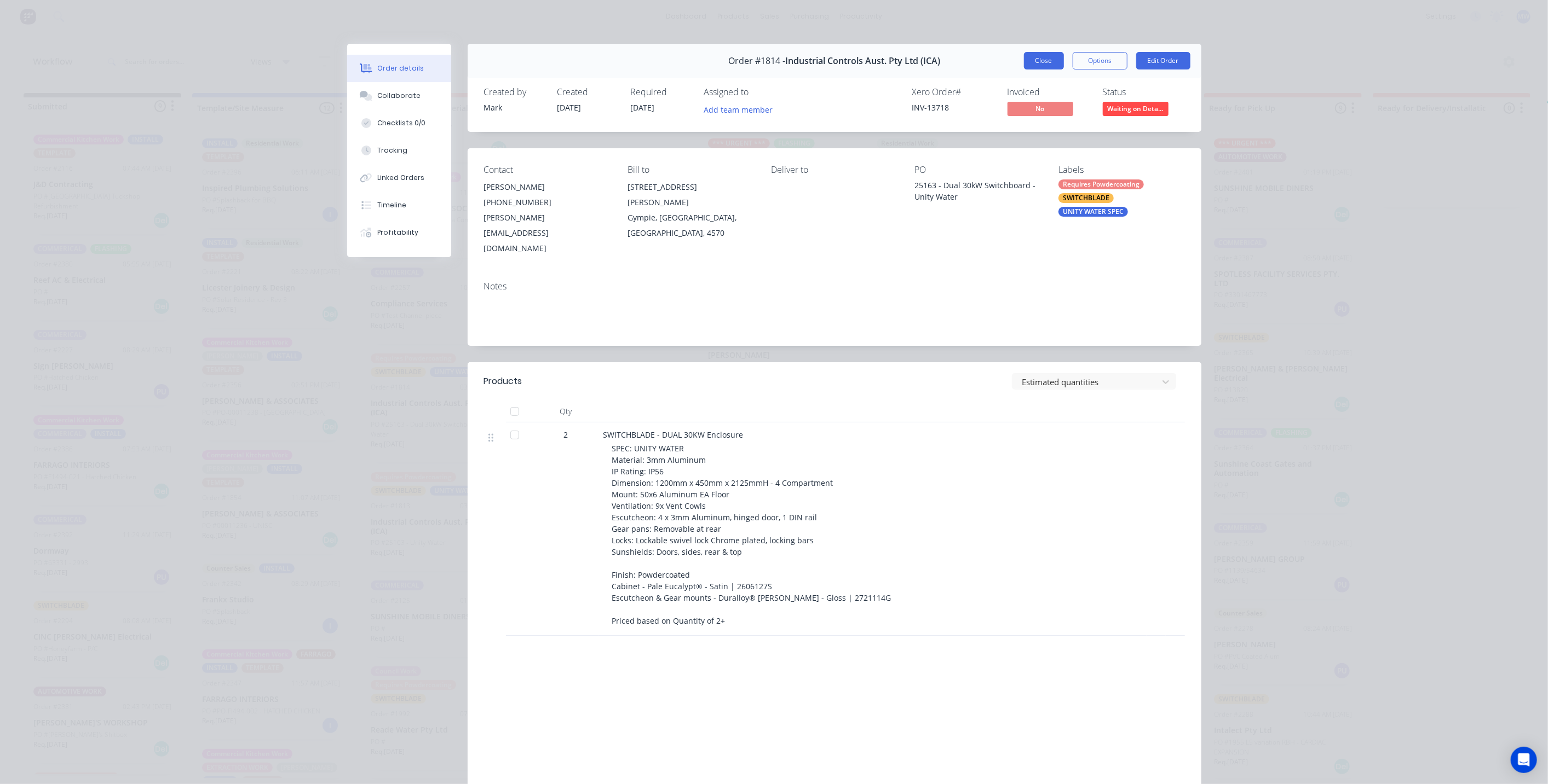
click at [1037, 59] on button "Close" at bounding box center [1044, 61] width 40 height 18
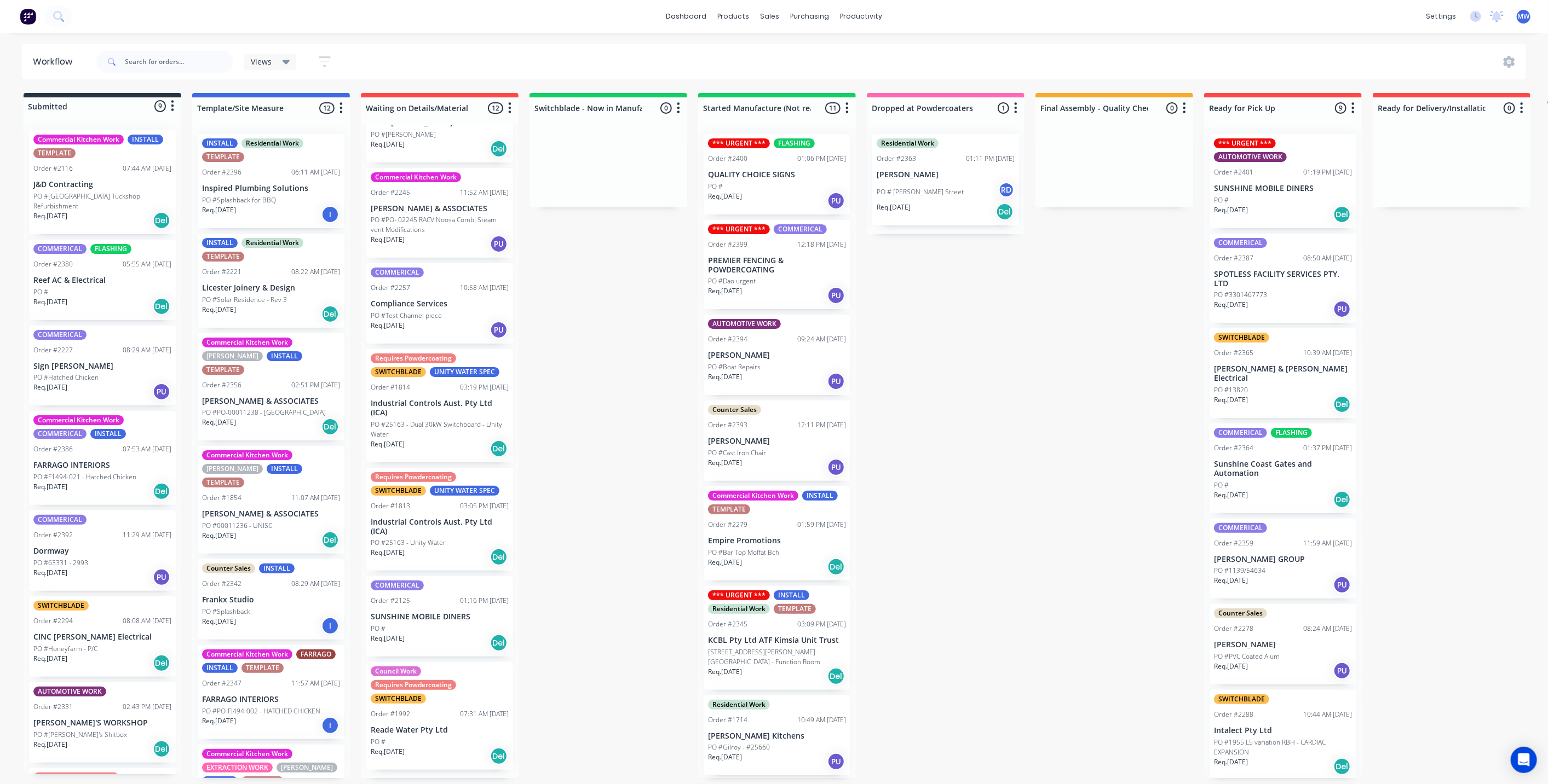
click at [439, 555] on div "Req. 23/05/25 Del" at bounding box center [440, 557] width 138 height 19
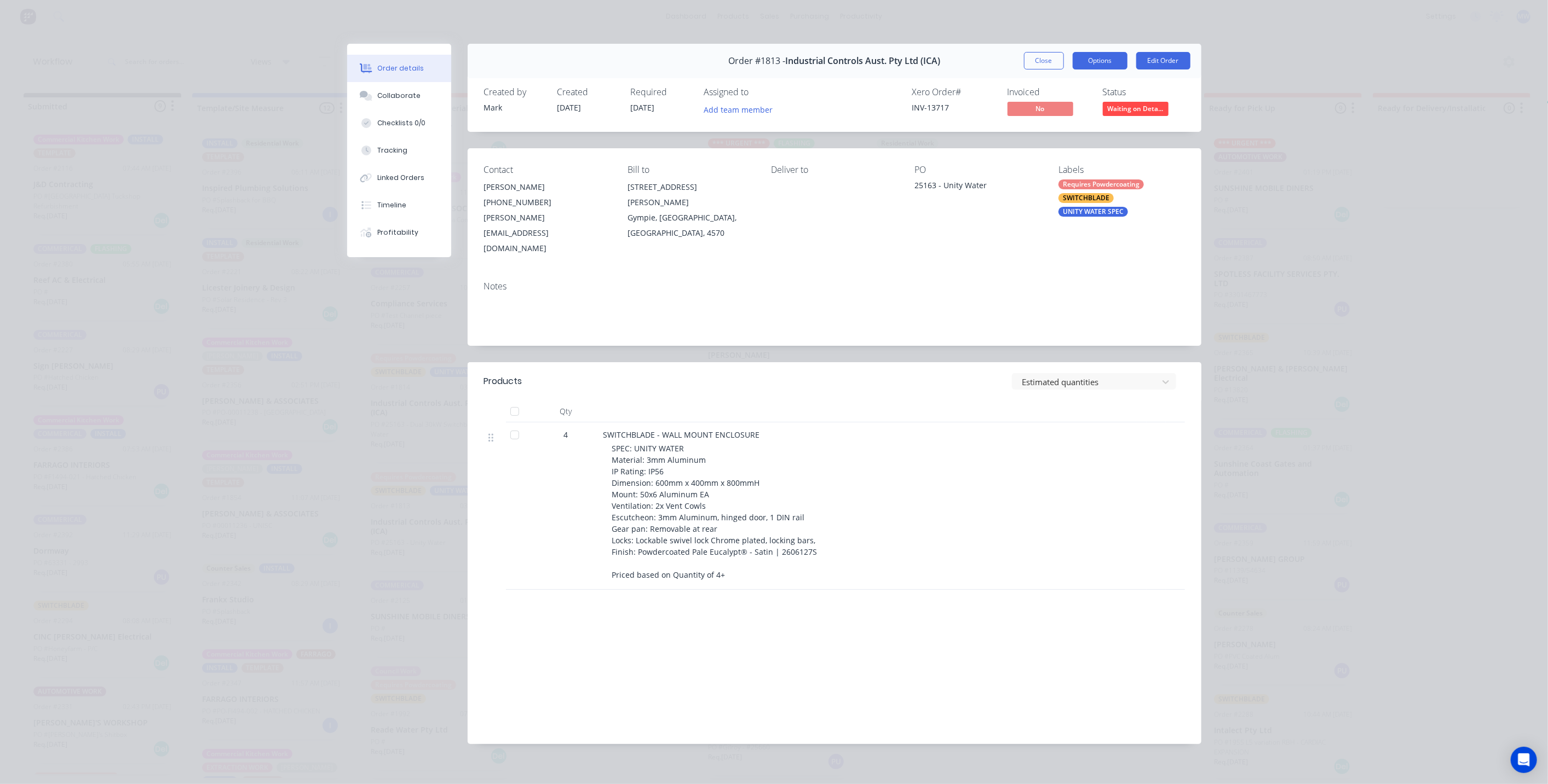
click at [1115, 63] on button "Options" at bounding box center [1099, 61] width 55 height 18
click at [1040, 67] on button "Close" at bounding box center [1044, 61] width 40 height 18
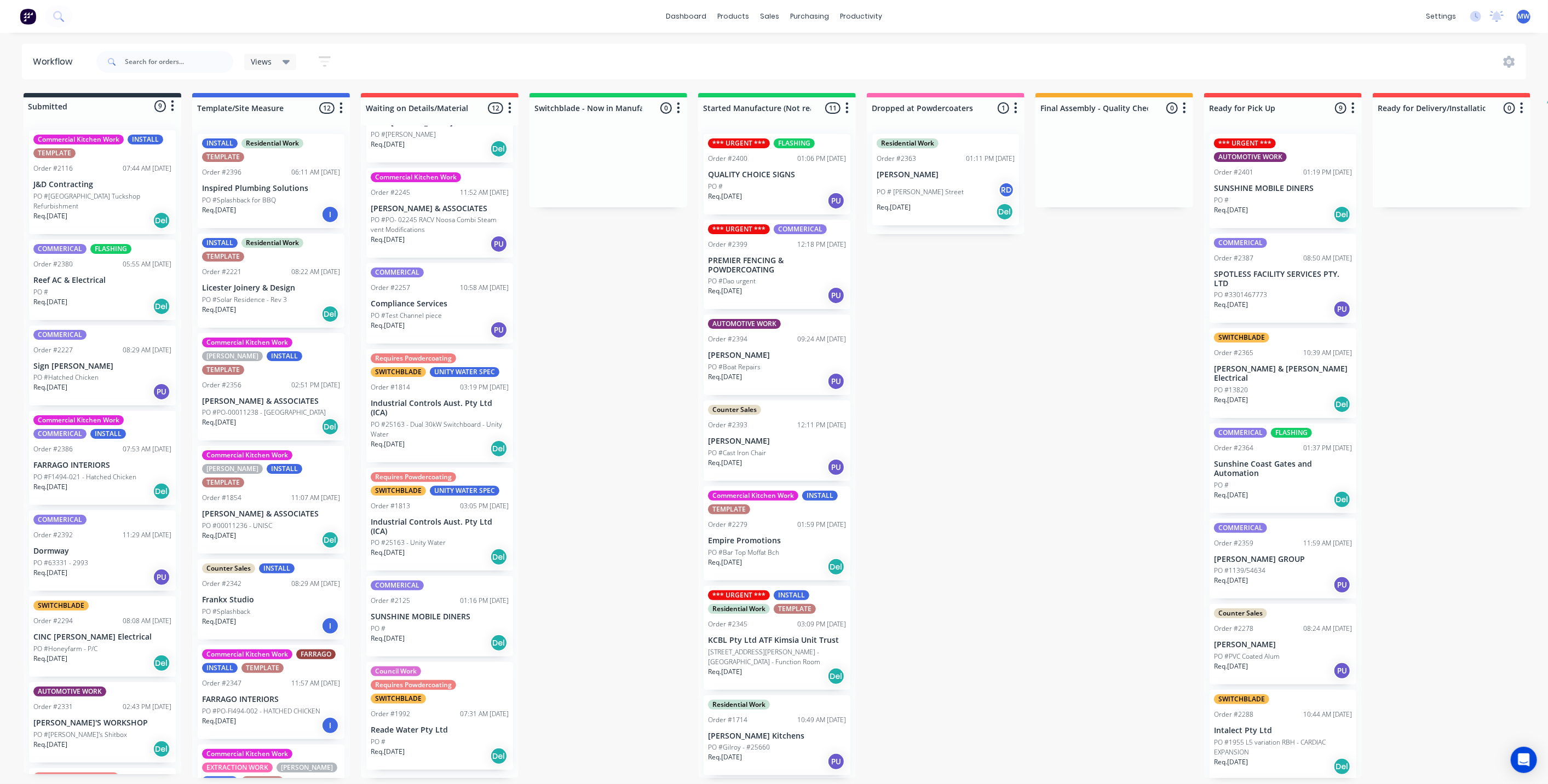
drag, startPoint x: 691, startPoint y: 420, endPoint x: 833, endPoint y: 6, distance: 437.7
click at [691, 419] on div "Submitted 9 Status colour #273444 hex #273444 Save Cancel Summaries Total order…" at bounding box center [905, 435] width 1826 height 686
click at [460, 511] on div "03:05 PM 21/08/25" at bounding box center [484, 506] width 48 height 10
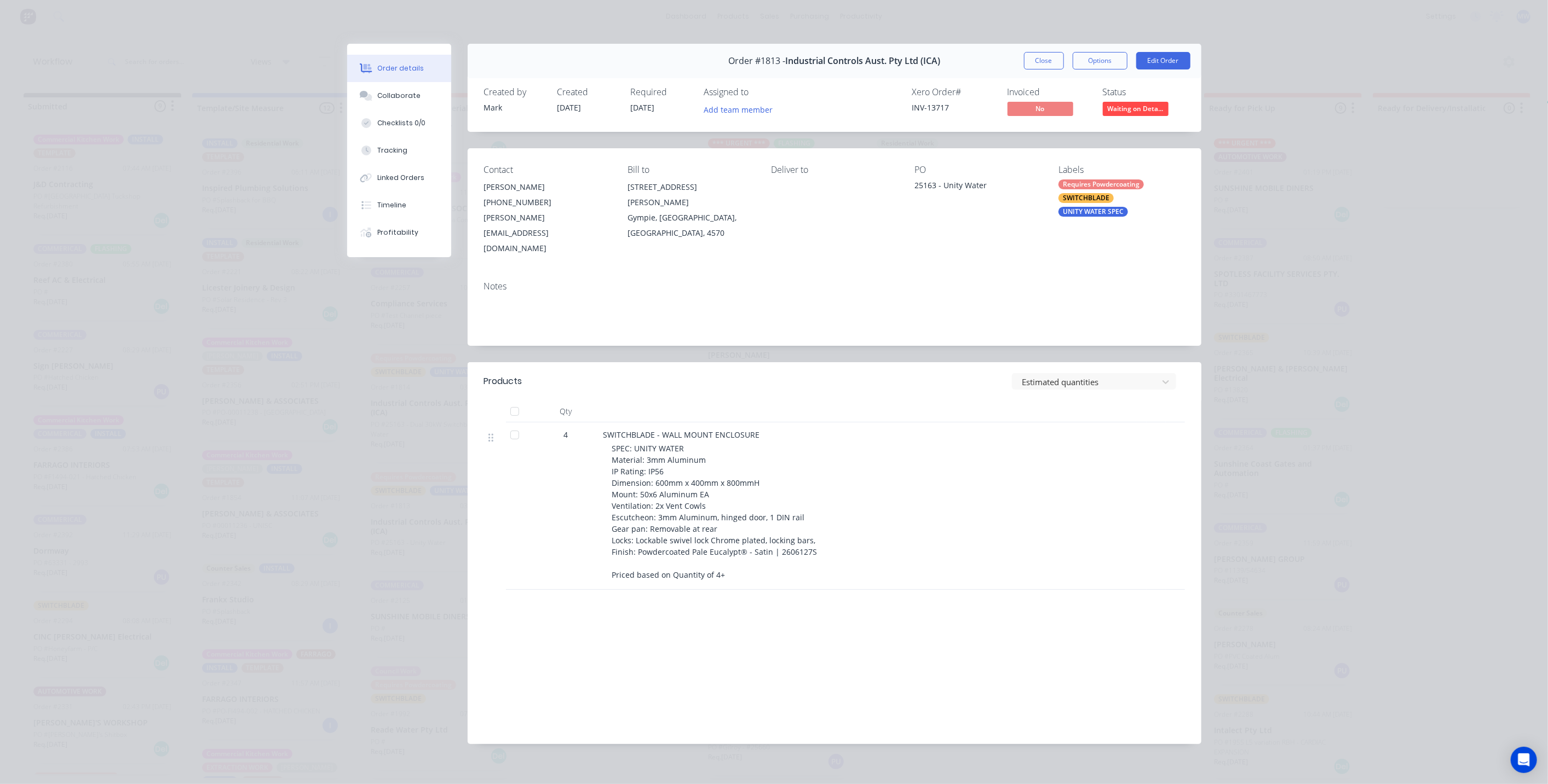
click at [846, 59] on span "Industrial Controls Aust. Pty Ltd (ICA)" at bounding box center [862, 61] width 155 height 11
click at [1049, 63] on button "Close" at bounding box center [1044, 61] width 40 height 18
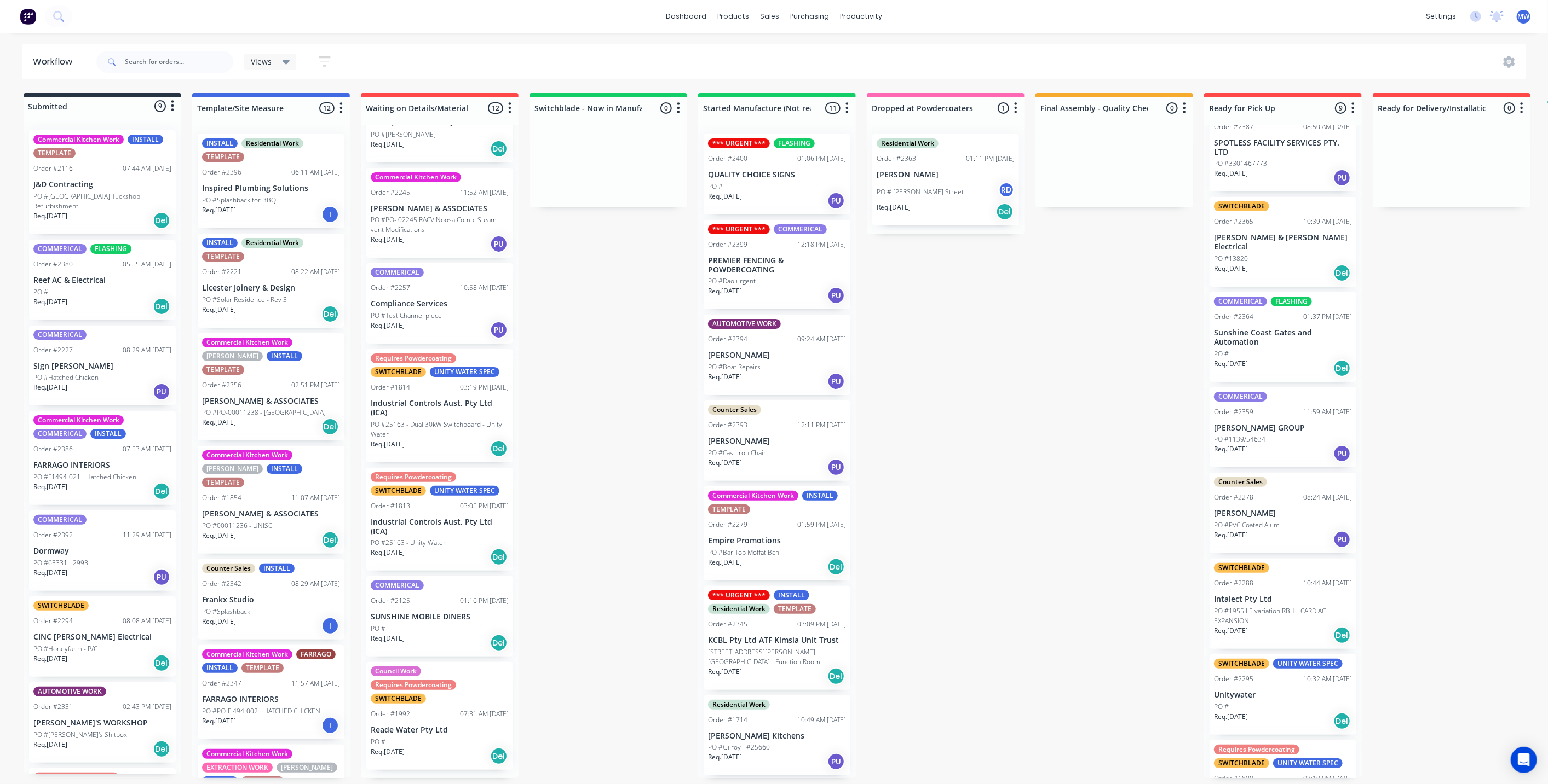
scroll to position [186, 0]
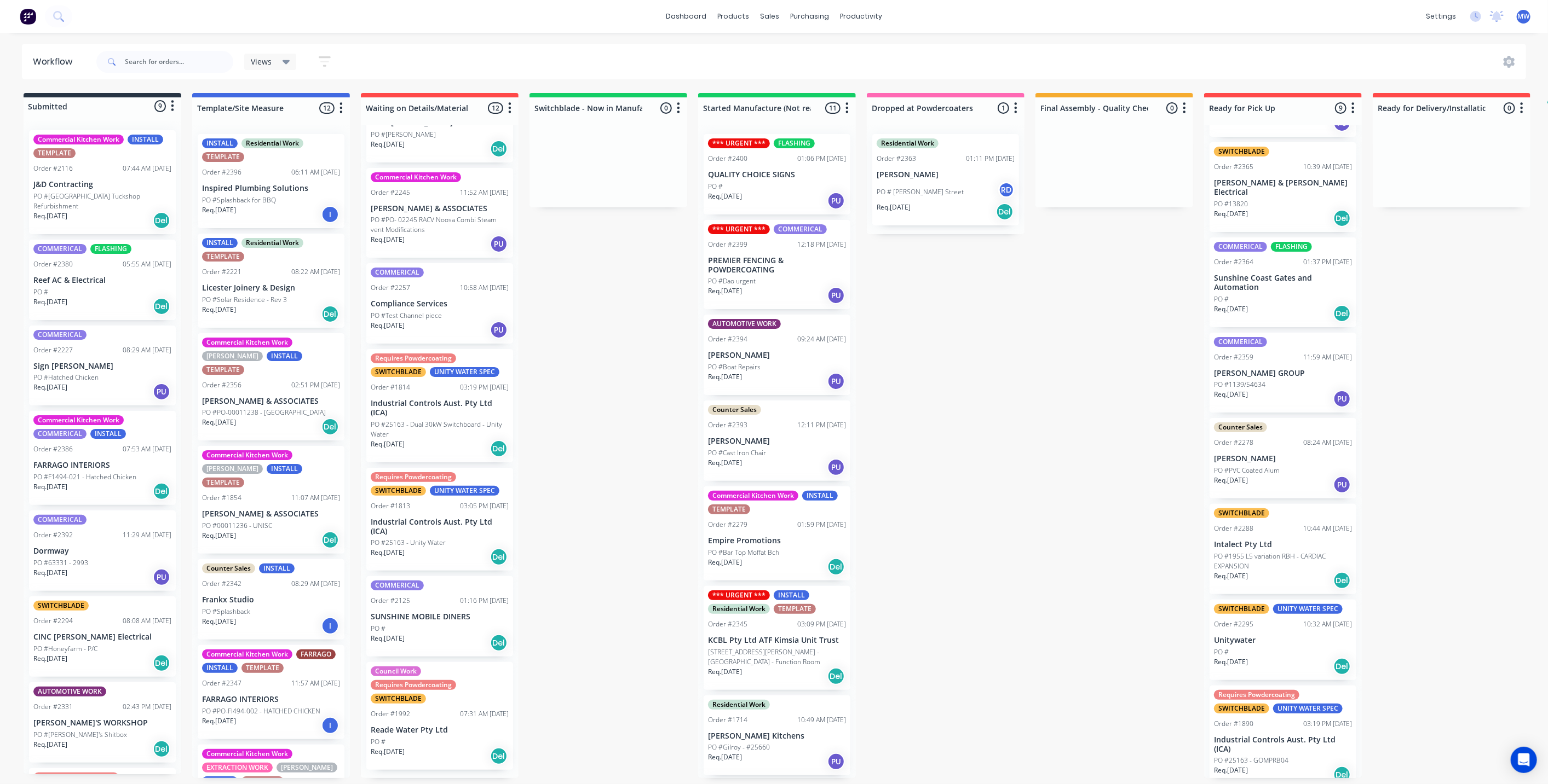
click at [1282, 552] on p "PO #1955 L5 variation RBH - CARDIAC EXPANSION" at bounding box center [1282, 561] width 138 height 20
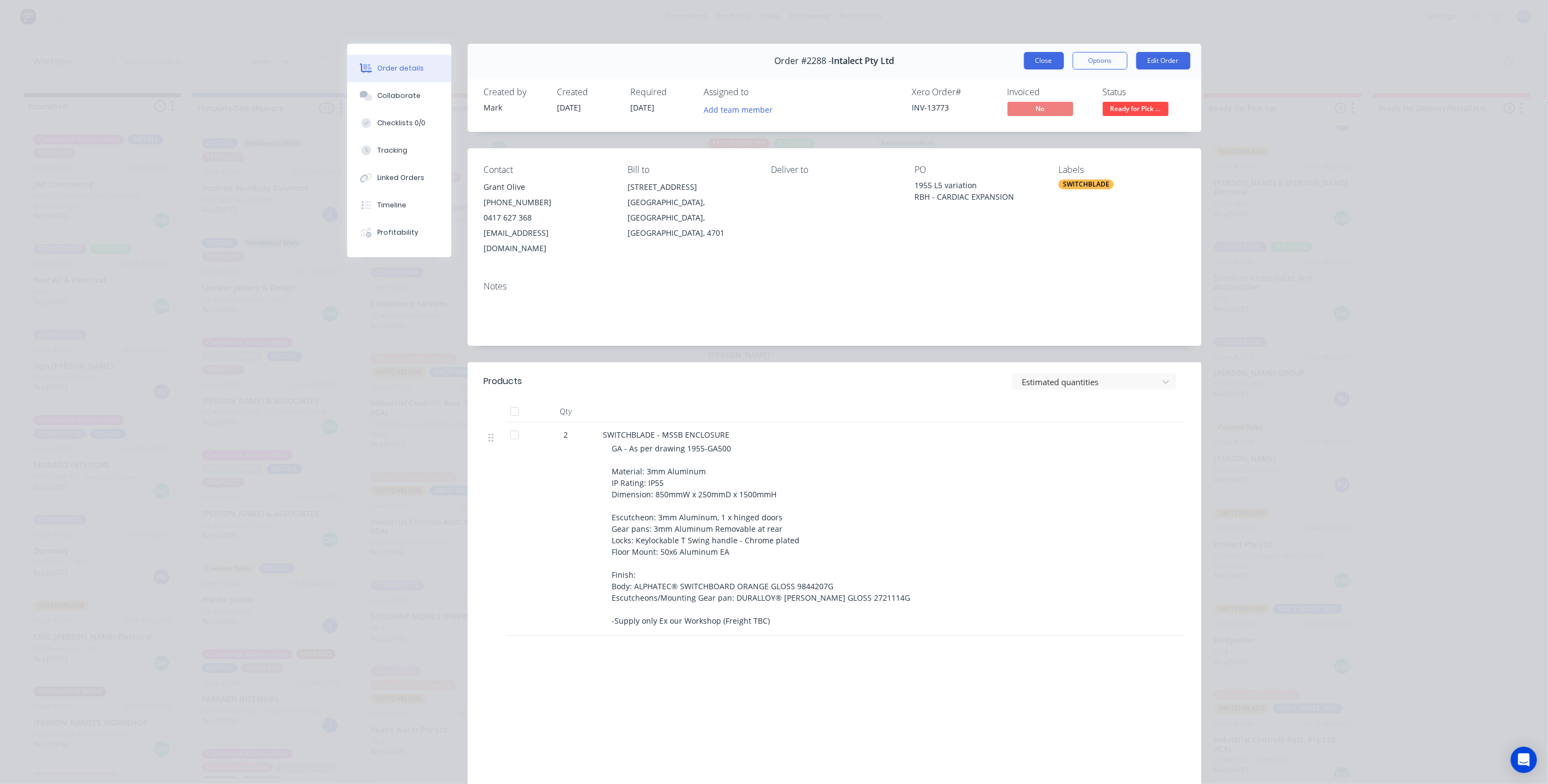
click at [1053, 63] on button "Close" at bounding box center [1044, 61] width 40 height 18
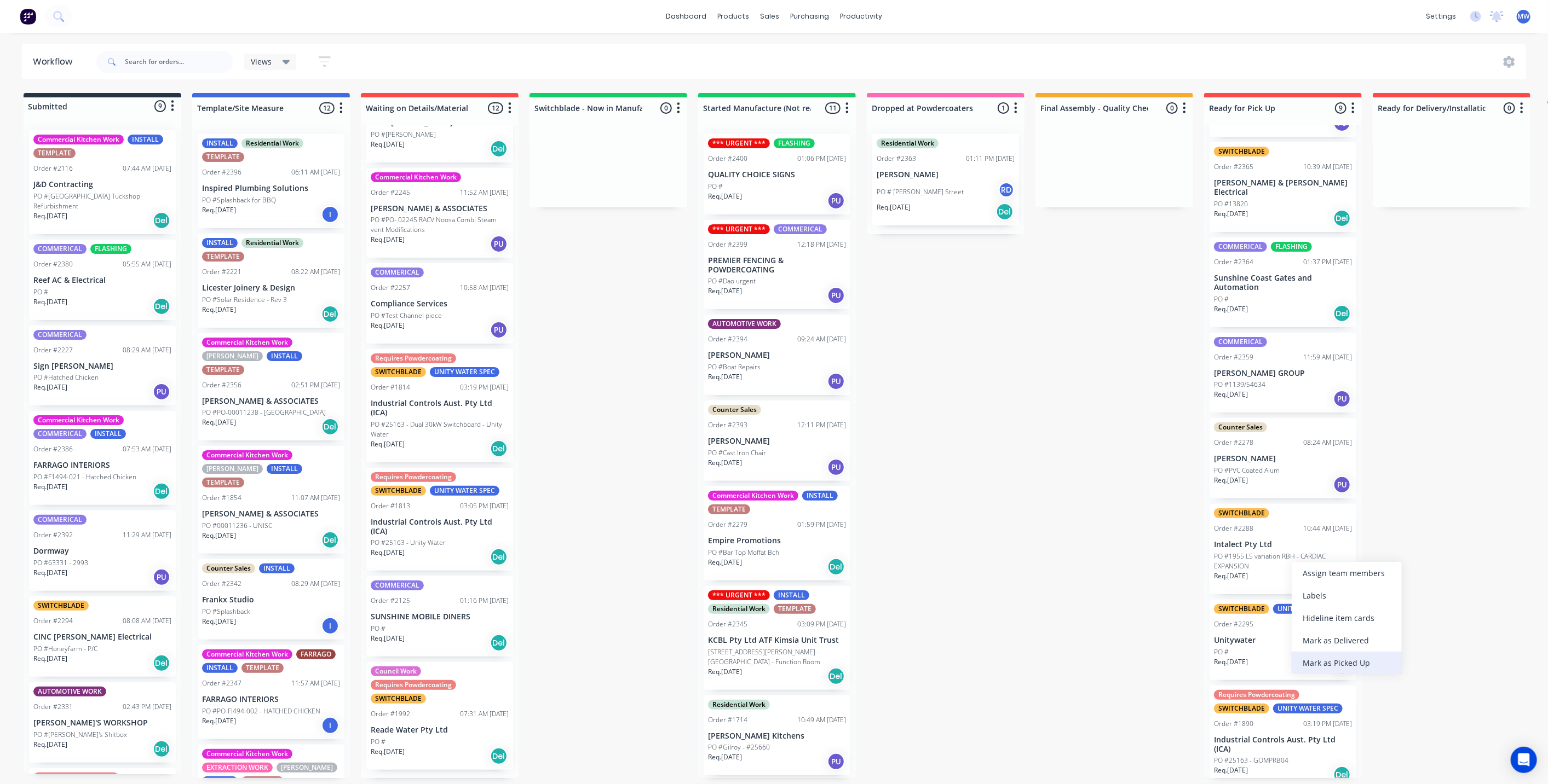
click at [1357, 660] on div "Mark as Picked Up" at bounding box center [1346, 662] width 110 height 22
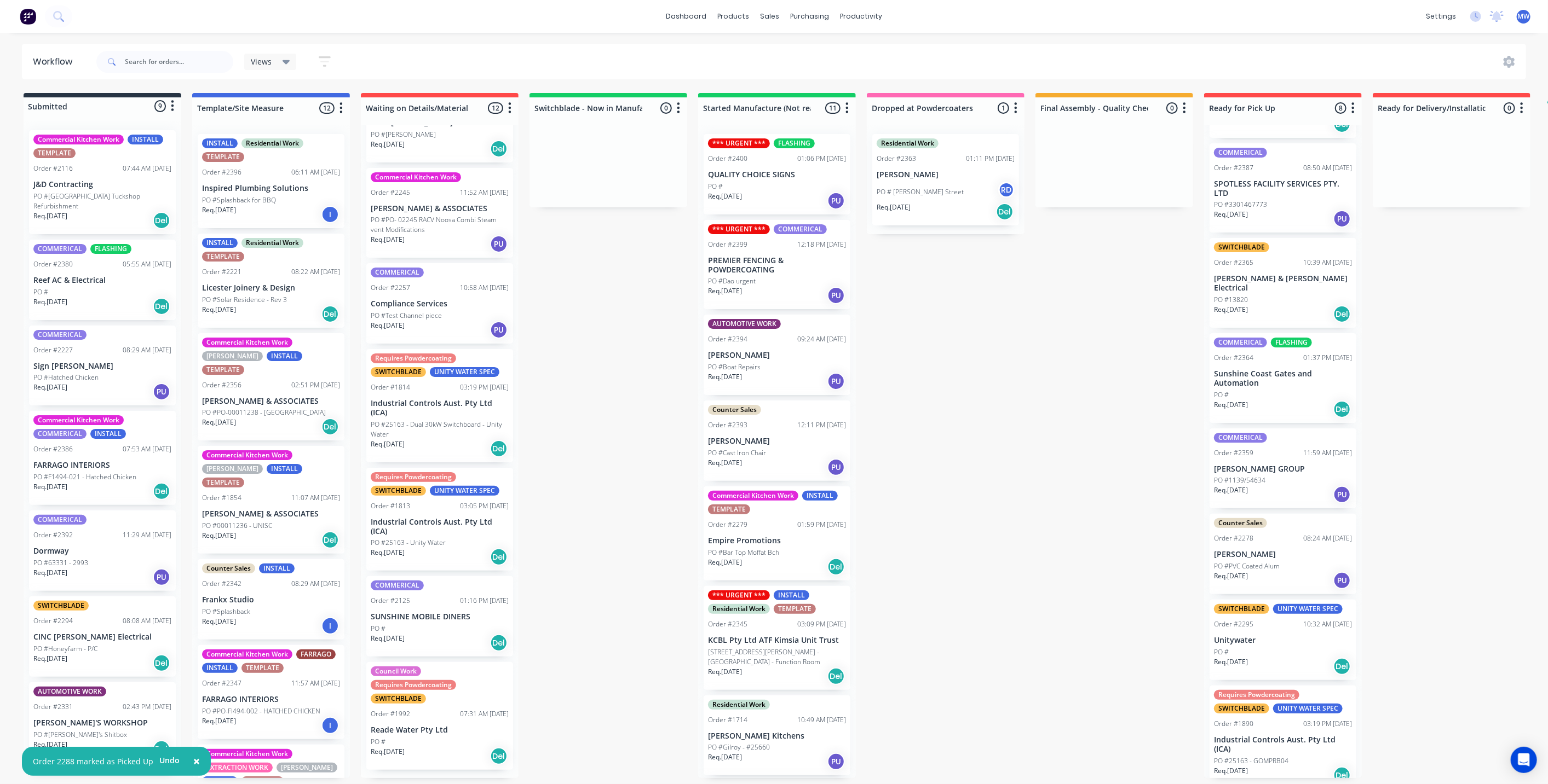
scroll to position [3, 0]
click at [1292, 737] on p "Industrial Controls Aust. Pty Ltd (ICA)" at bounding box center [1282, 745] width 138 height 19
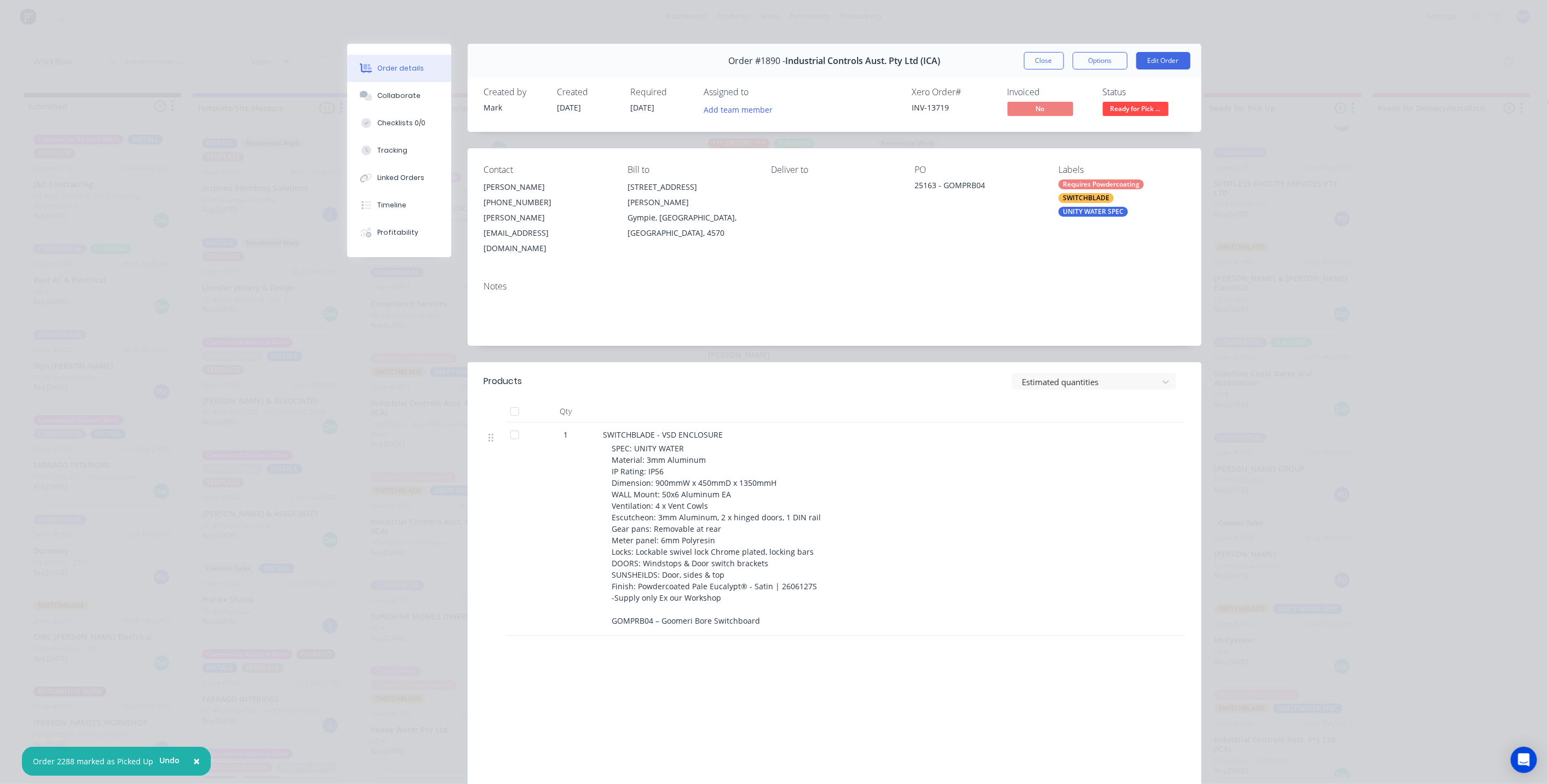
click at [1038, 64] on button "Close" at bounding box center [1044, 61] width 40 height 18
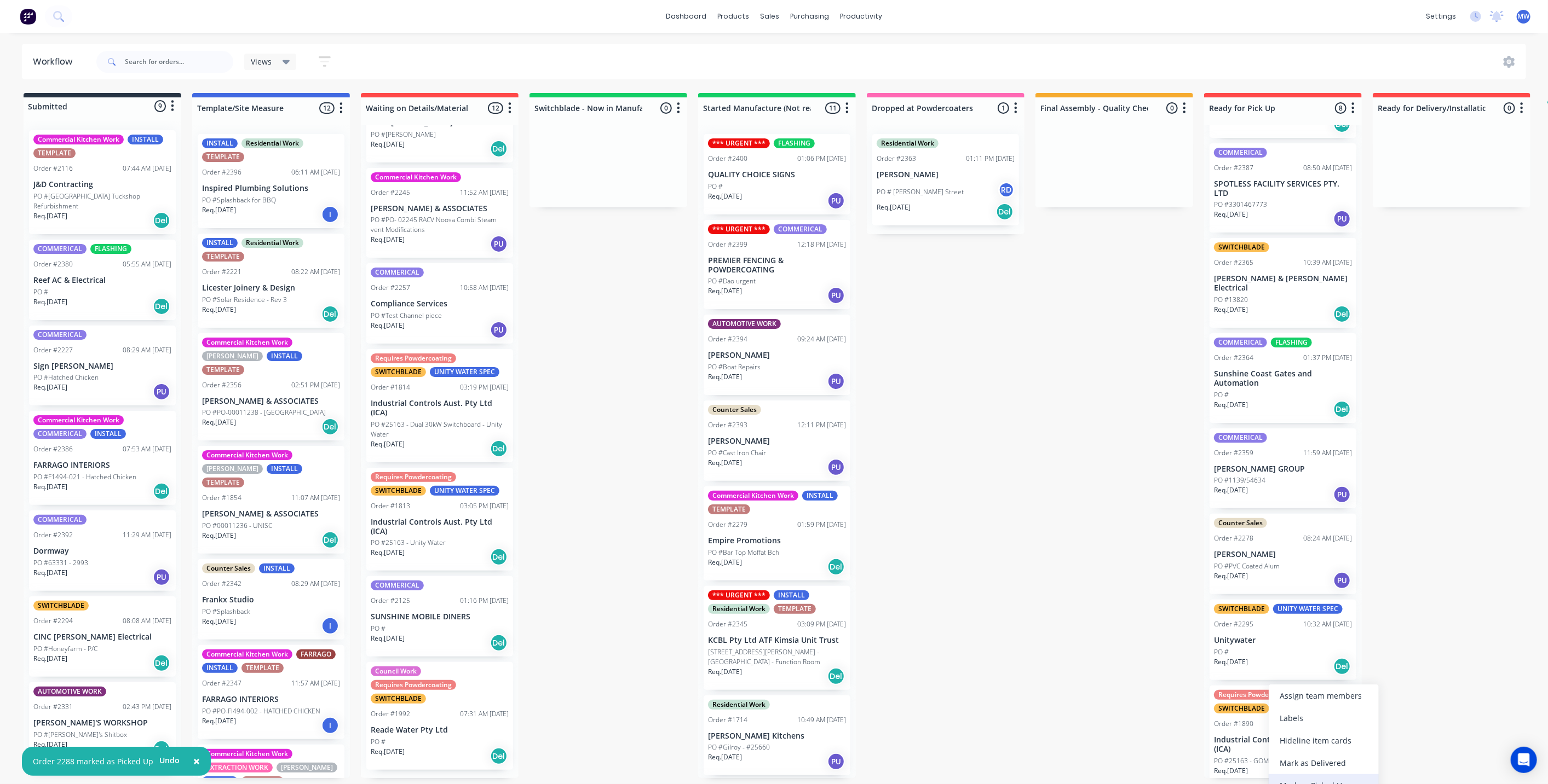
click at [1309, 780] on div "Mark as Picked Up" at bounding box center [1324, 785] width 110 height 22
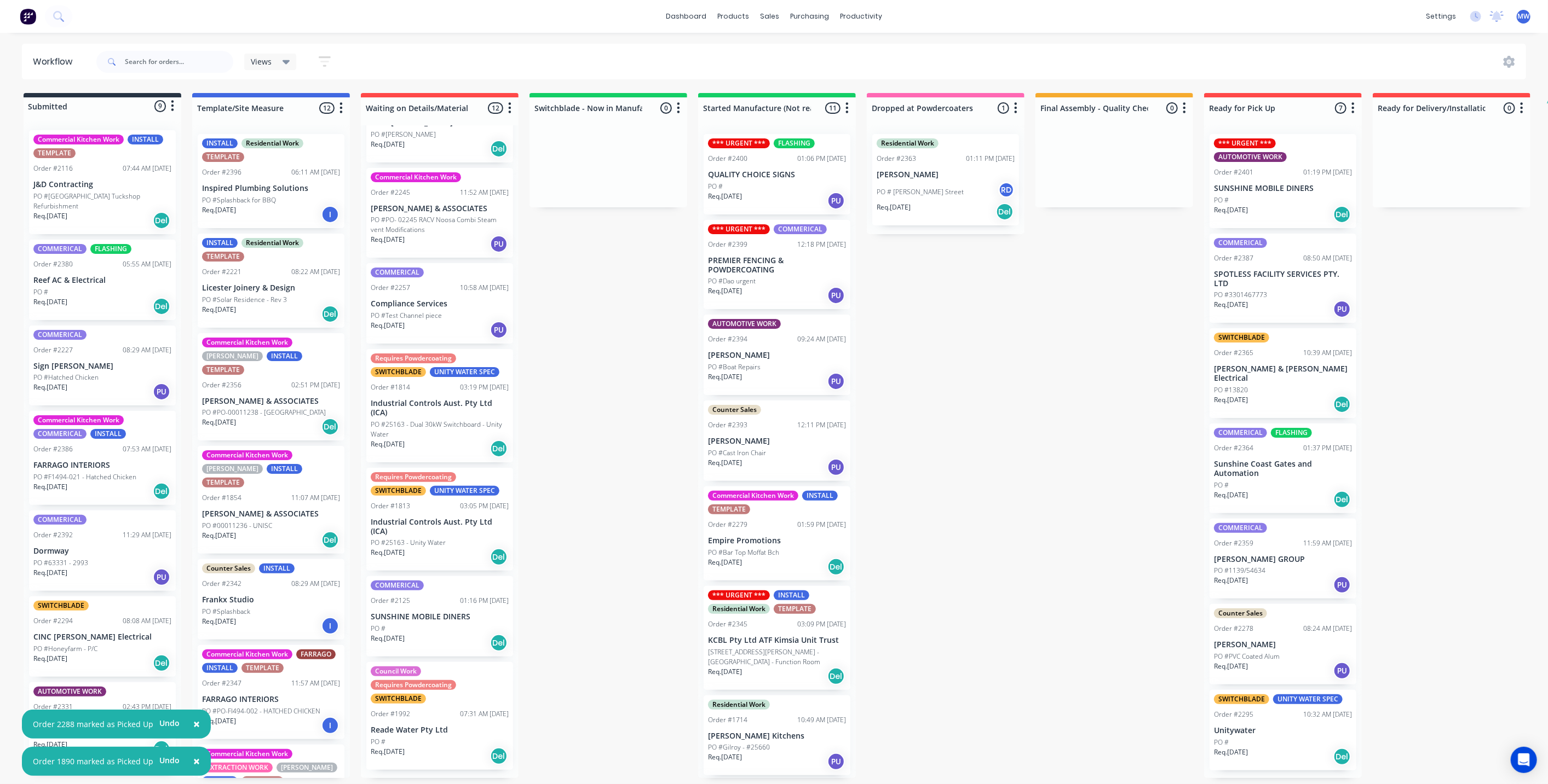
click at [1118, 656] on div "Submitted 9 Status colour #273444 hex #273444 Save Cancel Summaries Total order…" at bounding box center [905, 435] width 1826 height 686
click at [1311, 365] on p "[PERSON_NAME] & [PERSON_NAME] Electrical" at bounding box center [1282, 374] width 138 height 19
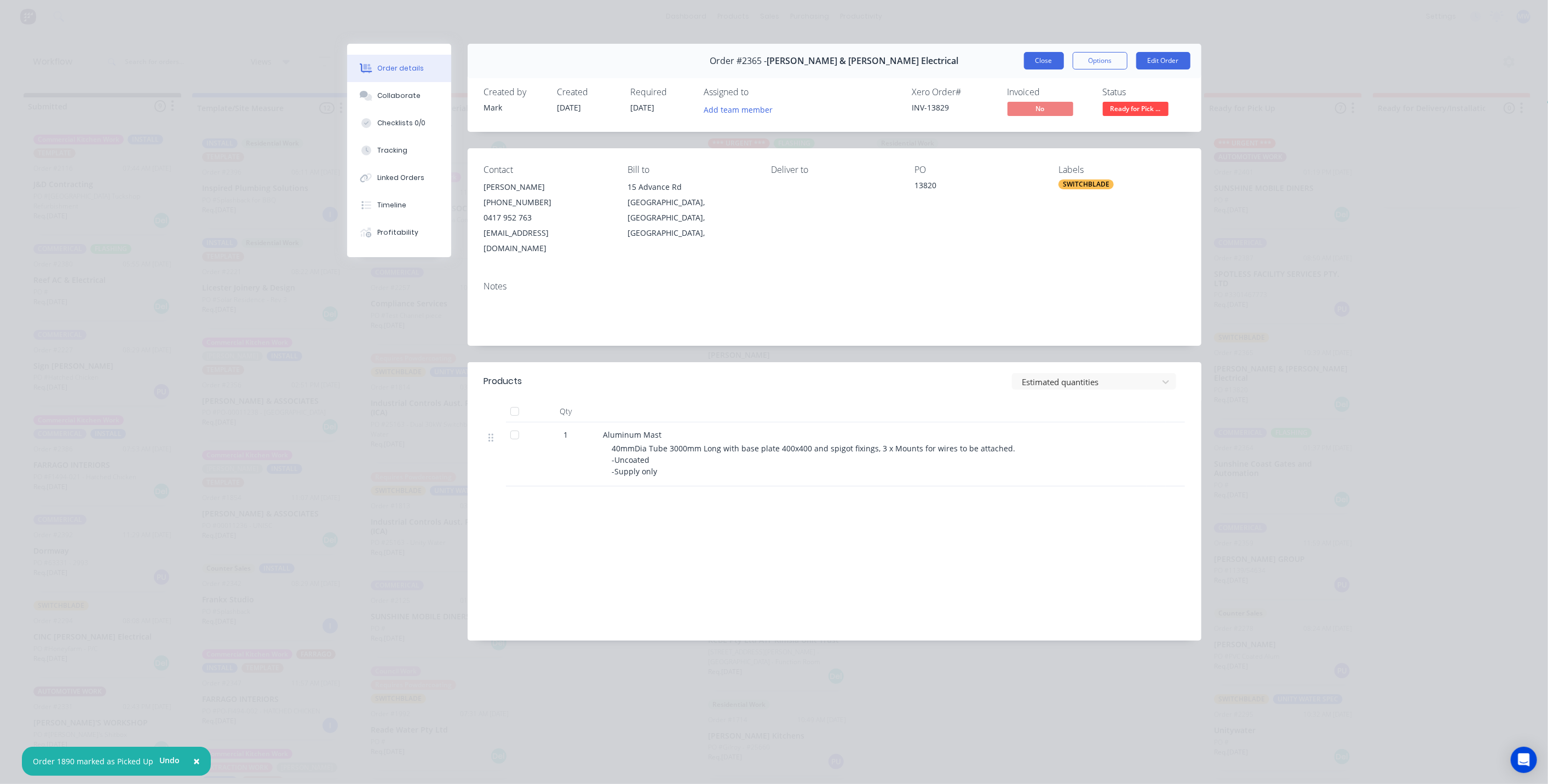
click at [1038, 57] on button "Close" at bounding box center [1044, 61] width 40 height 18
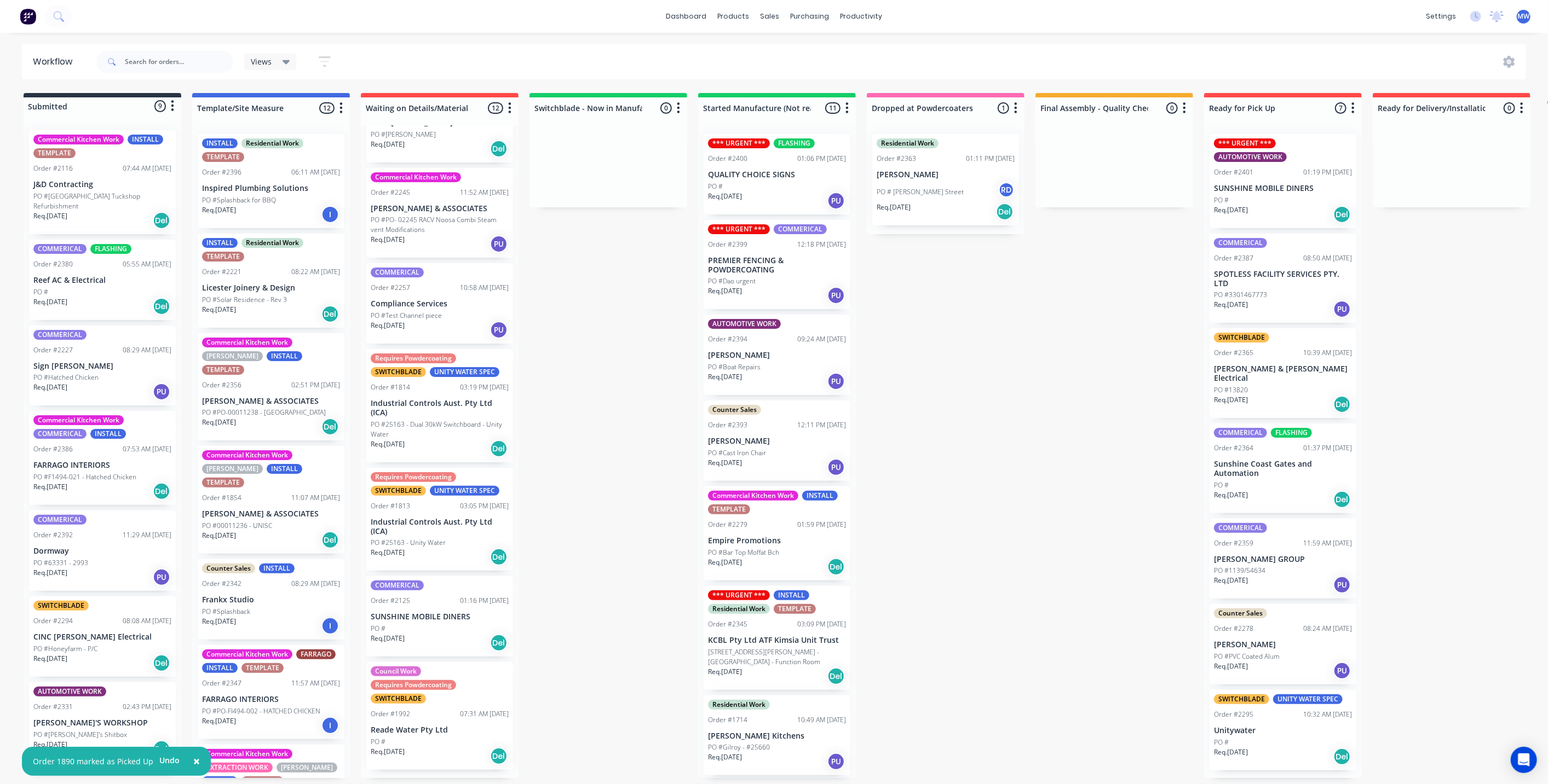
click at [1433, 306] on div "Submitted 9 Status colour #273444 hex #273444 Save Cancel Summaries Total order…" at bounding box center [905, 435] width 1826 height 686
click at [1084, 325] on div "Submitted 9 Status colour #273444 hex #273444 Save Cancel Summaries Total order…" at bounding box center [905, 435] width 1826 height 686
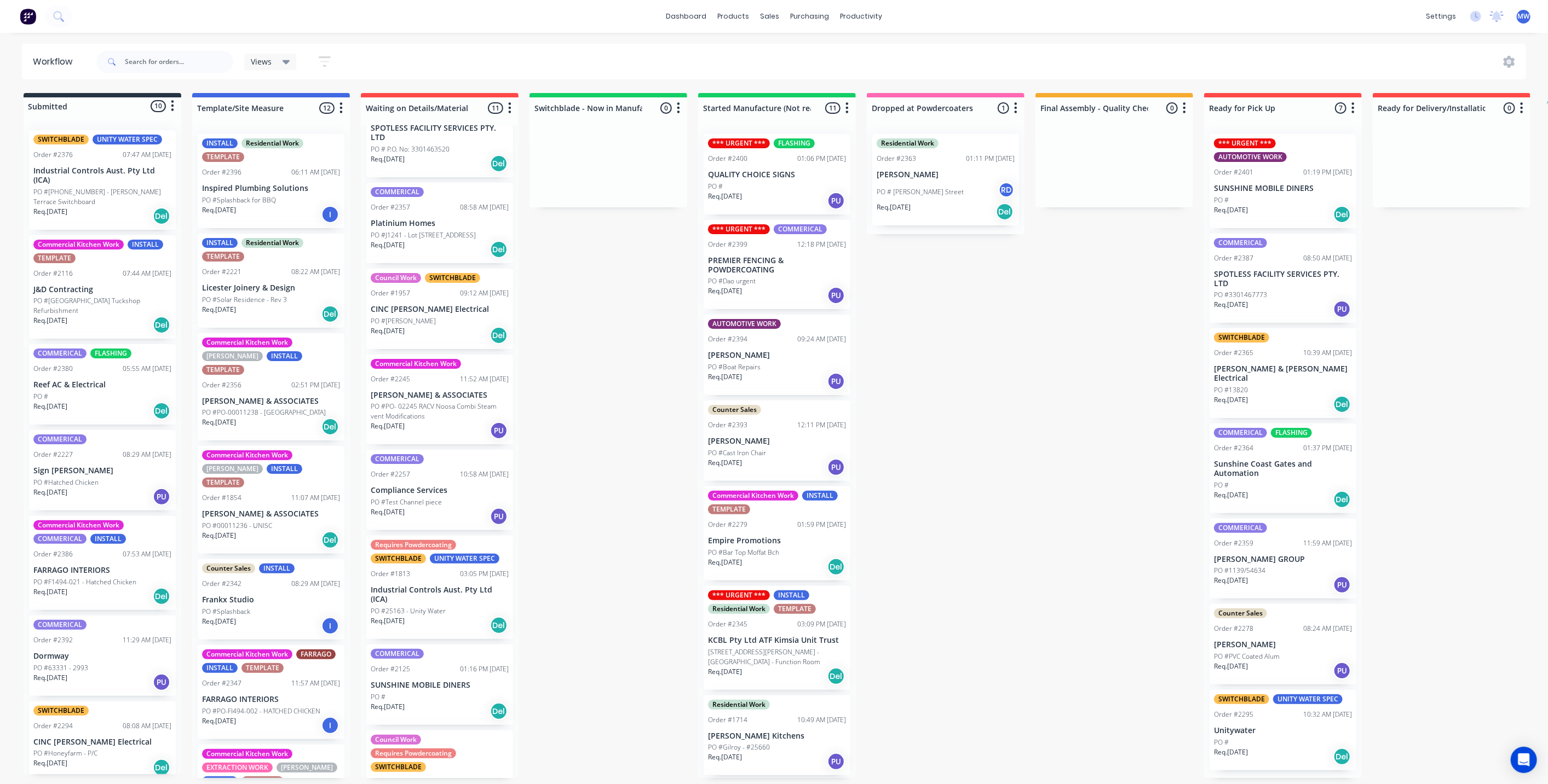
scroll to position [372, 0]
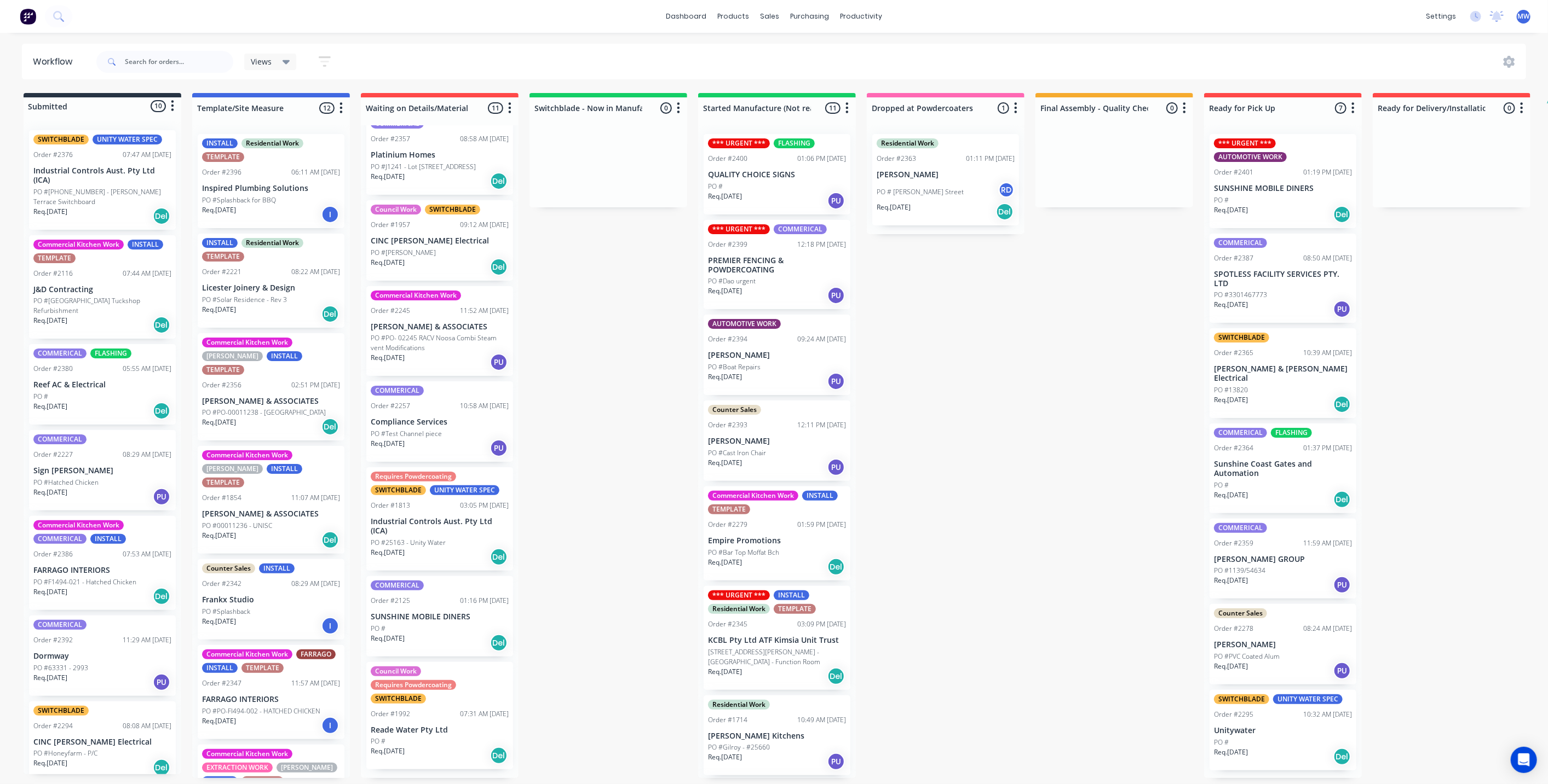
click at [447, 521] on div "Requires Powdercoating SWITCHBLADE UNITY WATER SPEC Order #1813 03:05 PM [DATE]…" at bounding box center [440, 519] width 147 height 104
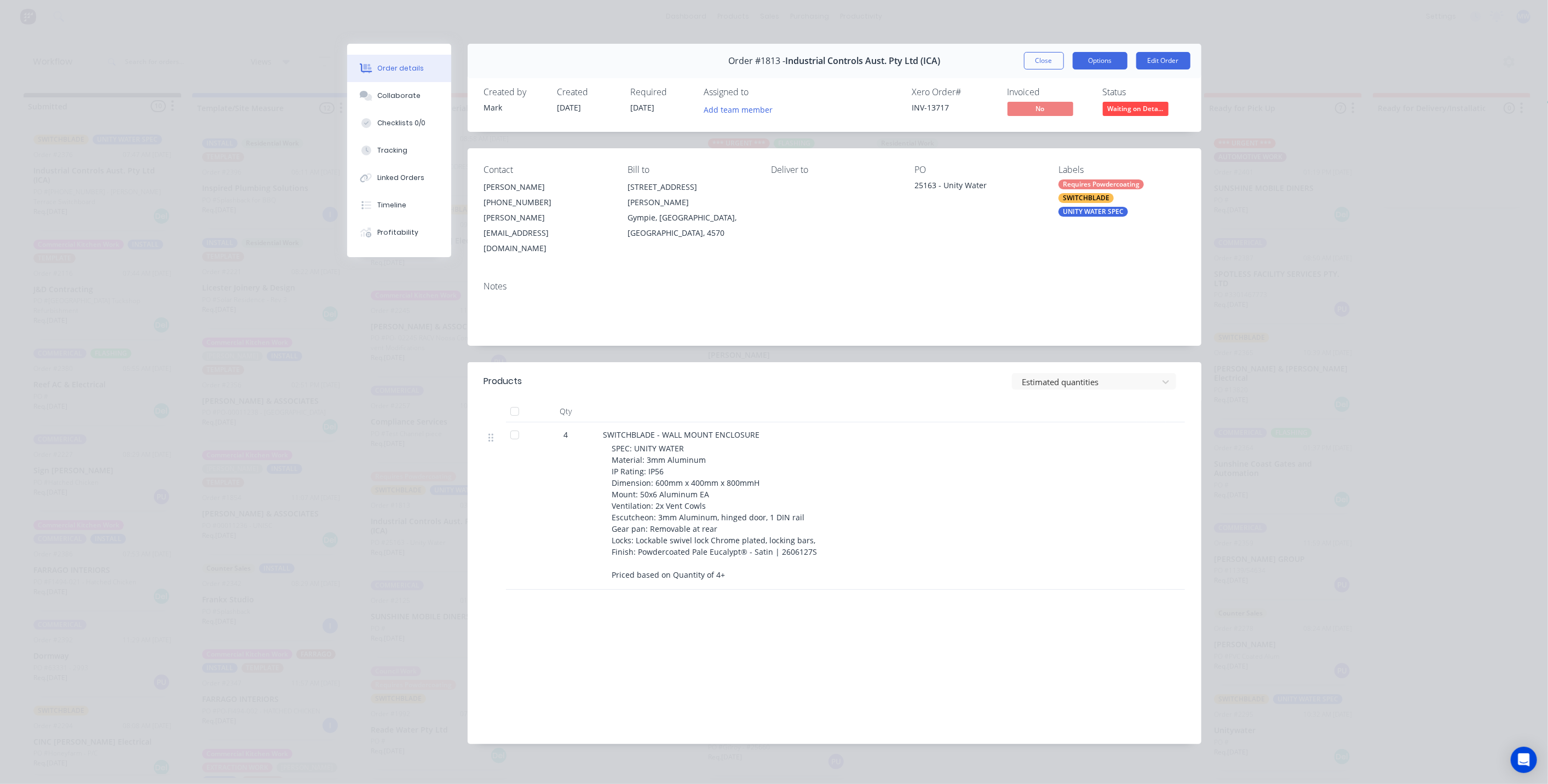
click at [1123, 61] on button "Options" at bounding box center [1099, 61] width 55 height 18
click at [1048, 60] on button "Close" at bounding box center [1044, 61] width 40 height 18
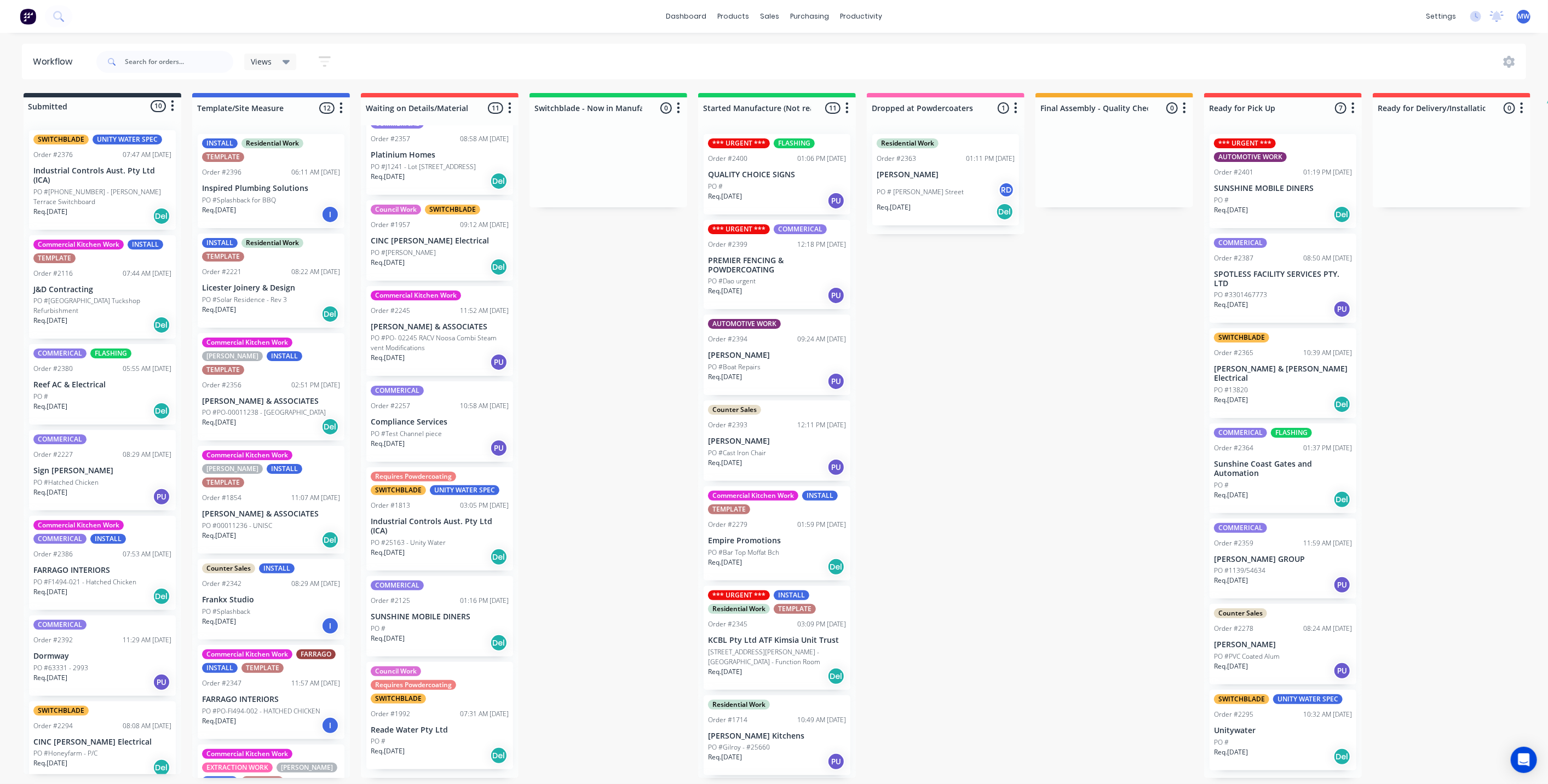
click at [1021, 487] on div "Submitted 10 Status colour #273444 hex #273444 Save Cancel Summaries Total orde…" at bounding box center [905, 435] width 1826 height 686
click at [601, 357] on div "Submitted 10 Status colour #273444 hex #273444 Save Cancel Summaries Total orde…" at bounding box center [905, 435] width 1826 height 686
click at [475, 519] on div "Requires Powdercoating SWITCHBLADE UNITY WATER SPEC Order #1813 03:05 PM 21/08/…" at bounding box center [440, 519] width 147 height 104
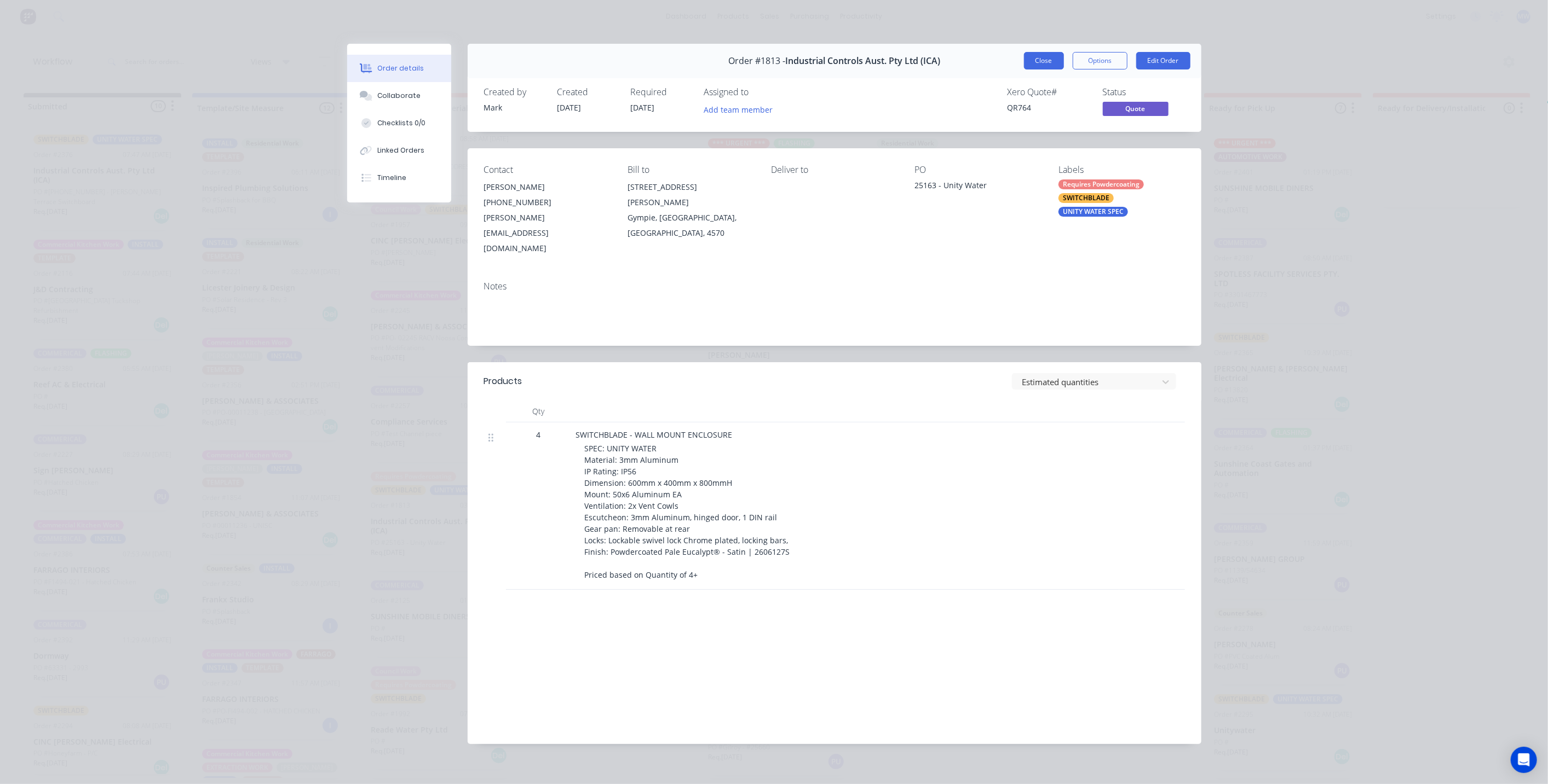
click at [1049, 59] on button "Close" at bounding box center [1044, 61] width 40 height 18
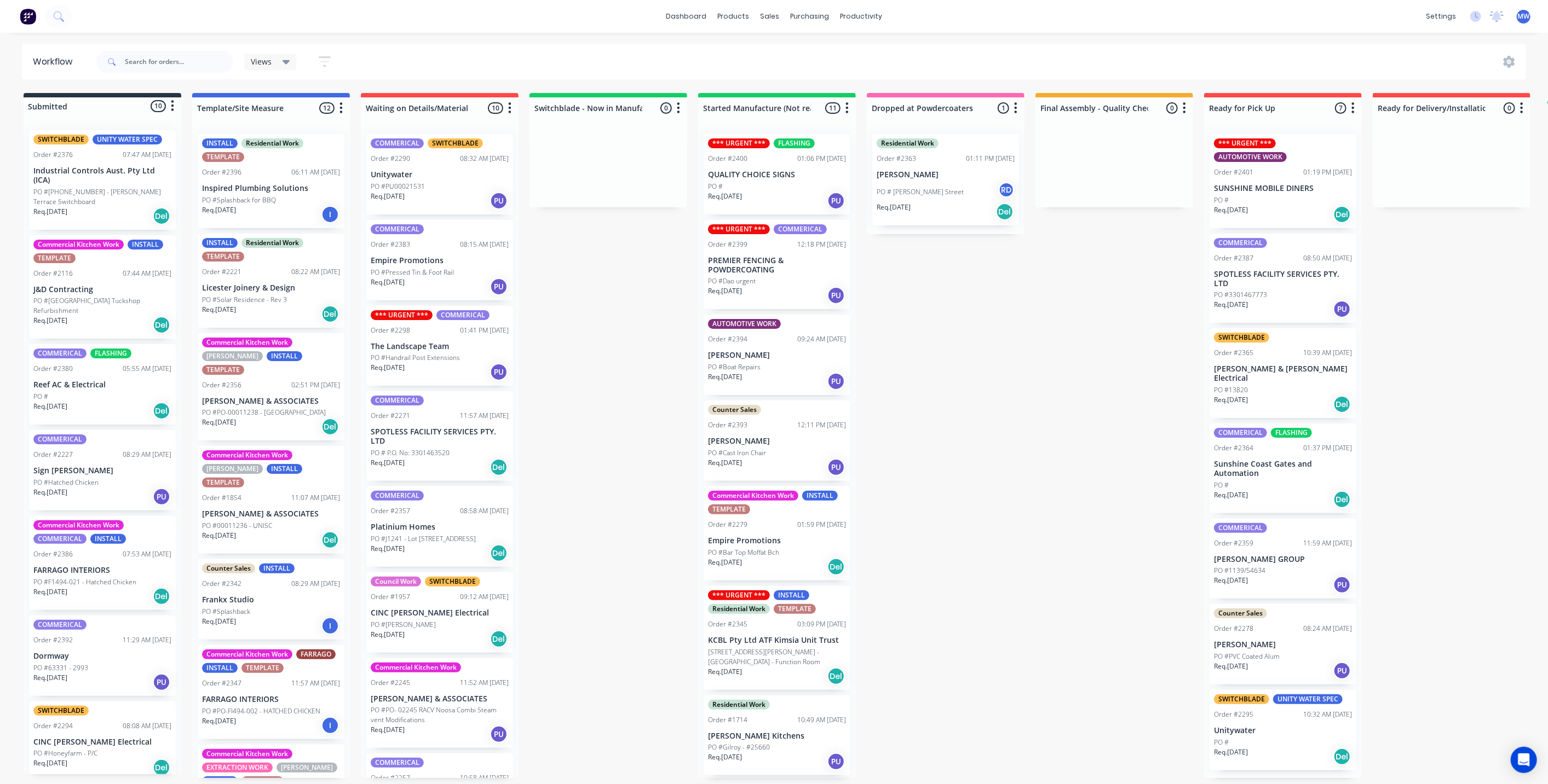
click at [97, 179] on p "Industrial Controls Aust. Pty Ltd (ICA)" at bounding box center [102, 175] width 138 height 19
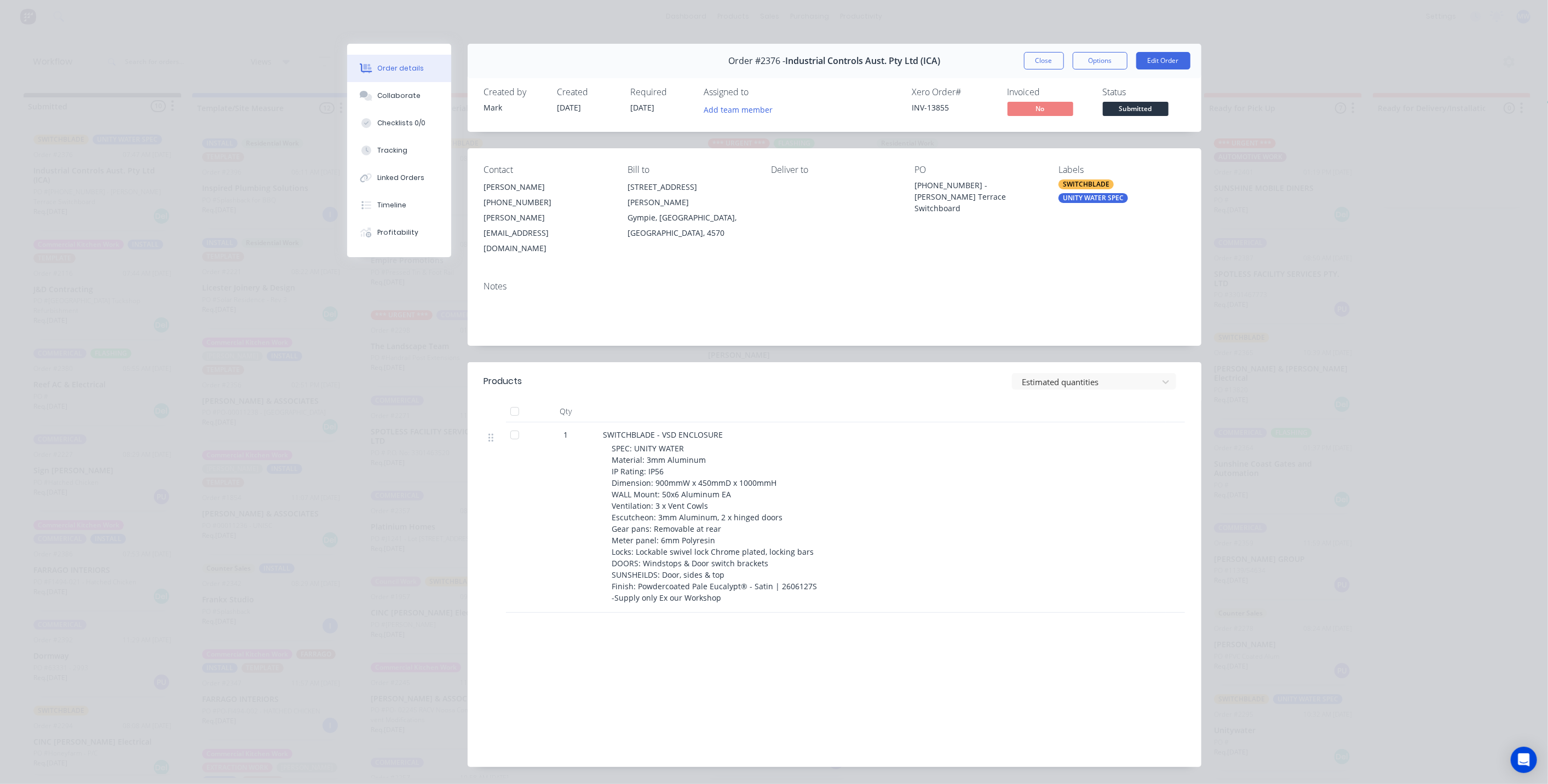
click at [1287, 274] on div "Order details Collaborate Checklists 0/0 Tracking Linked Orders Timeline Profit…" at bounding box center [774, 392] width 1548 height 784
click at [1038, 63] on button "Close" at bounding box center [1044, 61] width 40 height 18
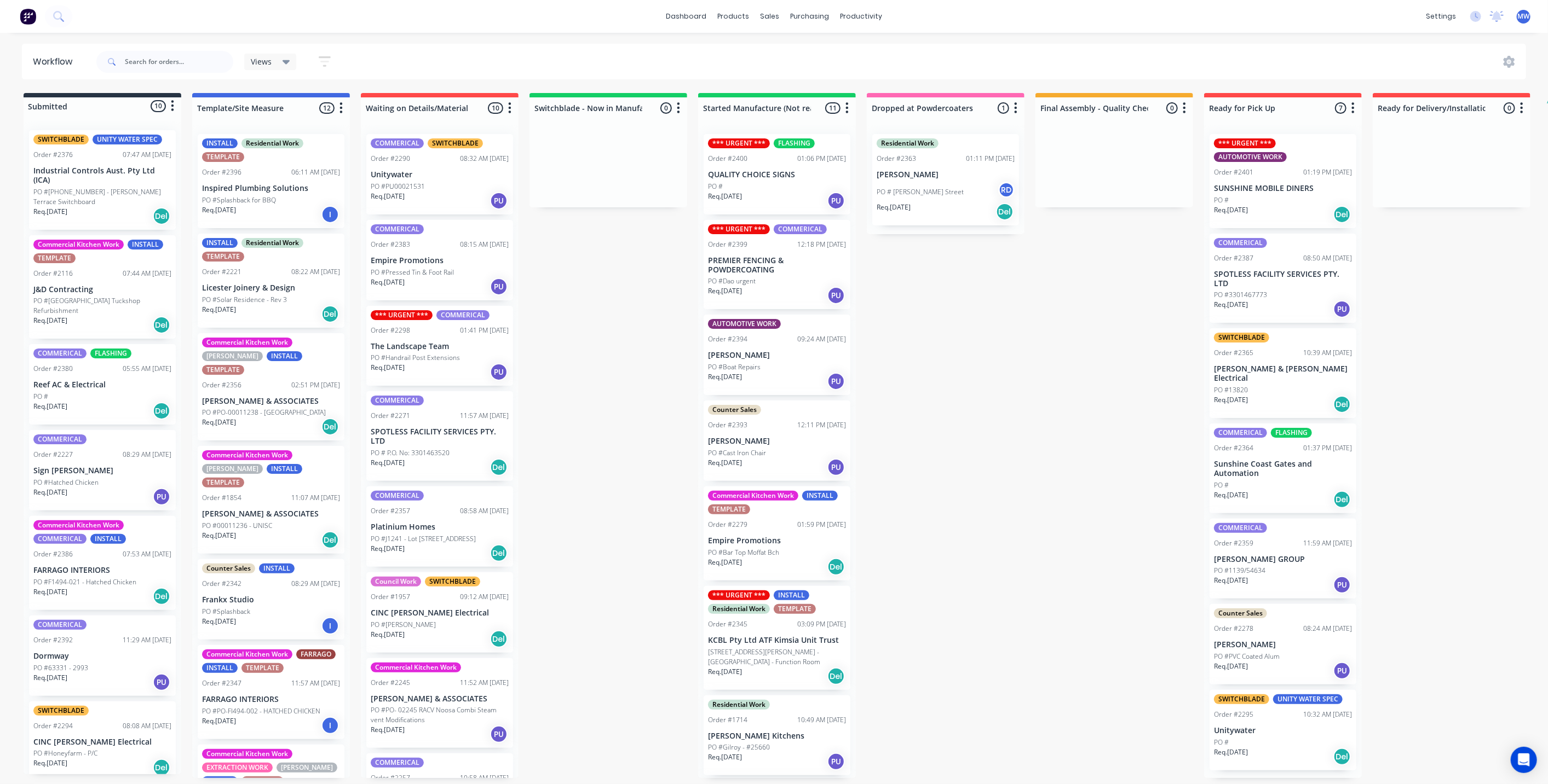
click at [962, 373] on div "Submitted 10 Status colour #273444 hex #273444 Save Cancel Summaries Total orde…" at bounding box center [905, 435] width 1826 height 686
click at [614, 406] on div "Submitted 10 Status colour #273444 hex #273444 Save Cancel Summaries Total orde…" at bounding box center [905, 435] width 1826 height 686
click at [97, 183] on p "Industrial Controls Aust. Pty Ltd (ICA)" at bounding box center [102, 175] width 138 height 19
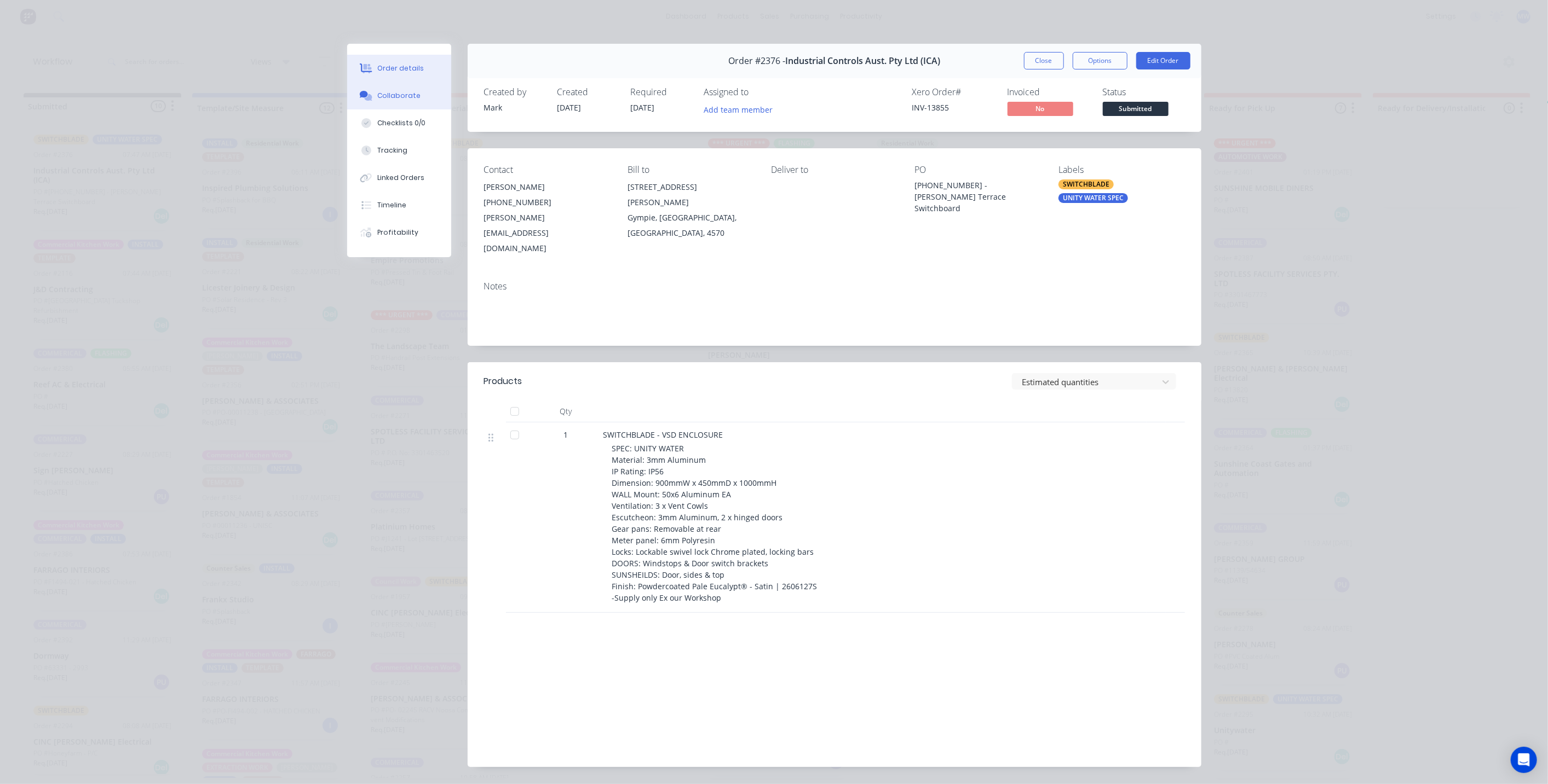
click at [393, 96] on div "Collaborate" at bounding box center [399, 96] width 43 height 10
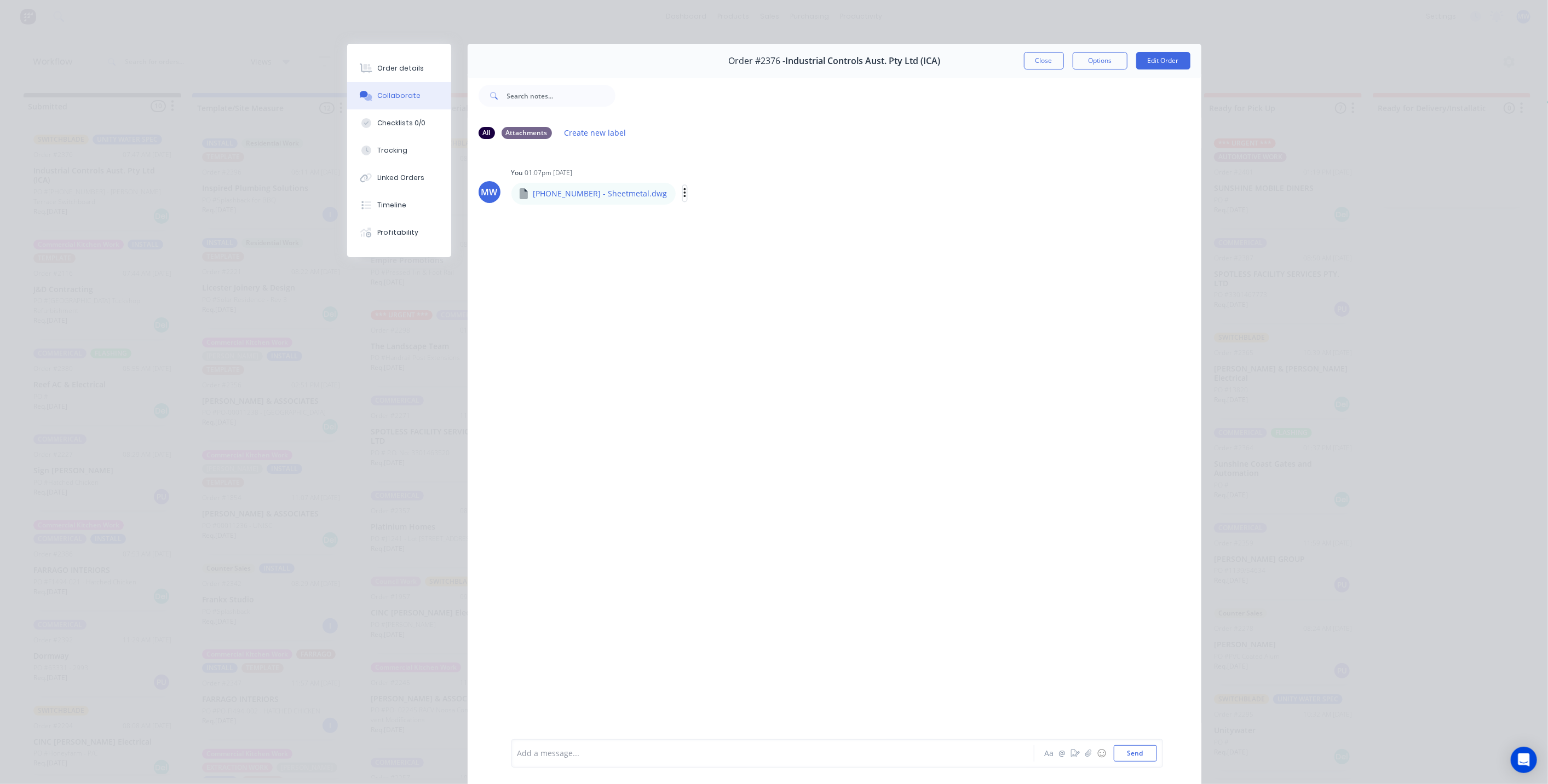
click at [683, 190] on icon "button" at bounding box center [685, 193] width 4 height 13
click at [706, 223] on button "Download" at bounding box center [757, 223] width 123 height 25
click at [1028, 57] on button "Close" at bounding box center [1044, 61] width 40 height 18
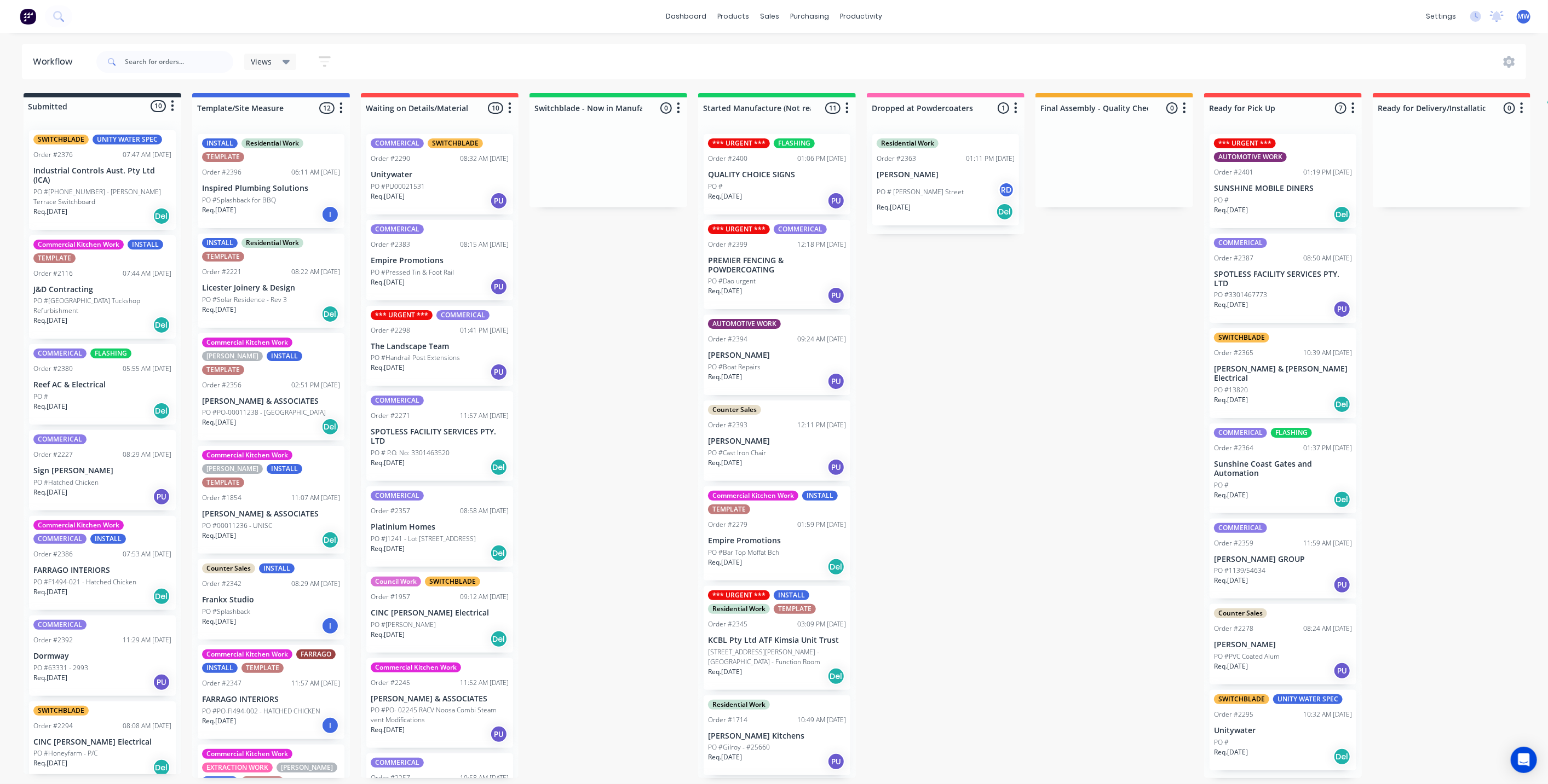
click at [993, 406] on div "Submitted 10 Status colour #273444 hex #273444 Save Cancel Summaries Total orde…" at bounding box center [905, 435] width 1826 height 686
click at [586, 341] on div "Submitted 10 Status colour #273444 hex #273444 Save Cancel Summaries Total orde…" at bounding box center [905, 435] width 1826 height 686
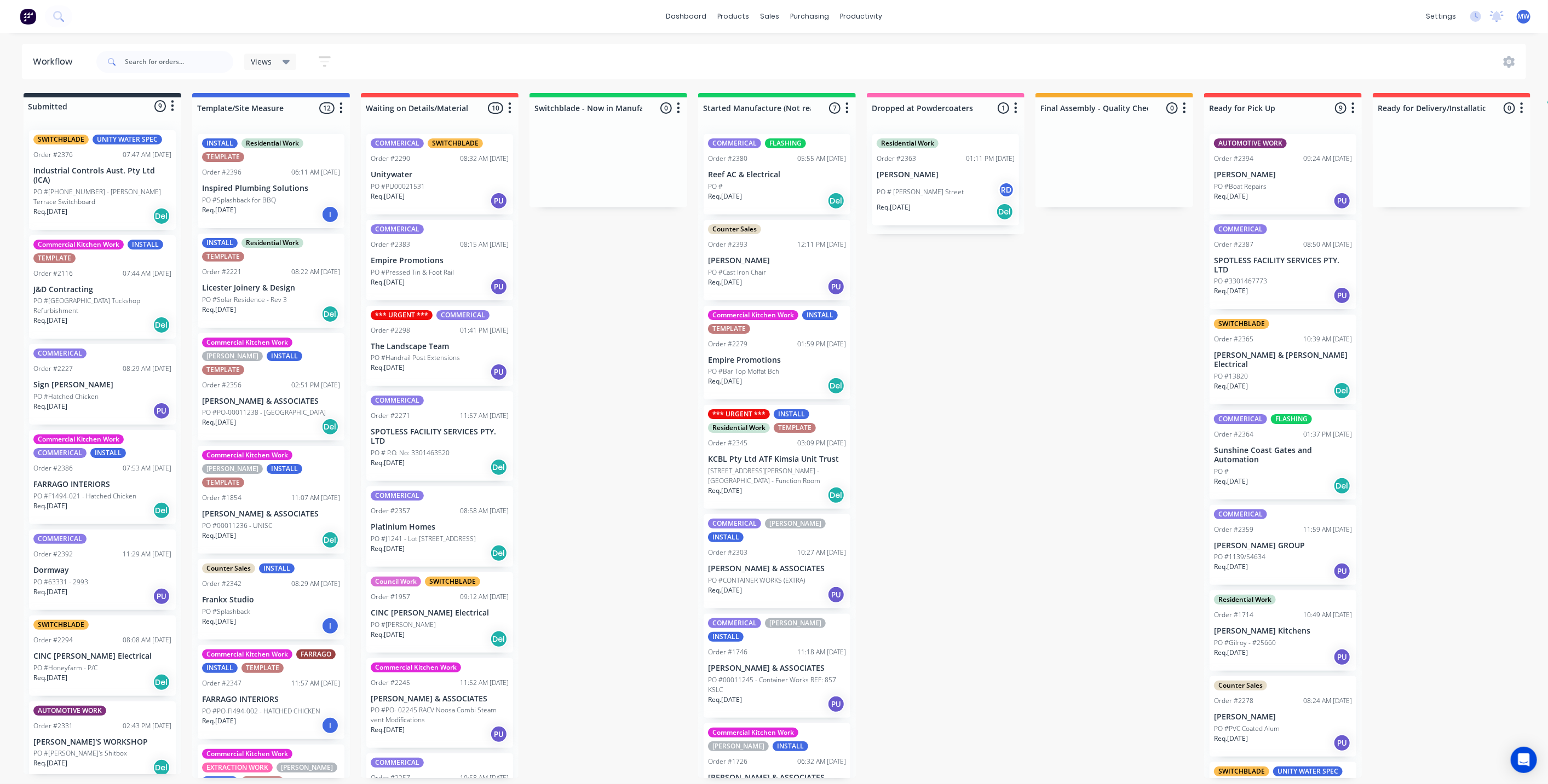
click at [627, 404] on div "Submitted 9 Status colour #273444 hex #273444 Save Cancel Summaries Total order…" at bounding box center [905, 435] width 1826 height 686
click at [577, 350] on div "Submitted 9 Status colour #273444 hex #273444 Save Cancel Summaries Total order…" at bounding box center [905, 435] width 1826 height 686
click at [576, 287] on div "Submitted 9 Status colour #273444 hex #273444 Save Cancel Summaries Total order…" at bounding box center [905, 435] width 1826 height 686
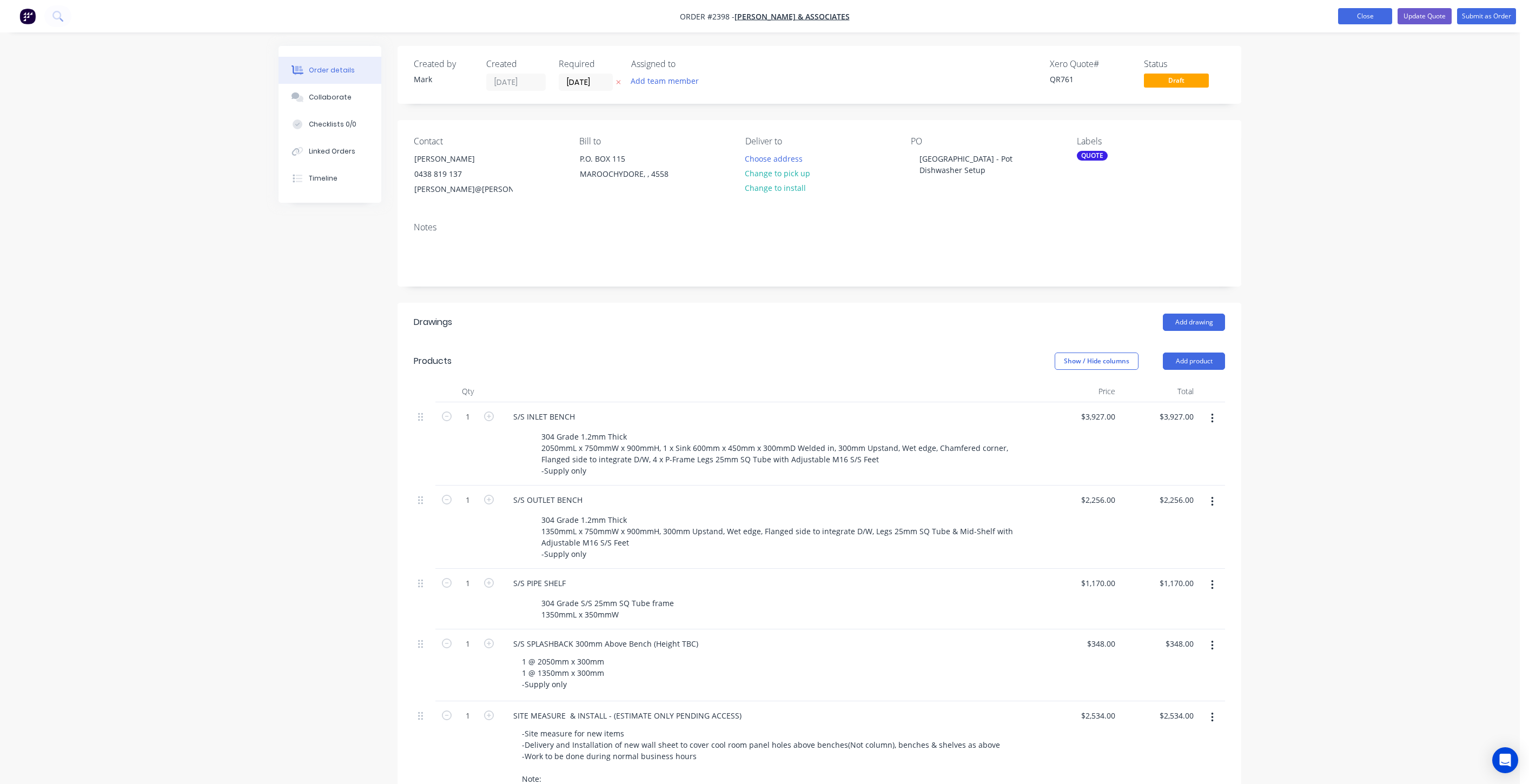
scroll to position [300, 0]
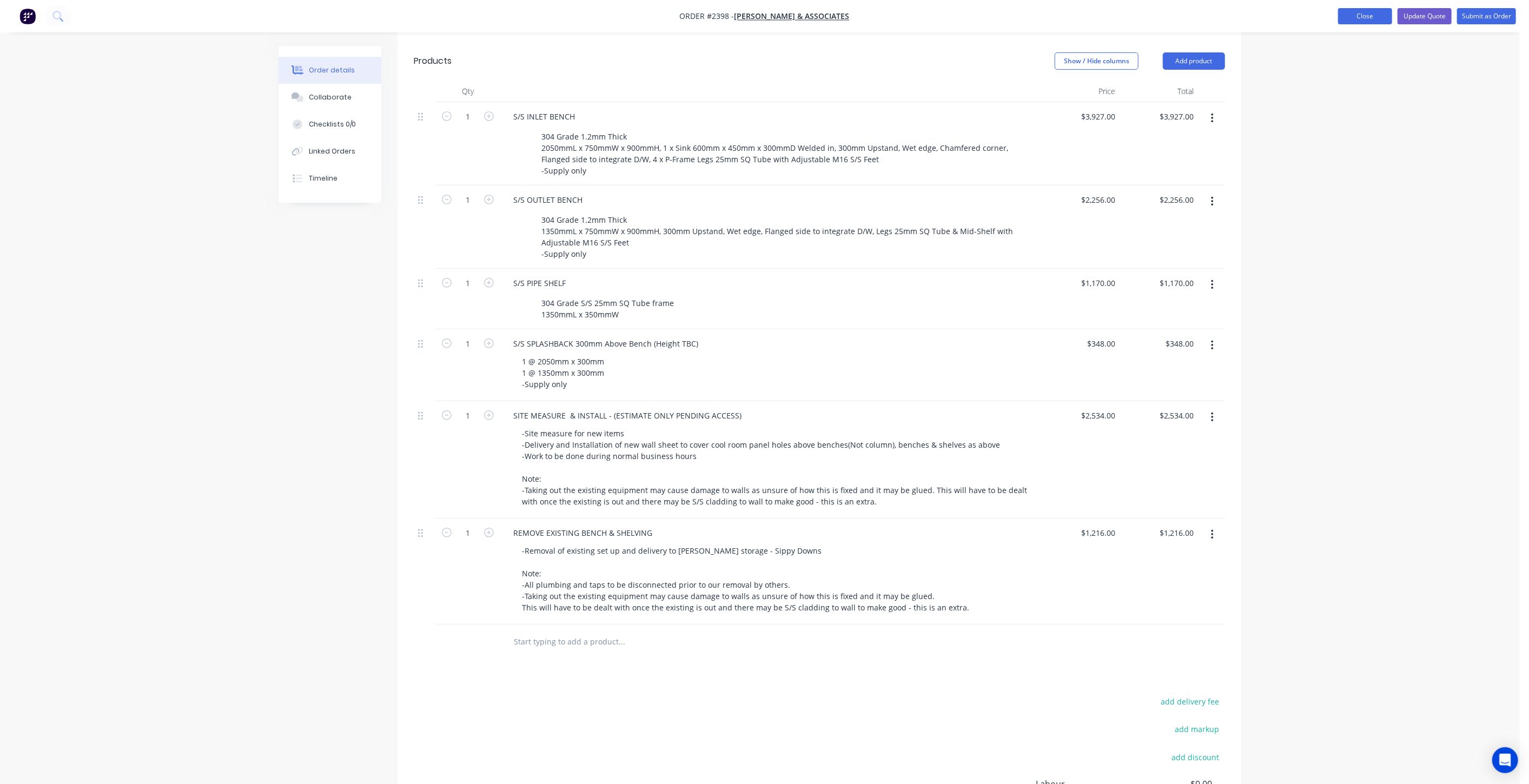
click at [1376, 16] on button "Close" at bounding box center [1365, 16] width 54 height 16
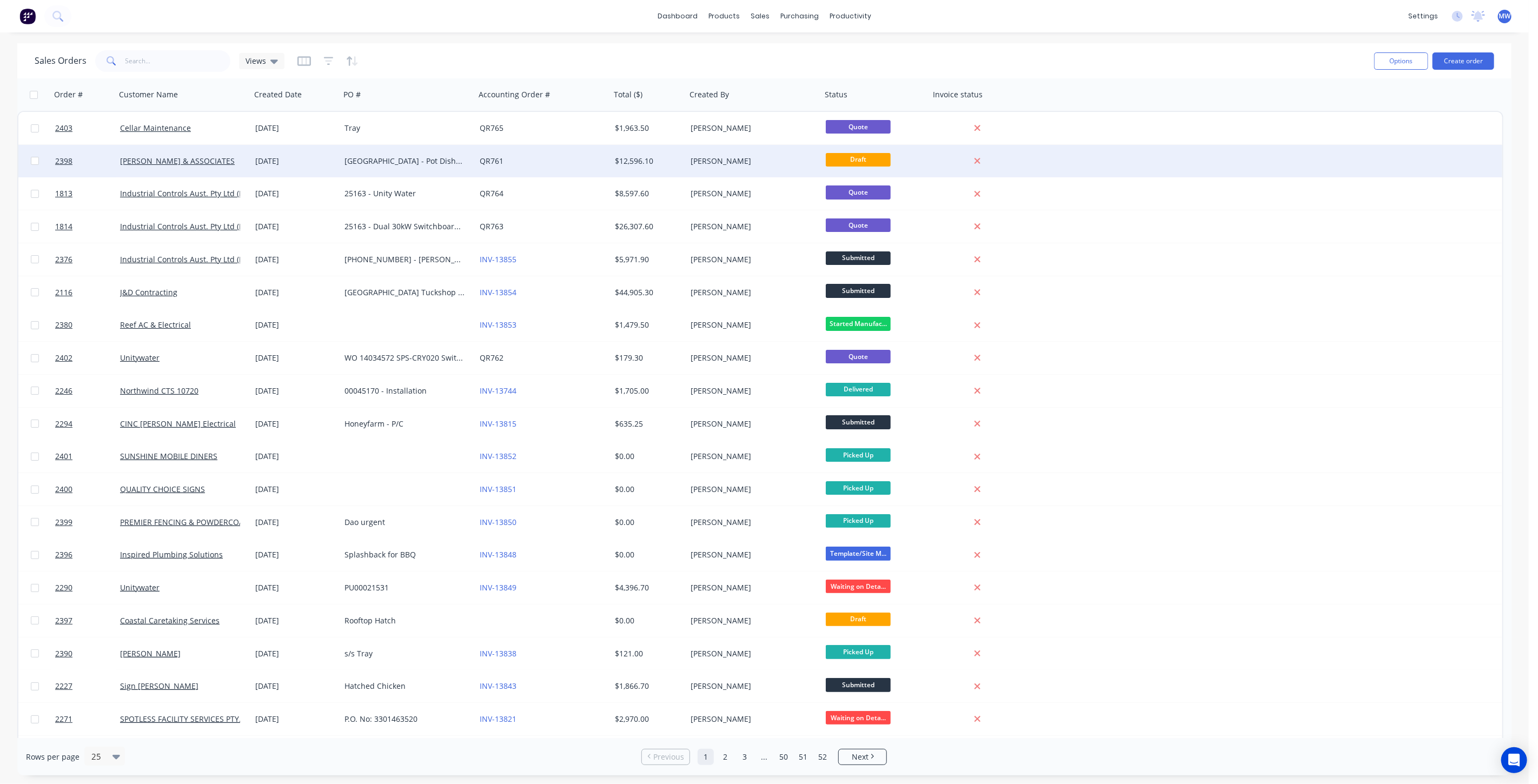
click at [363, 167] on div "[GEOGRAPHIC_DATA] - Pot Dishwasher Setup" at bounding box center [407, 161] width 135 height 33
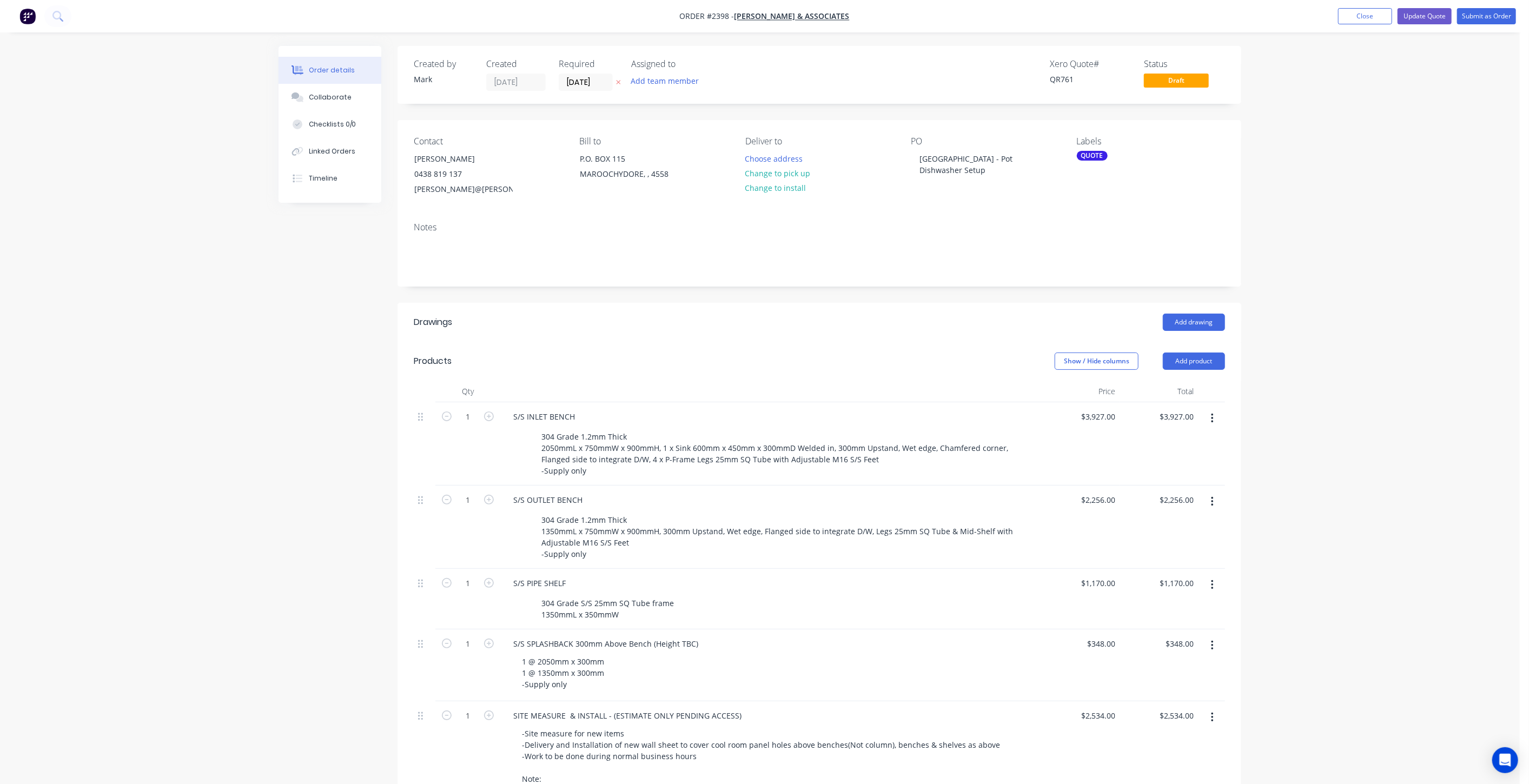
click at [1368, 473] on div "Order details Collaborate Checklists 0/0 Linked Orders Timeline Order details C…" at bounding box center [760, 606] width 1519 height 1211
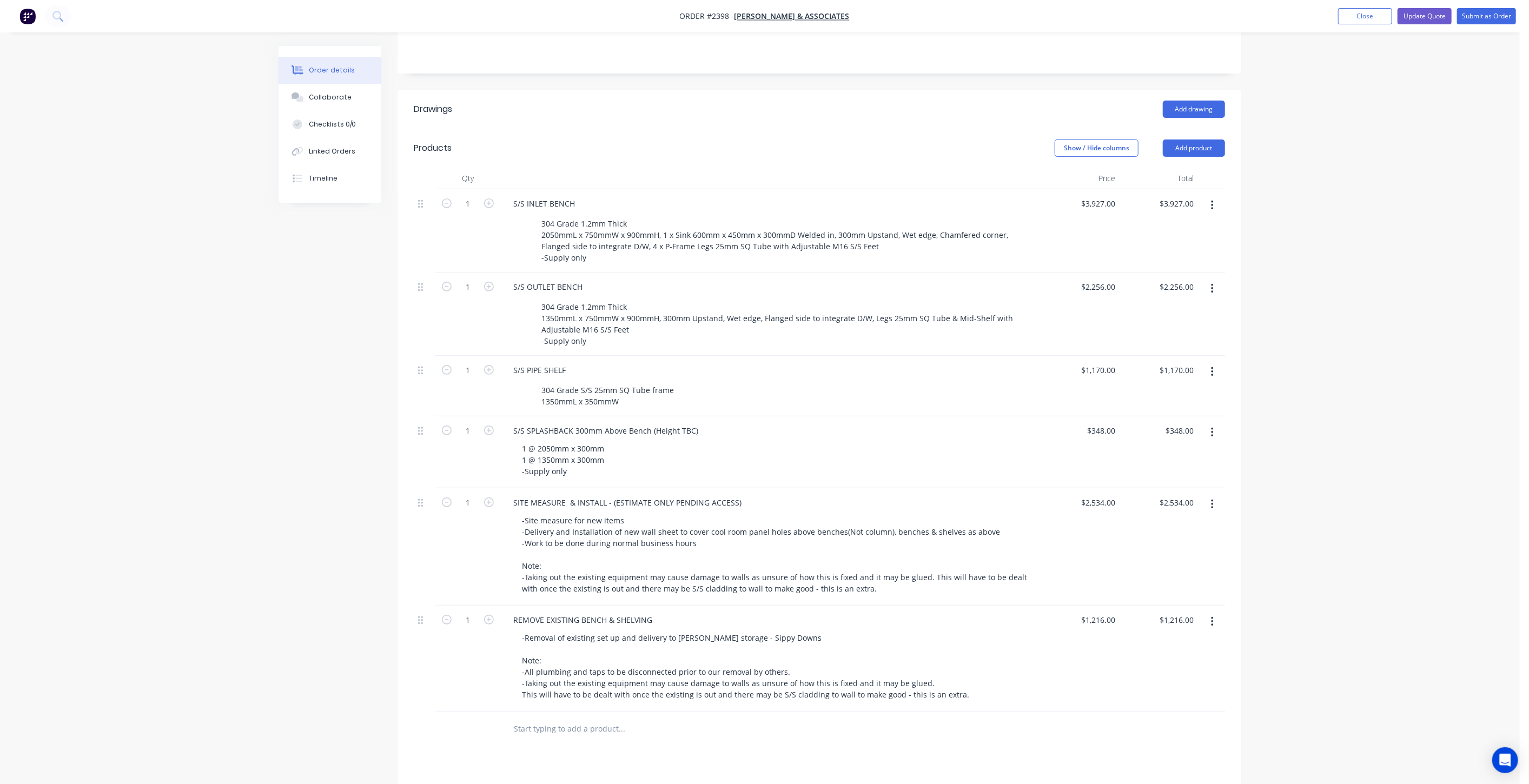
scroll to position [240, 0]
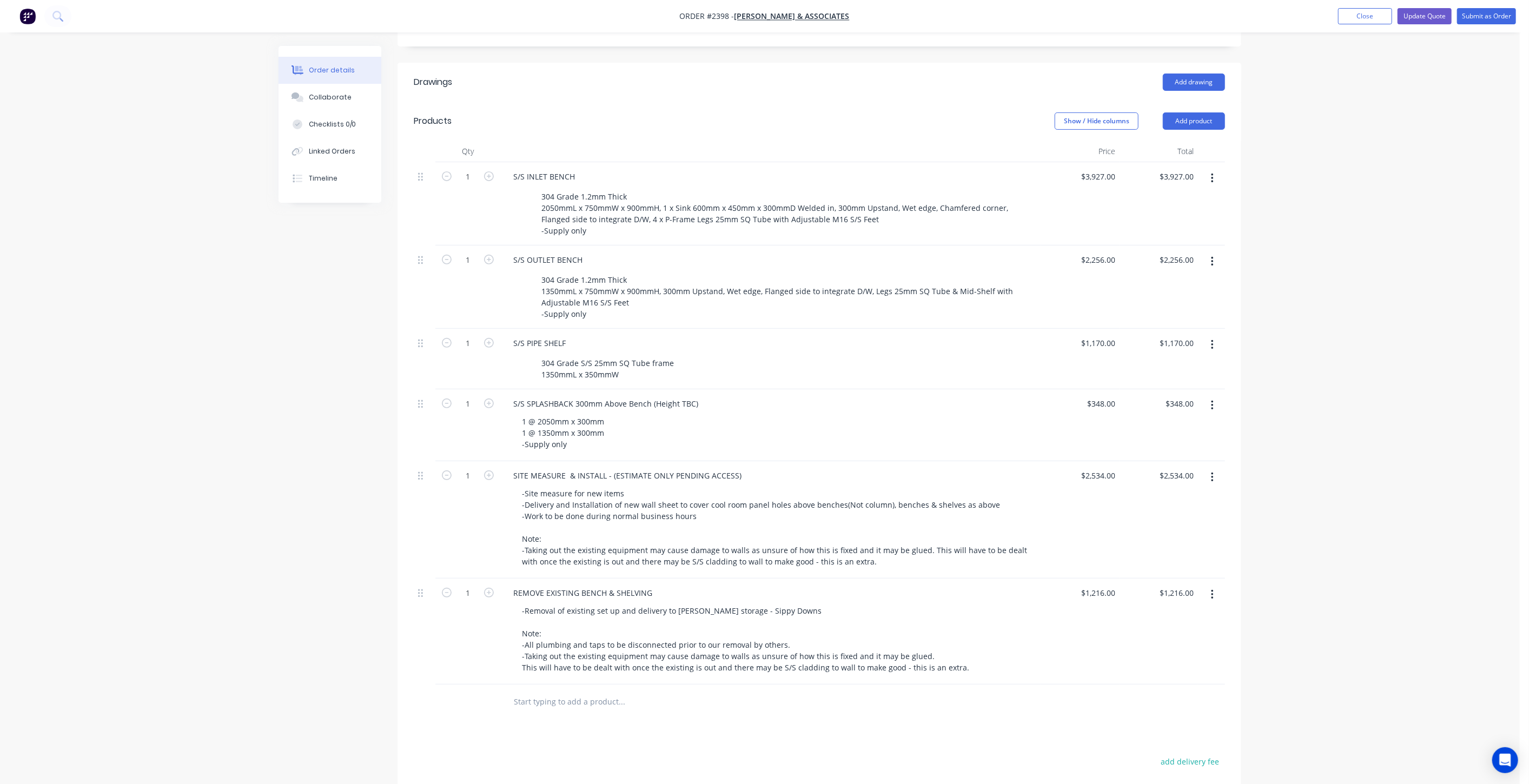
click at [1330, 441] on div "Order details Collaborate Checklists 0/0 Linked Orders Timeline Order details C…" at bounding box center [760, 366] width 1519 height 1211
click at [1328, 441] on div "Order details Collaborate Checklists 0/0 Linked Orders Timeline Order details C…" at bounding box center [760, 366] width 1519 height 1211
click at [1417, 16] on button "Update Quote" at bounding box center [1424, 16] width 54 height 16
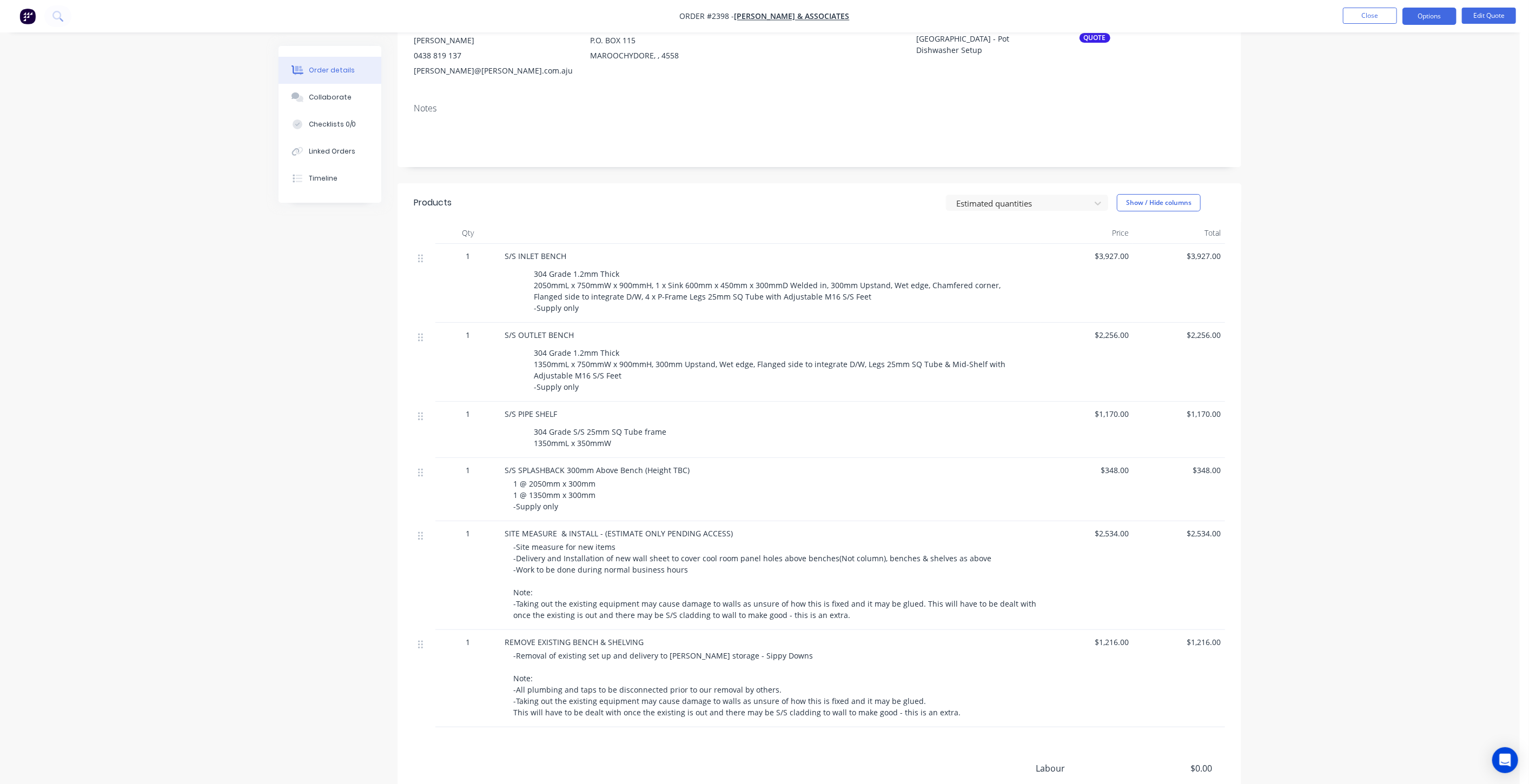
scroll to position [120, 0]
click at [1358, 5] on nav "Order #2398 - [PERSON_NAME] & ASSOCIATES Close Options Edit Quote" at bounding box center [764, 16] width 1529 height 33
click at [1359, 15] on button "Close" at bounding box center [1369, 16] width 54 height 16
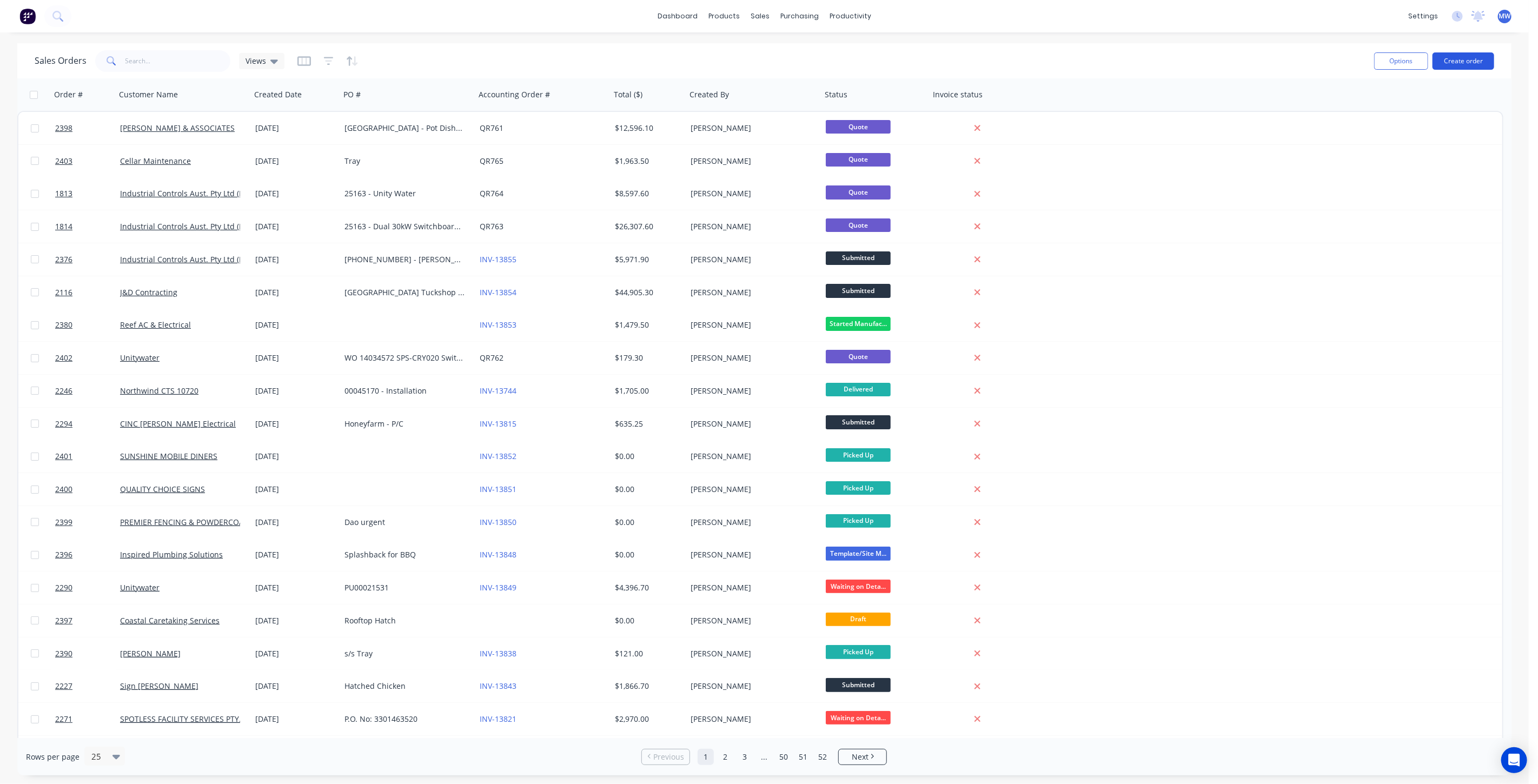
click at [1466, 57] on button "Create order" at bounding box center [1464, 61] width 62 height 18
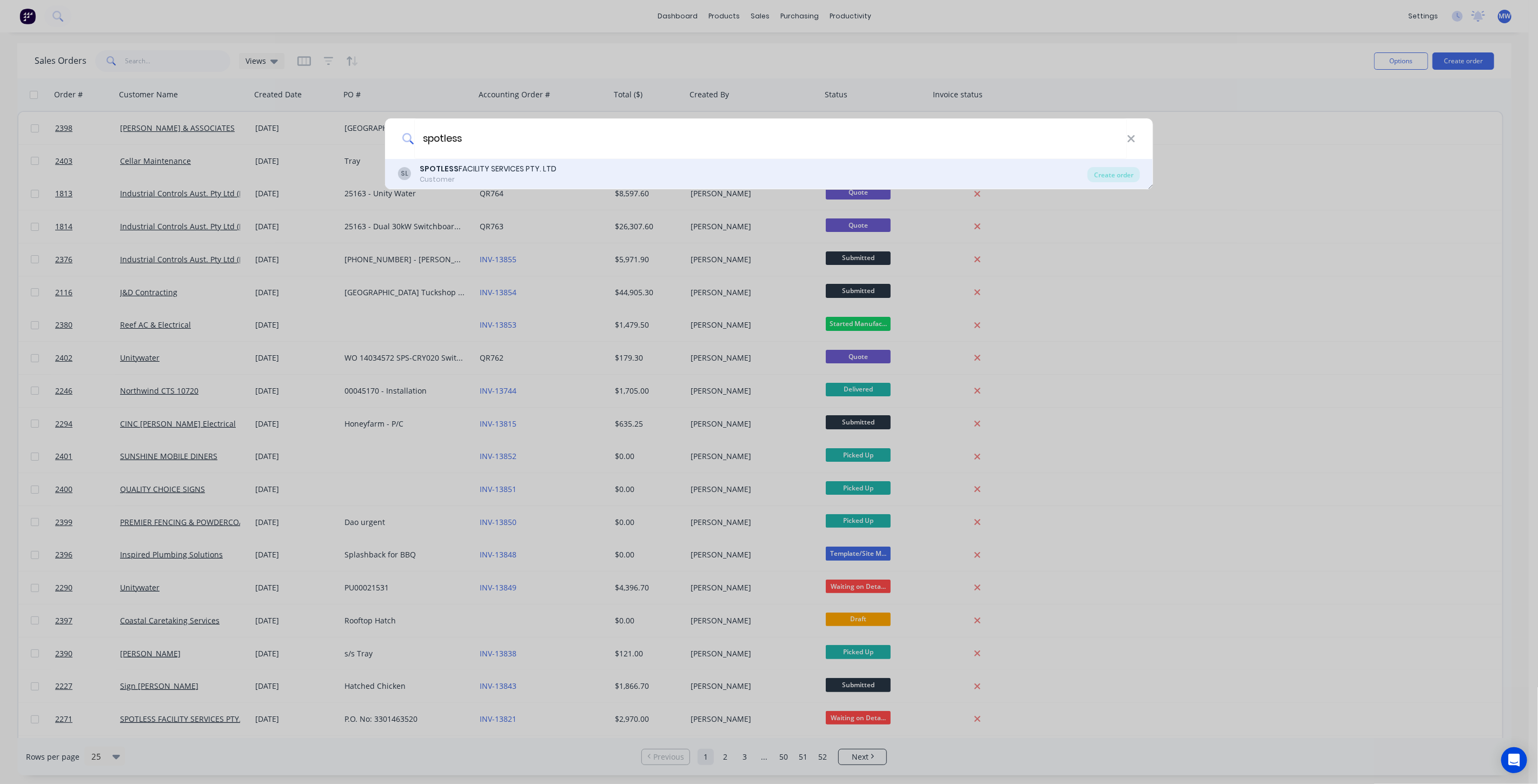
type input "spotless"
click at [564, 177] on div "SL SPOTLESS FACILITY SERVICES PTY. LTD Customer" at bounding box center [743, 174] width 690 height 21
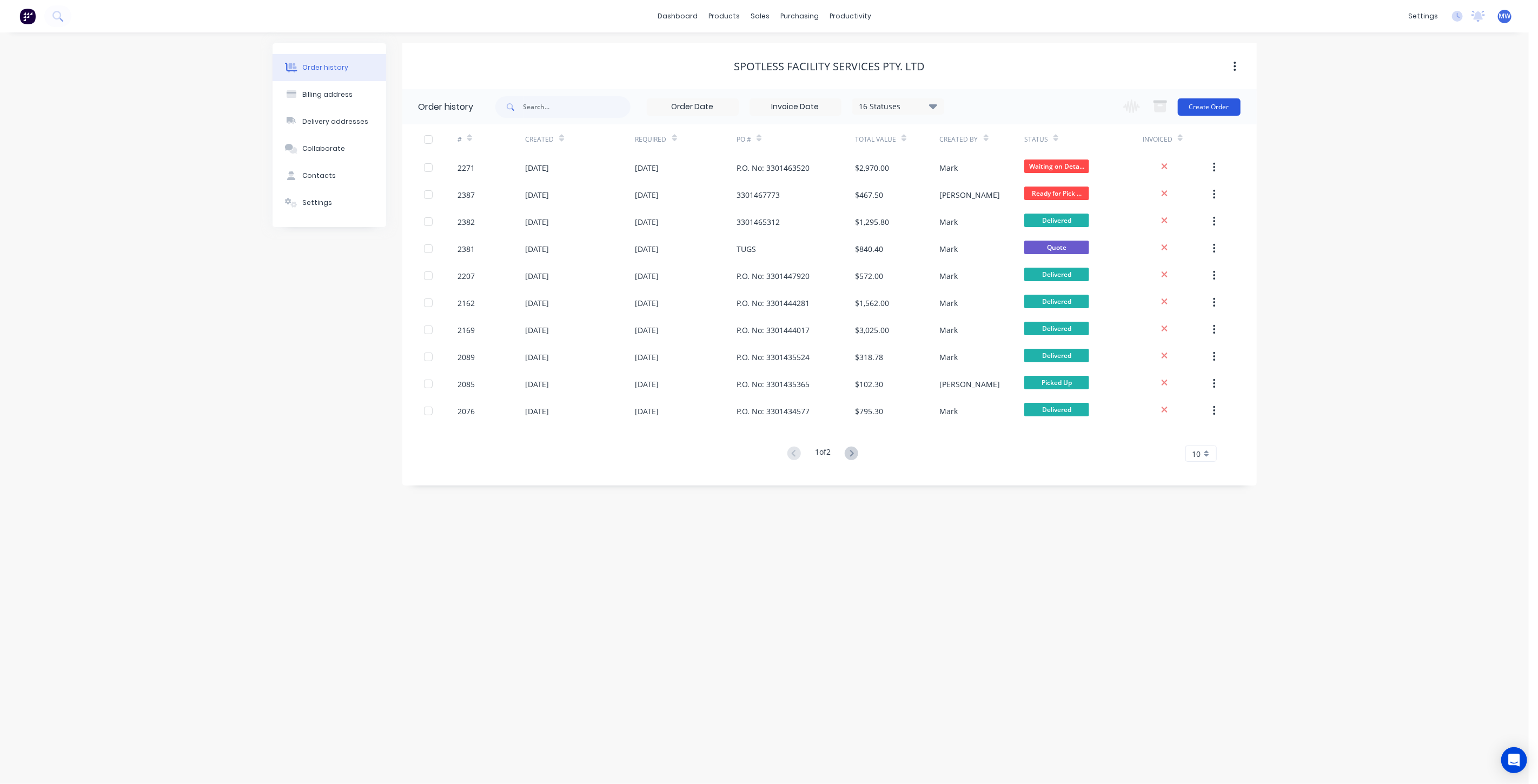
click at [1216, 107] on button "Create Order" at bounding box center [1209, 107] width 63 height 18
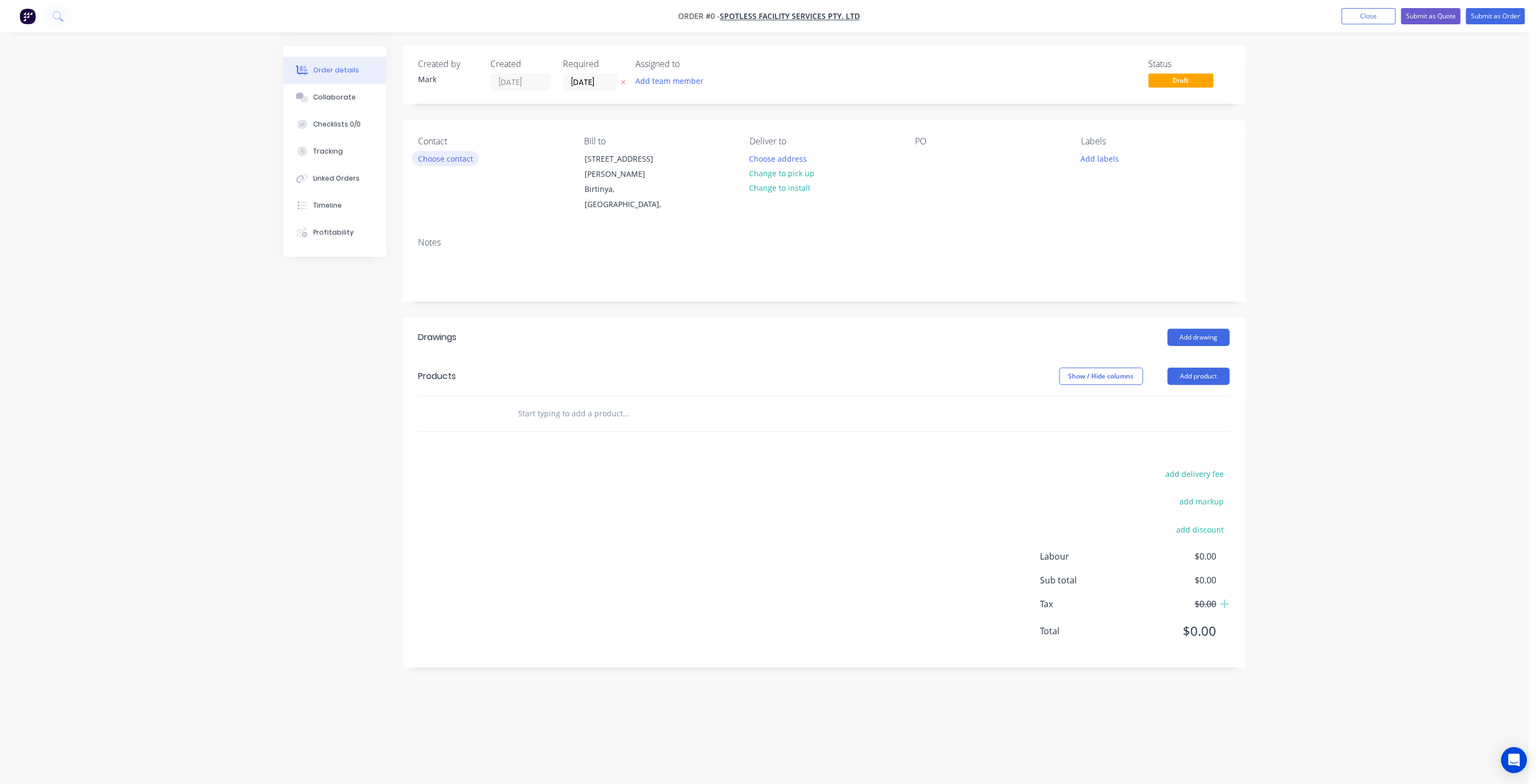
click at [446, 162] on button "Choose contact" at bounding box center [445, 158] width 66 height 15
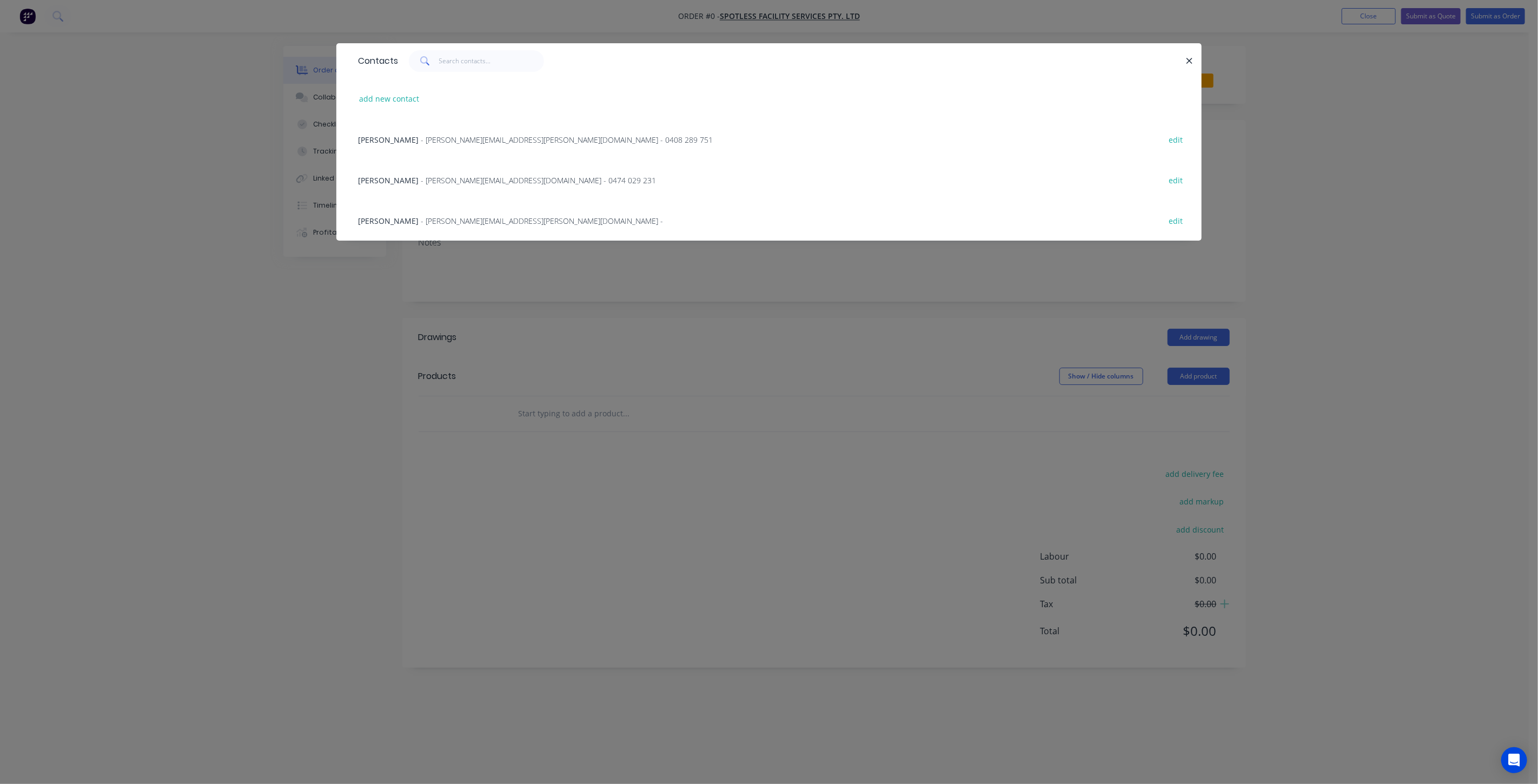
click at [428, 138] on span "- Jason.Chung@spotless.com.au - 0408 289 751" at bounding box center [566, 139] width 292 height 11
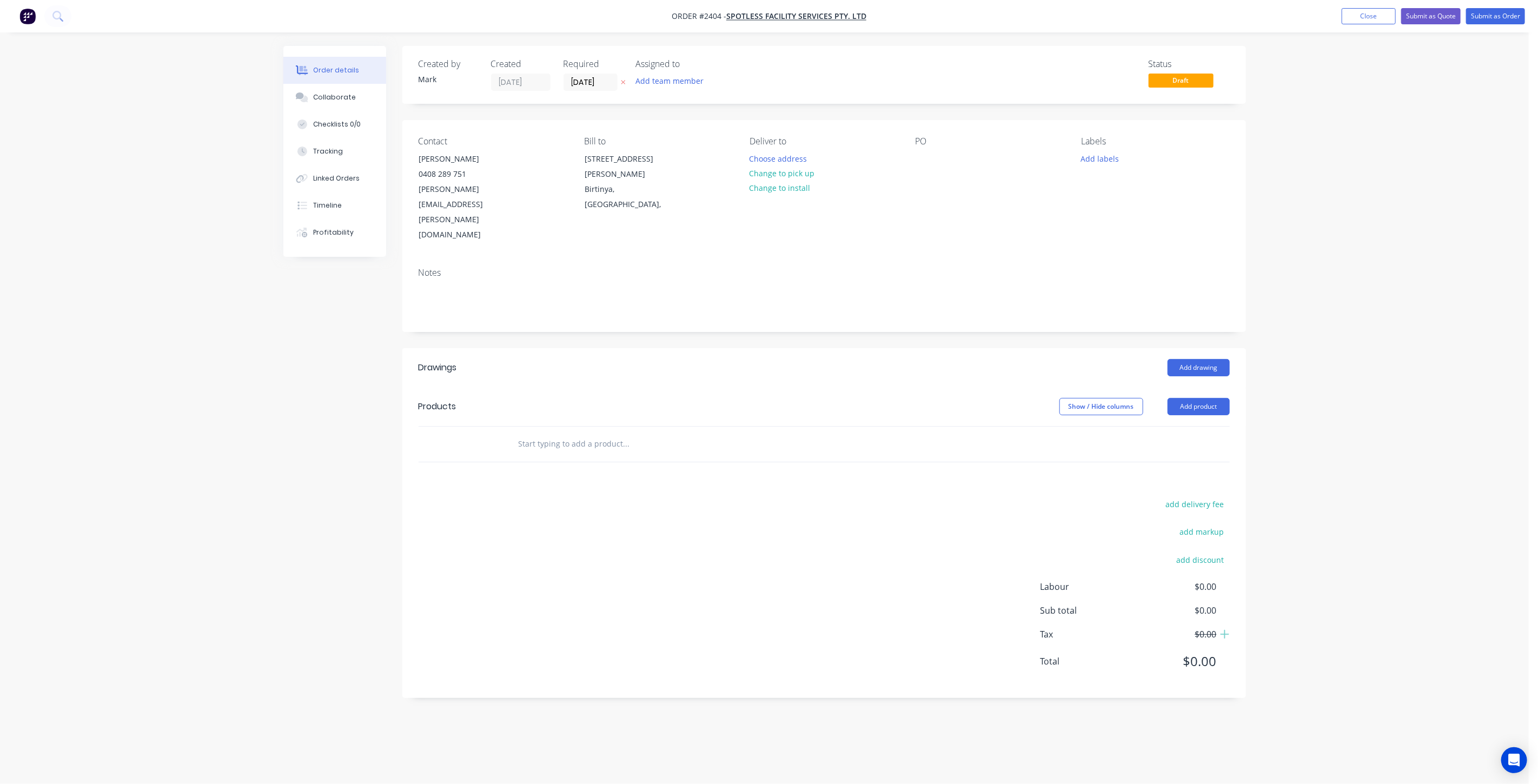
click at [1354, 220] on div "Order details Collaborate Checklists 0/0 Tracking Linked Orders Timeline Profit…" at bounding box center [764, 392] width 1529 height 784
click at [1086, 157] on button "Add labels" at bounding box center [1100, 158] width 49 height 15
click at [1099, 264] on div at bounding box center [1101, 264] width 21 height 21
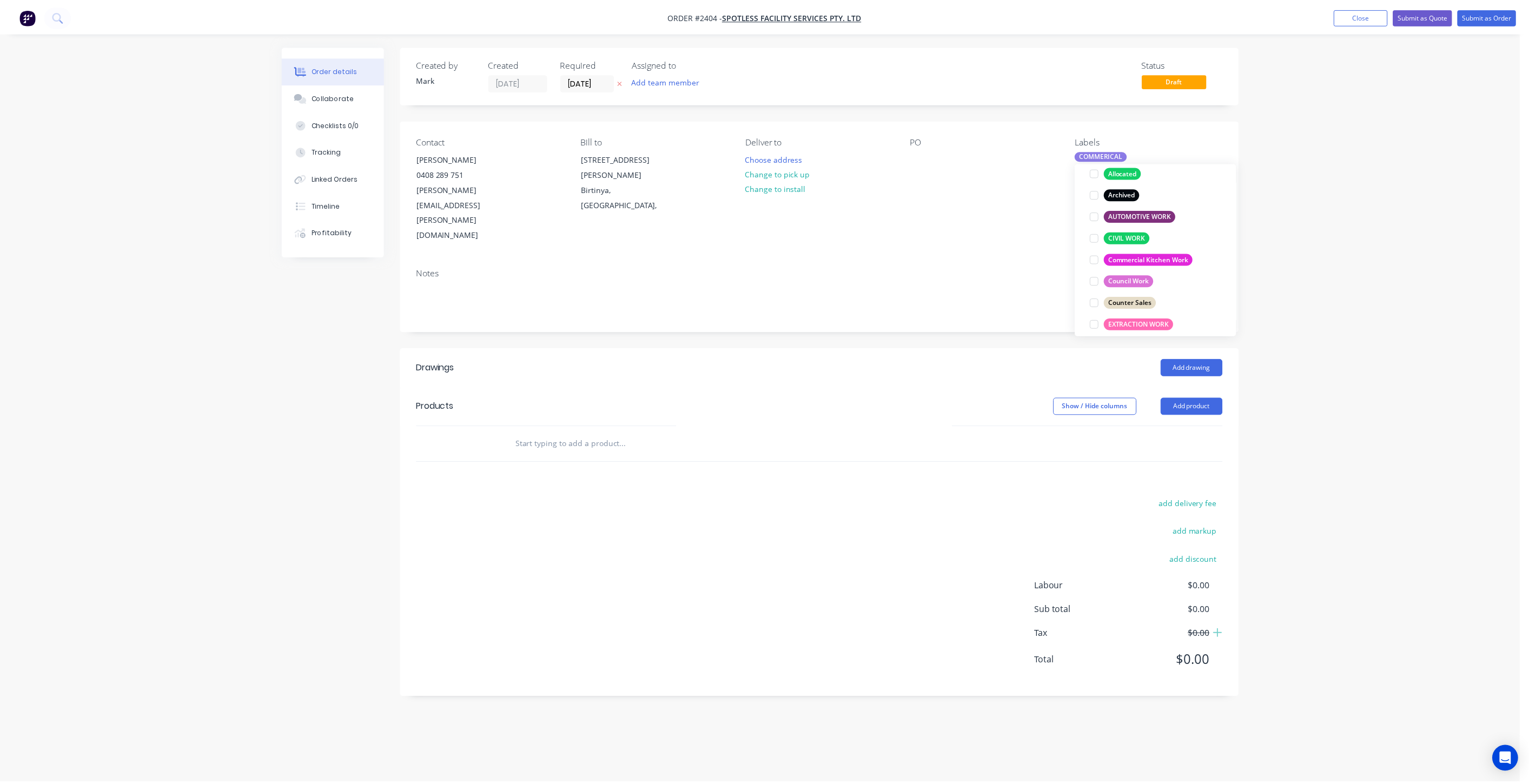
scroll to position [0, 0]
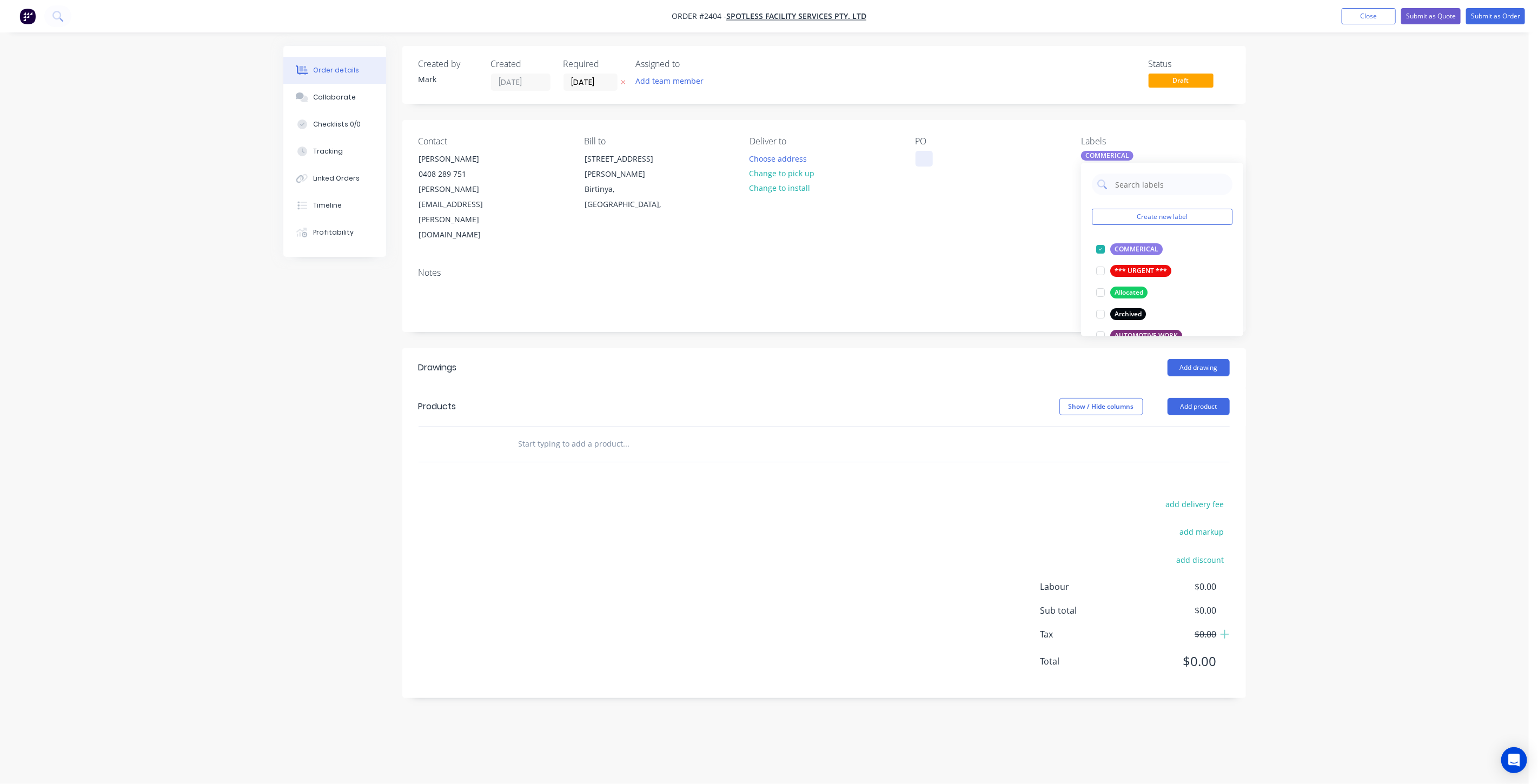
click at [928, 155] on div at bounding box center [925, 159] width 18 height 16
click at [574, 433] on input "text" at bounding box center [626, 443] width 216 height 21
type input "a"
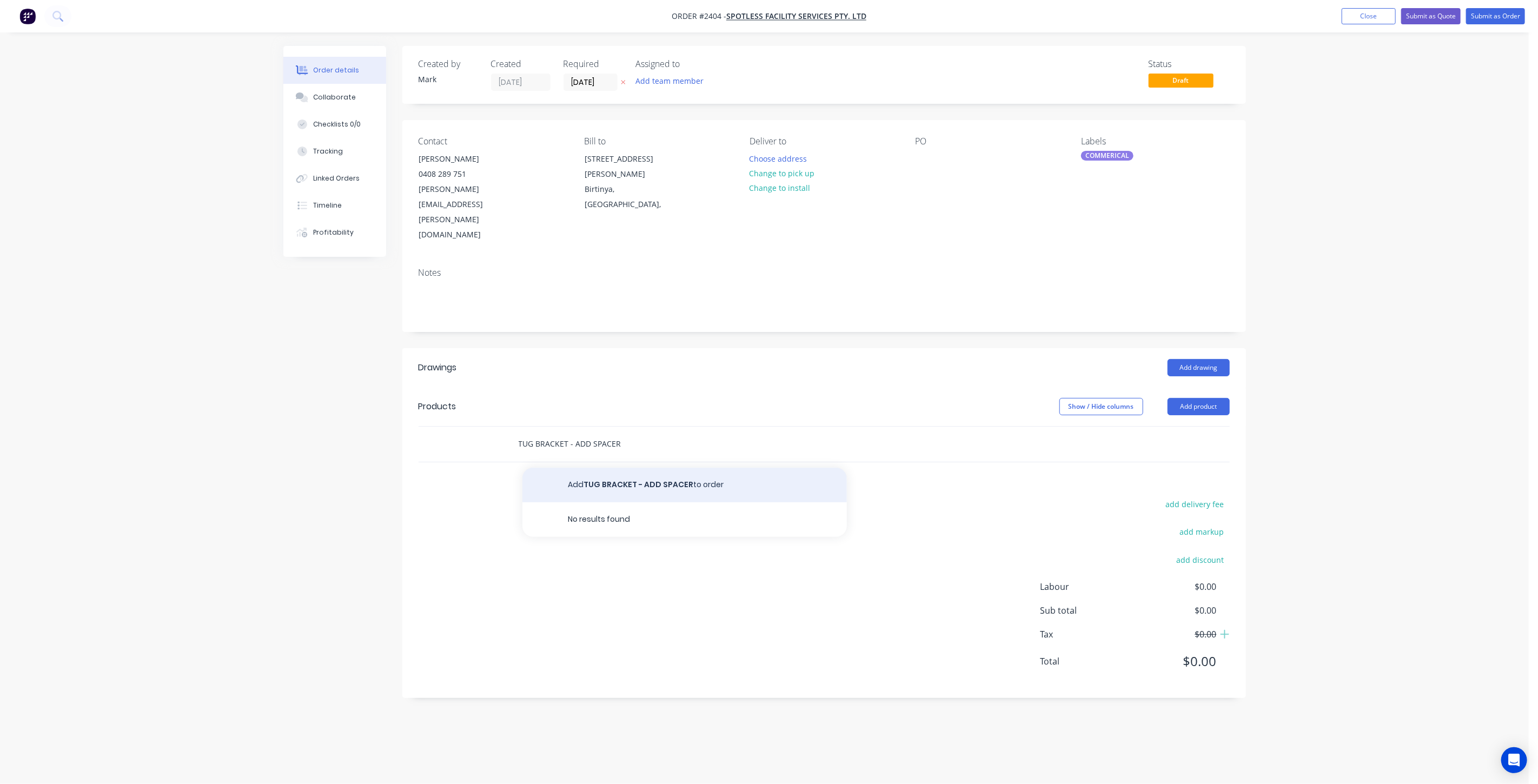
type input "TUG BRACKET - ADD SPACER"
click at [646, 468] on button "Add TUG BRACKET - ADD SPACER to order" at bounding box center [684, 485] width 324 height 34
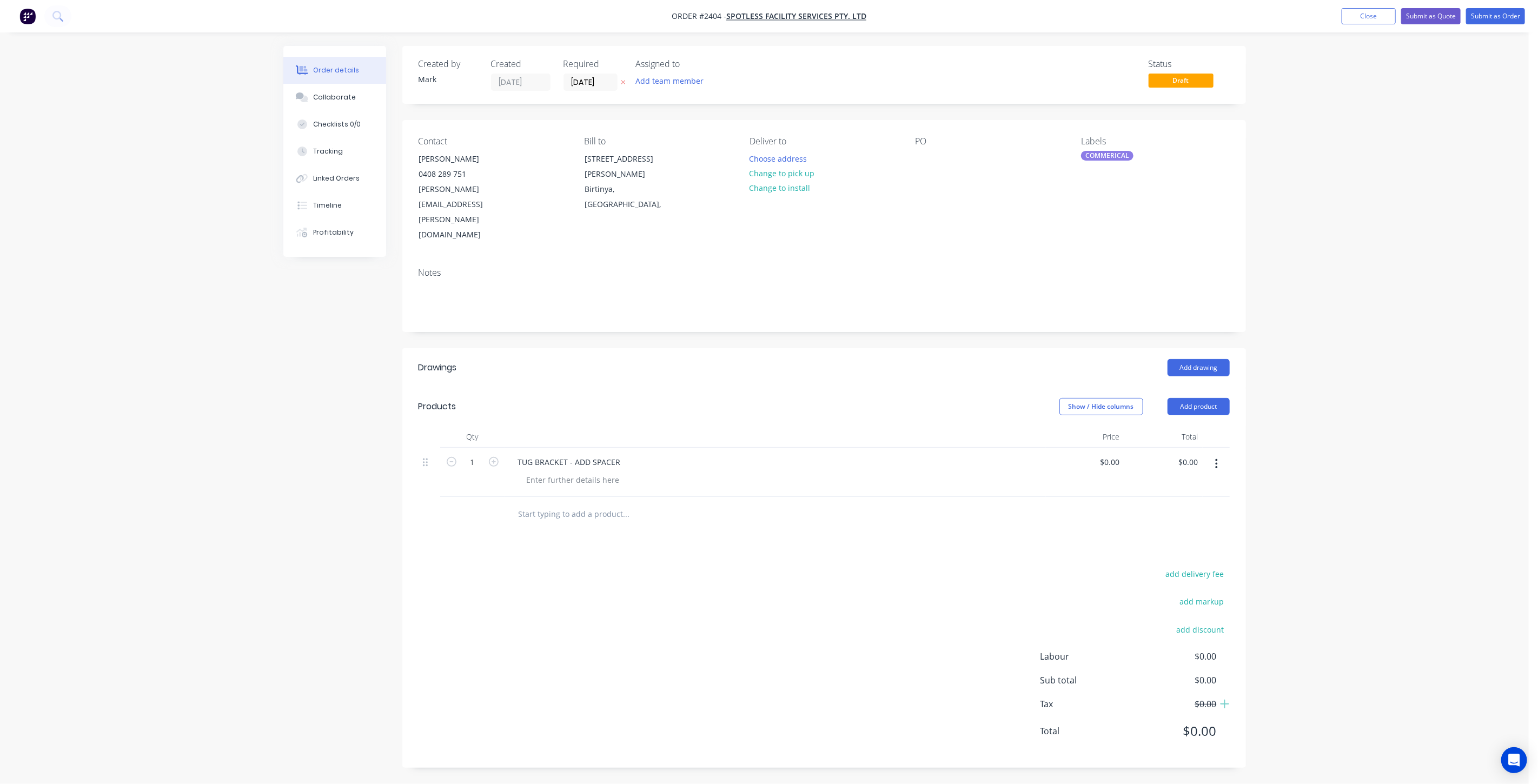
drag, startPoint x: 1382, startPoint y: 296, endPoint x: 1420, endPoint y: 207, distance: 96.8
click at [1381, 294] on div "Order details Collaborate Checklists 0/0 Tracking Linked Orders Timeline Profit…" at bounding box center [764, 392] width 1529 height 784
click at [1489, 19] on button "Submit as Order" at bounding box center [1496, 16] width 59 height 16
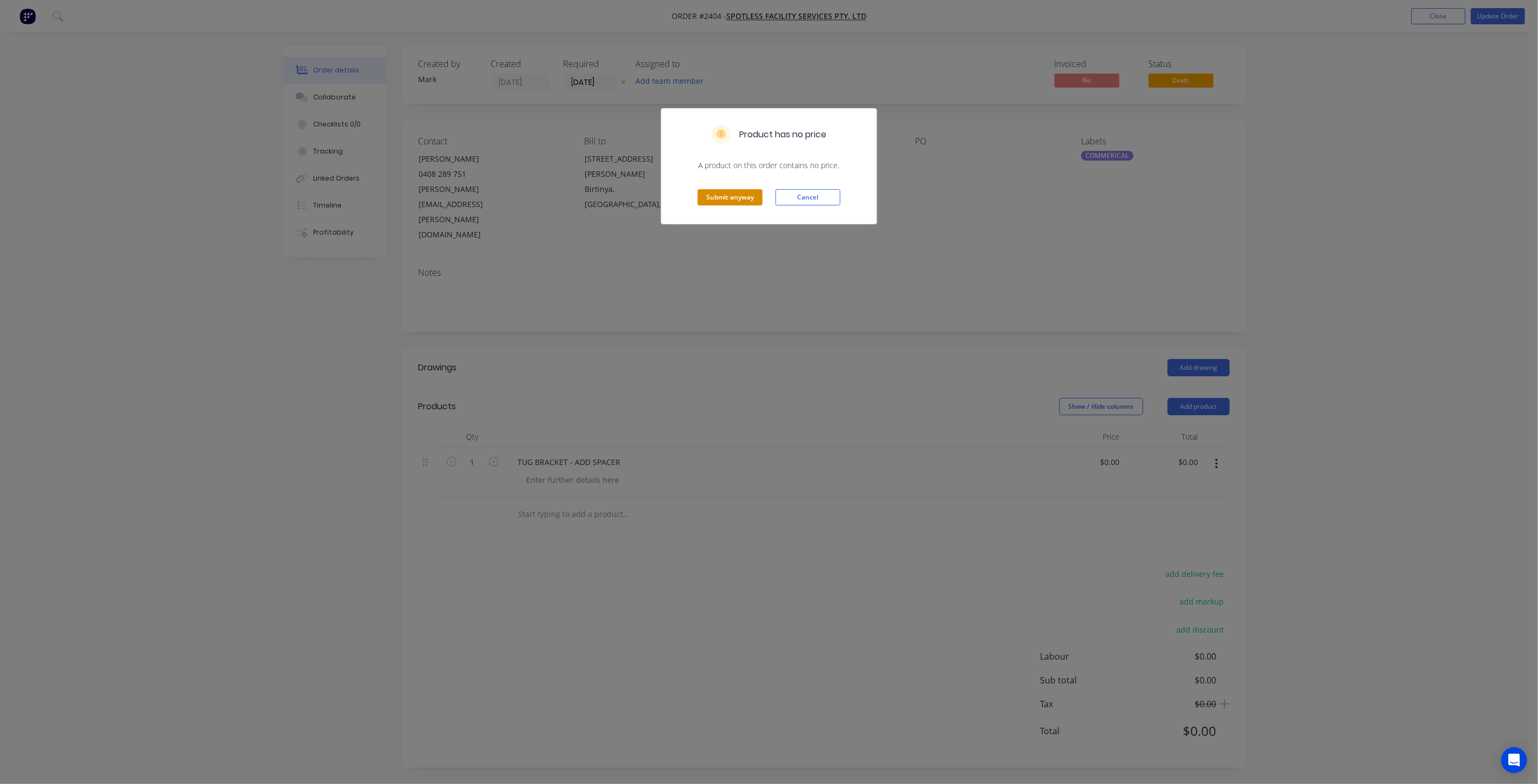
click at [729, 200] on button "Submit anyway" at bounding box center [730, 197] width 64 height 16
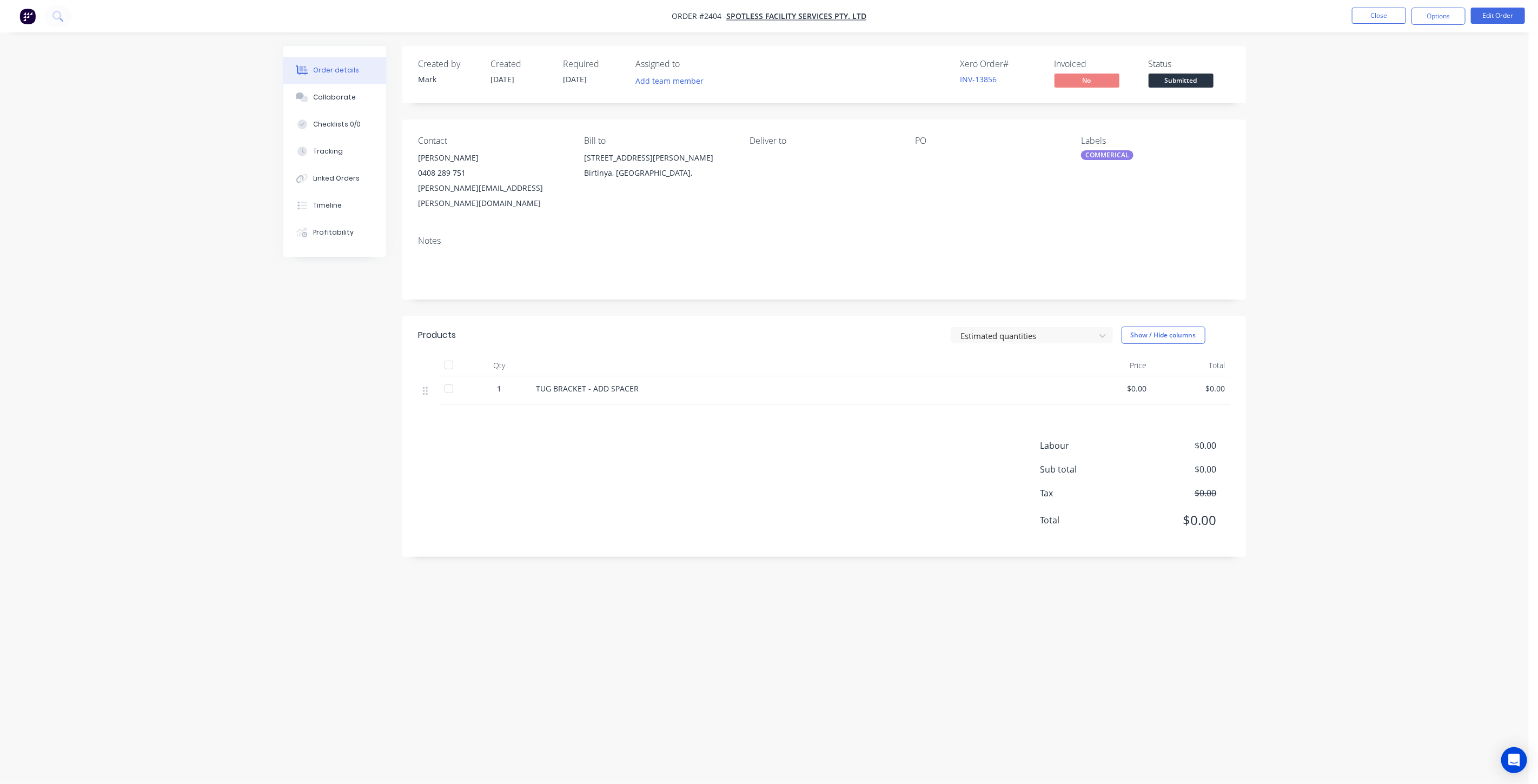
click at [1375, 161] on div "Order details Collaborate Checklists 0/0 Tracking Linked Orders Timeline Profit…" at bounding box center [764, 392] width 1529 height 784
click at [1435, 21] on button "Options" at bounding box center [1438, 17] width 54 height 18
click at [1429, 131] on div "Work Order" at bounding box center [1406, 131] width 100 height 16
click at [1413, 109] on div "Without pricing" at bounding box center [1406, 109] width 100 height 16
click at [1294, 406] on div "Order details Collaborate Checklists 0/0 Tracking Linked Orders Timeline Profit…" at bounding box center [764, 392] width 1529 height 784
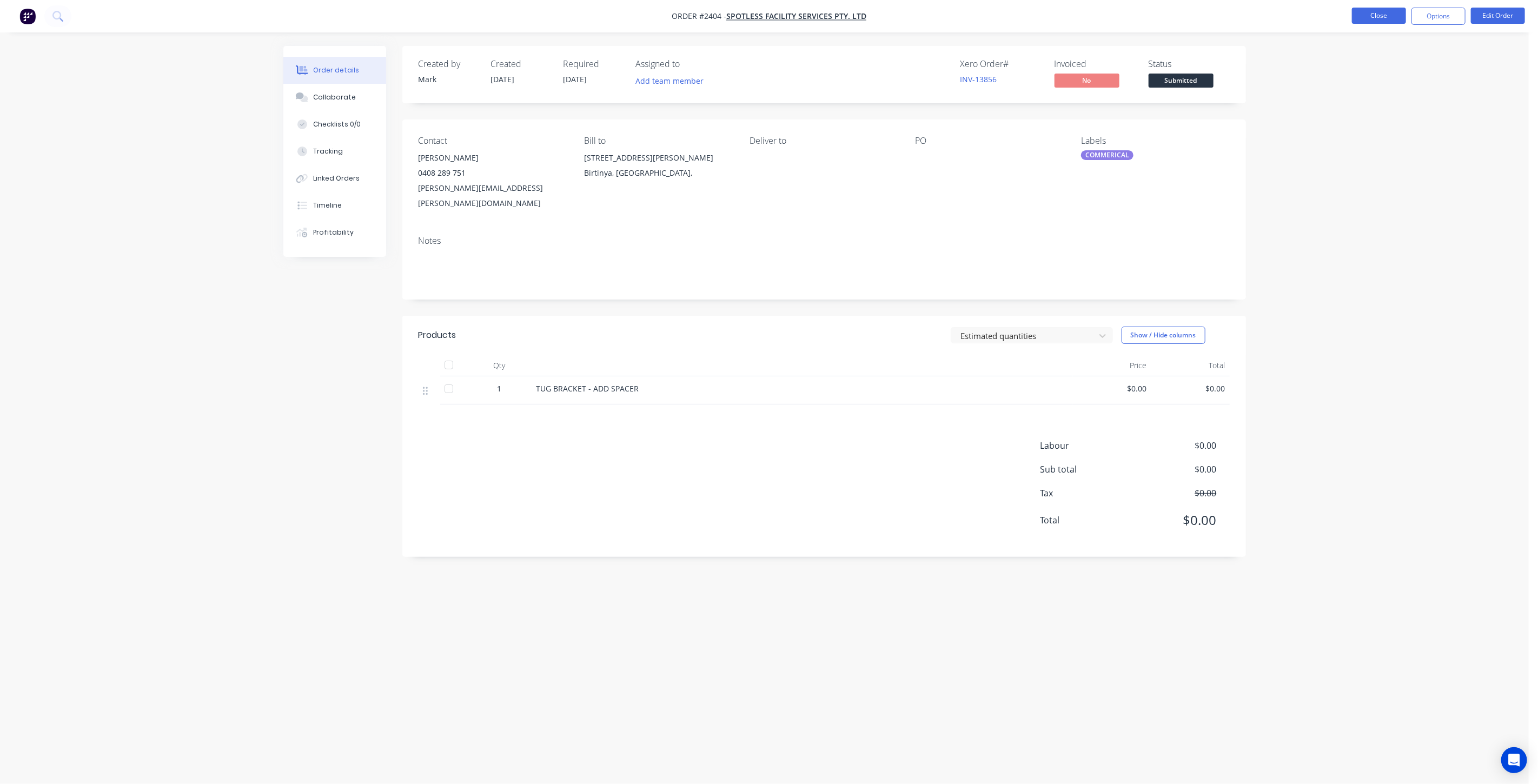
click at [1389, 15] on button "Close" at bounding box center [1379, 16] width 54 height 16
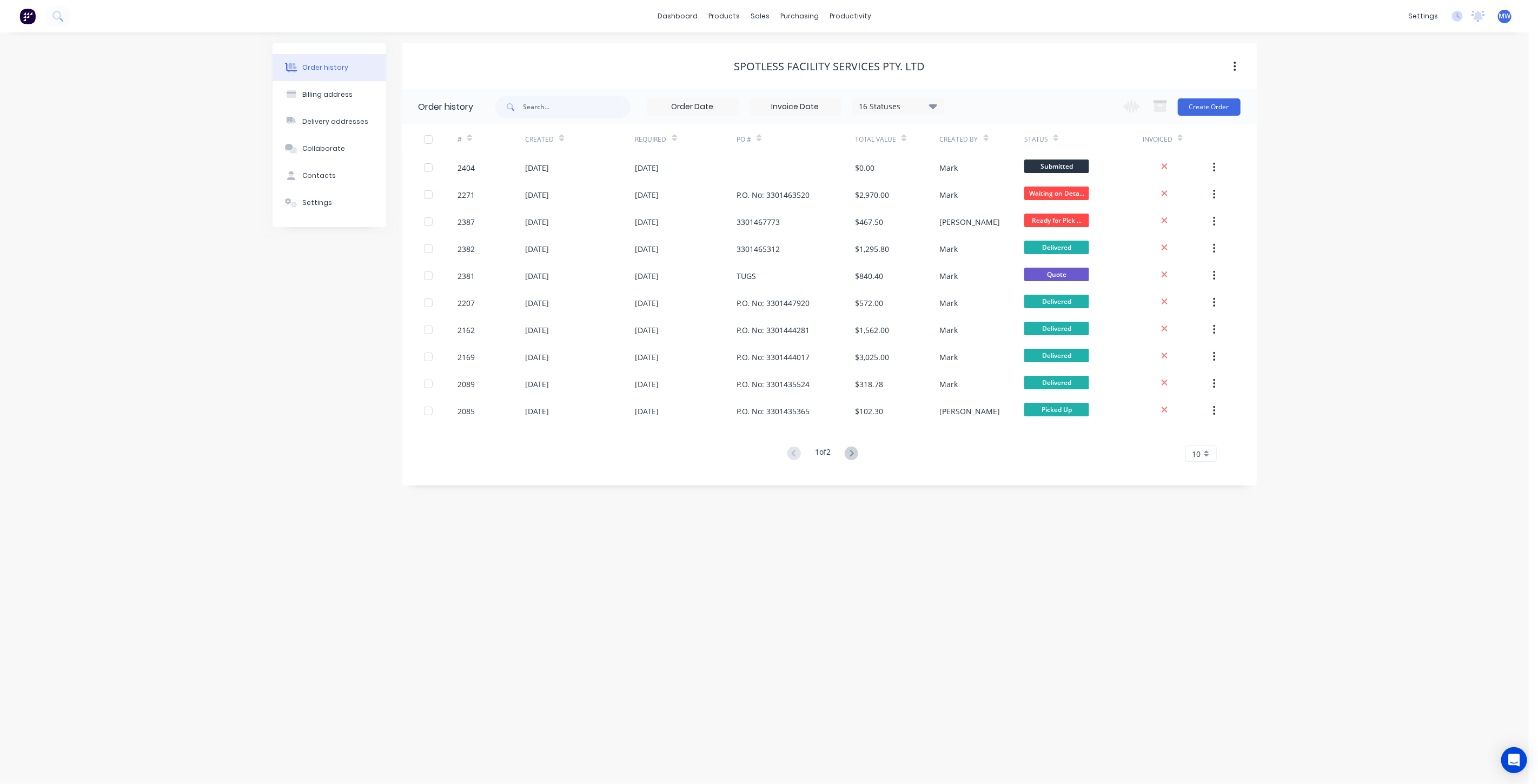
click at [204, 304] on div "Order history Billing address Delivery addresses Collaborate Contacts Settings …" at bounding box center [764, 408] width 1529 height 751
click at [174, 282] on div "Order history Billing address Delivery addresses Collaborate Contacts Settings …" at bounding box center [764, 408] width 1529 height 751
click at [258, 418] on div "Order history Billing address Delivery addresses Collaborate Contacts Settings …" at bounding box center [764, 408] width 1529 height 751
click at [186, 408] on div "Order history Billing address Delivery addresses Collaborate Contacts Settings …" at bounding box center [764, 408] width 1529 height 751
click at [659, 164] on div "09 Oct 2025" at bounding box center [647, 168] width 24 height 11
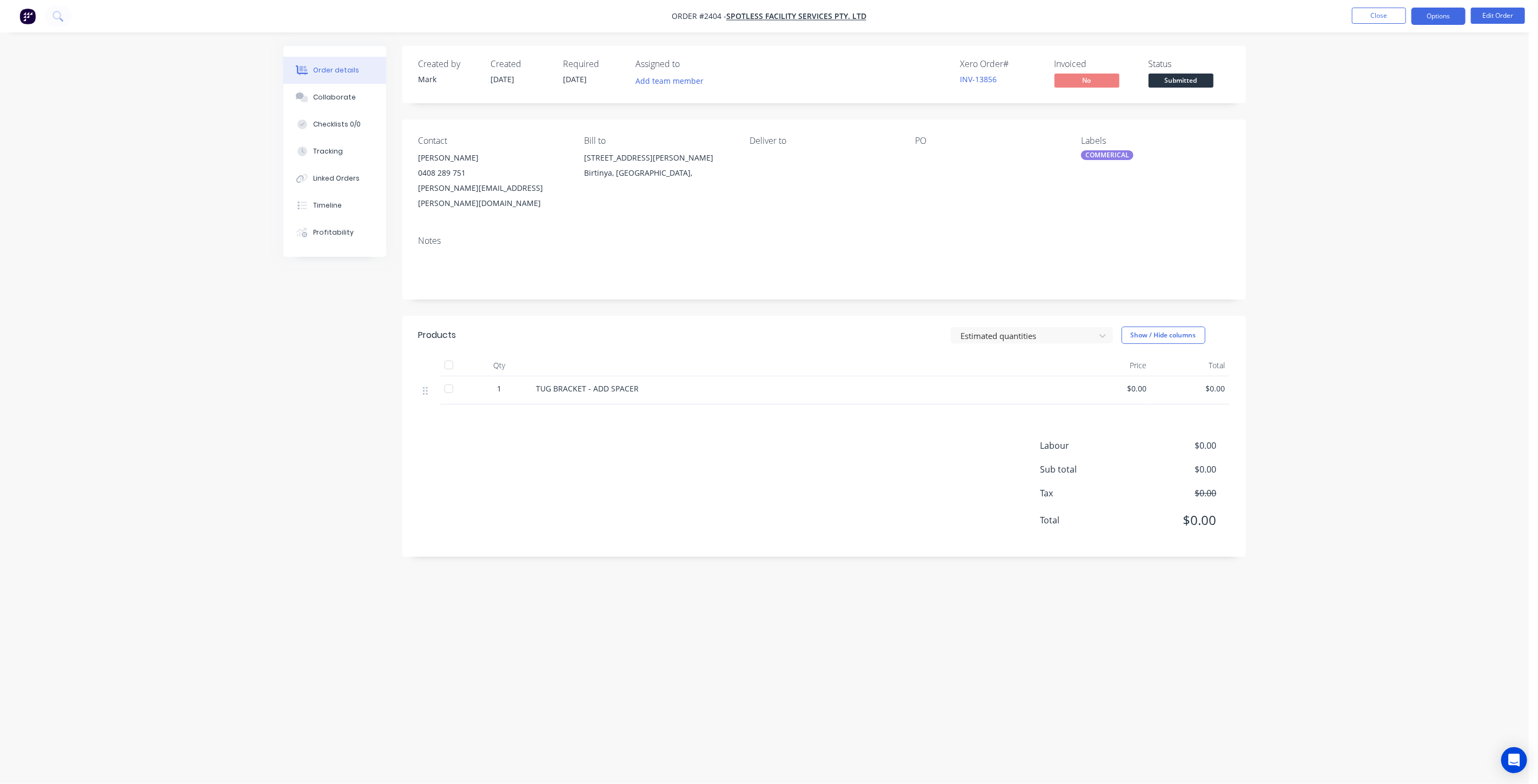
click at [1437, 18] on button "Options" at bounding box center [1438, 17] width 54 height 18
click at [1396, 127] on div "Work Order" at bounding box center [1406, 131] width 100 height 16
click at [1389, 107] on div "Without pricing" at bounding box center [1406, 109] width 100 height 16
click at [489, 382] on div "1" at bounding box center [500, 388] width 57 height 11
click at [1402, 144] on div "Order details Collaborate Checklists 0/0 Tracking Linked Orders Timeline Profit…" at bounding box center [764, 392] width 1529 height 784
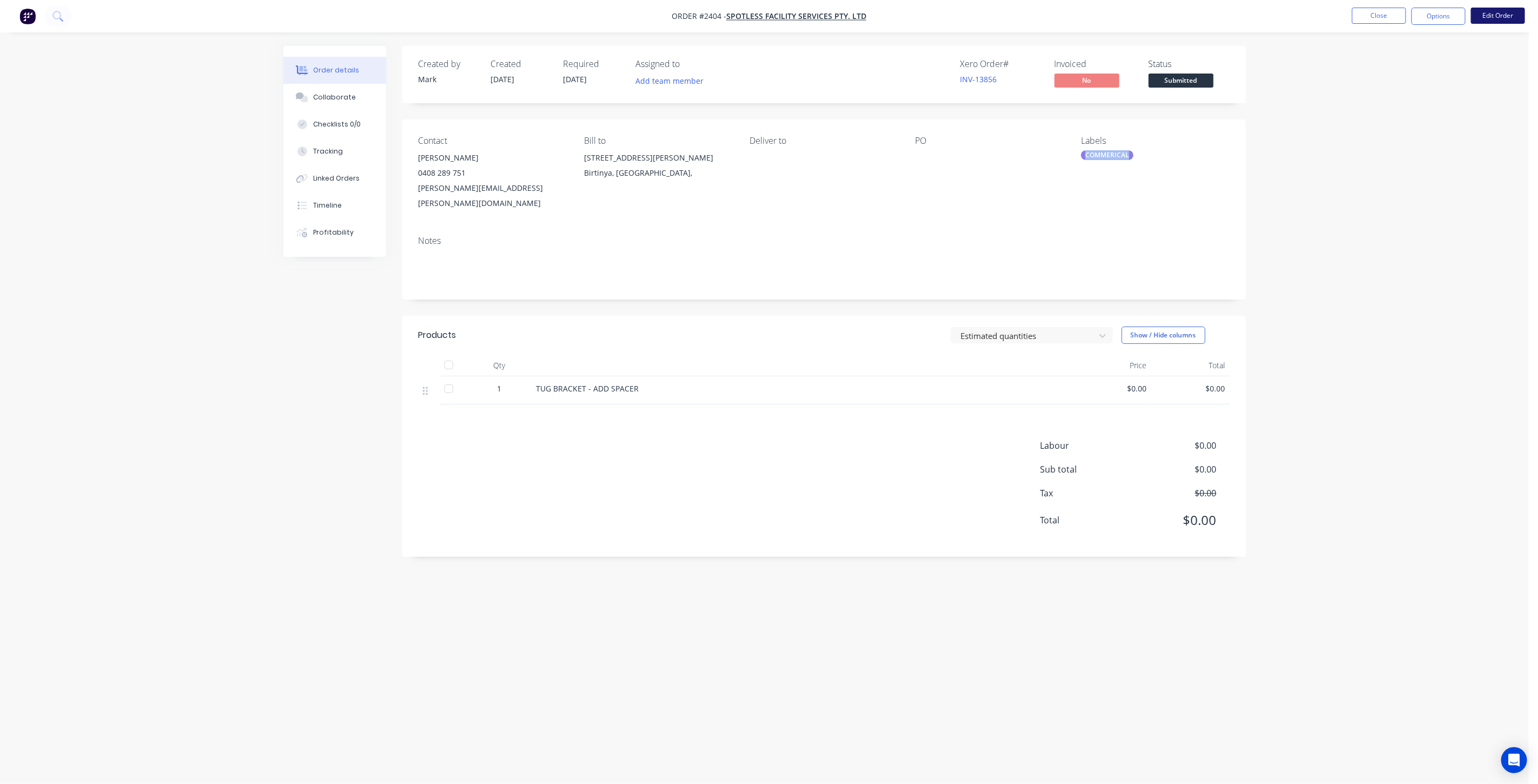
click at [1496, 16] on button "Edit Order" at bounding box center [1497, 16] width 54 height 16
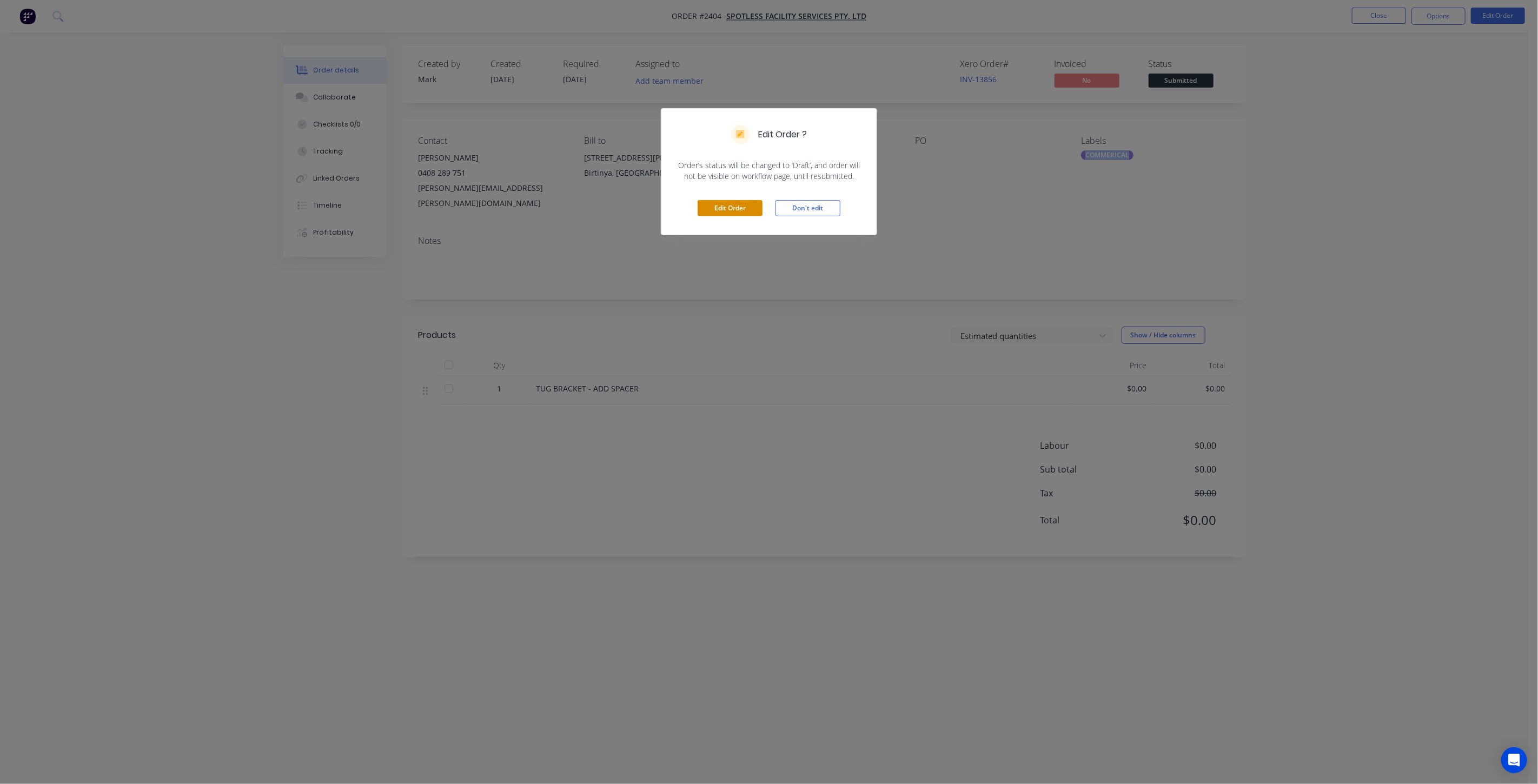
click at [739, 203] on button "Edit Order" at bounding box center [730, 208] width 64 height 16
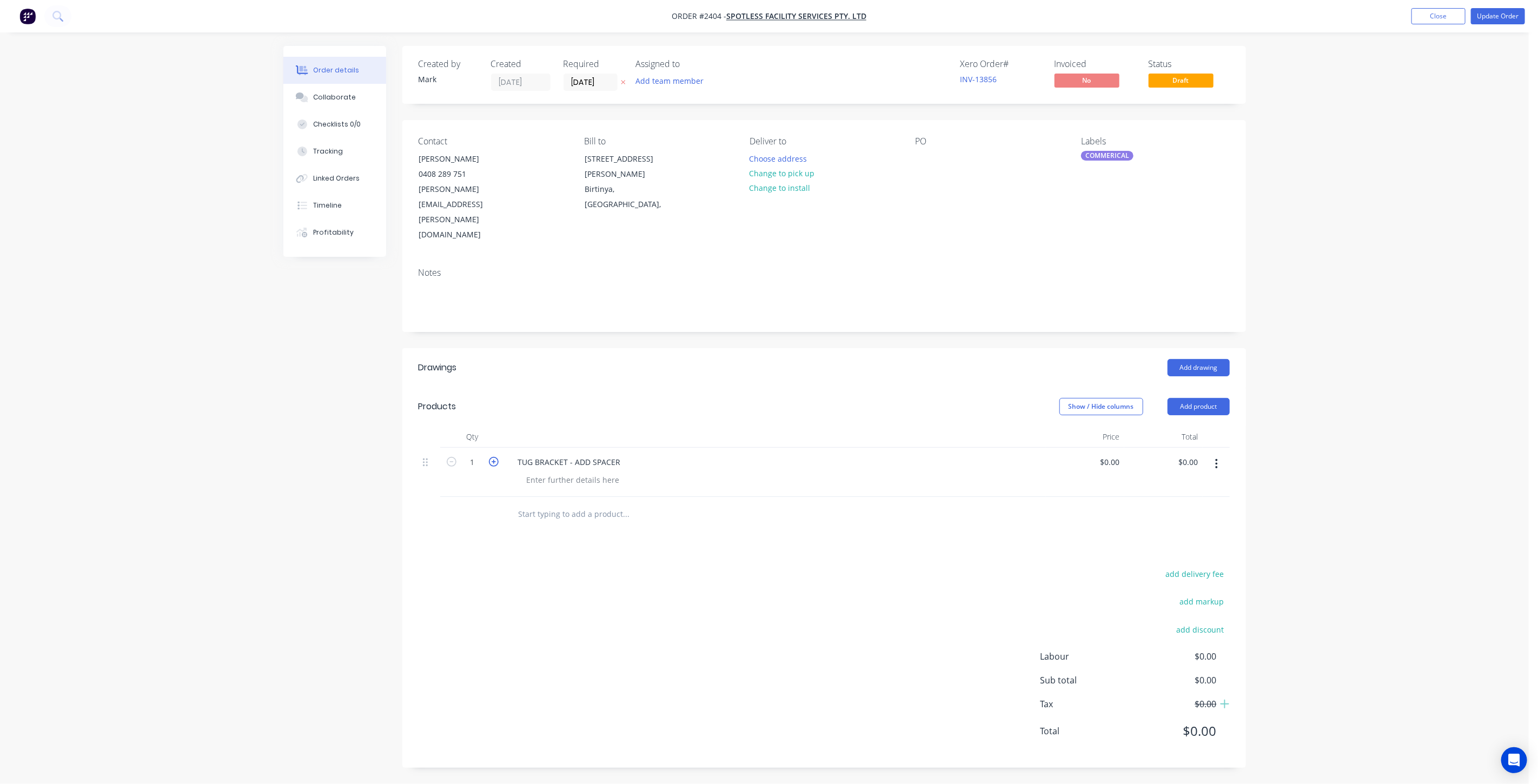
click at [492, 456] on icon "button" at bounding box center [493, 461] width 10 height 10
type input "2"
click at [1400, 246] on div "Order details Collaborate Checklists 0/0 Tracking Linked Orders Timeline Profit…" at bounding box center [764, 392] width 1529 height 784
click at [1499, 9] on button "Update Order" at bounding box center [1497, 16] width 54 height 16
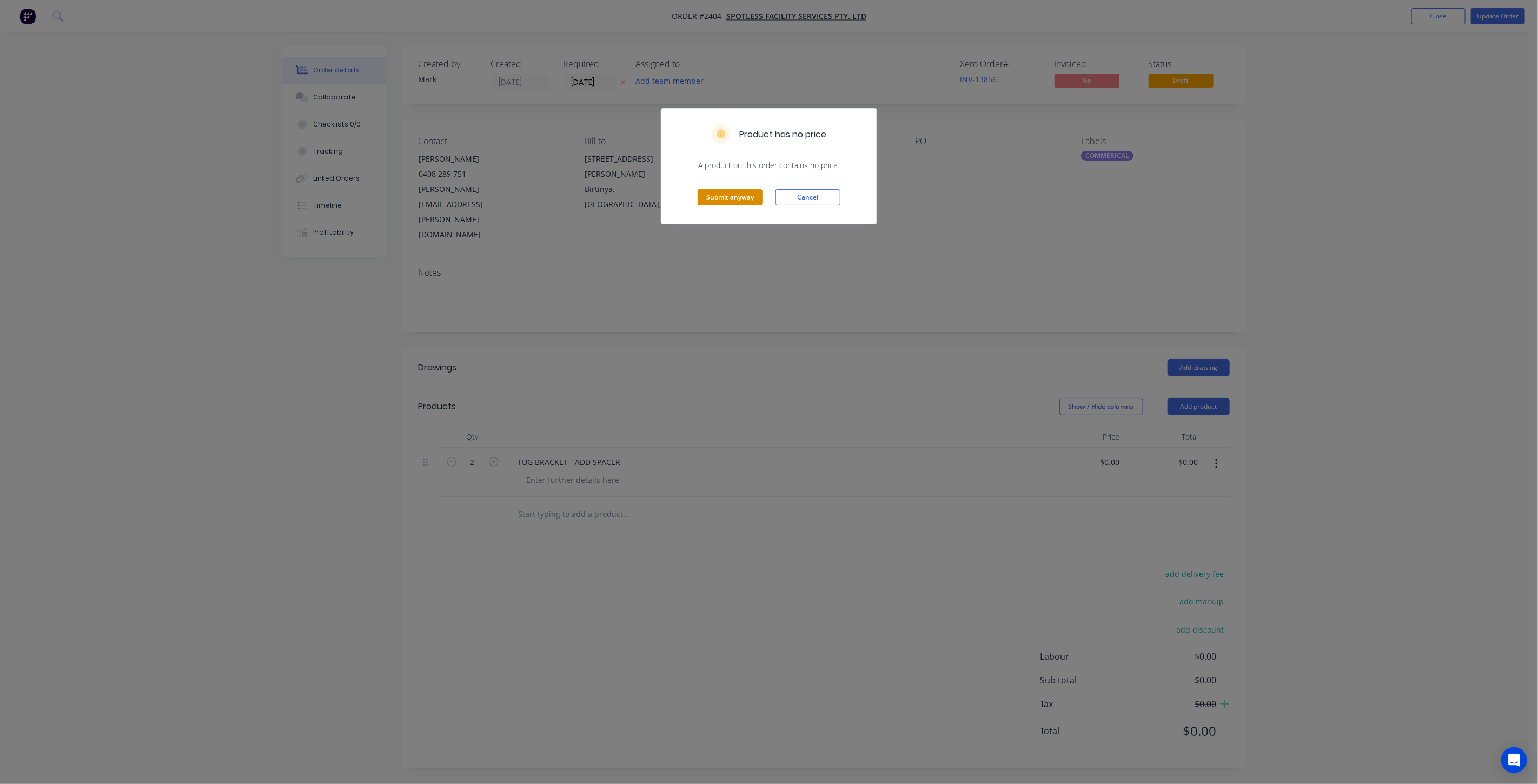
click at [714, 200] on button "Submit anyway" at bounding box center [730, 197] width 64 height 16
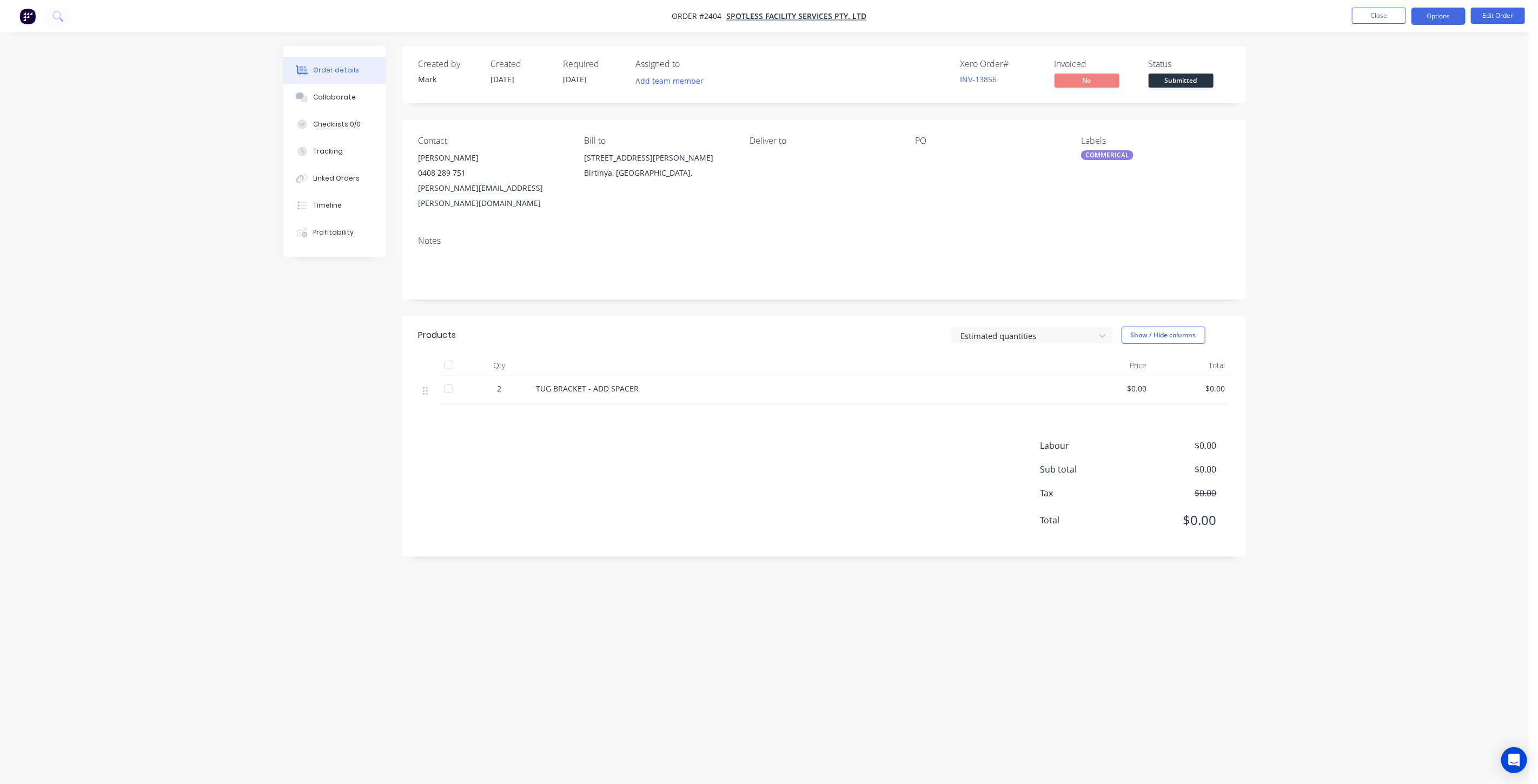
click at [1456, 15] on button "Options" at bounding box center [1438, 17] width 54 height 18
click at [1395, 125] on div "Work Order" at bounding box center [1406, 131] width 100 height 16
click at [1388, 111] on div "Without pricing" at bounding box center [1406, 109] width 100 height 16
drag, startPoint x: 1328, startPoint y: 422, endPoint x: 1386, endPoint y: 105, distance: 322.3
click at [1323, 414] on div "Order details Collaborate Checklists 0/0 Tracking Linked Orders Timeline Profit…" at bounding box center [764, 392] width 1529 height 784
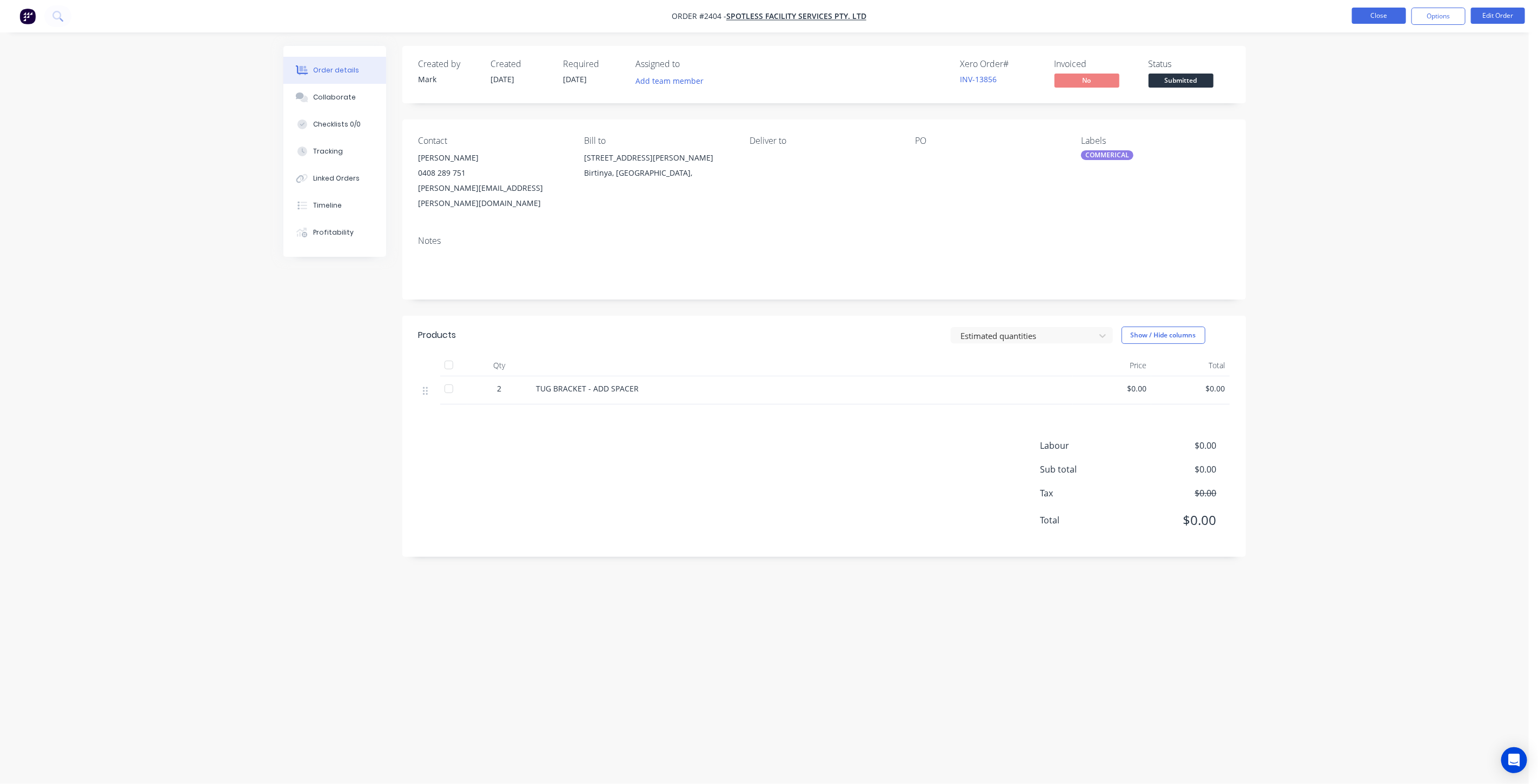
click at [1392, 15] on button "Close" at bounding box center [1379, 16] width 54 height 16
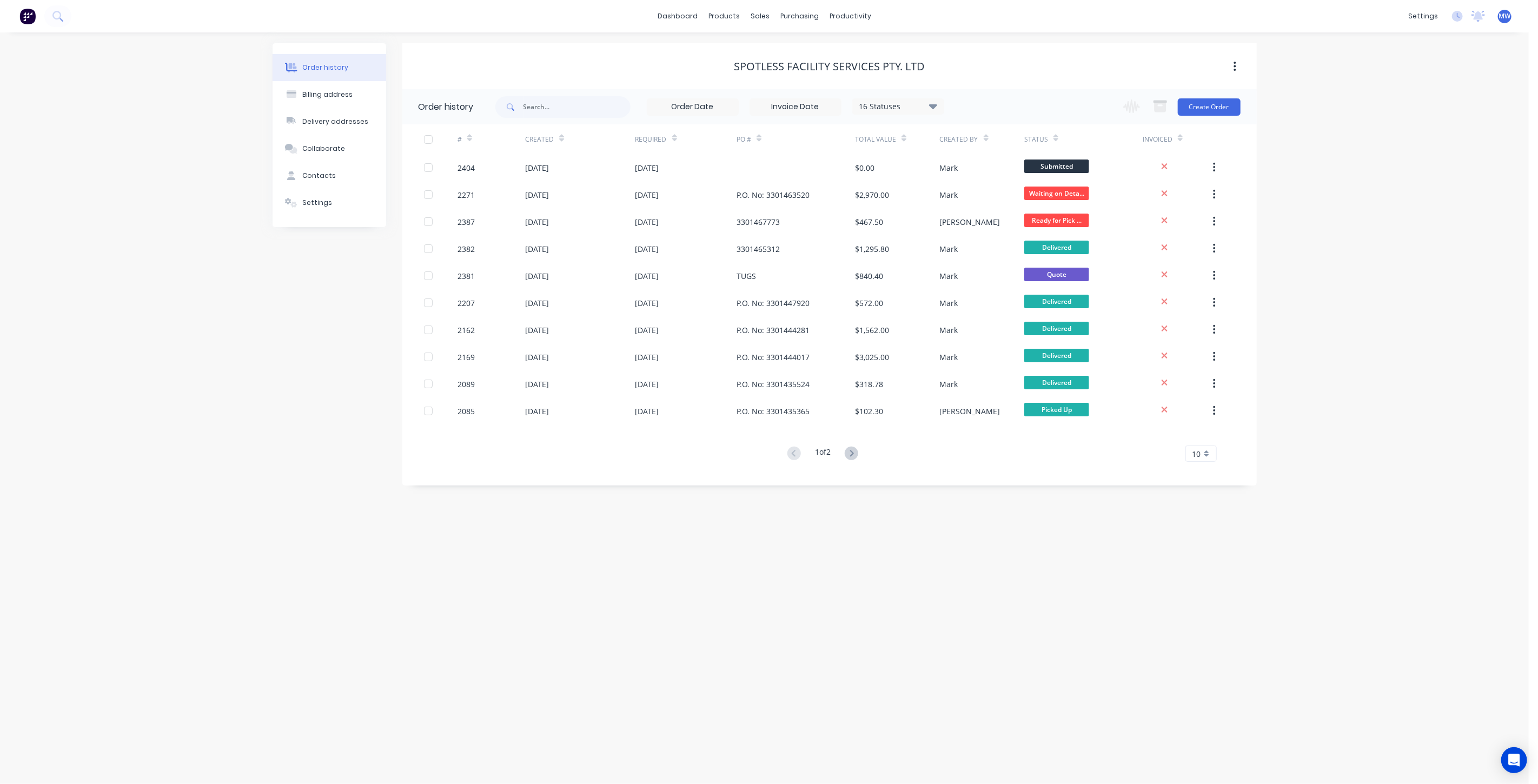
drag, startPoint x: 181, startPoint y: 469, endPoint x: 316, endPoint y: 393, distance: 154.9
click at [181, 466] on div "Order history Billing address Delivery addresses Collaborate Contacts Settings …" at bounding box center [764, 408] width 1529 height 751
click at [799, 52] on div "Sales Orders" at bounding box center [800, 51] width 44 height 10
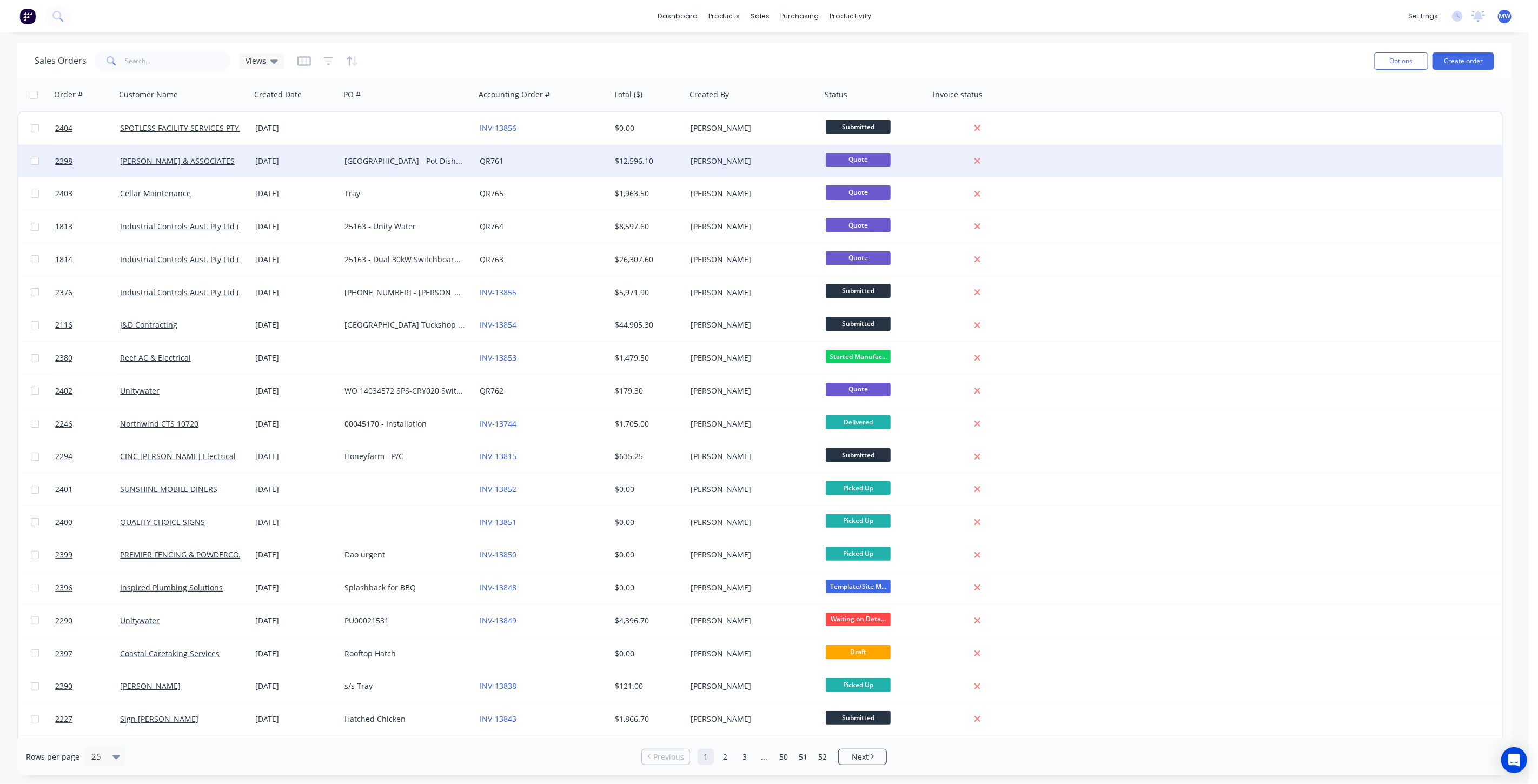
click at [303, 165] on div "08 Oct 2025" at bounding box center [295, 161] width 80 height 11
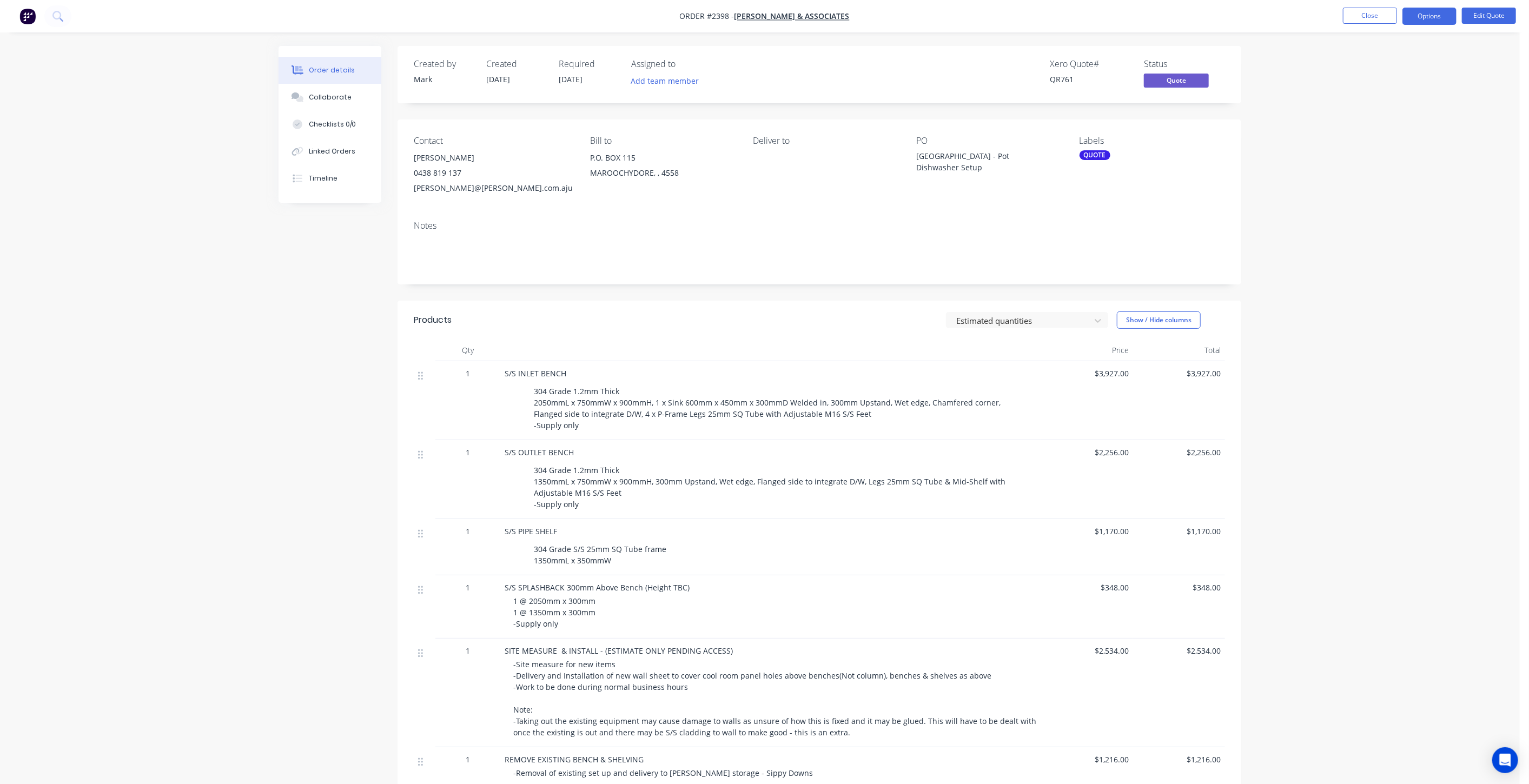
click at [278, 330] on div "Order details Collaborate Checklists 0/0 Linked Orders Timeline Order details C…" at bounding box center [760, 529] width 984 height 967
click at [157, 385] on div "Order details Collaborate Checklists 0/0 Linked Orders Timeline Order details C…" at bounding box center [760, 506] width 1519 height 1013
